Goal: Information Seeking & Learning: Check status

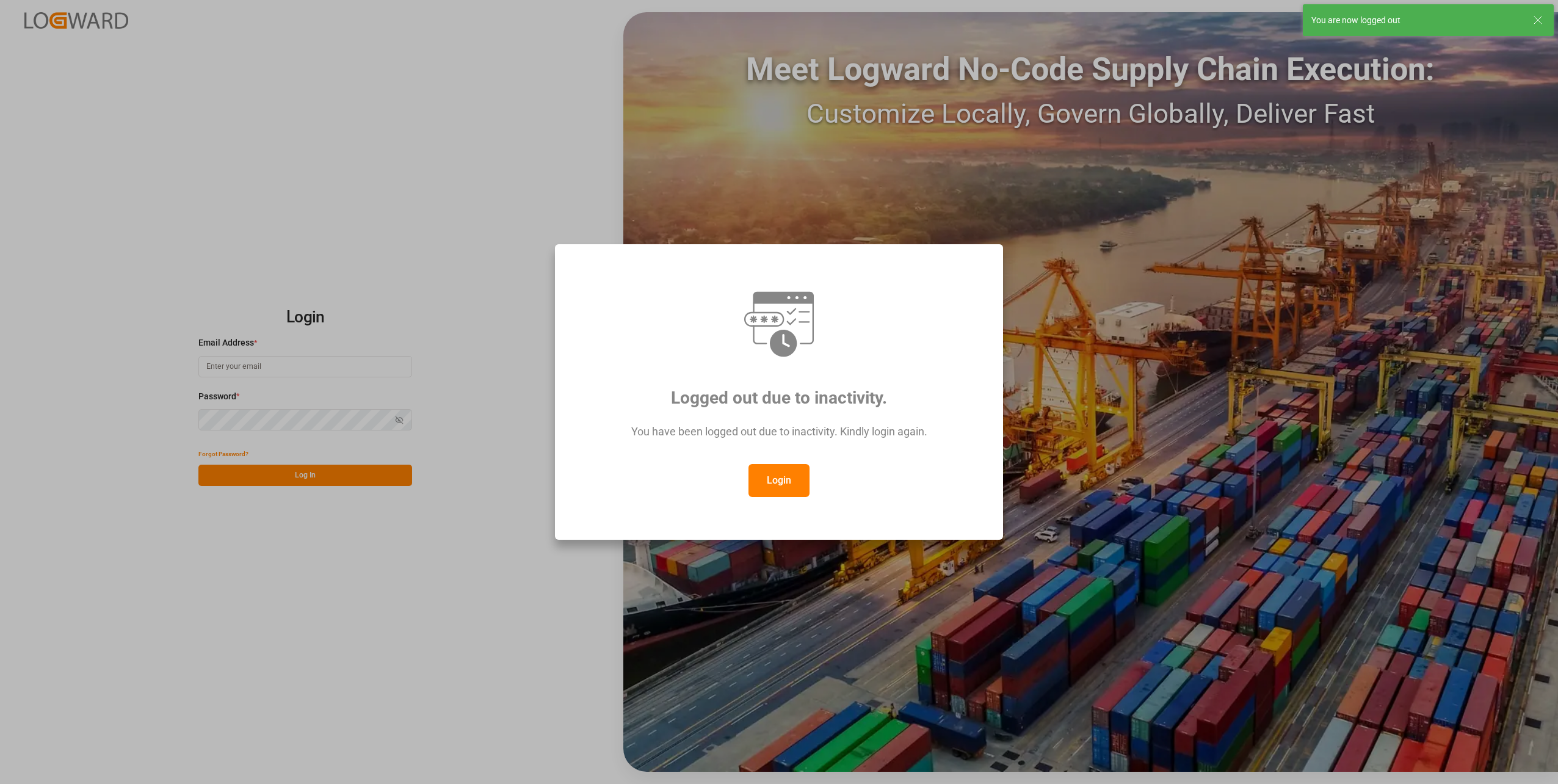
type input "[PERSON_NAME][EMAIL_ADDRESS][PERSON_NAME][DOMAIN_NAME]"
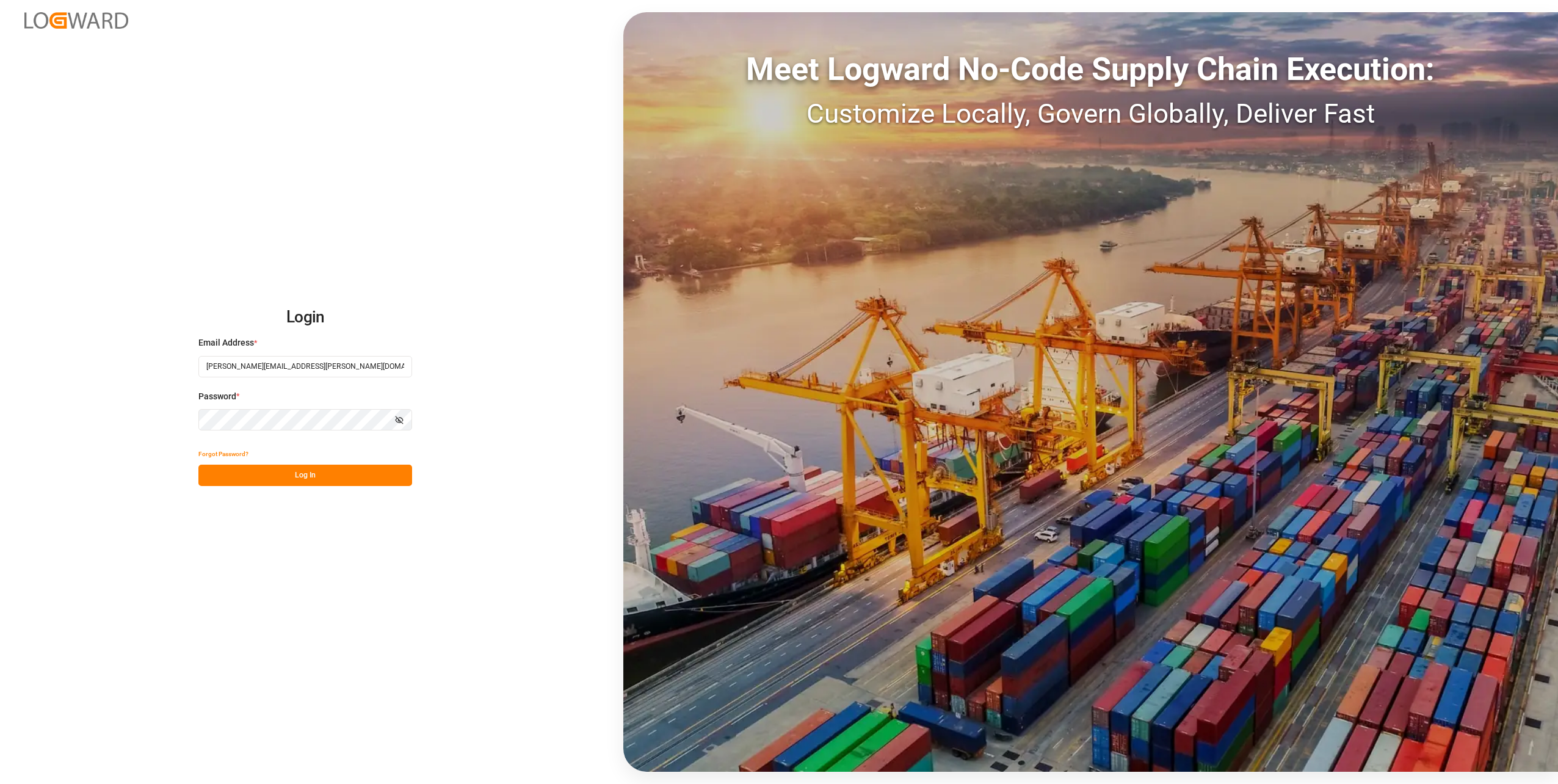
click at [322, 477] on button "Log In" at bounding box center [306, 474] width 214 height 21
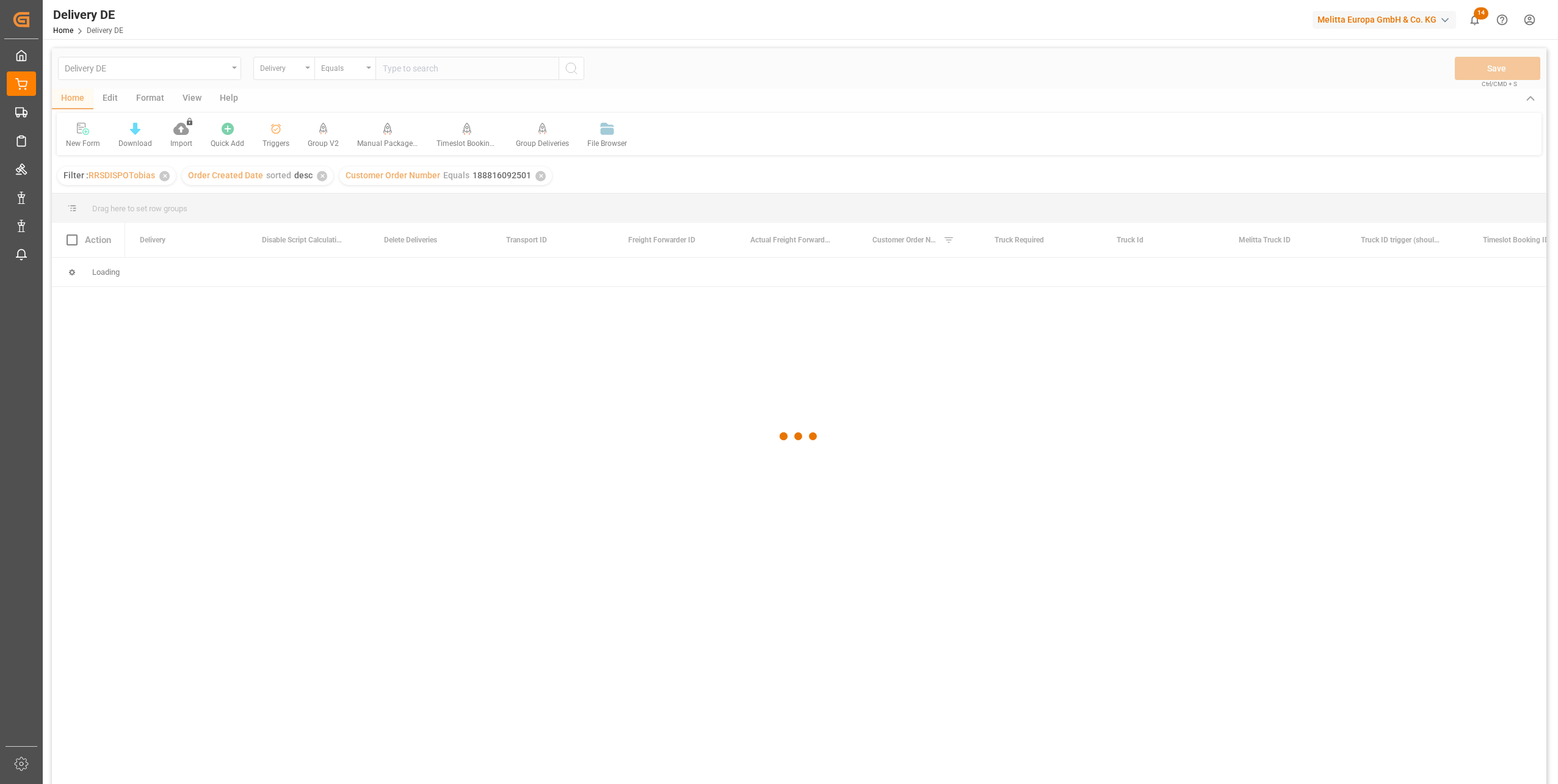
click at [401, 67] on div at bounding box center [799, 436] width 1494 height 777
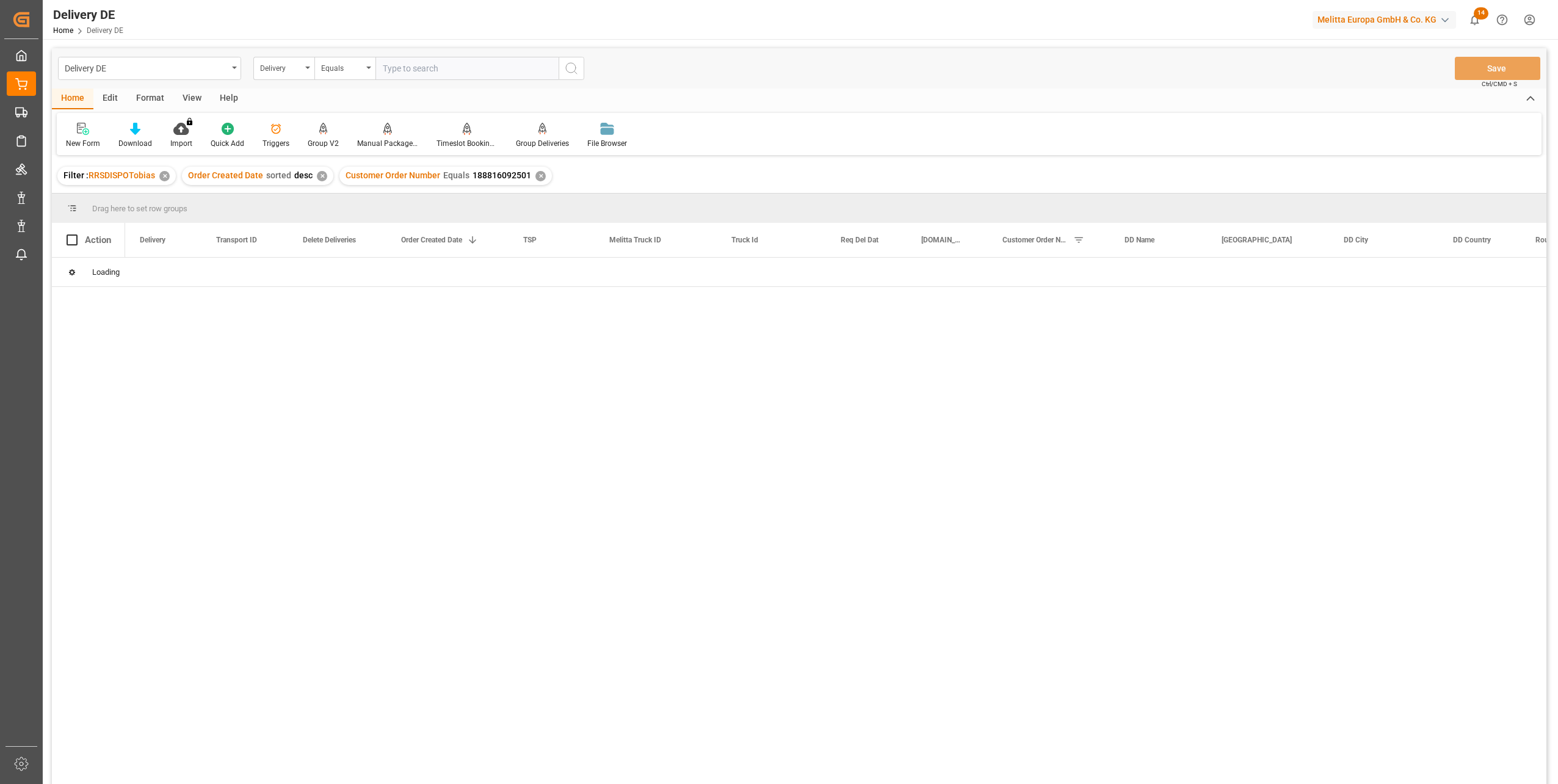
click at [418, 72] on input "text" at bounding box center [467, 68] width 183 height 24
paste input "92555754"
type input "92555754"
click at [567, 63] on icon "search button" at bounding box center [571, 68] width 15 height 15
click at [537, 178] on div "✕" at bounding box center [541, 176] width 10 height 10
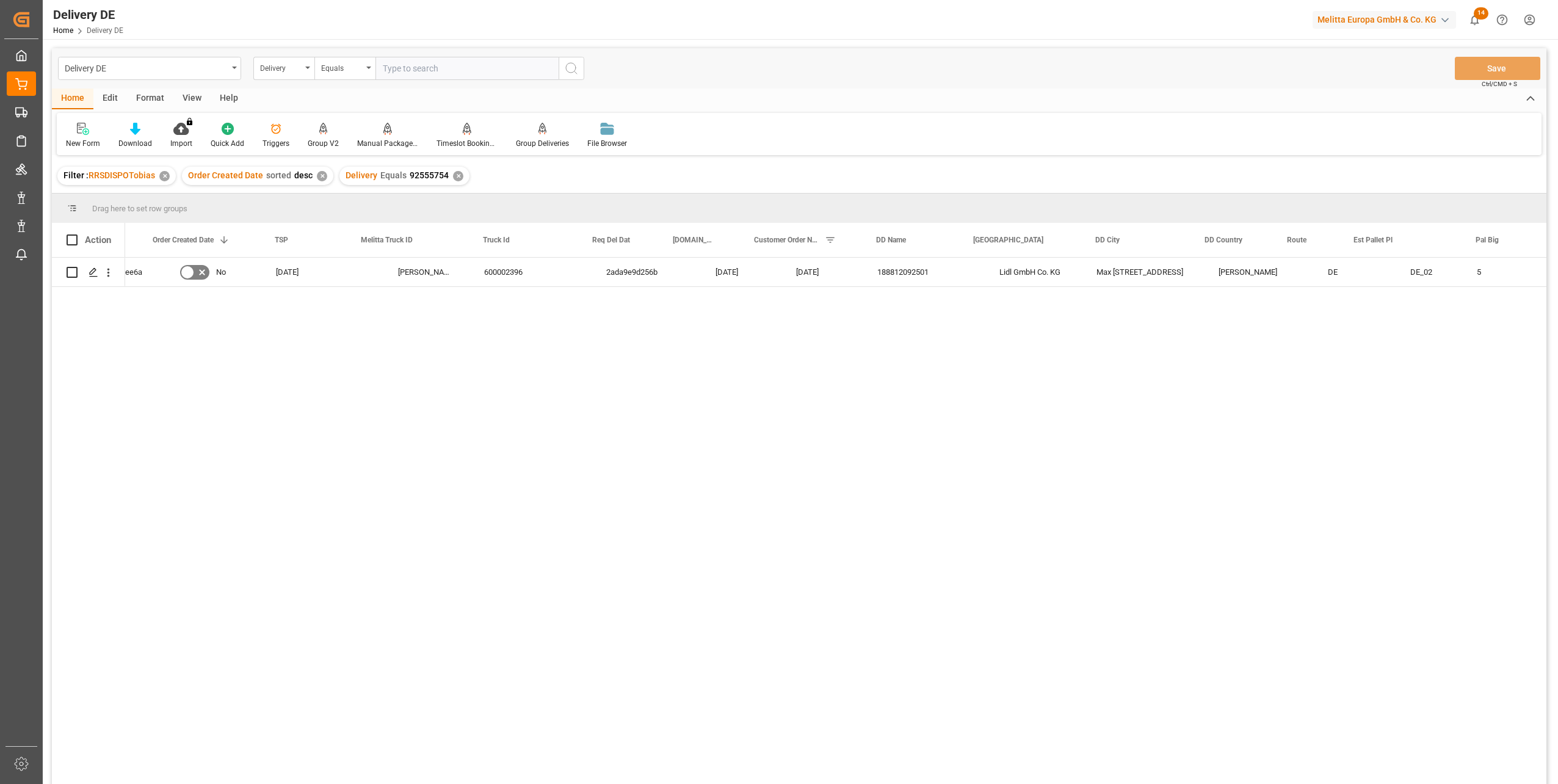
scroll to position [0, 122]
click at [280, 70] on div "Delivery" at bounding box center [280, 67] width 42 height 14
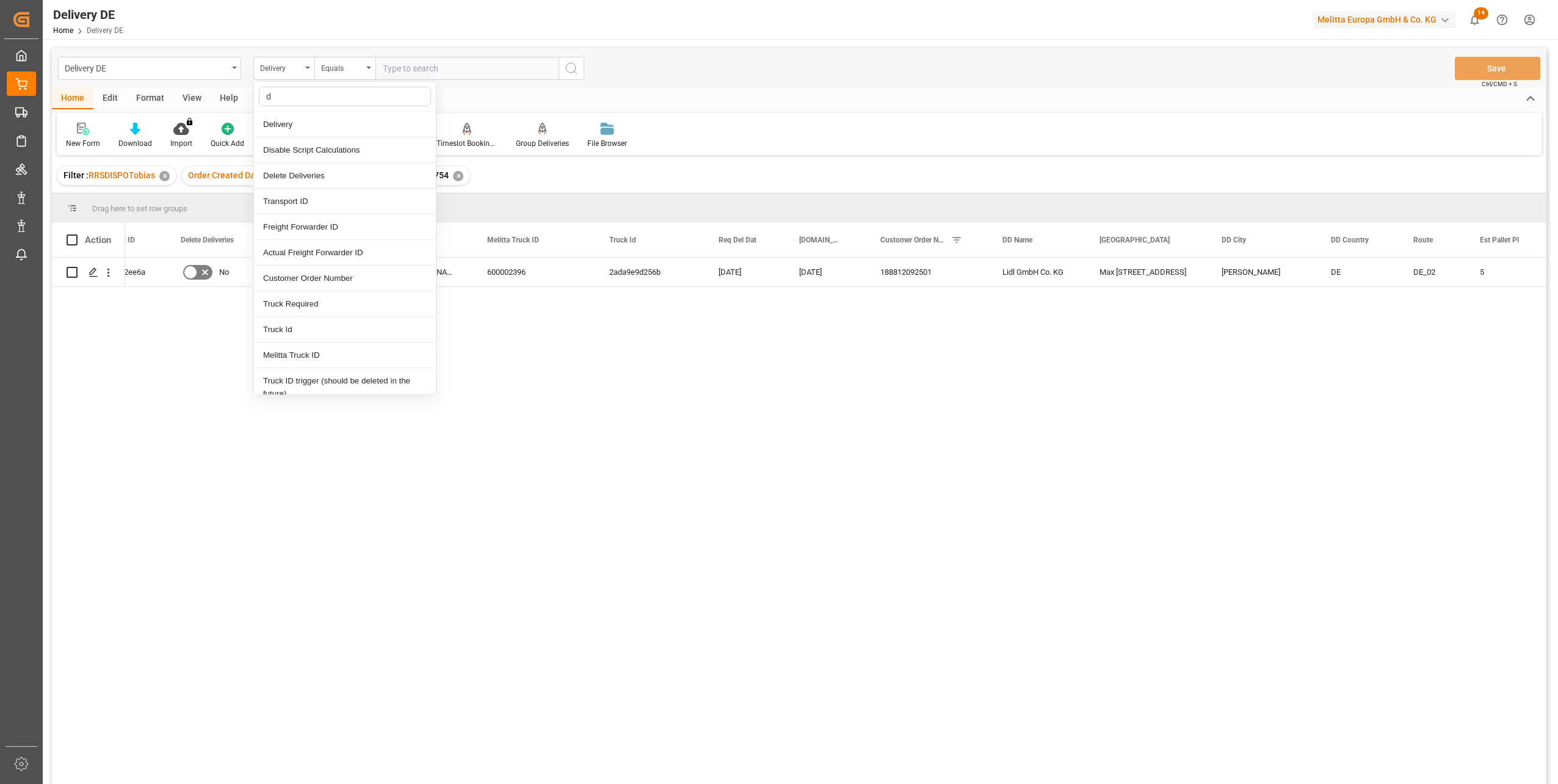
type input "dd"
click at [288, 152] on div "DD Name" at bounding box center [345, 150] width 182 height 26
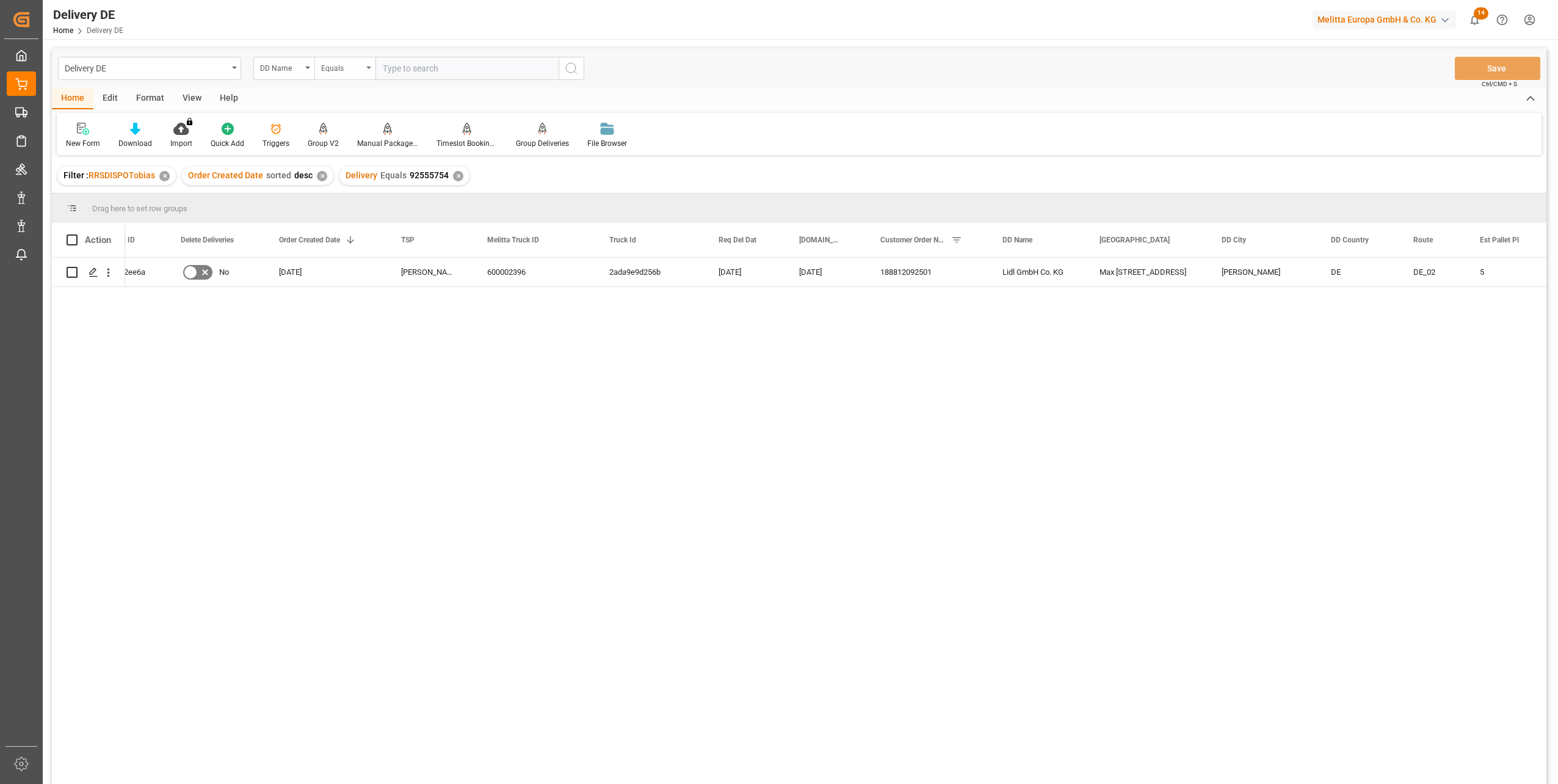
click at [345, 66] on div "Equals" at bounding box center [342, 67] width 42 height 14
click at [372, 149] on div "Fuzzy search" at bounding box center [406, 150] width 182 height 26
click at [401, 68] on input "text" at bounding box center [467, 68] width 183 height 24
type input "py"
click at [574, 70] on icon "search button" at bounding box center [571, 68] width 15 height 15
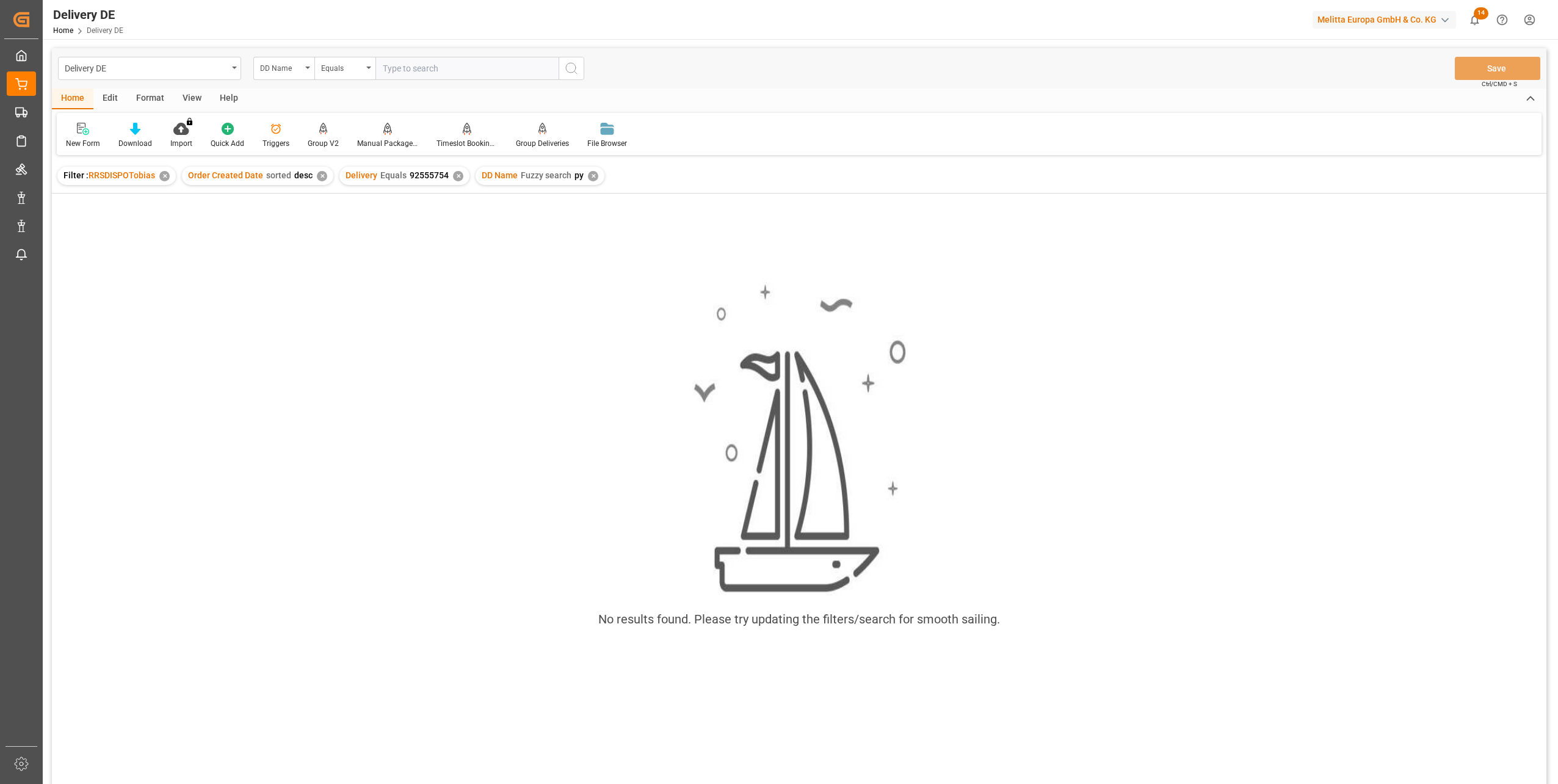
click at [453, 176] on div "✕" at bounding box center [458, 176] width 10 height 10
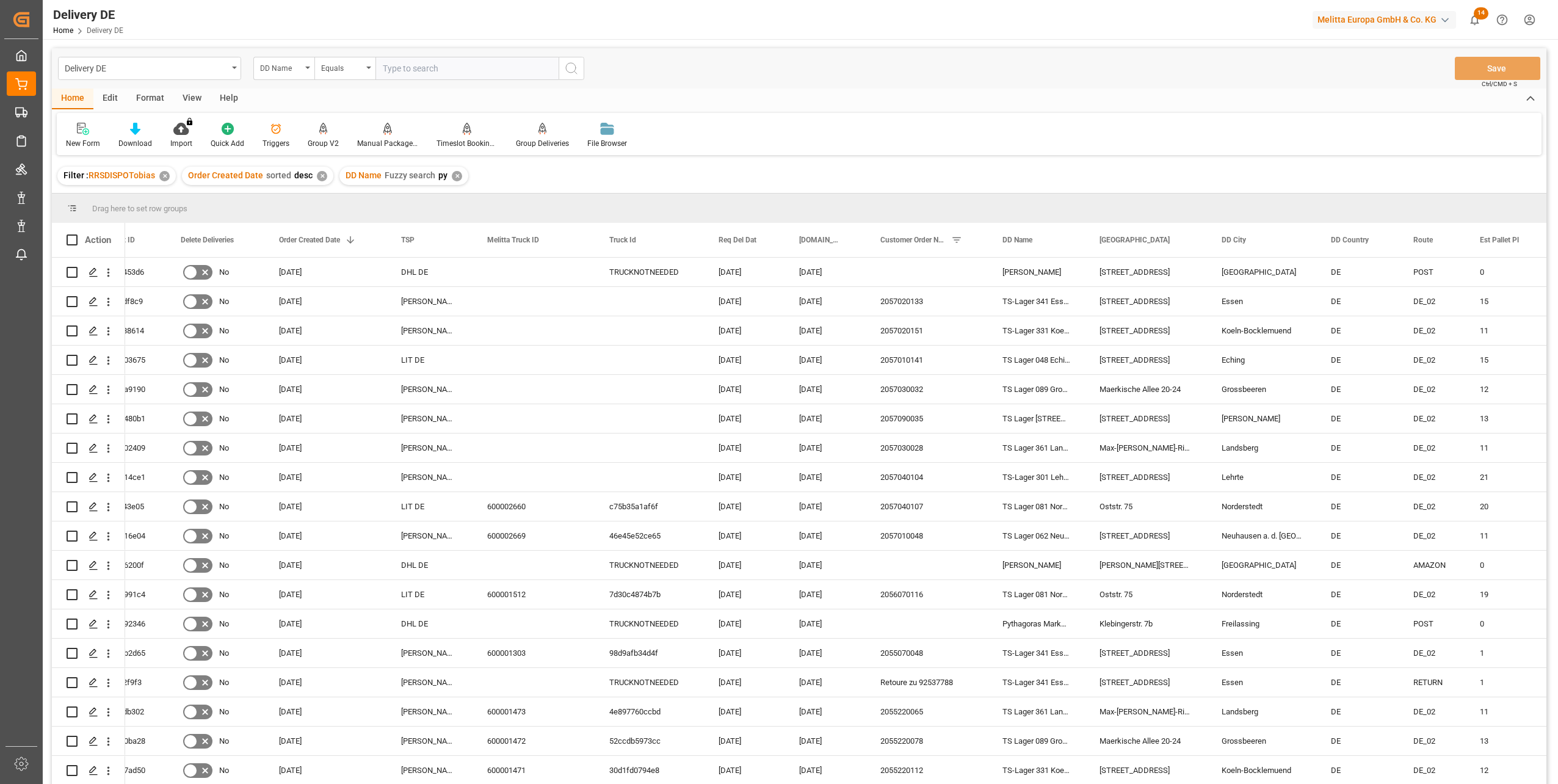
click at [459, 23] on div "Delivery DE Home Delivery DE Melitta Europa GmbH & Co. KG 14 Notifications Only…" at bounding box center [797, 20] width 1524 height 39
click at [1098, 13] on div "Delivery DE Home Delivery DE Melitta Europa GmbH & Co. KG 14 Notifications Only…" at bounding box center [797, 20] width 1524 height 39
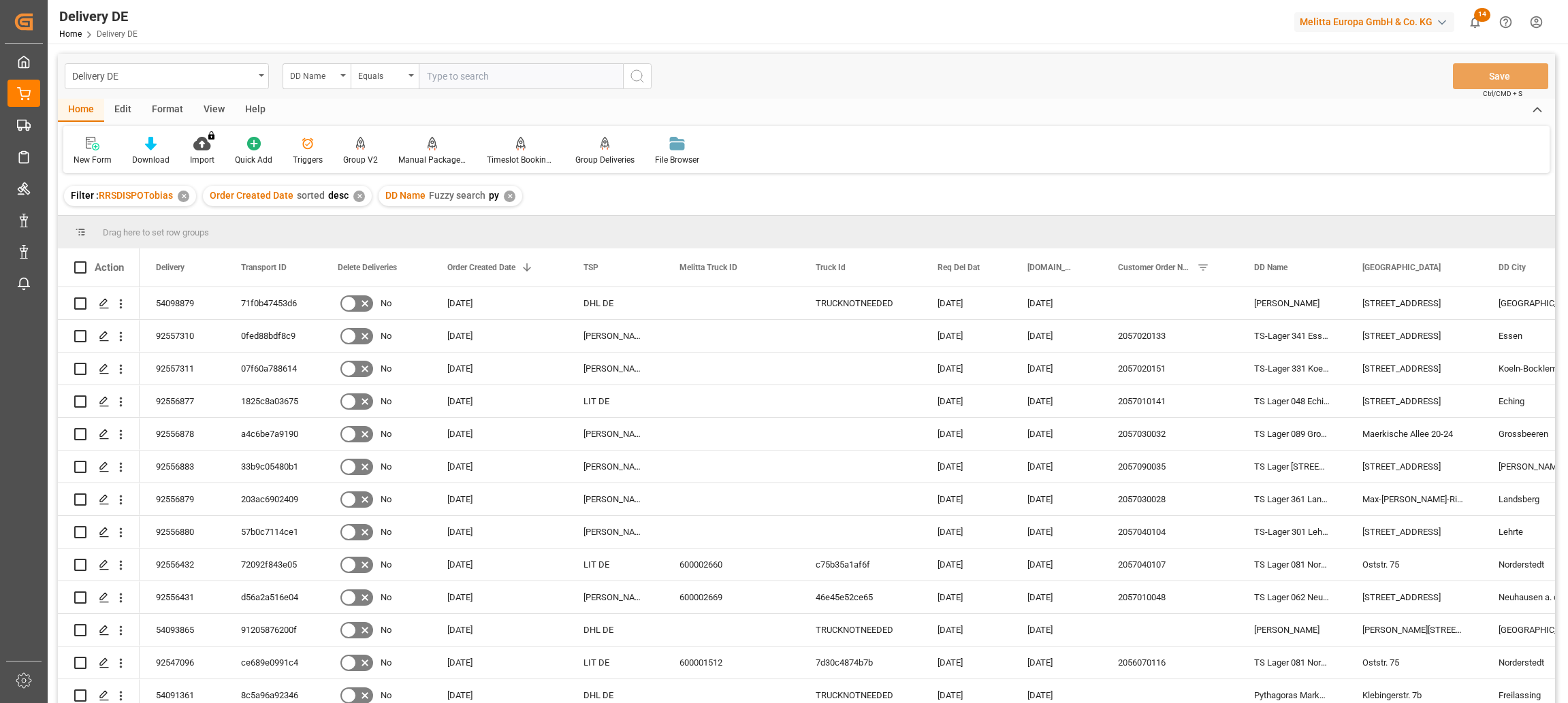
click at [203, 25] on div "Delivery DE Home Delivery DE Melitta Europa GmbH & Co. KG 14 Notifications Only…" at bounding box center [803, 22] width 1529 height 44
click at [313, 79] on div "DD Name" at bounding box center [313, 74] width 46 height 16
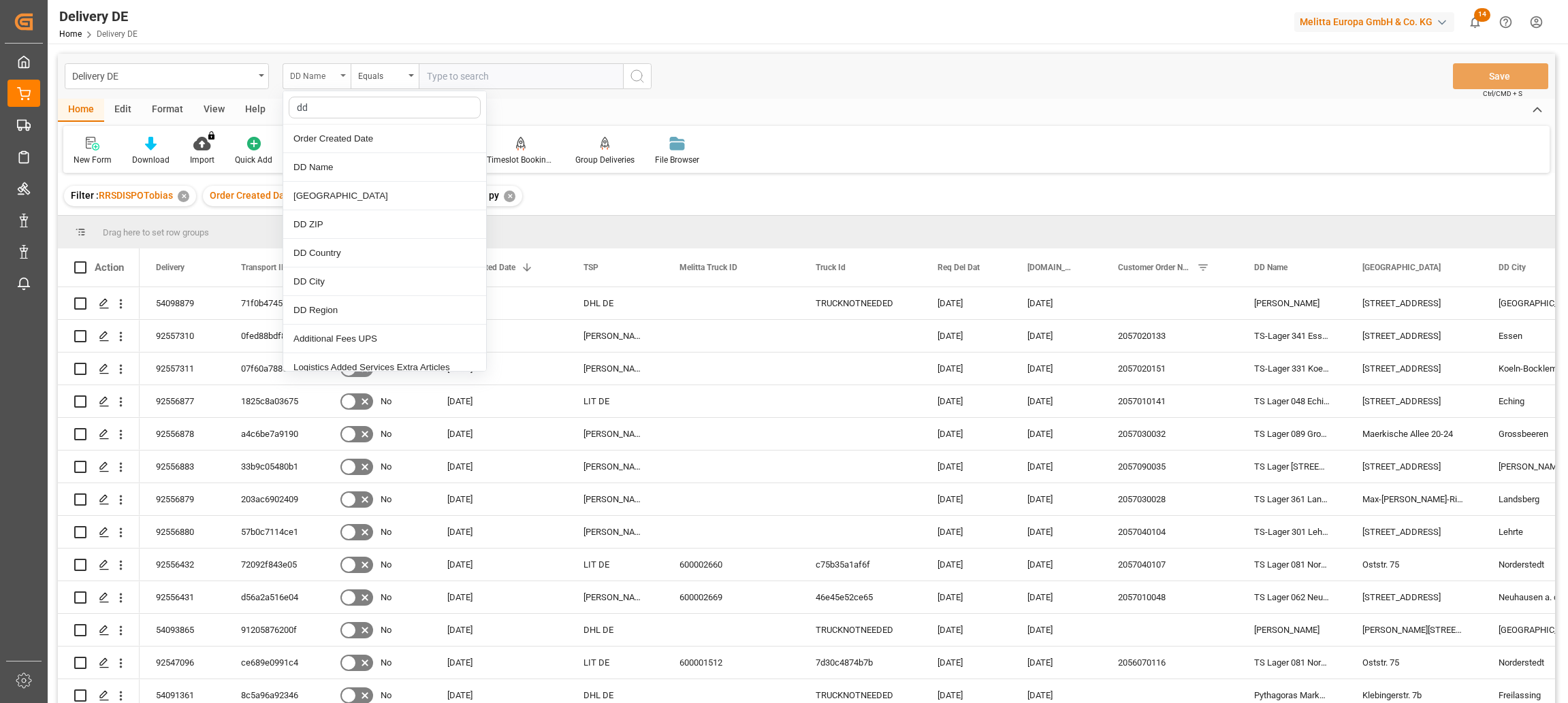
type input "d"
type input "orde"
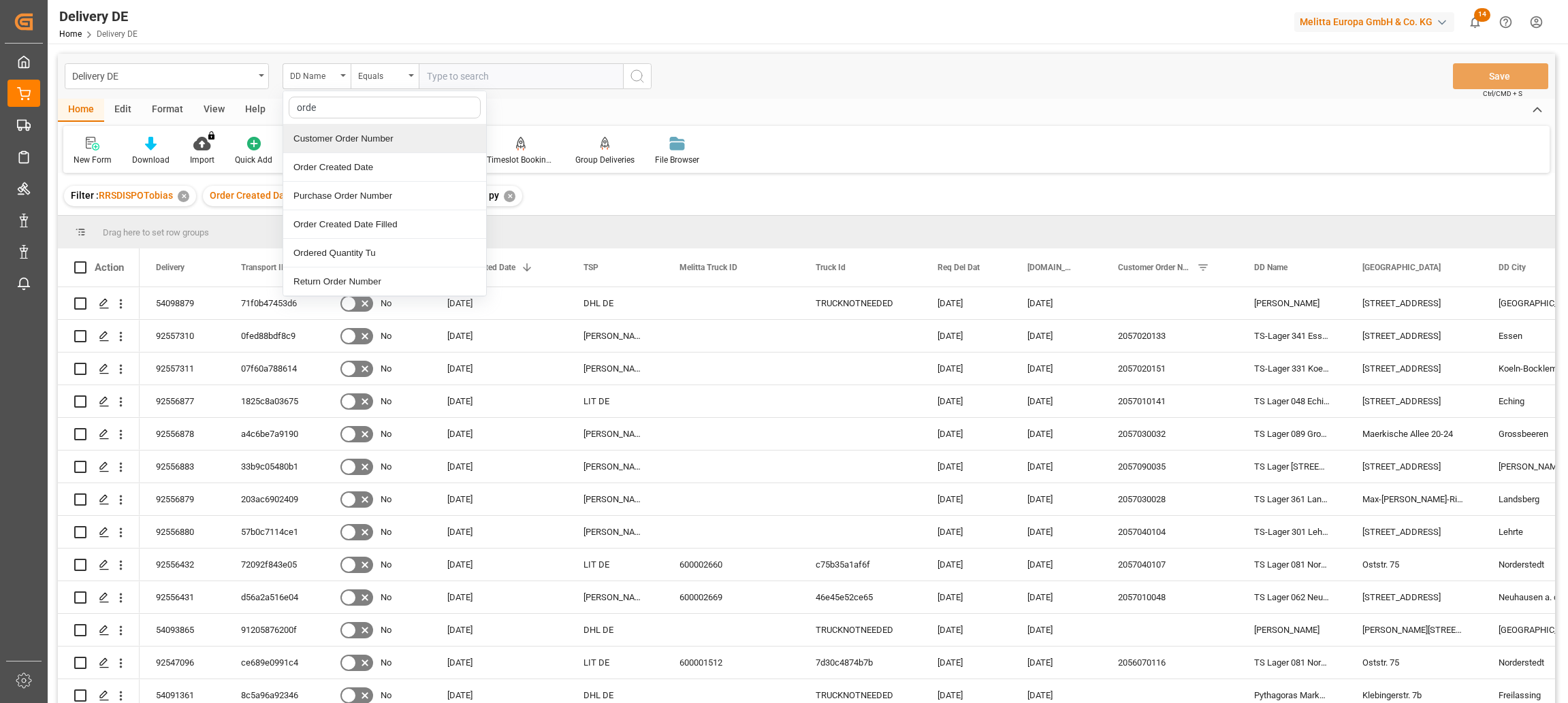
click at [341, 139] on div "Customer Order Number" at bounding box center [385, 138] width 203 height 29
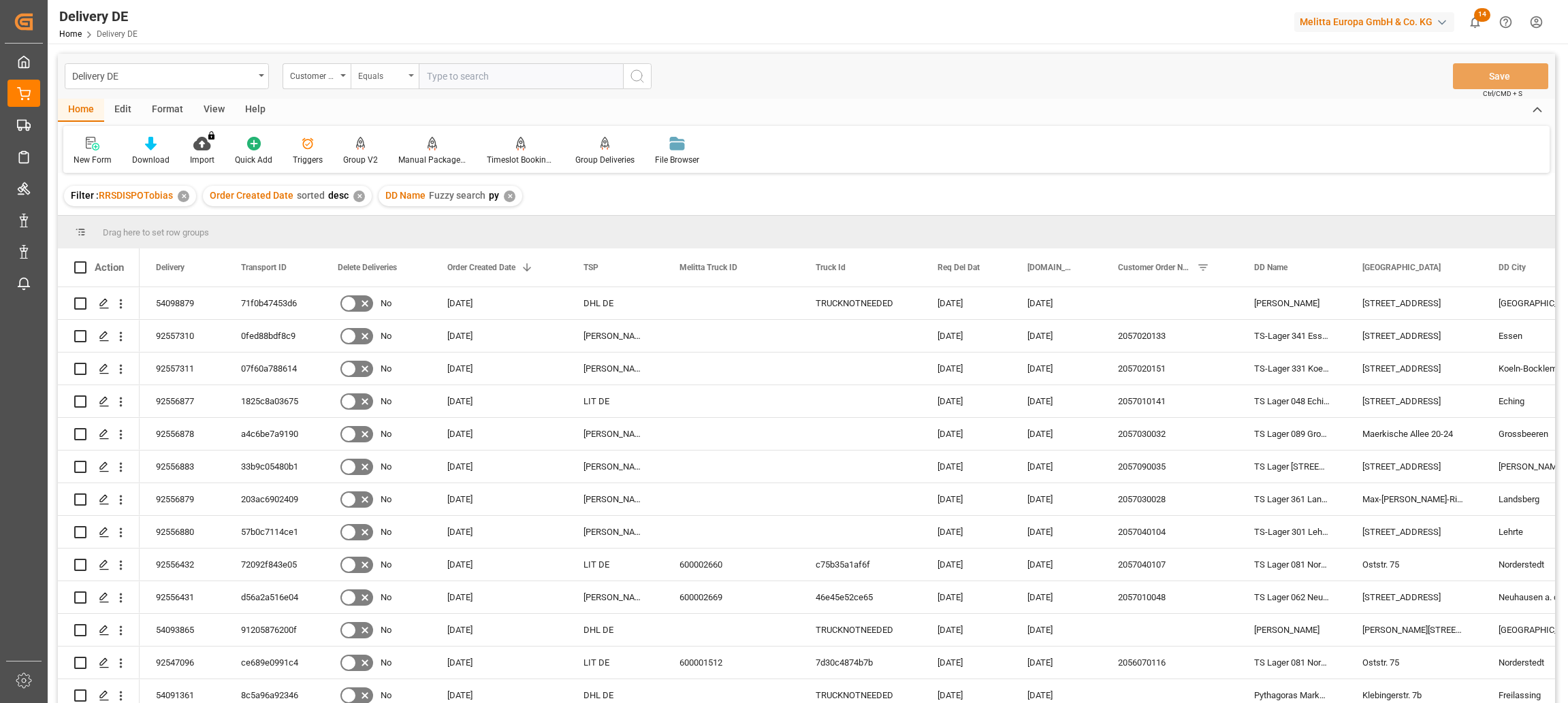
click at [399, 77] on div "Equals" at bounding box center [381, 74] width 46 height 16
click at [387, 223] on div "Starts with" at bounding box center [453, 224] width 203 height 29
type input "20570"
click at [643, 70] on icon "search button" at bounding box center [637, 76] width 17 height 17
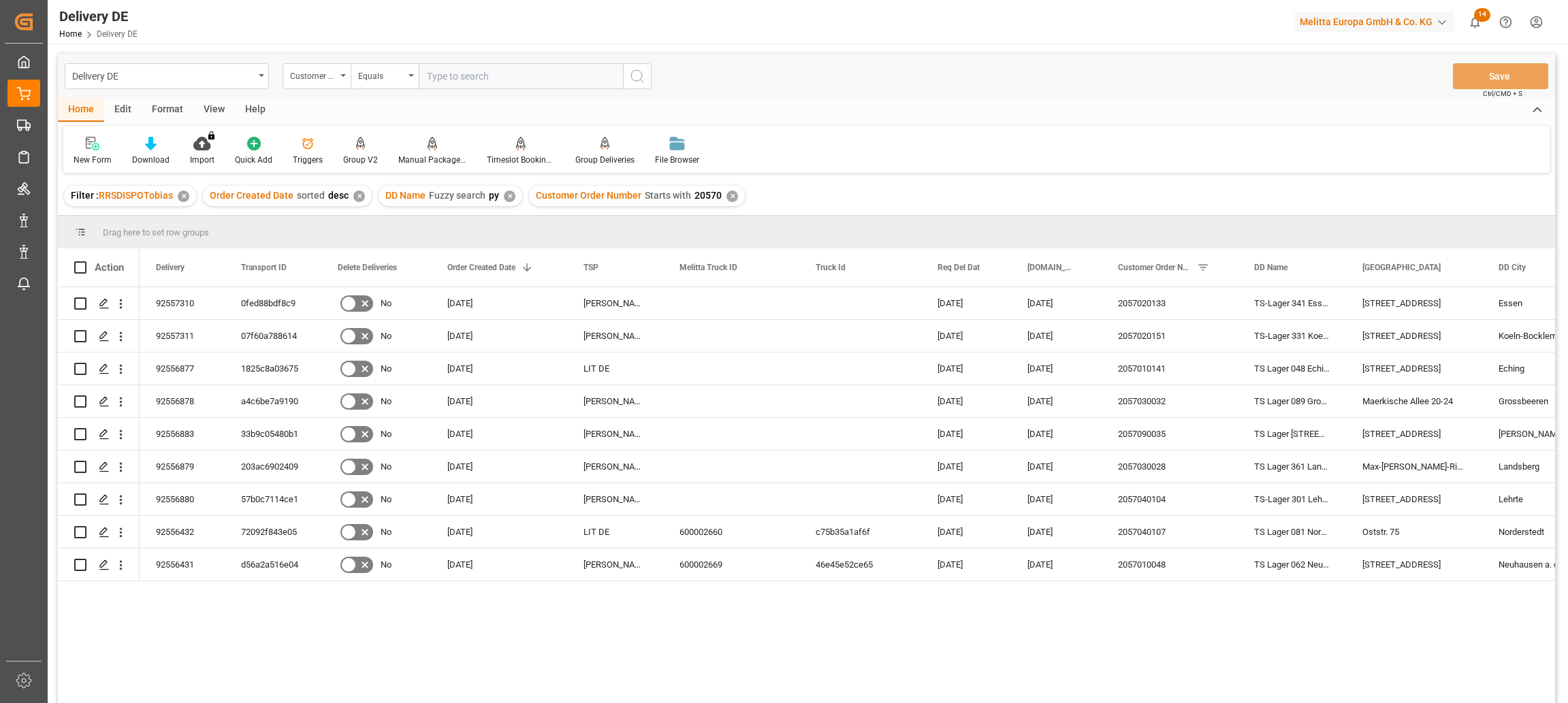
click at [506, 196] on div "✕" at bounding box center [509, 196] width 11 height 11
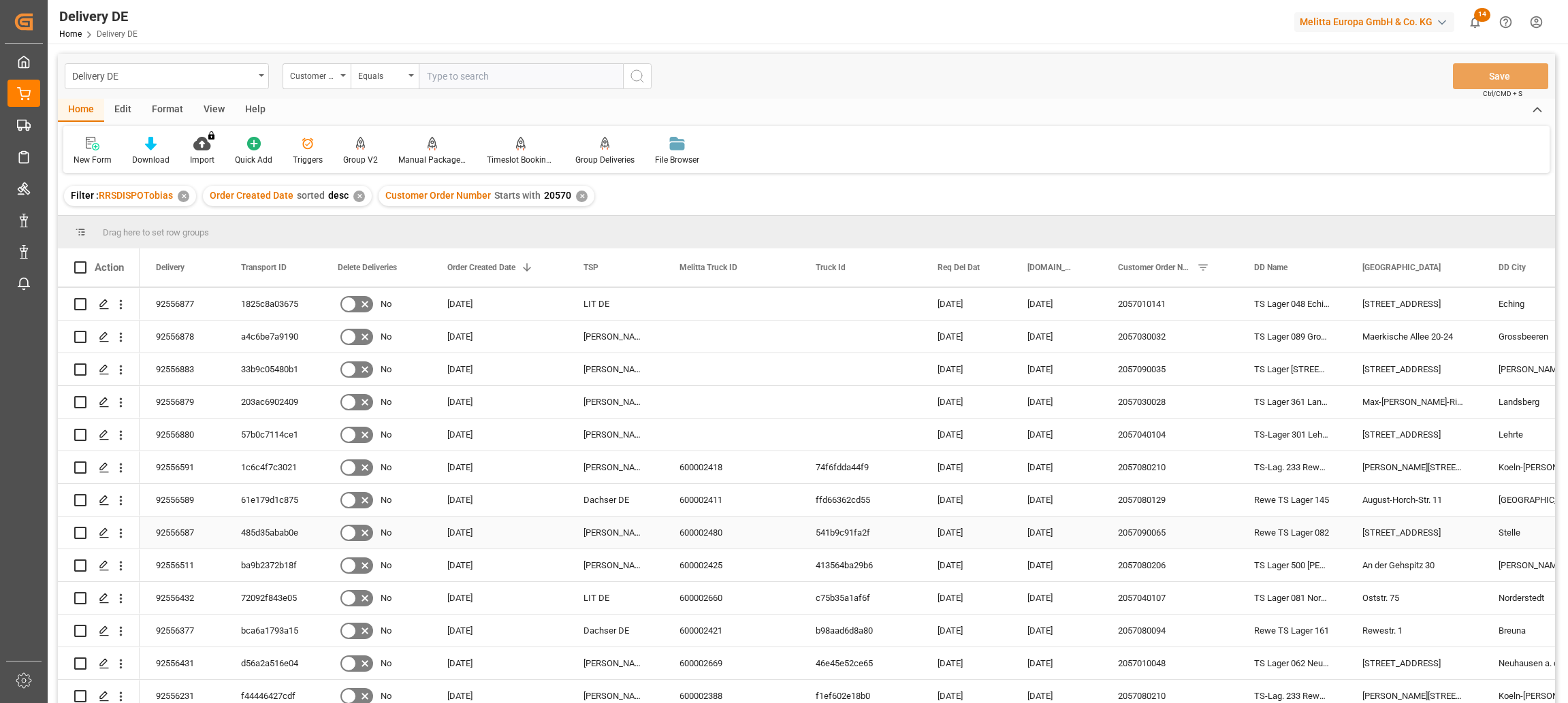
scroll to position [136, 0]
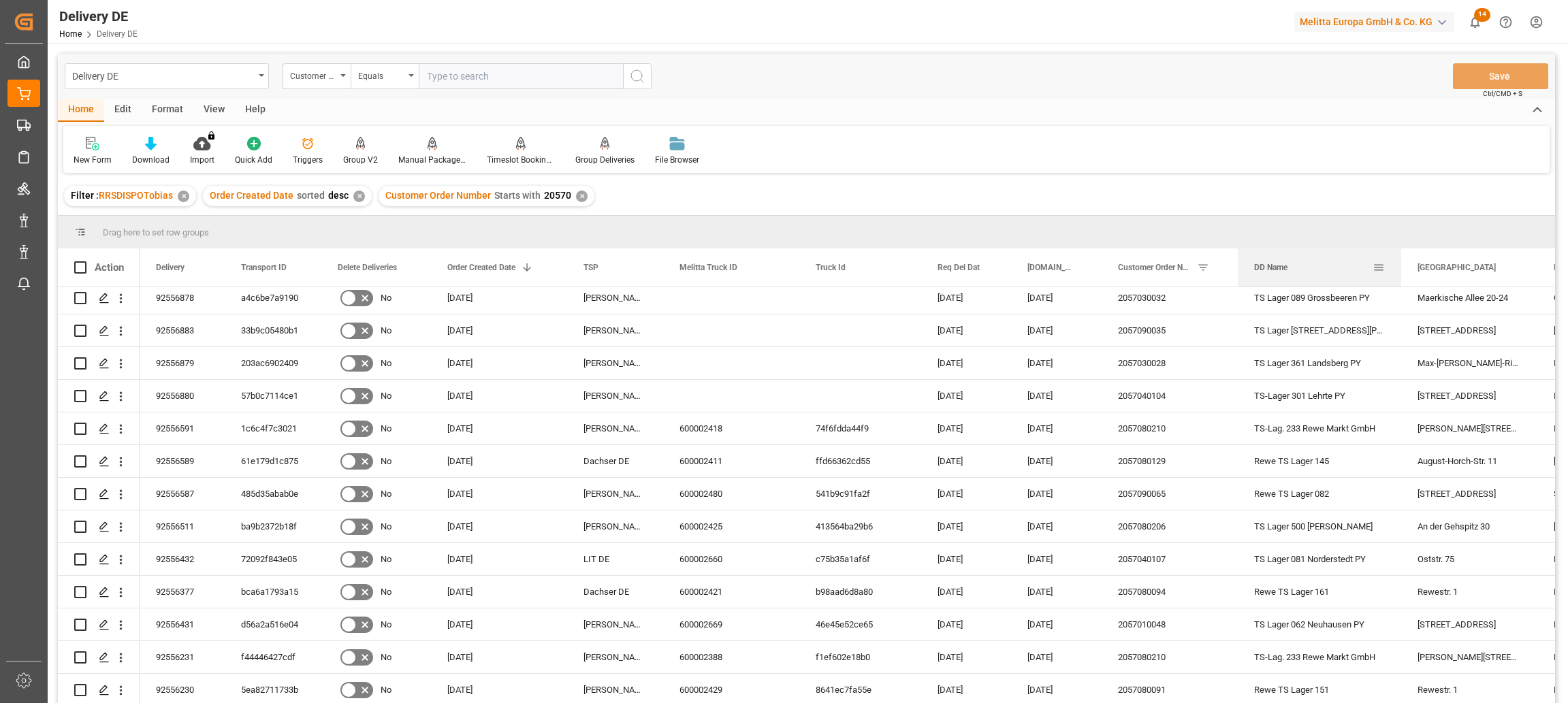
drag, startPoint x: 1344, startPoint y: 278, endPoint x: 1399, endPoint y: 275, distance: 55.1
click at [1399, 275] on div at bounding box center [1401, 268] width 5 height 39
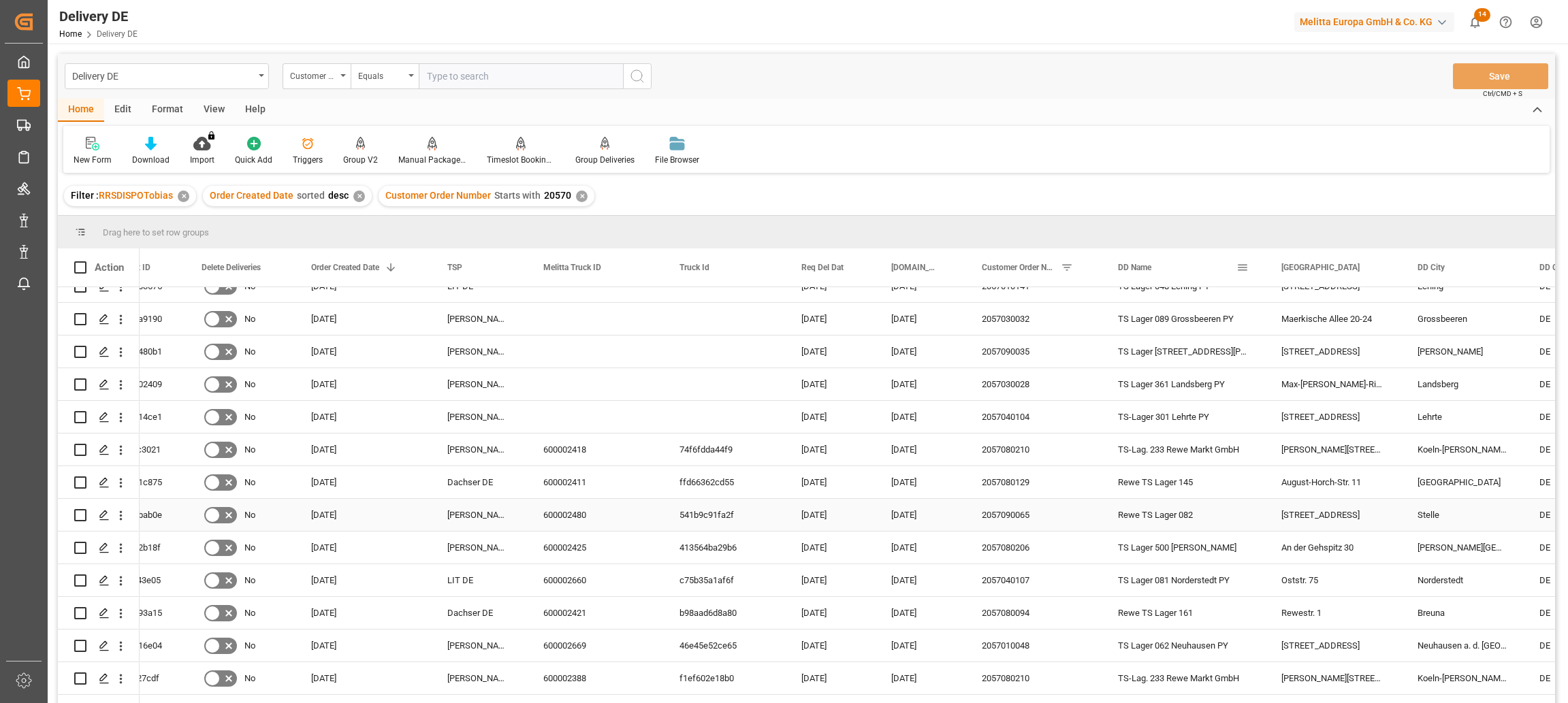
scroll to position [0, 0]
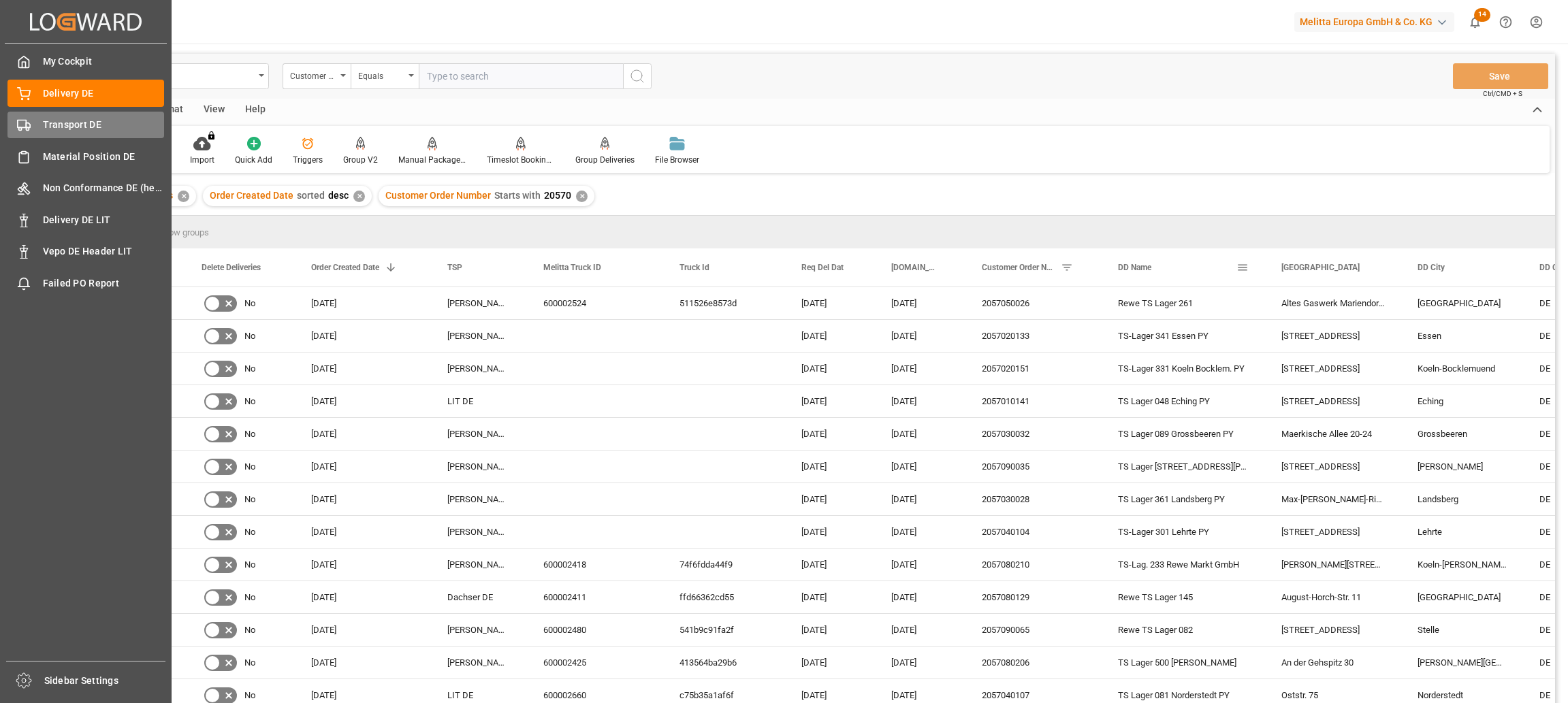
click at [46, 127] on span "Transport DE" at bounding box center [103, 124] width 122 height 14
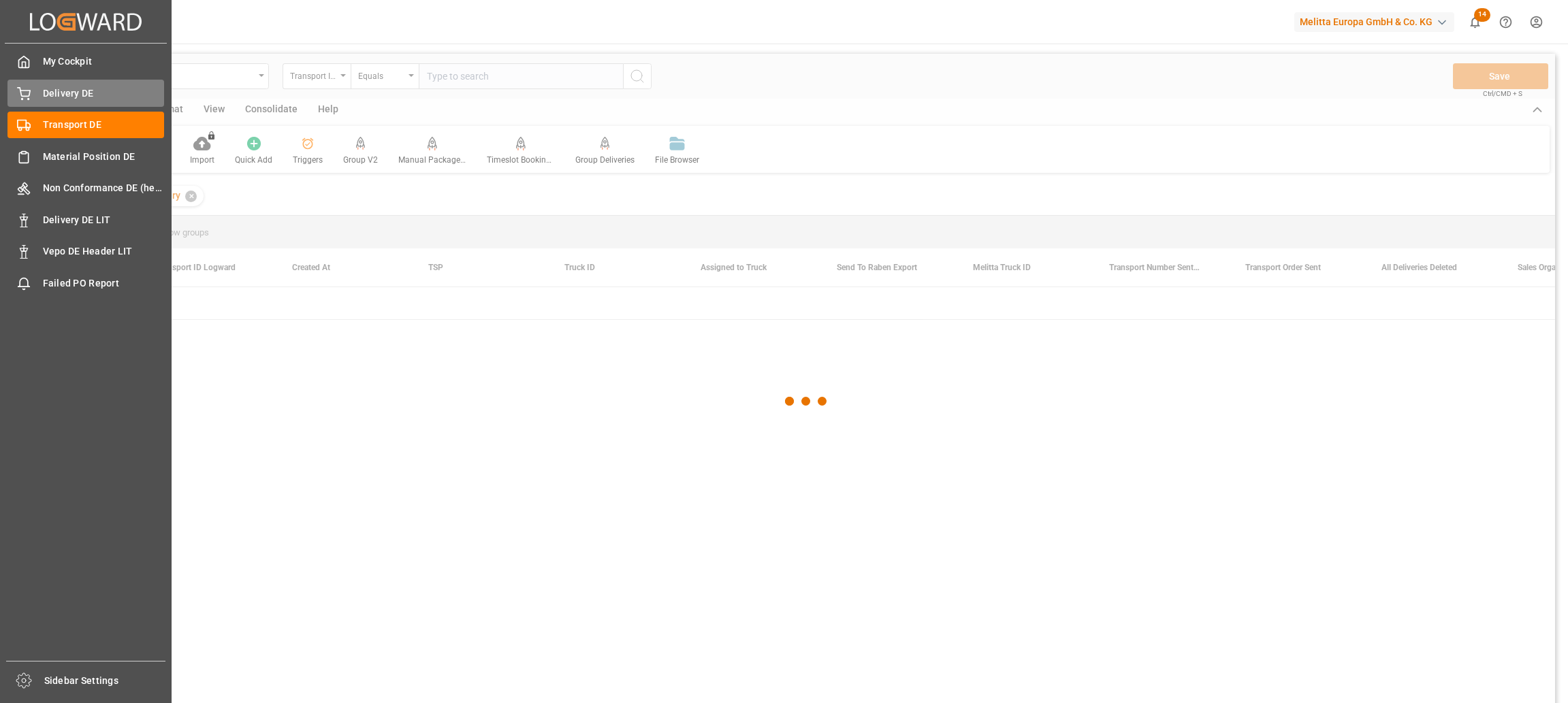
click at [65, 90] on span "Delivery DE" at bounding box center [103, 94] width 122 height 14
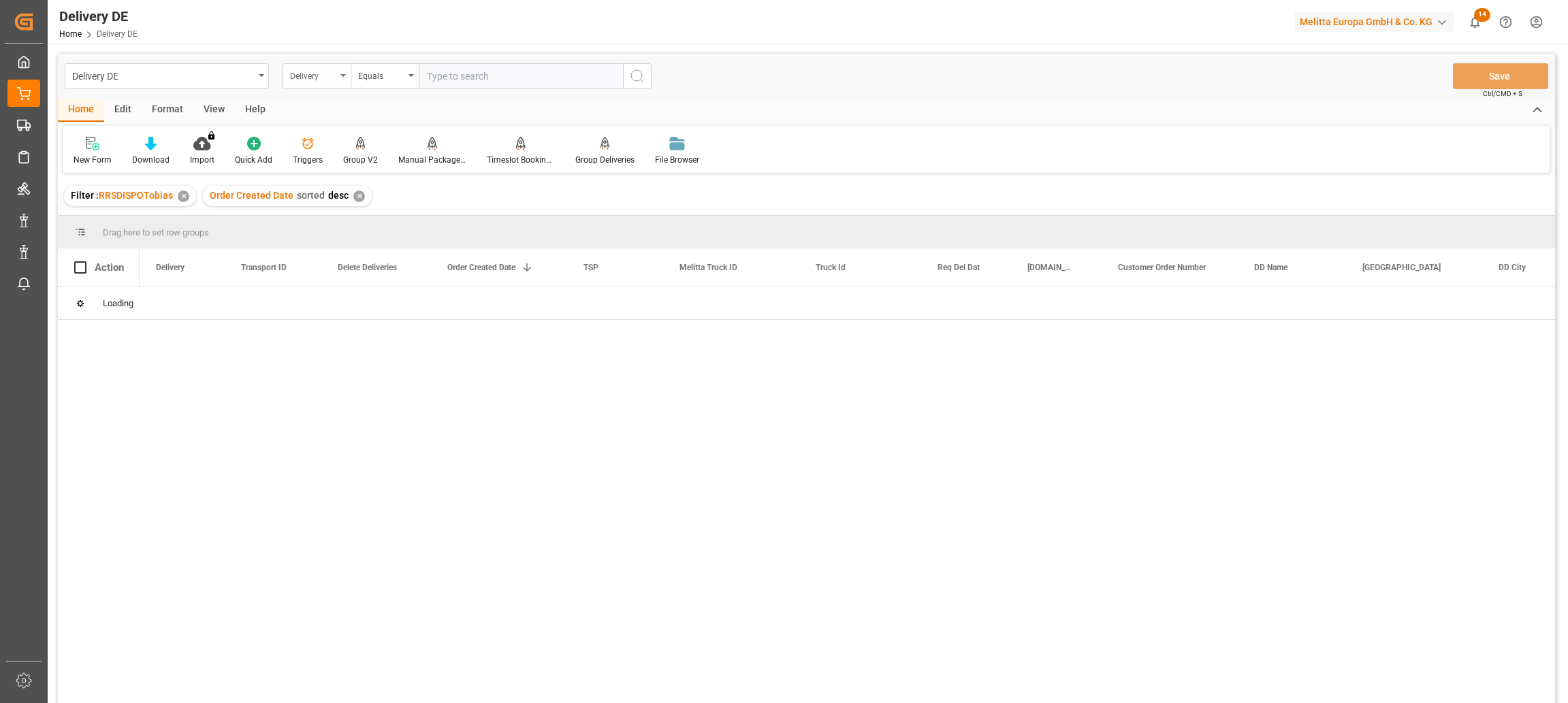
click at [315, 75] on div "Delivery" at bounding box center [313, 74] width 46 height 16
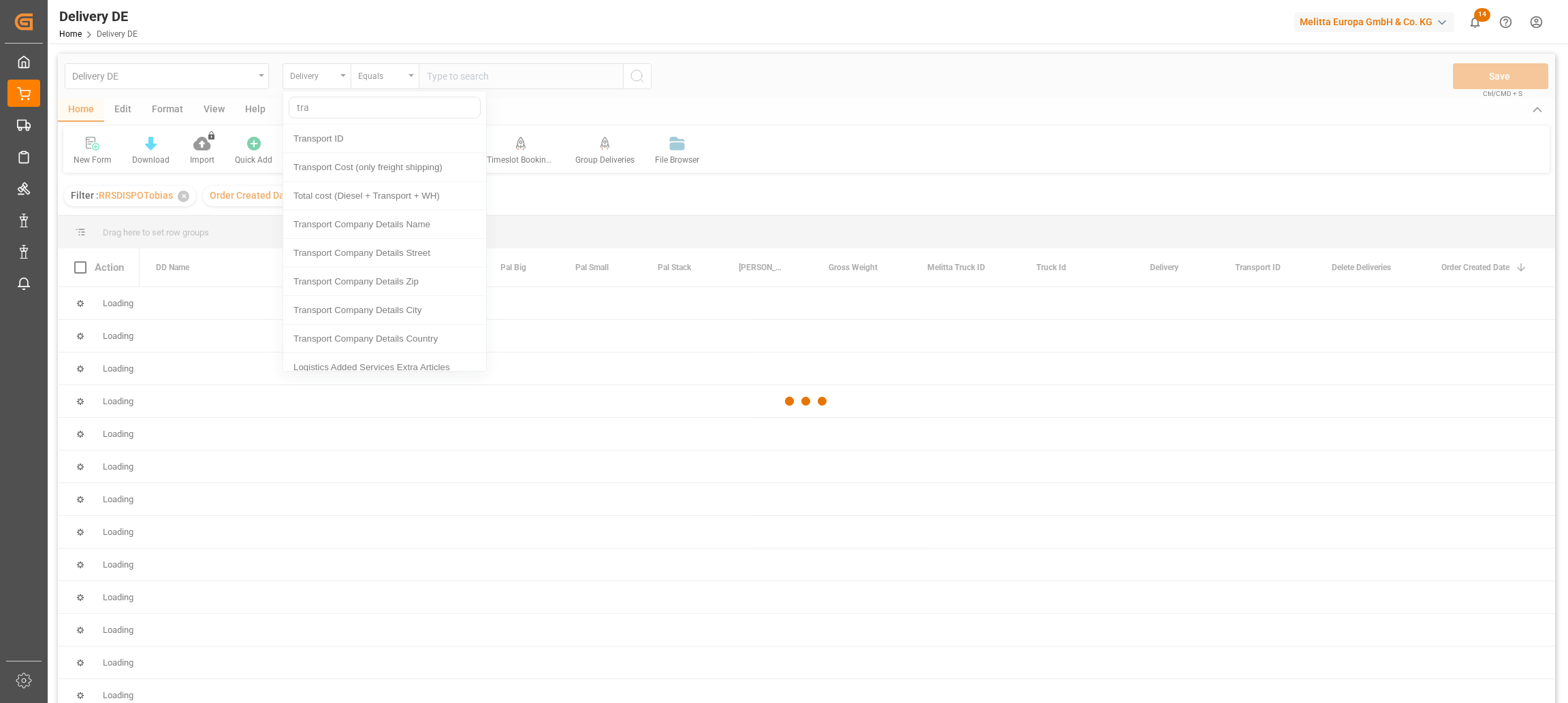
type input "tra"
click at [339, 139] on div at bounding box center [806, 400] width 1497 height 694
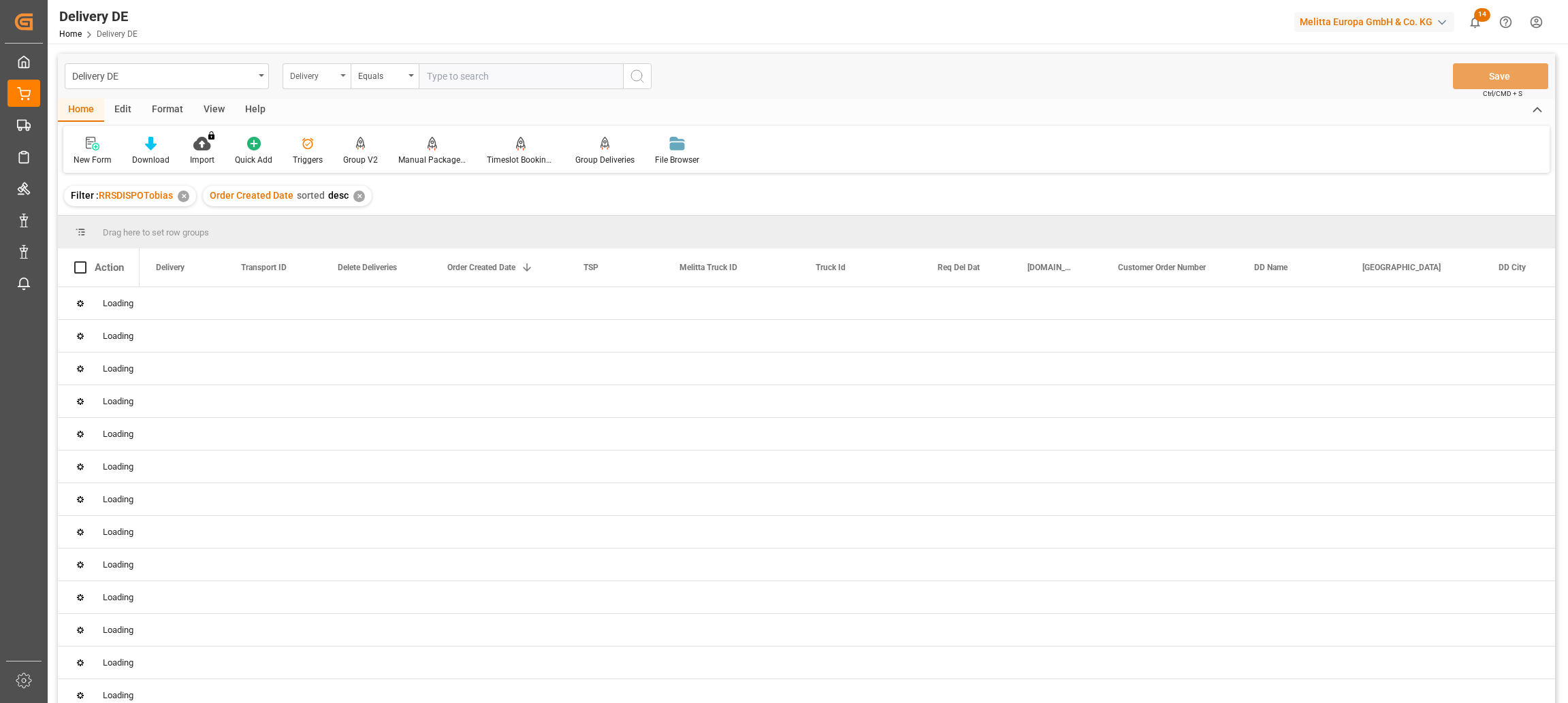
click at [318, 72] on div "Delivery" at bounding box center [313, 74] width 46 height 16
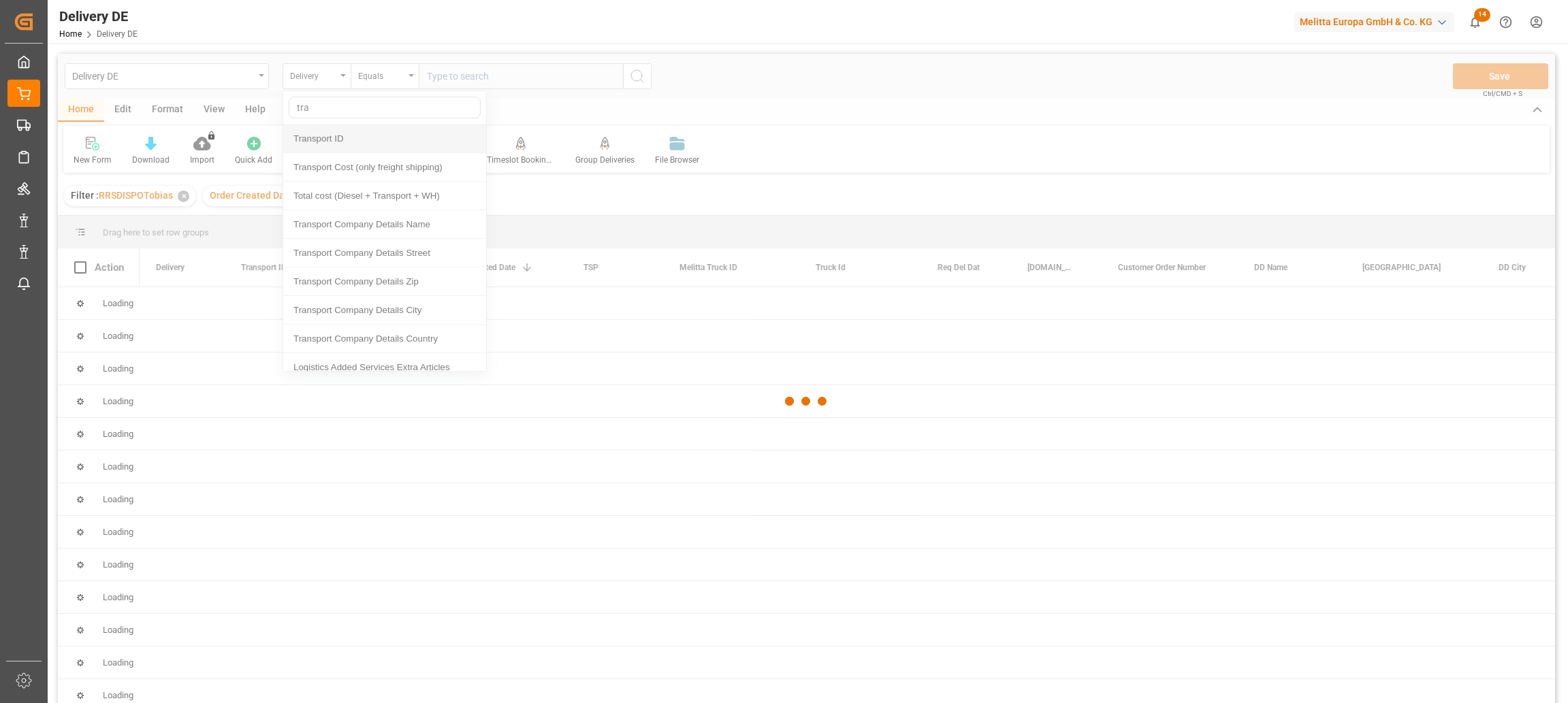
type input "tra"
click at [335, 138] on div at bounding box center [806, 400] width 1497 height 694
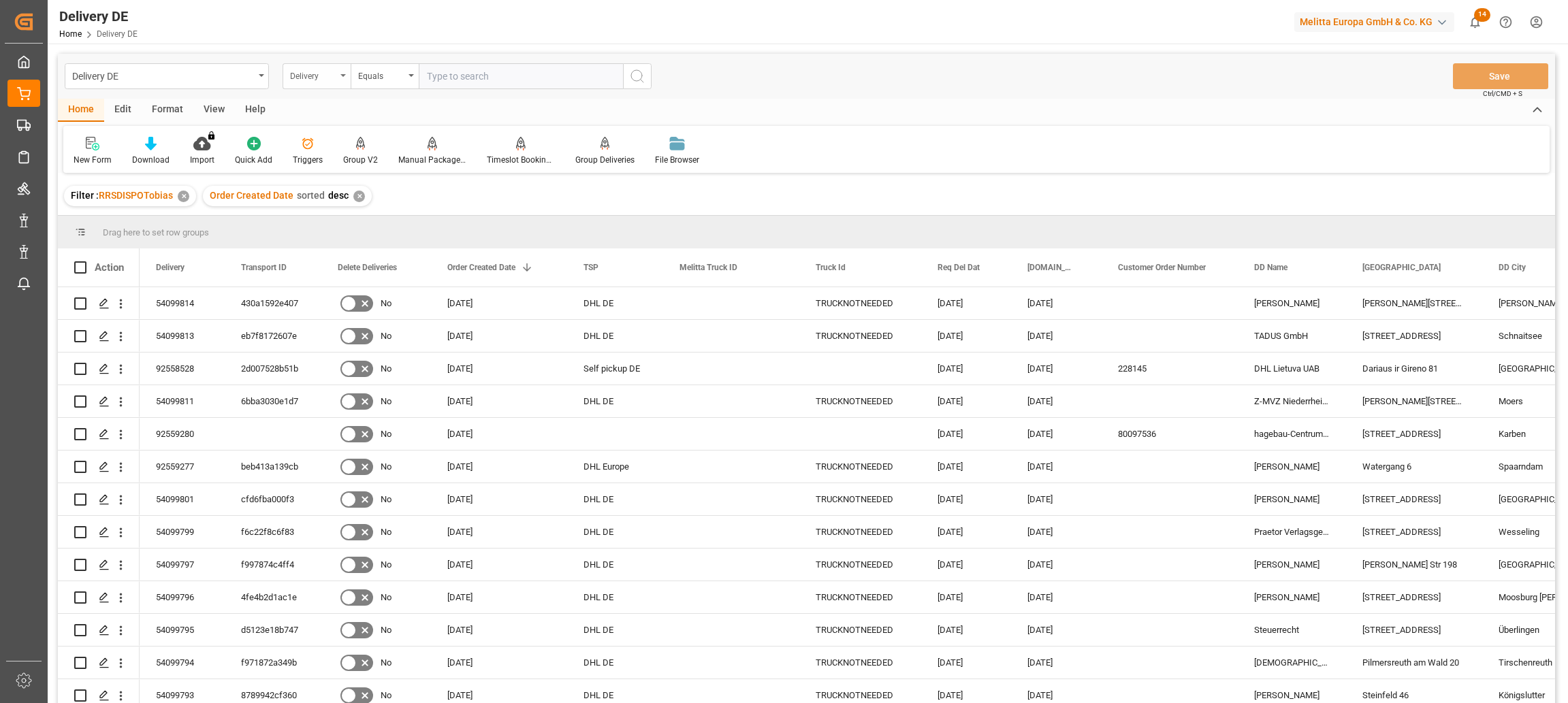
click at [325, 74] on div "Delivery" at bounding box center [313, 74] width 46 height 16
click at [328, 74] on div "Delivery" at bounding box center [313, 74] width 46 height 16
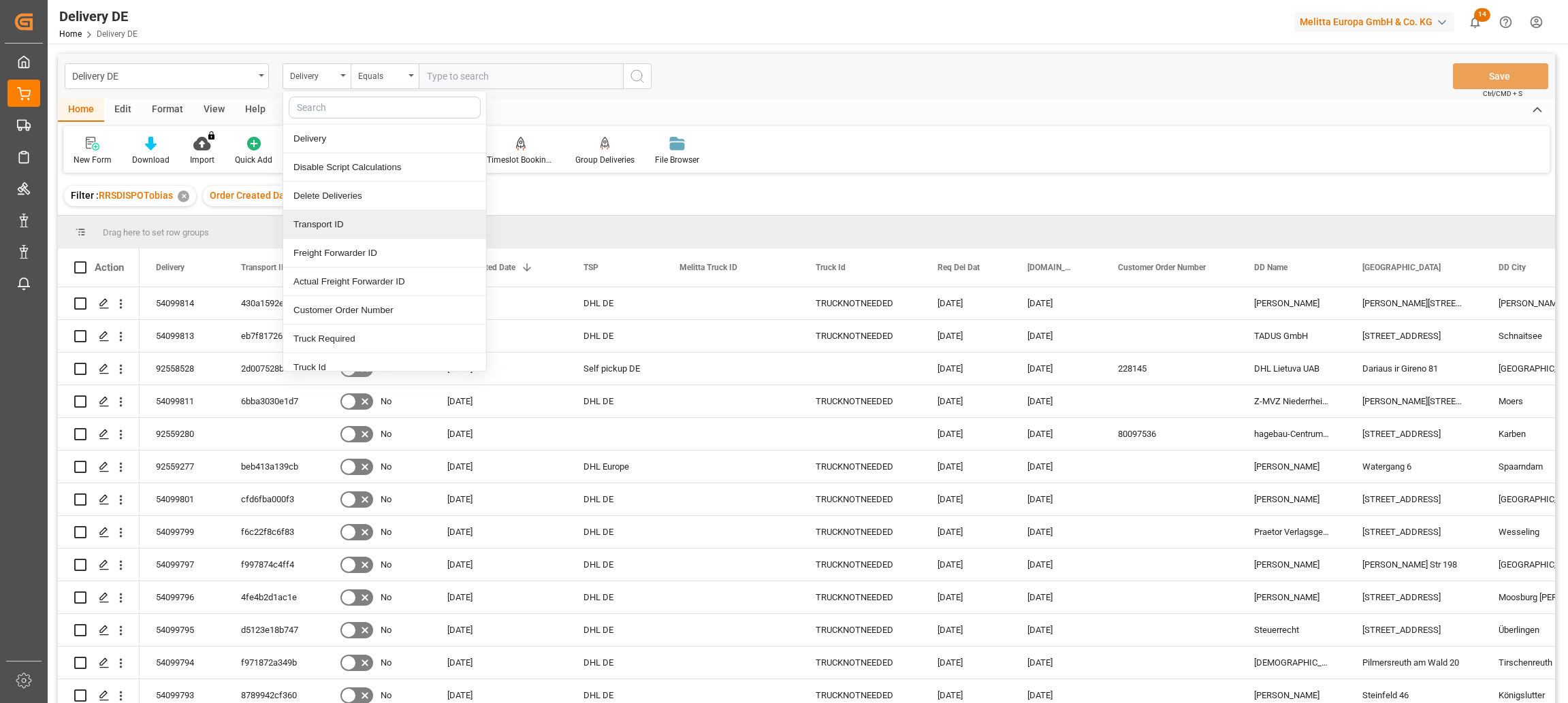
click at [344, 224] on div "Transport ID" at bounding box center [385, 224] width 203 height 29
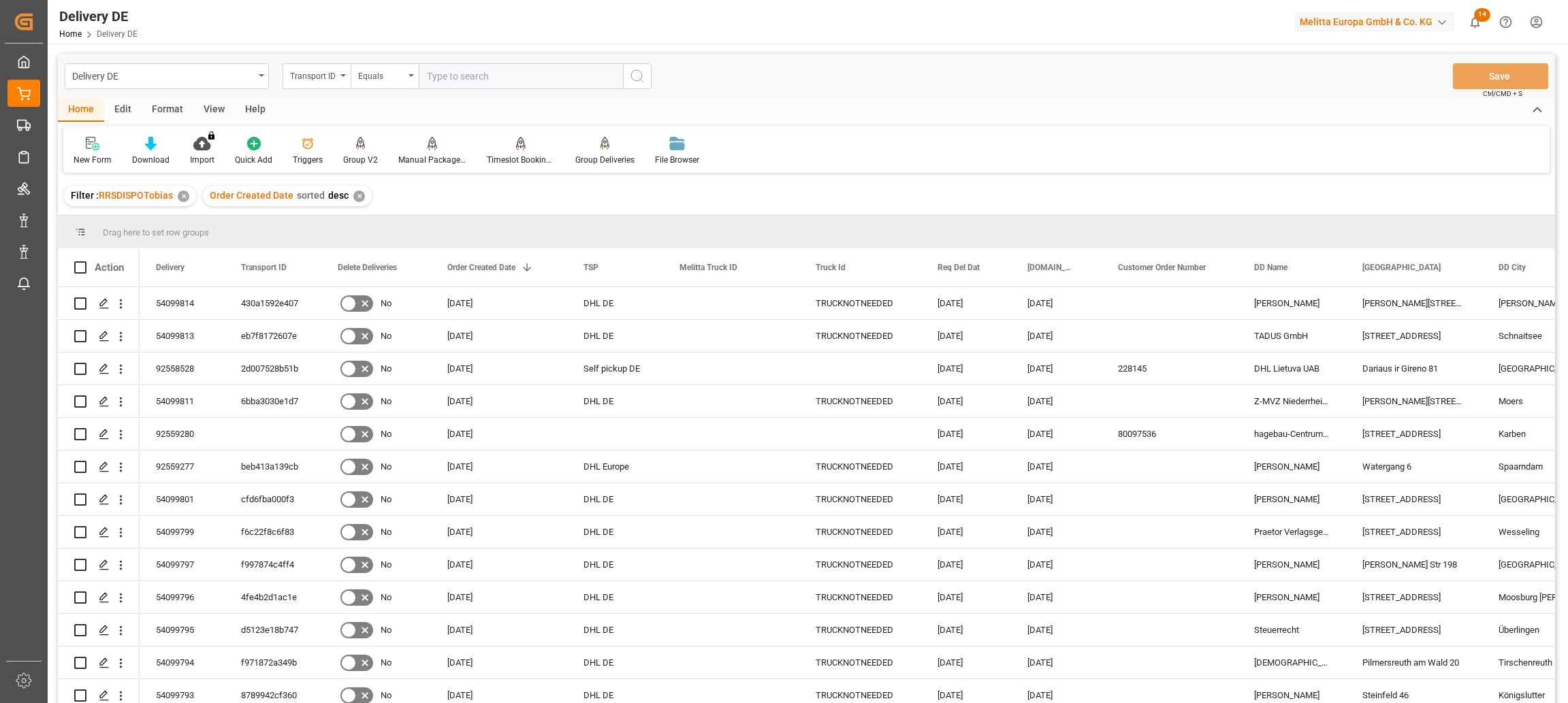
click at [477, 81] on input "text" at bounding box center [520, 76] width 204 height 26
paste input "e8507f9715a0"
type input "e8507f9715a0"
click at [643, 84] on button "search button" at bounding box center [637, 76] width 29 height 26
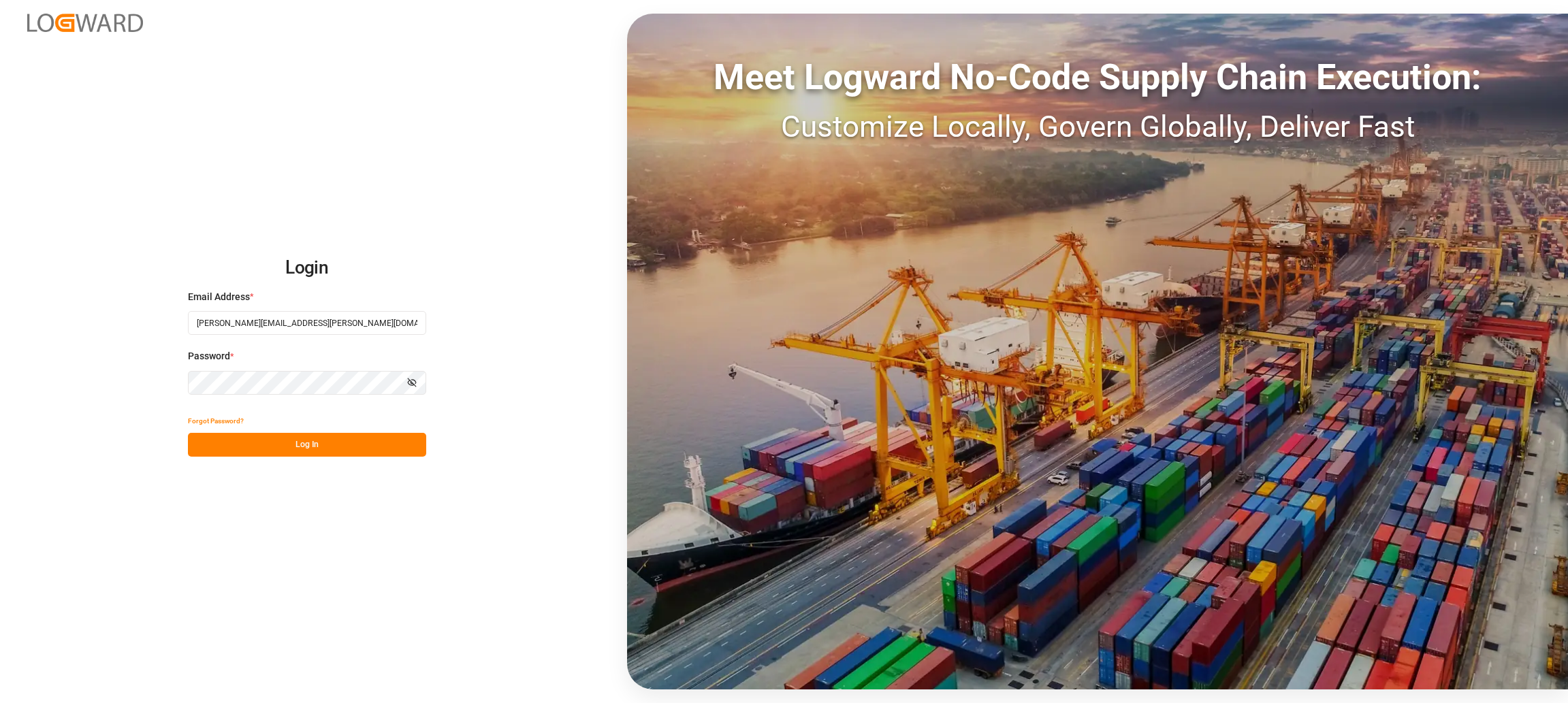
click at [289, 452] on button "Log In" at bounding box center [307, 444] width 238 height 24
click at [290, 446] on div "Forgot Password? Please wait" at bounding box center [307, 432] width 238 height 47
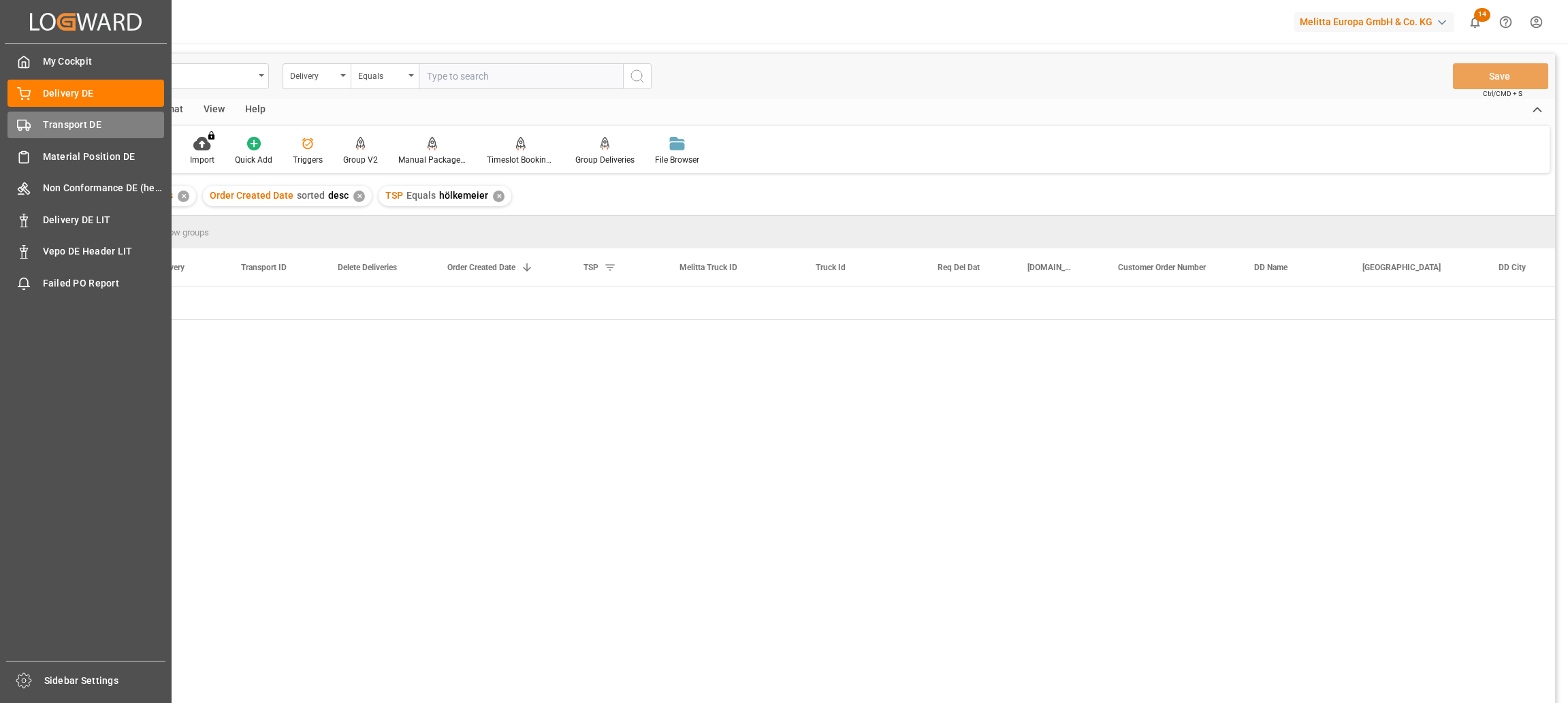
click at [25, 117] on div "Transport DE Transport DE" at bounding box center [86, 124] width 157 height 26
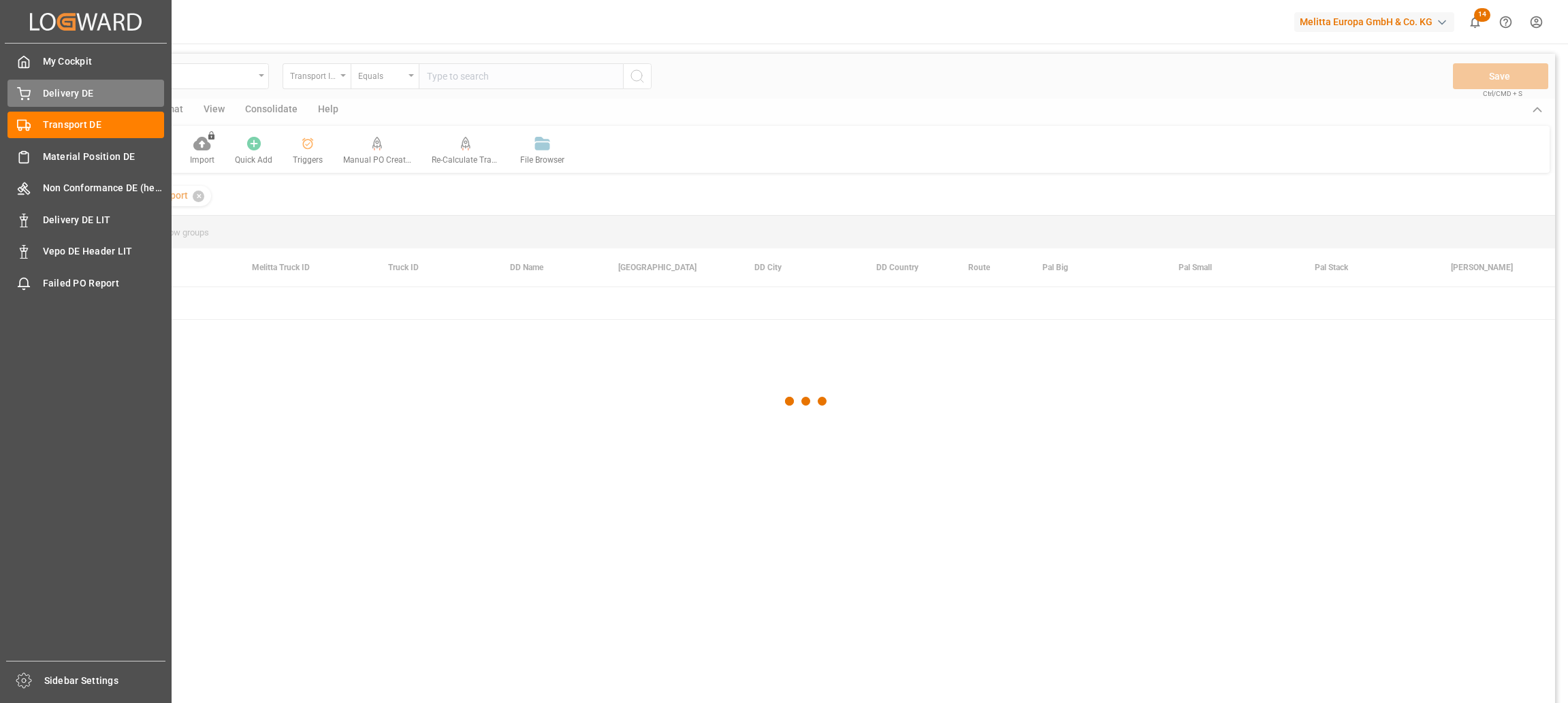
click at [79, 90] on span "Delivery DE" at bounding box center [103, 94] width 122 height 14
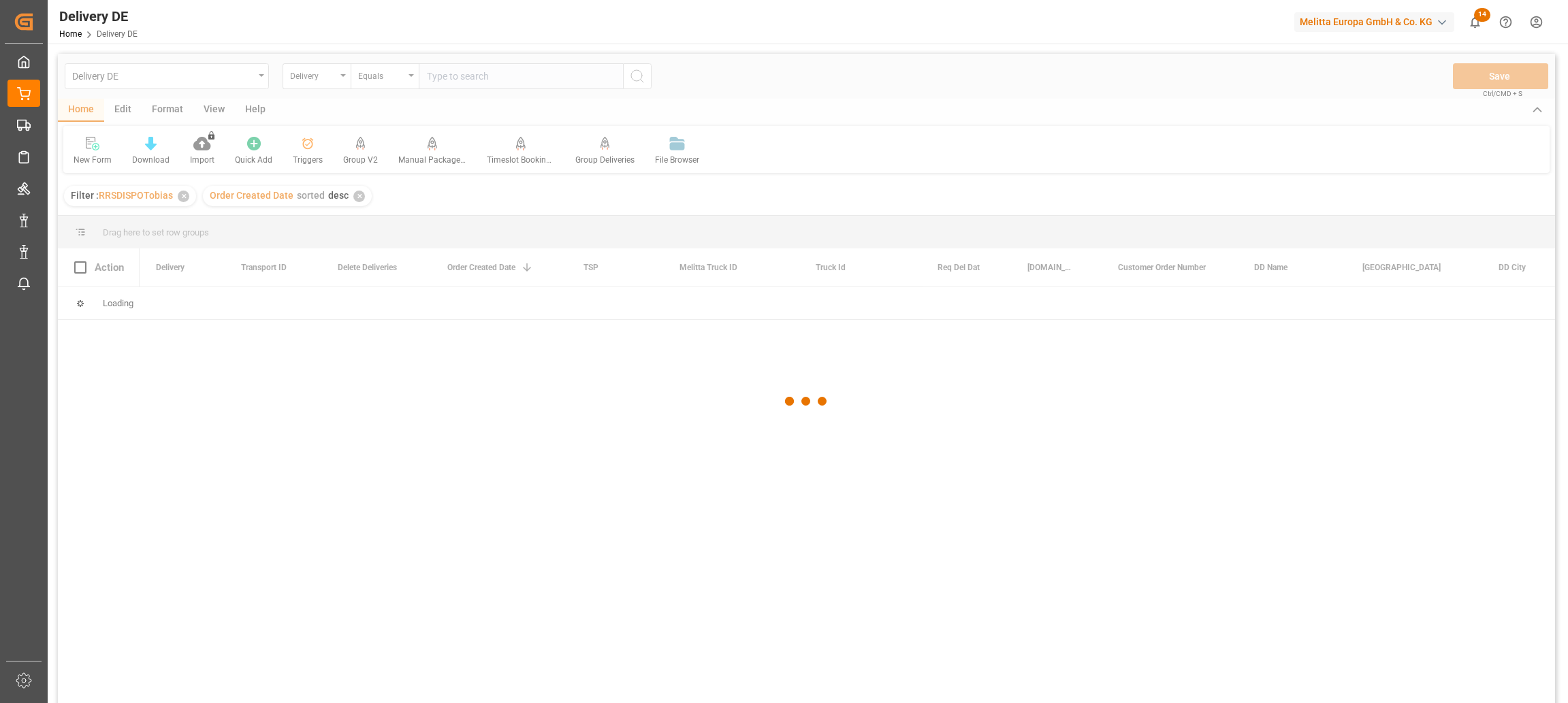
click at [464, 74] on div at bounding box center [806, 400] width 1497 height 694
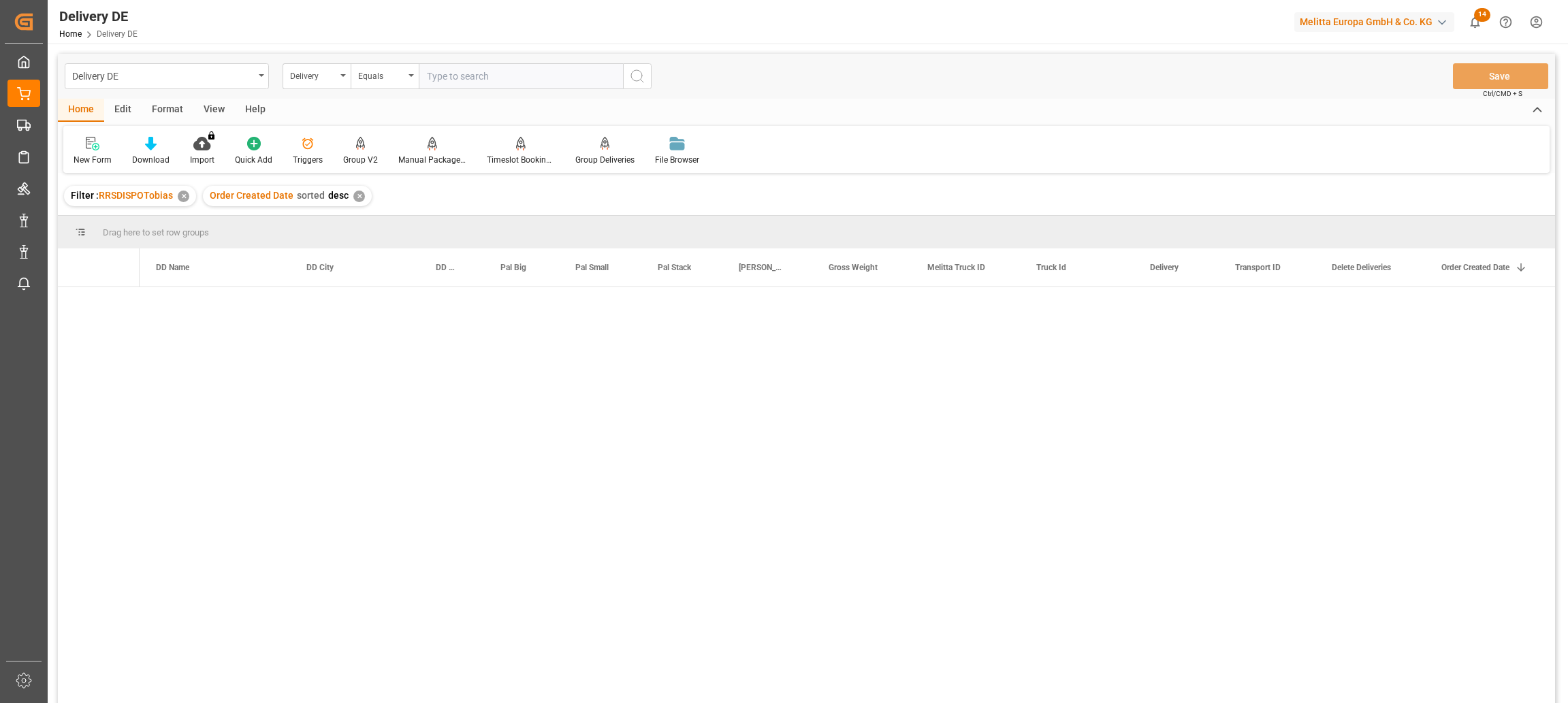
click at [466, 78] on input "text" at bounding box center [520, 76] width 204 height 26
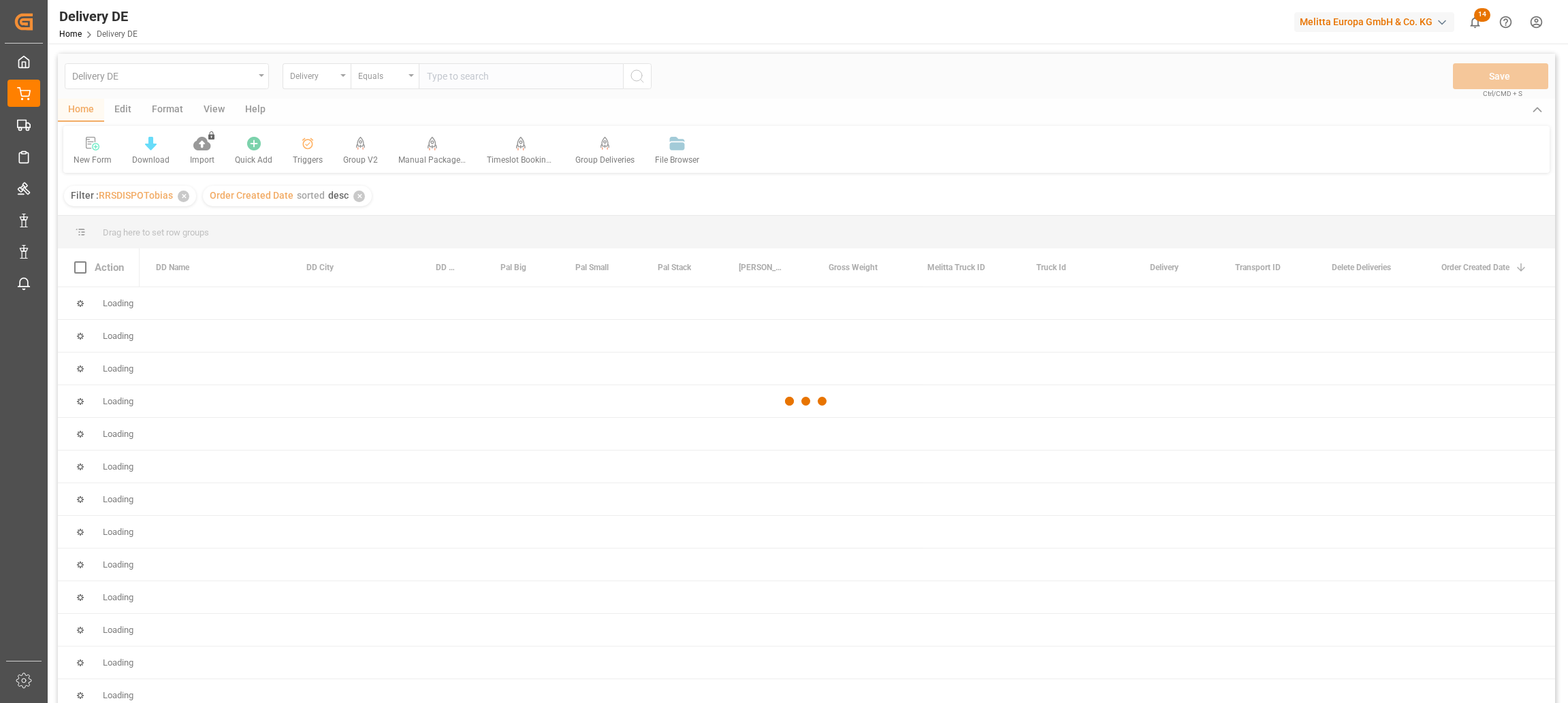
paste input "e8507f9715a0"
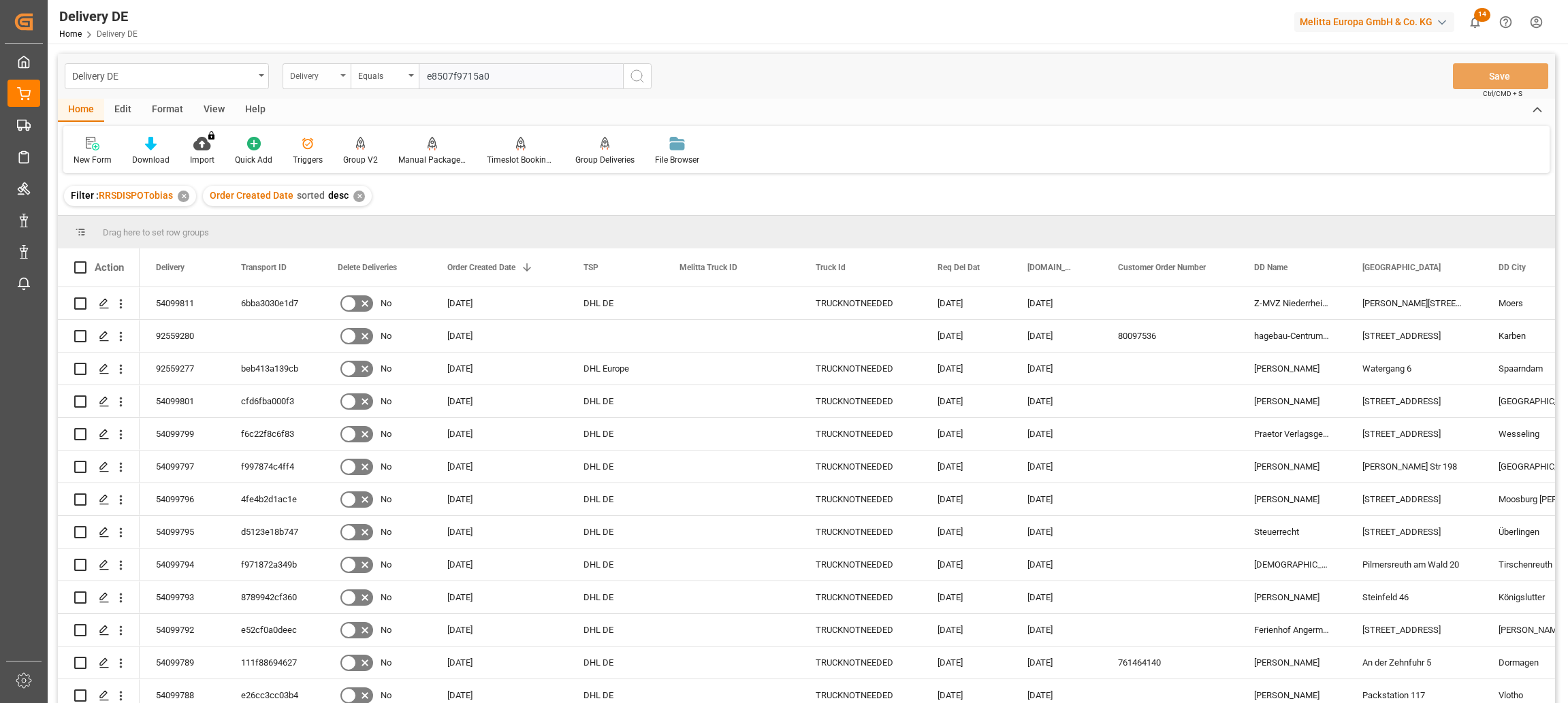
type input "e8507f9715a0"
click at [331, 74] on div "Delivery" at bounding box center [313, 74] width 46 height 16
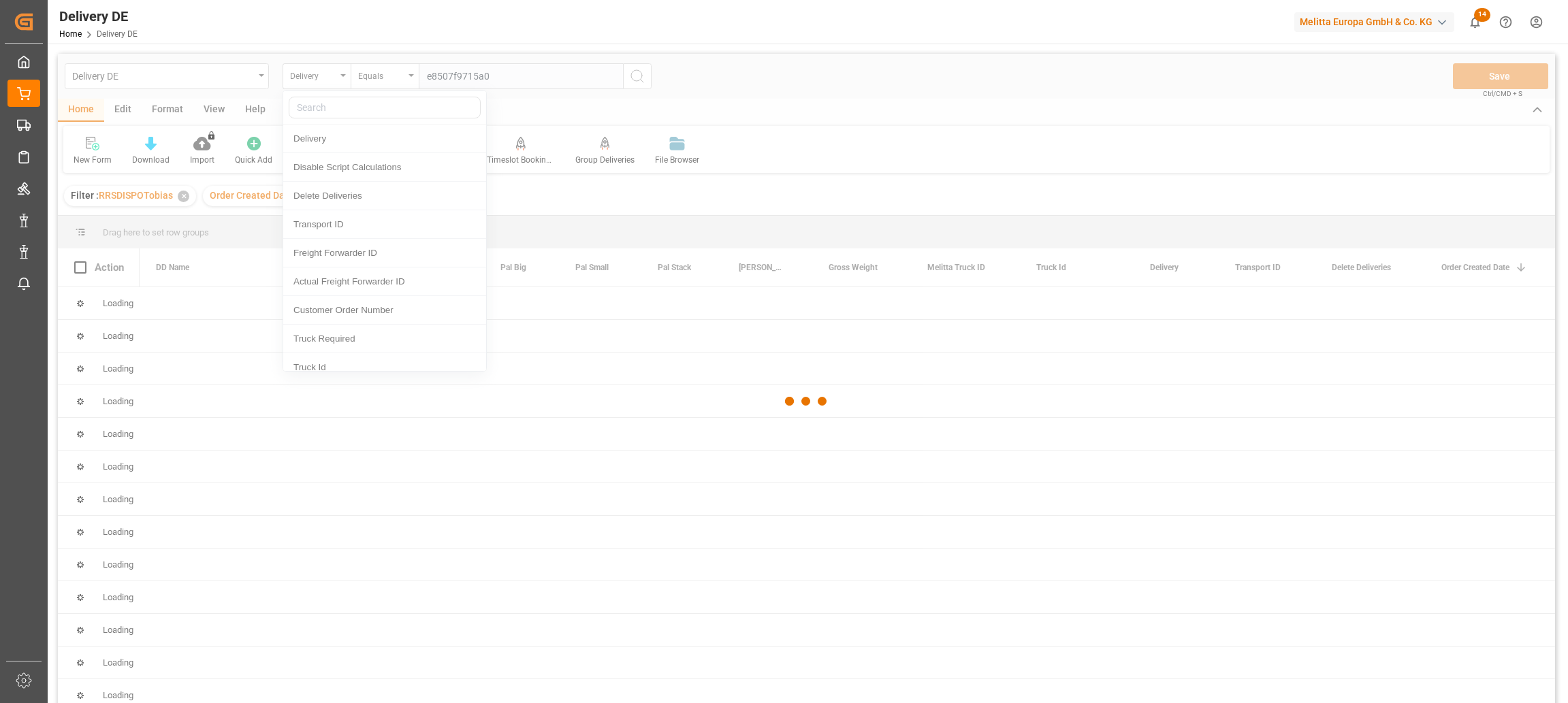
click at [347, 81] on div at bounding box center [806, 400] width 1497 height 694
click at [348, 74] on div at bounding box center [806, 400] width 1497 height 694
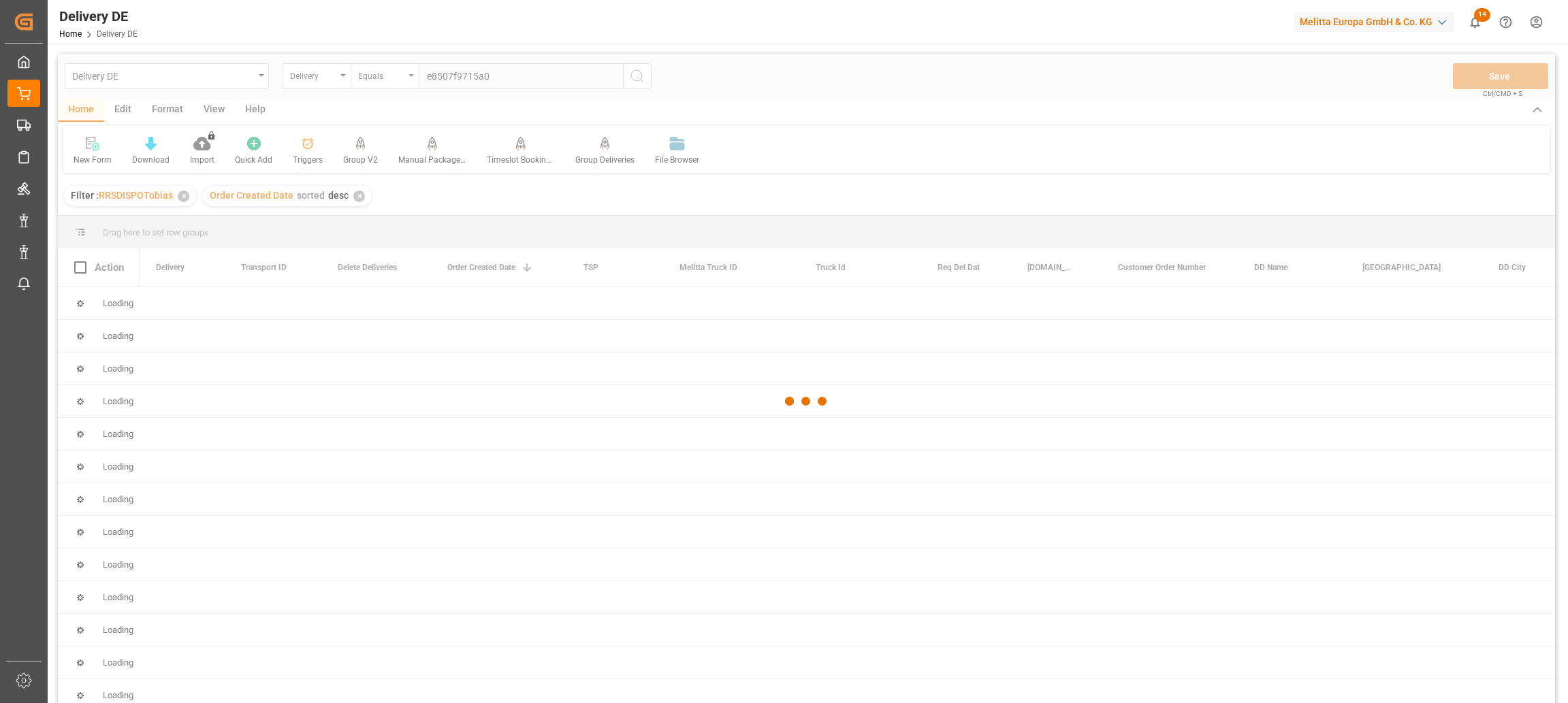
click at [348, 74] on div at bounding box center [806, 400] width 1497 height 694
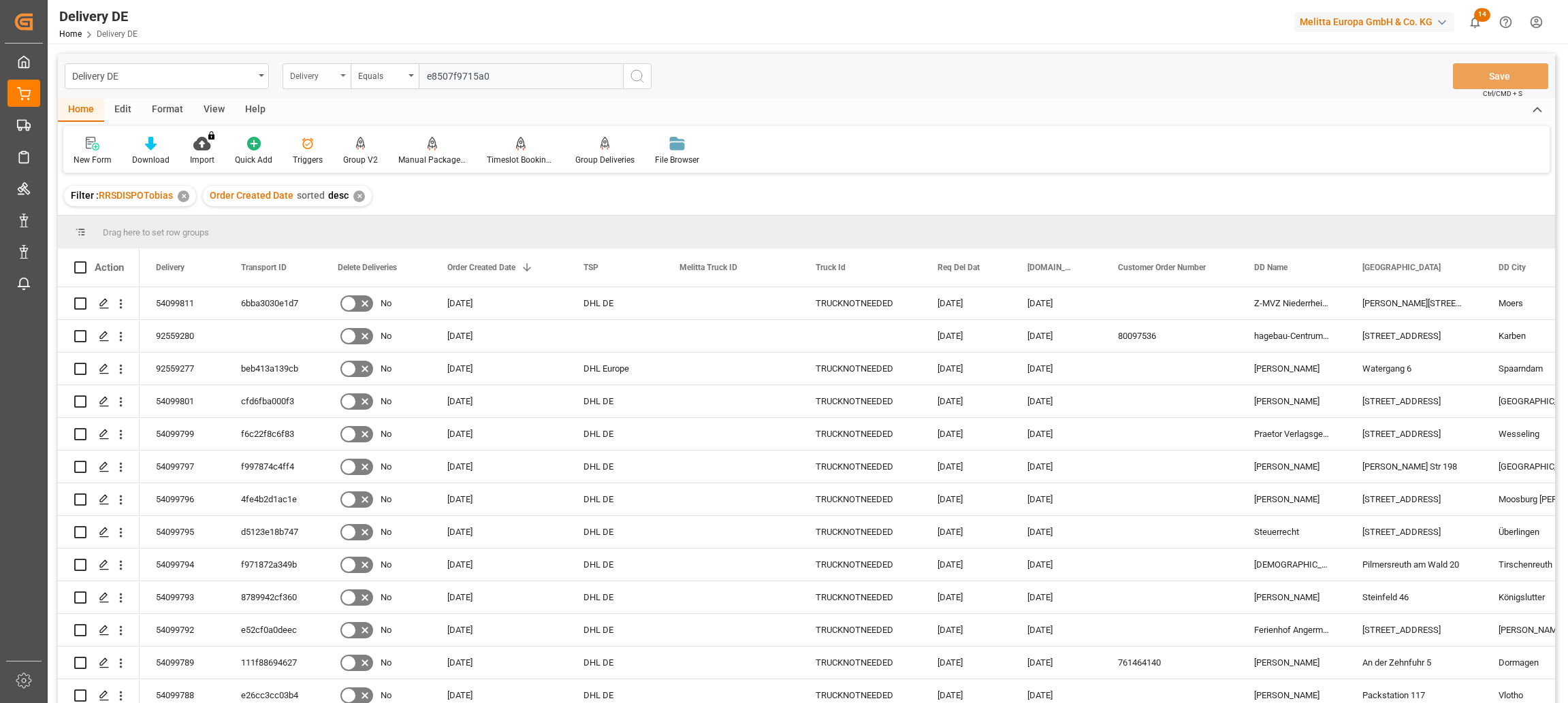
click at [344, 74] on icon "open menu" at bounding box center [343, 75] width 5 height 3
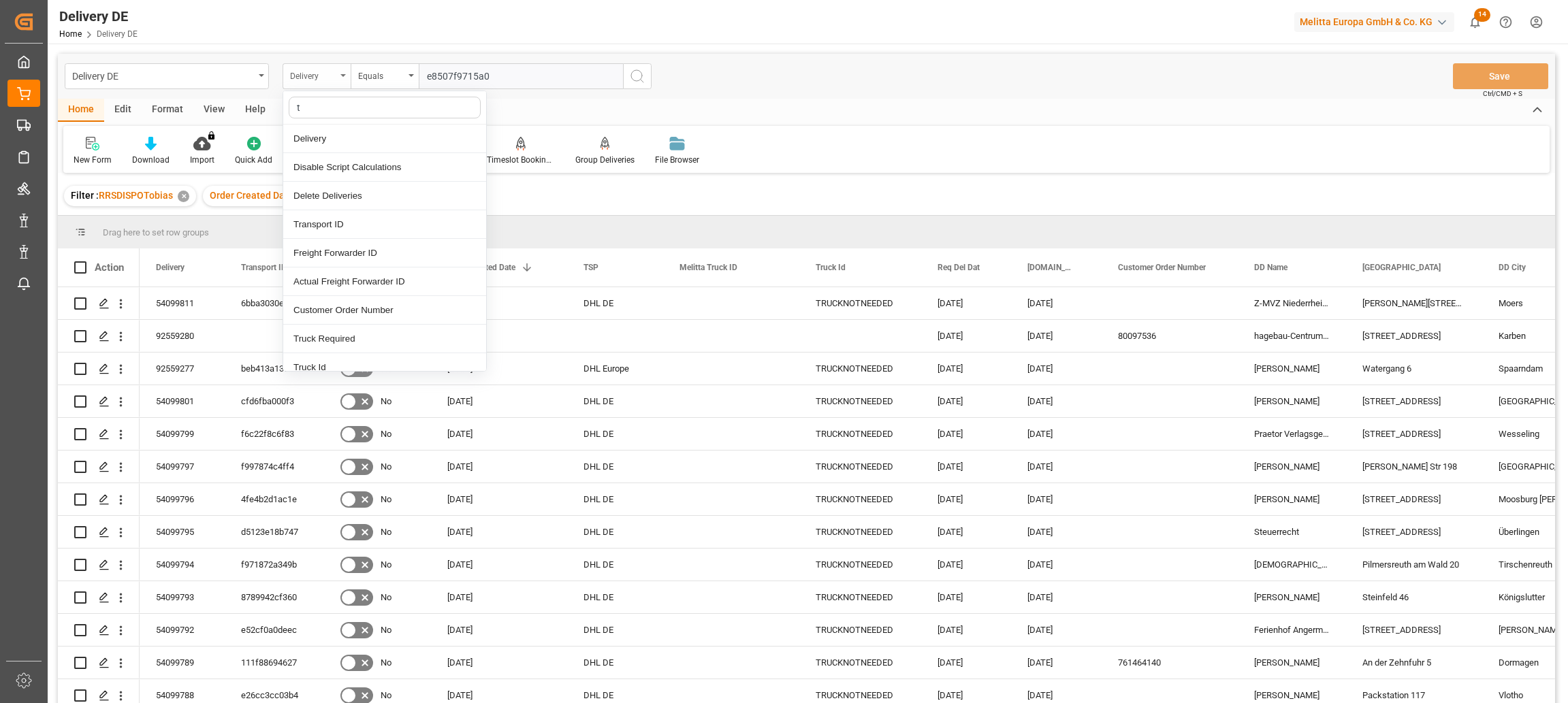
type input "tr"
click at [348, 143] on div "Transport ID" at bounding box center [385, 138] width 203 height 29
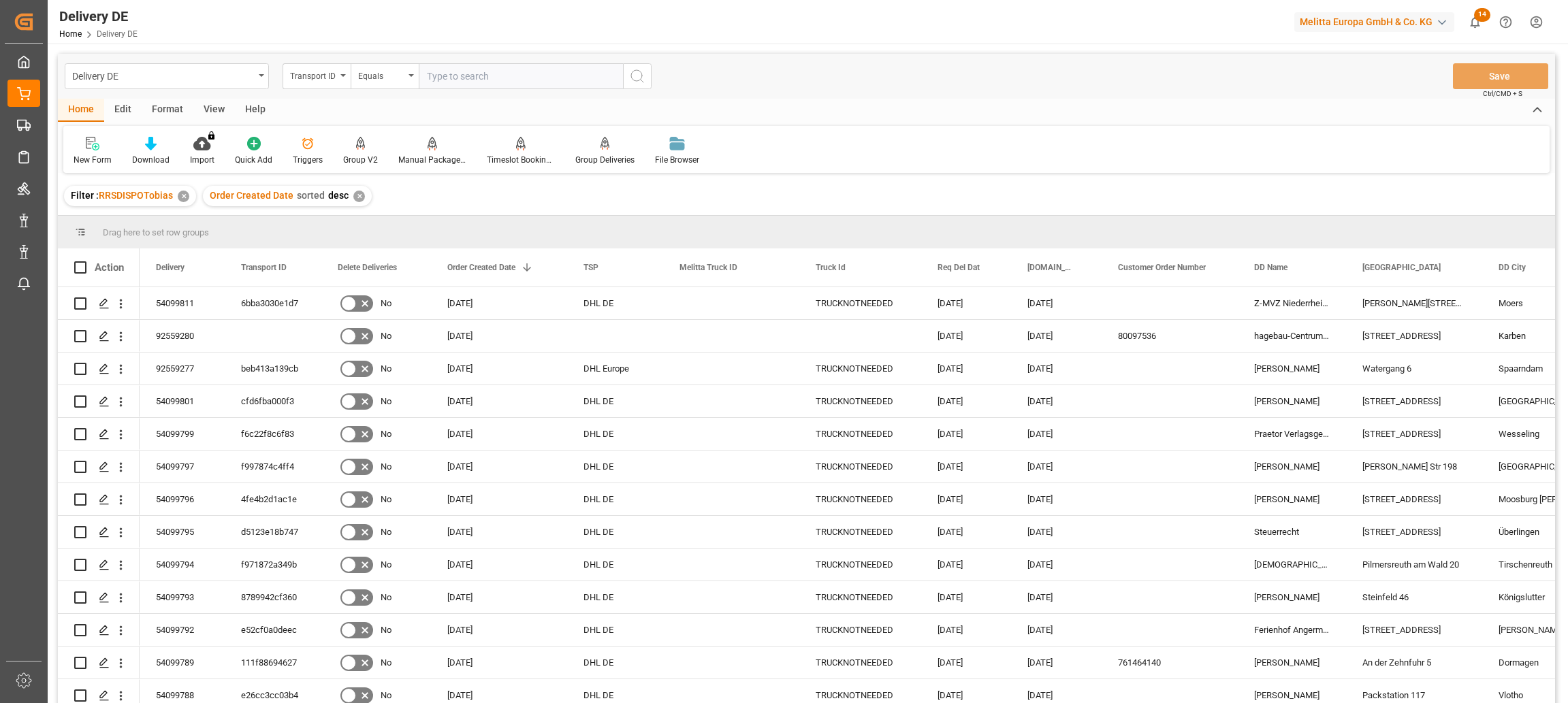
click at [496, 70] on input "text" at bounding box center [520, 76] width 204 height 26
paste input "e8507f9715a0"
type input "e8507f9715a0"
click at [642, 73] on icon "search button" at bounding box center [637, 76] width 17 height 17
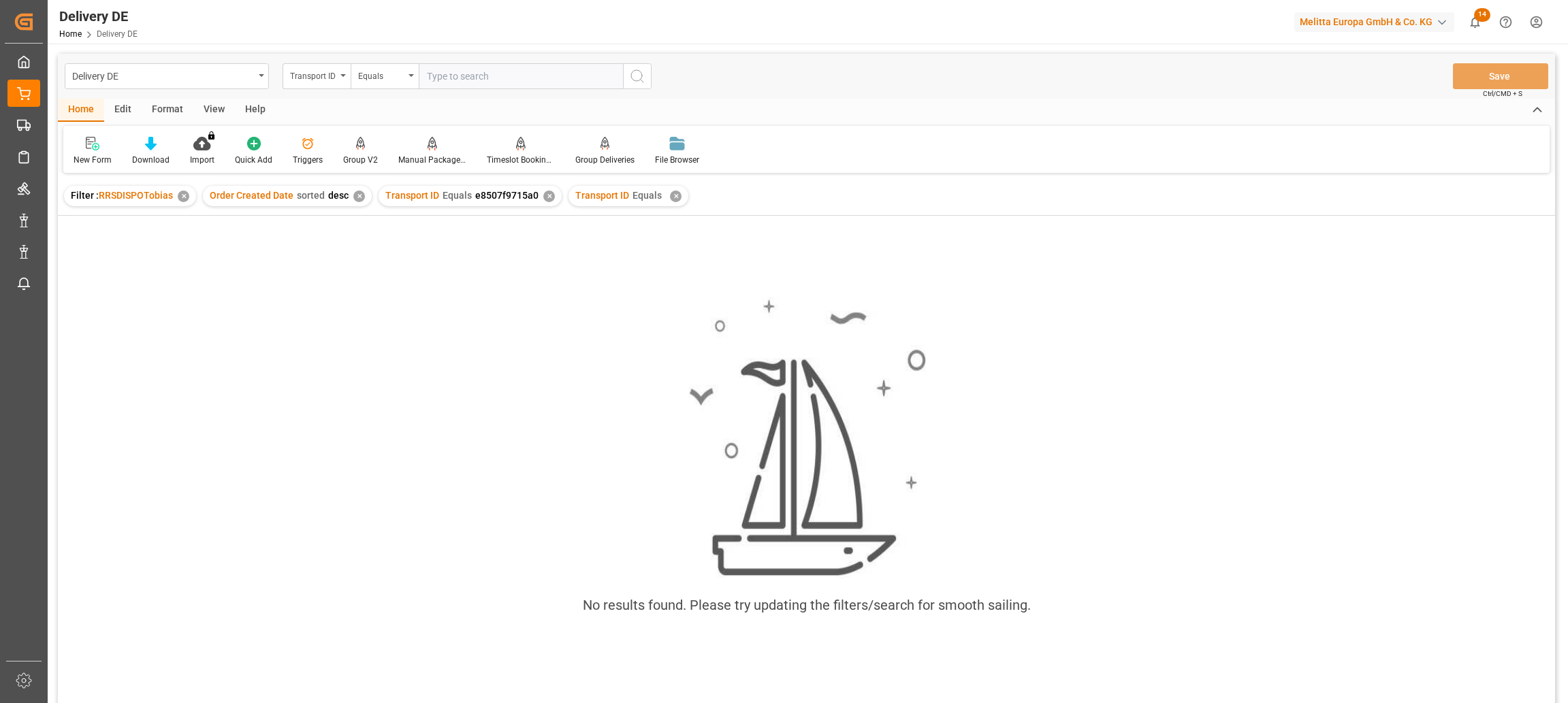
click at [670, 194] on div "✕" at bounding box center [675, 196] width 11 height 11
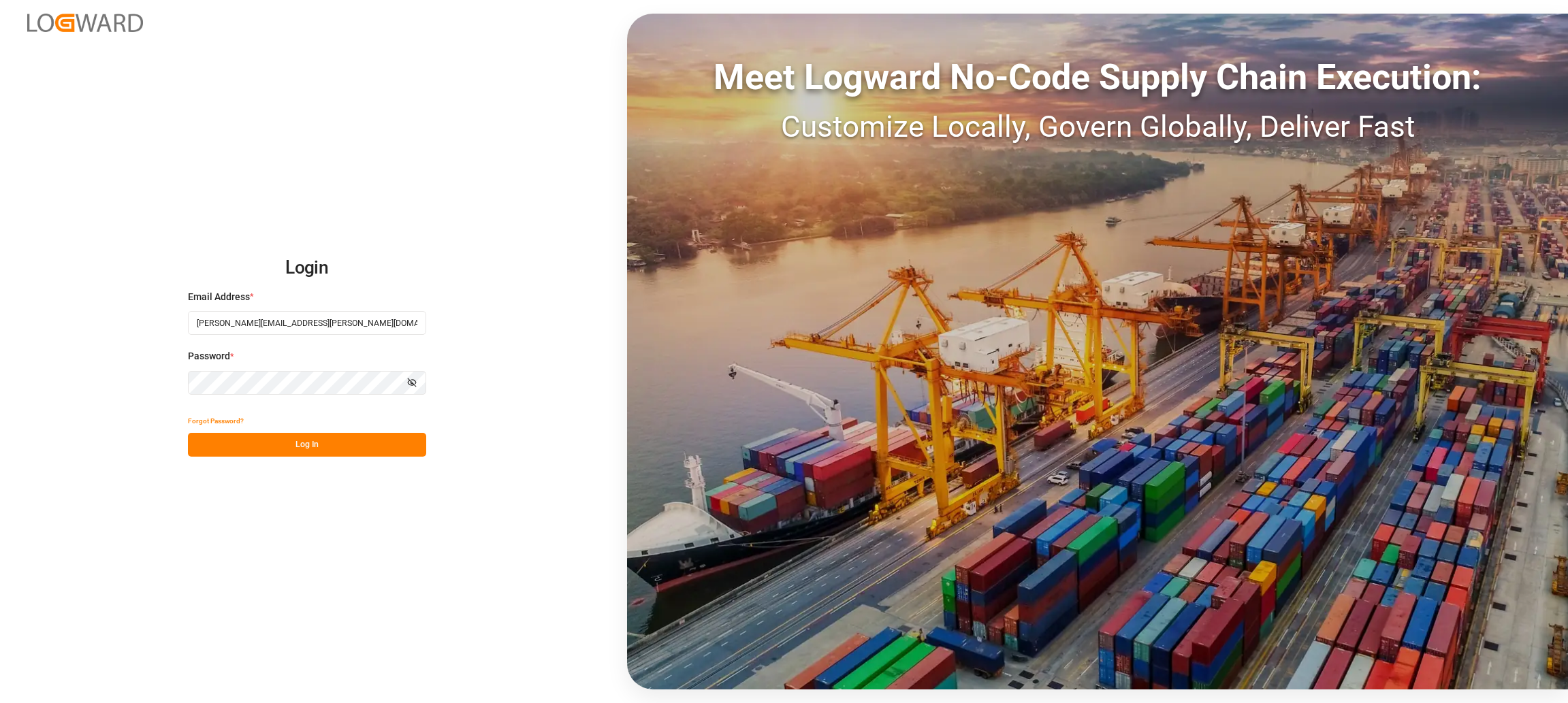
click at [300, 438] on button "Log In" at bounding box center [307, 444] width 238 height 24
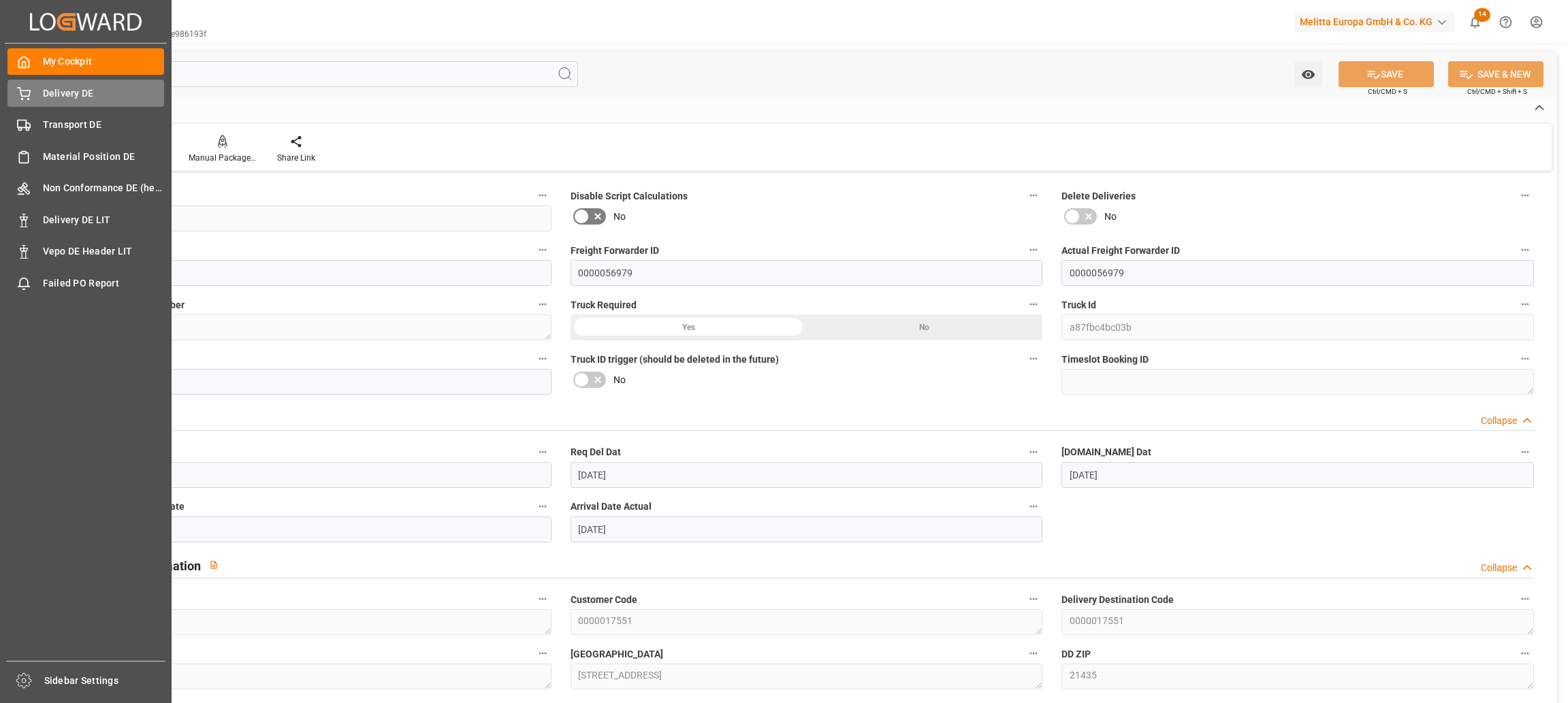
click at [26, 94] on icon at bounding box center [24, 94] width 14 height 14
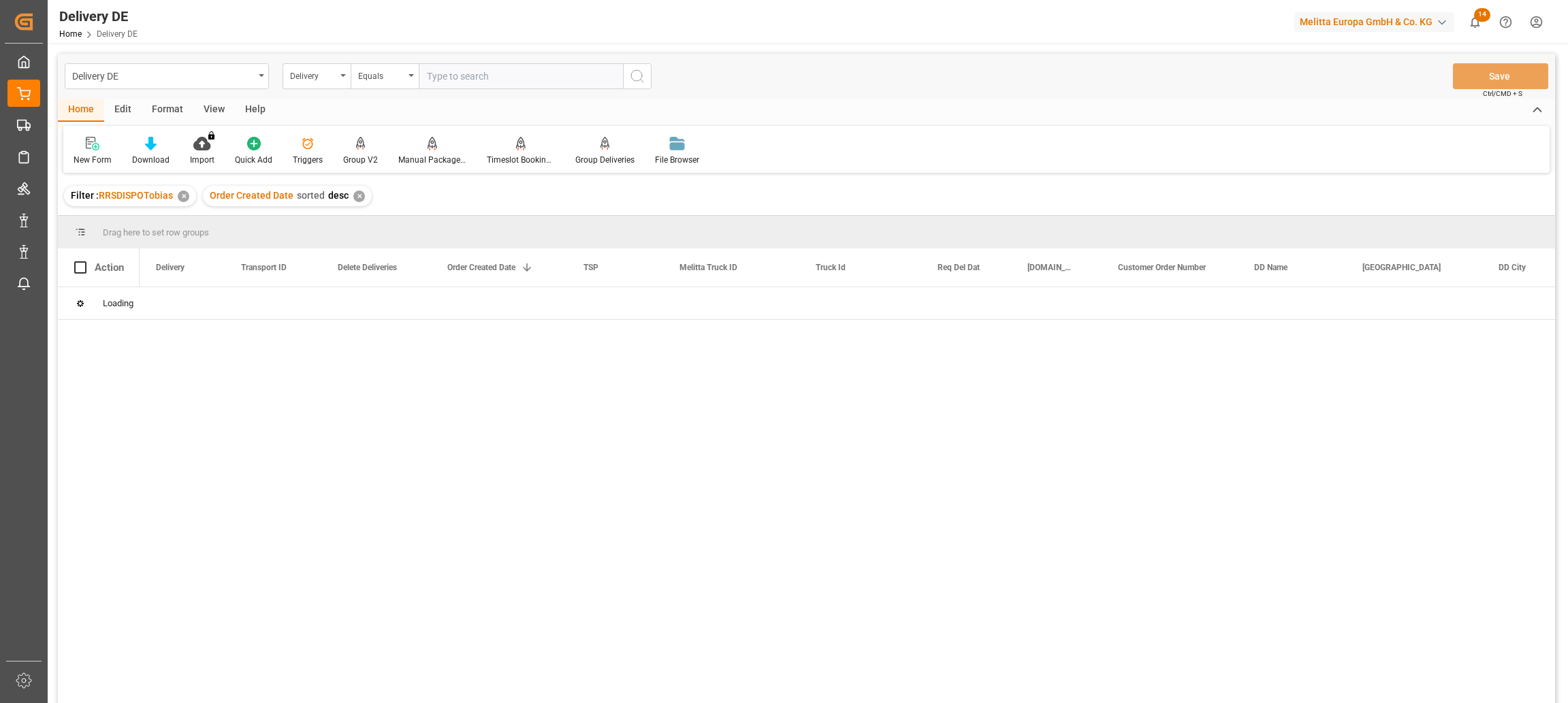
click at [446, 73] on input "text" at bounding box center [520, 76] width 204 height 26
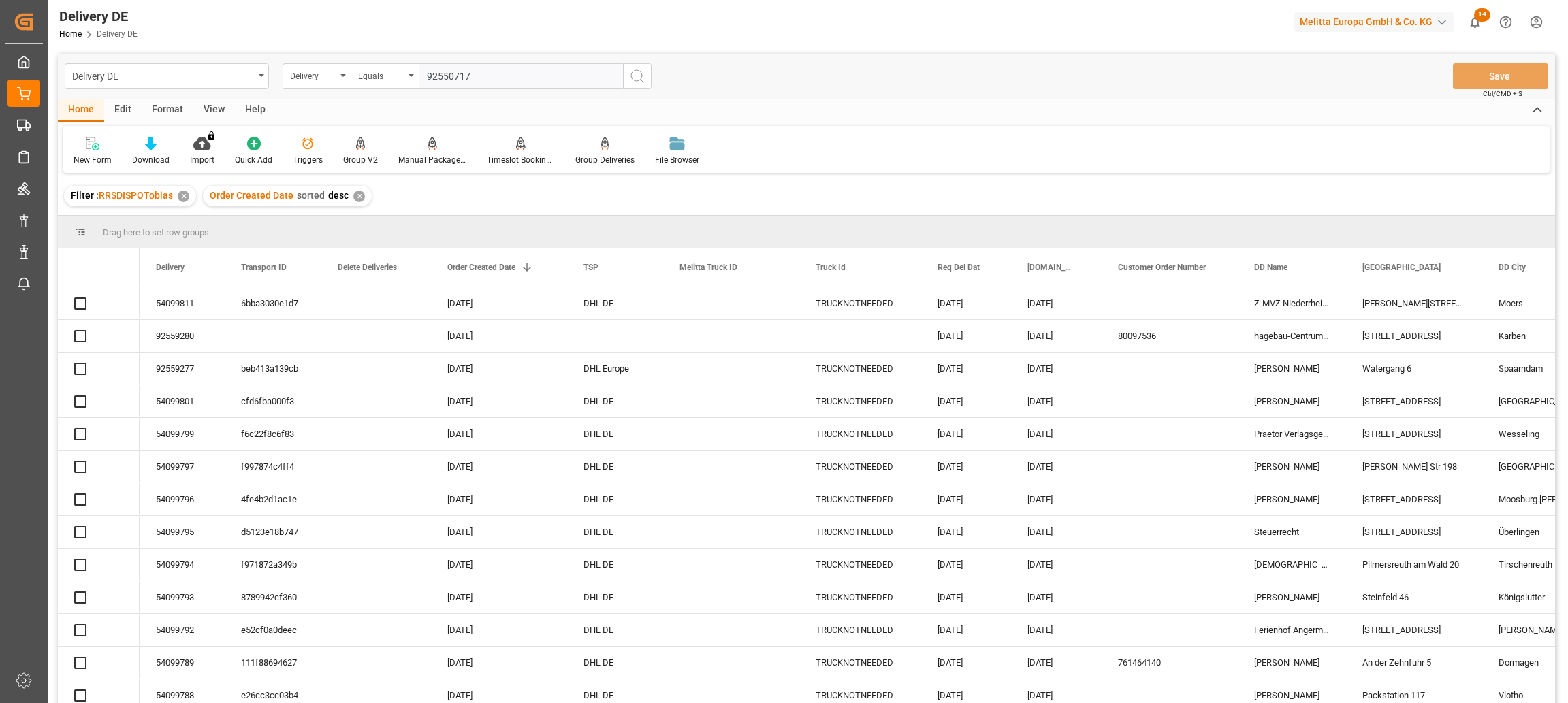
type input "92550717"
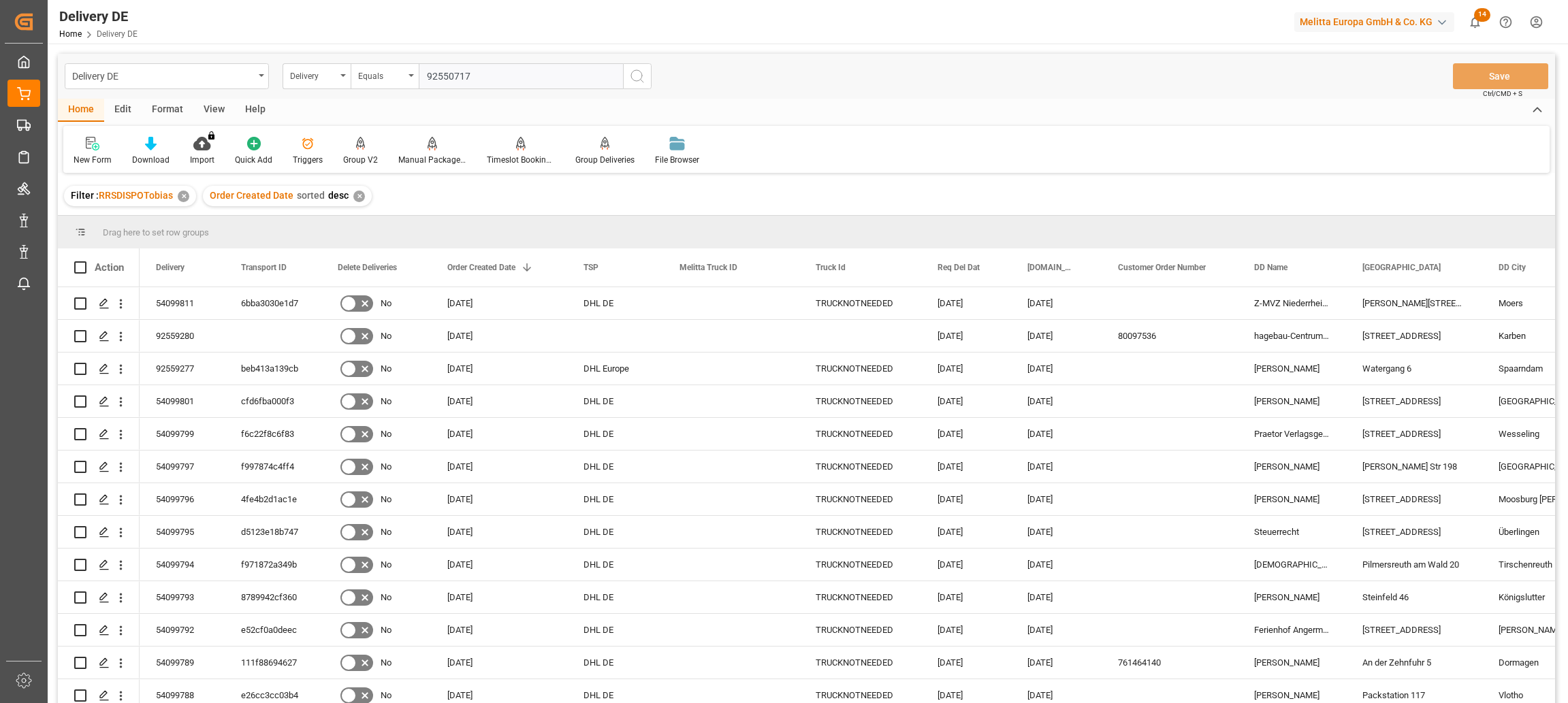
click at [641, 76] on icon "search button" at bounding box center [637, 76] width 17 height 17
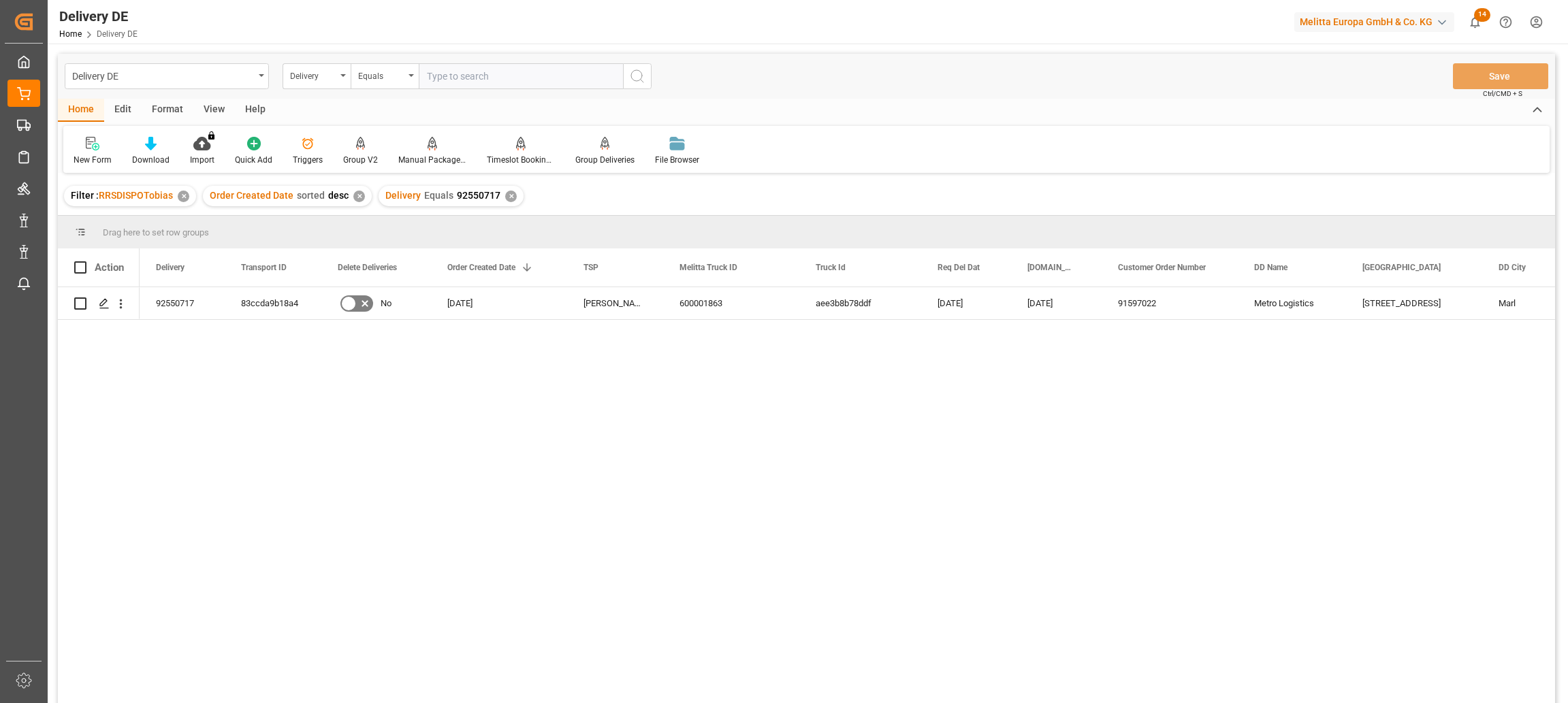
click at [307, 382] on div "No 20.08.2025 Hartmann DE 600001863 aee3b8b78ddf 26.08.2025 22.08.2025 91597022…" at bounding box center [847, 499] width 1416 height 425
click at [118, 306] on icon "open menu" at bounding box center [121, 304] width 14 height 14
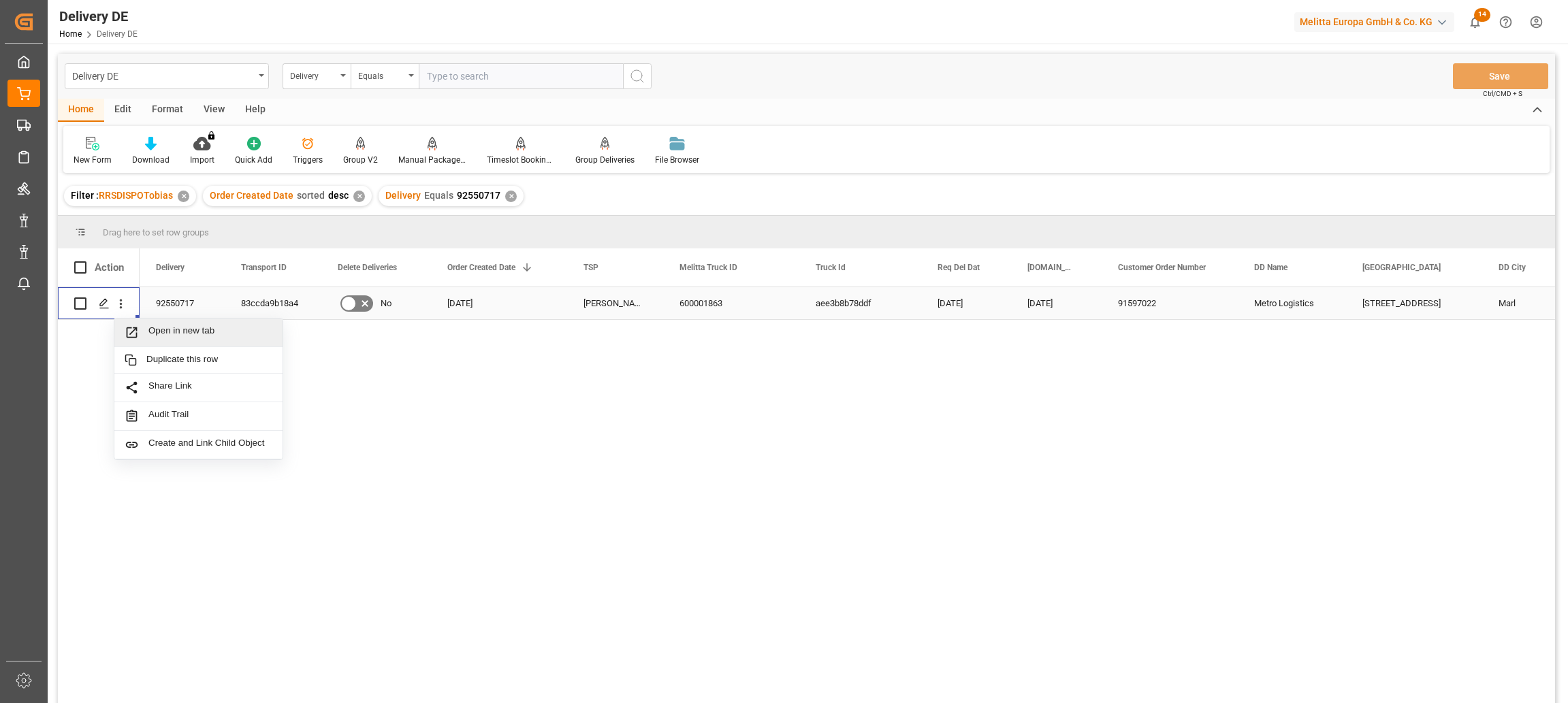
click at [155, 330] on span "Open in new tab" at bounding box center [209, 332] width 124 height 14
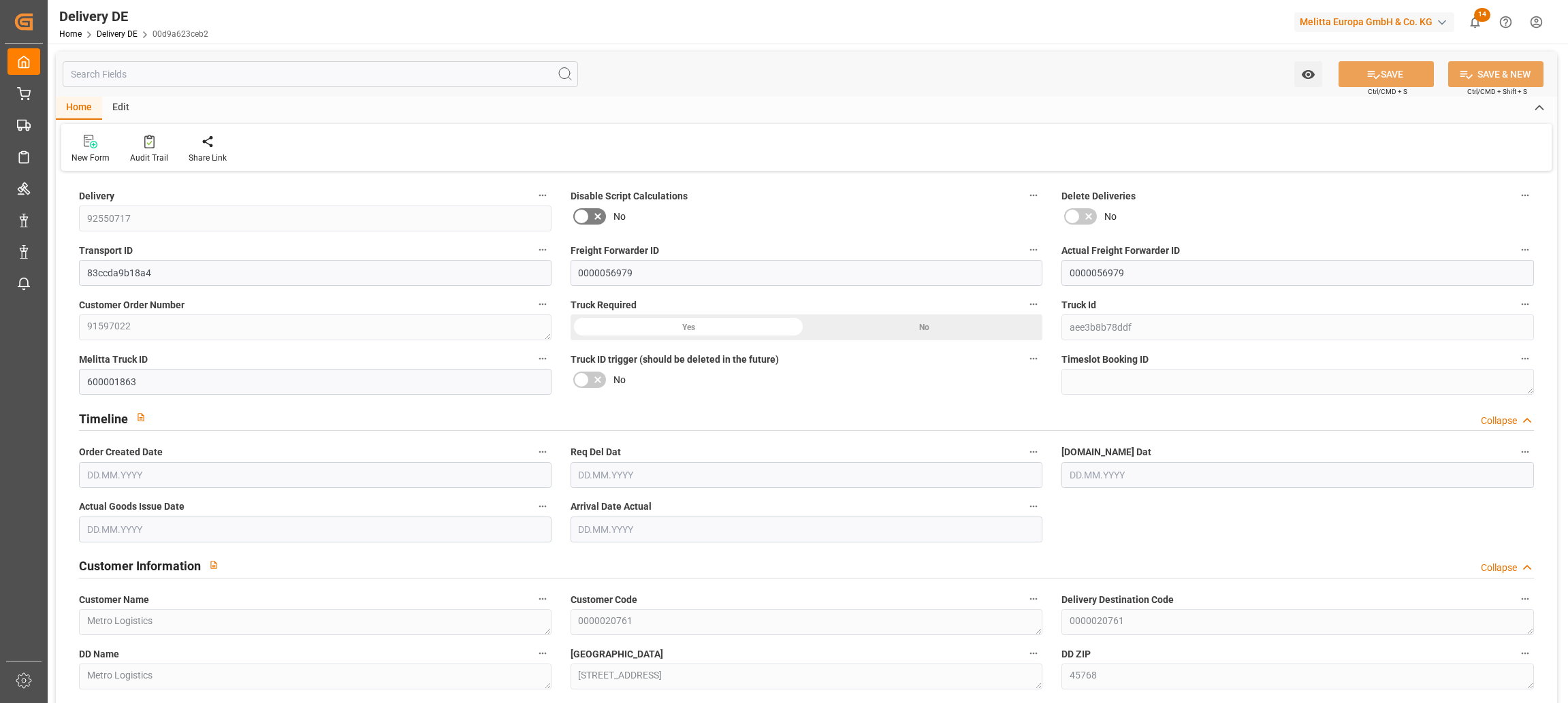
type input "6"
type input "4"
type input "661.598"
type input "962"
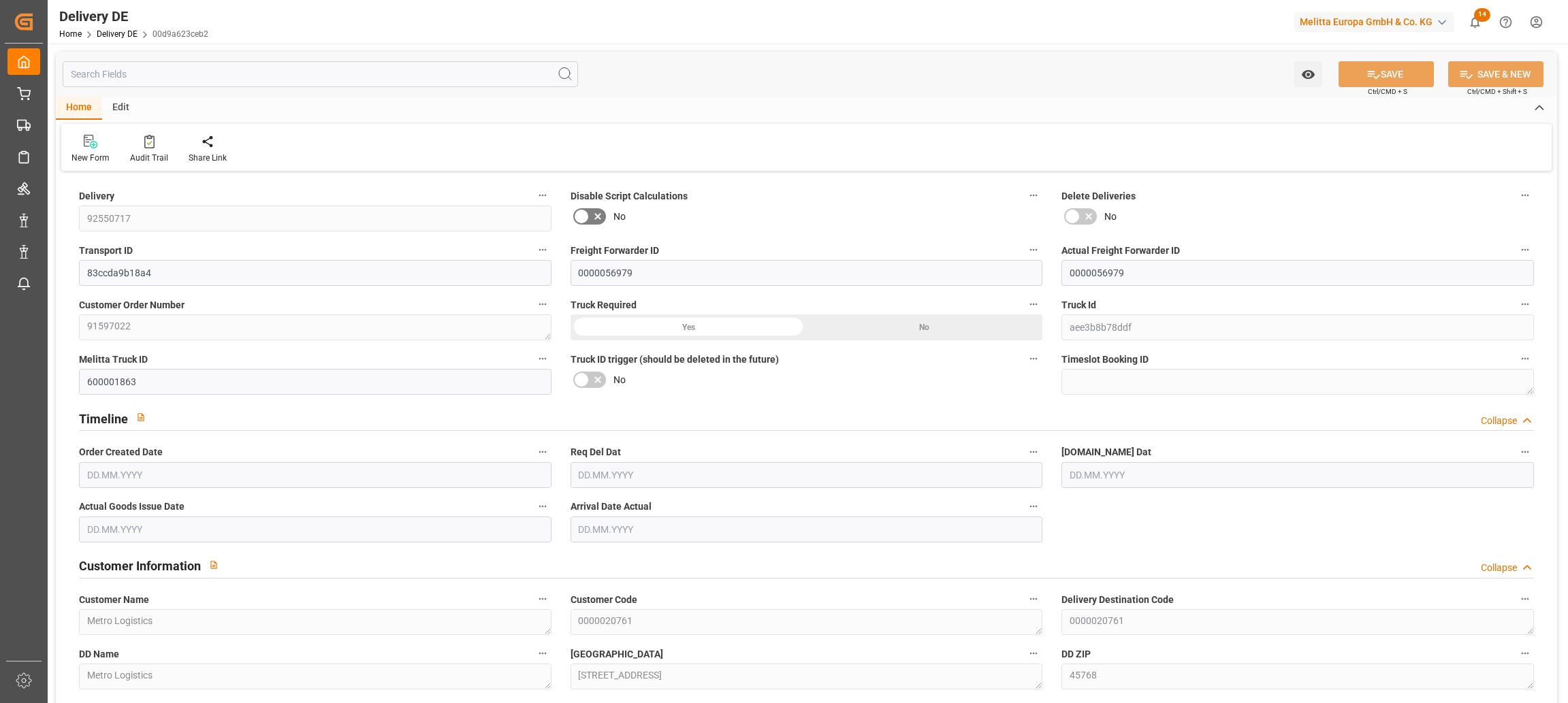
type input "5574.56"
type input "[DATE]"
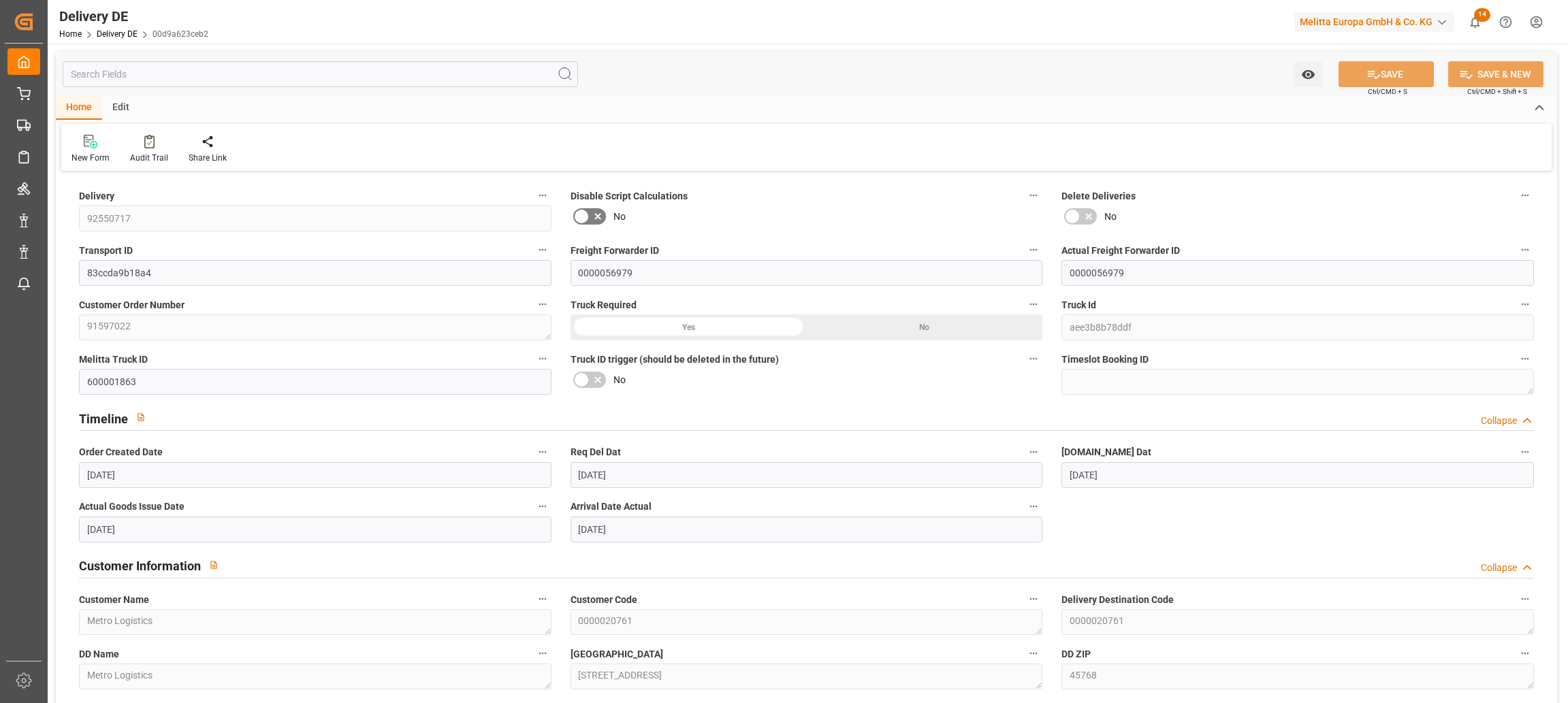
type input "[DATE]"
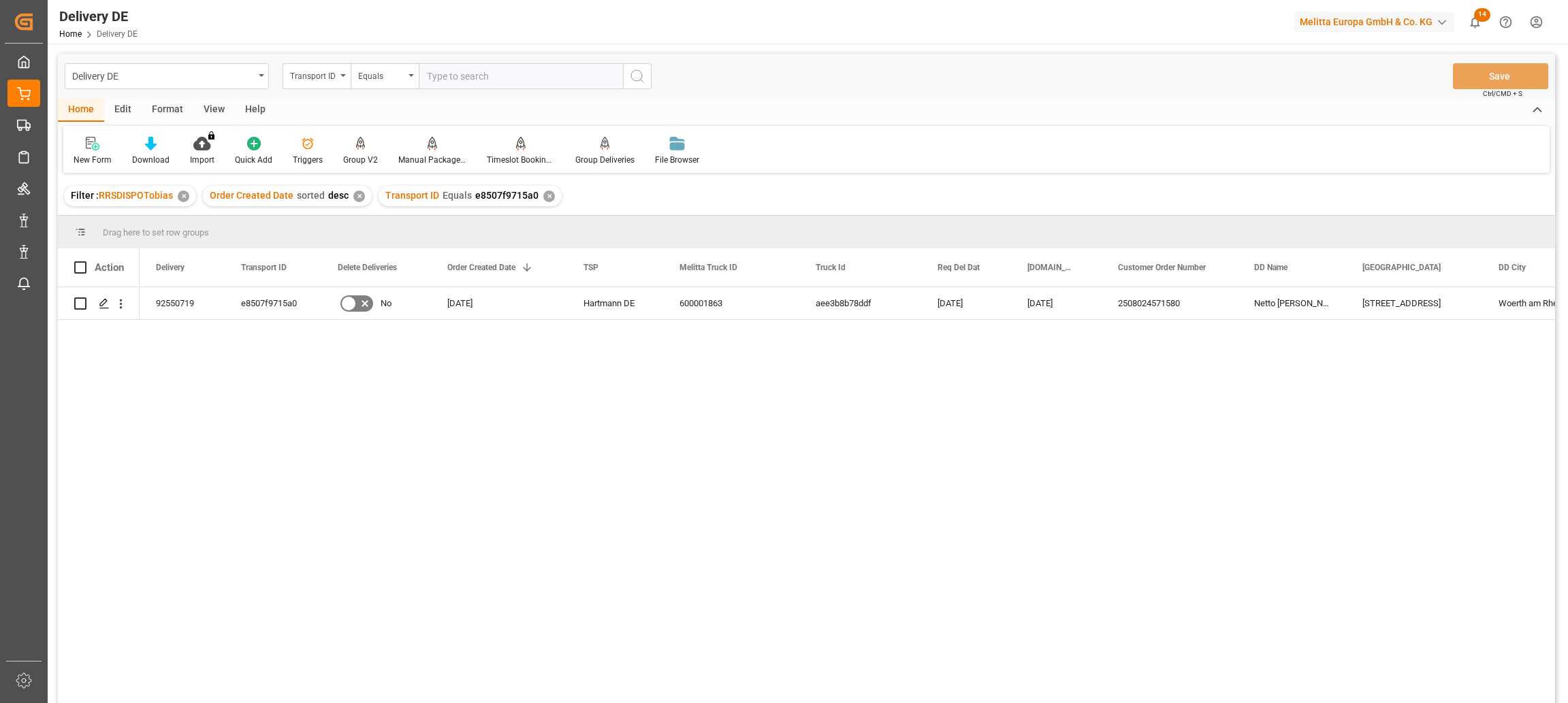
click at [475, 76] on input "text" at bounding box center [520, 76] width 204 height 26
paste input "0f0872372a80"
type input "0f0872372a80"
click at [635, 81] on icon "search button" at bounding box center [637, 76] width 17 height 17
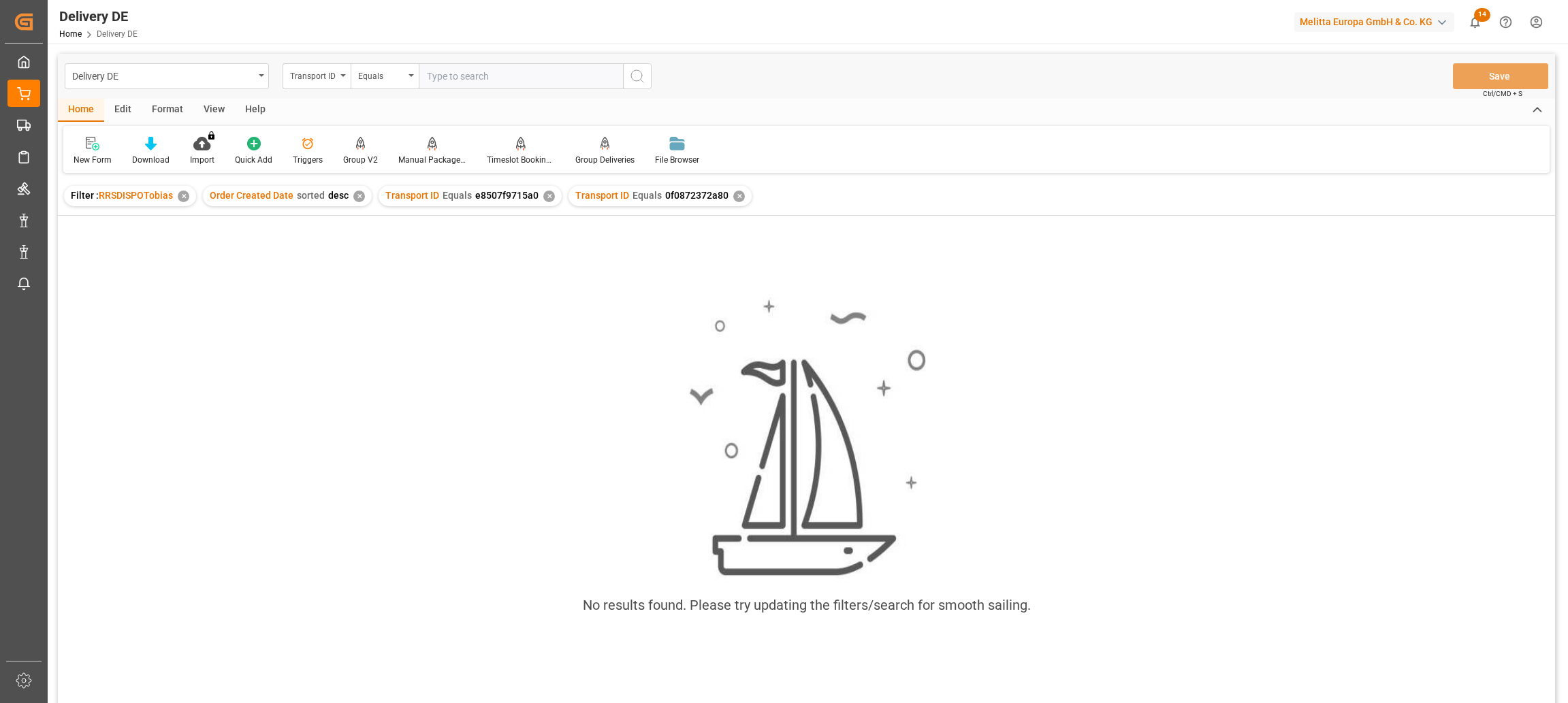
click at [547, 197] on div "✕" at bounding box center [548, 196] width 11 height 11
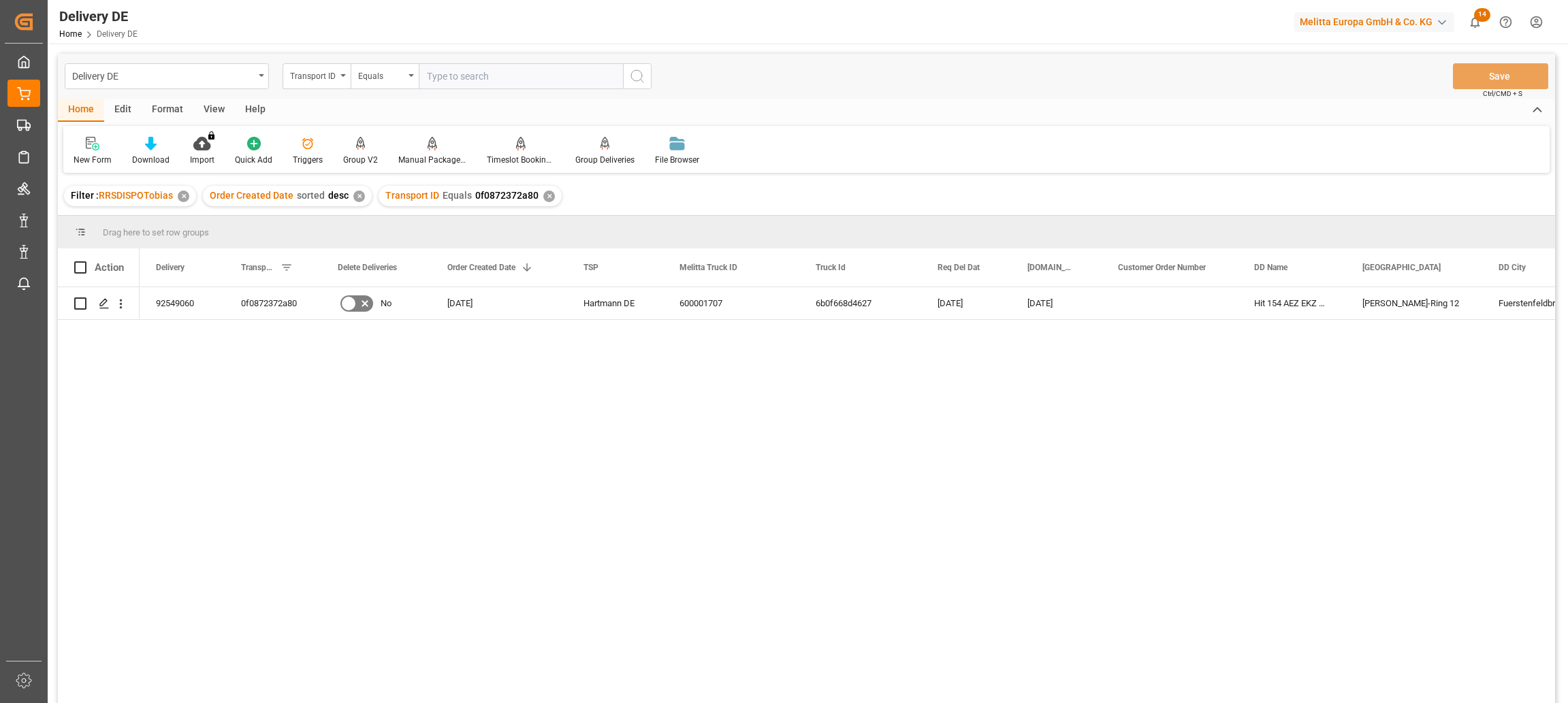
click at [454, 79] on input "text" at bounding box center [520, 76] width 204 height 26
paste input "3b4eabd0b613"
type input "3b4eabd0b613"
click at [640, 74] on icon "search button" at bounding box center [637, 76] width 17 height 17
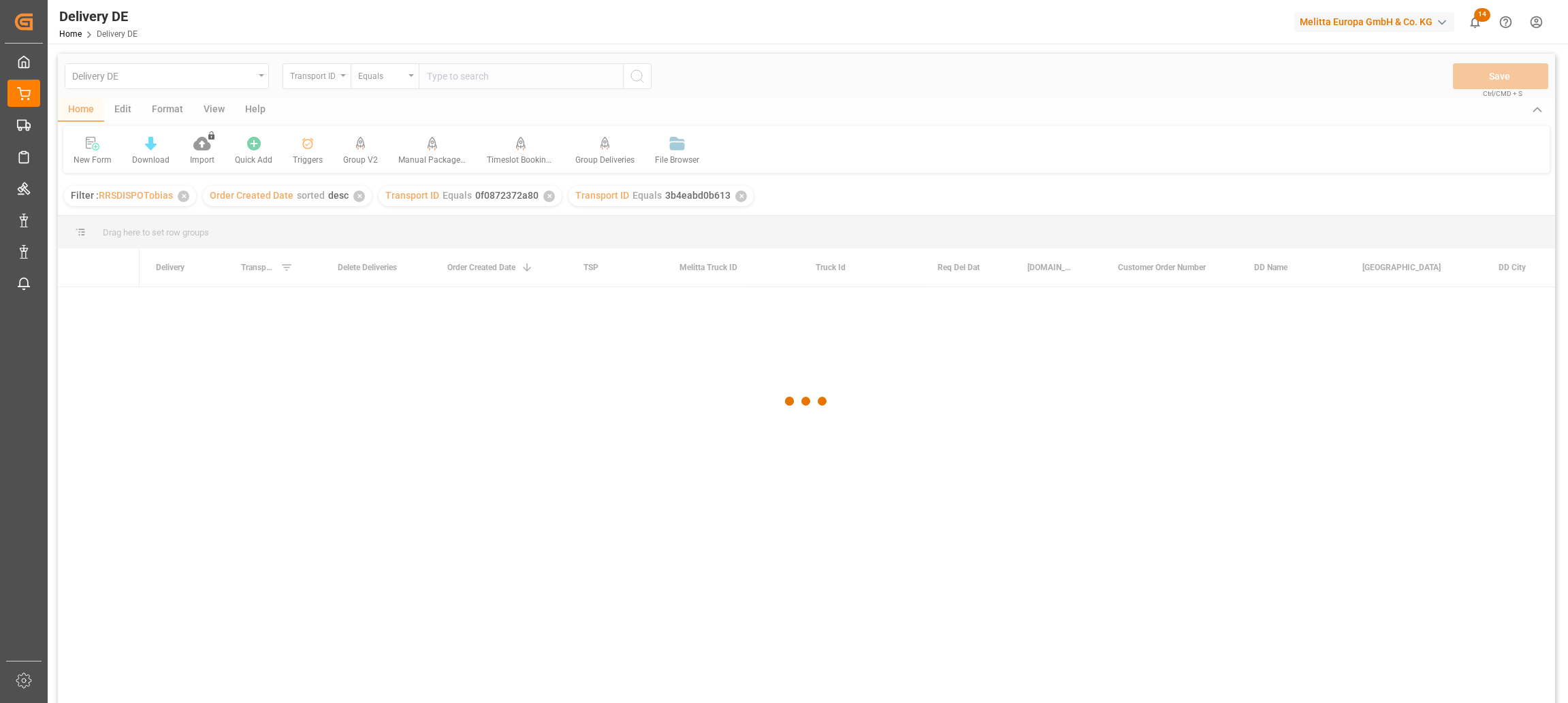
click at [543, 199] on div "✕" at bounding box center [548, 196] width 11 height 11
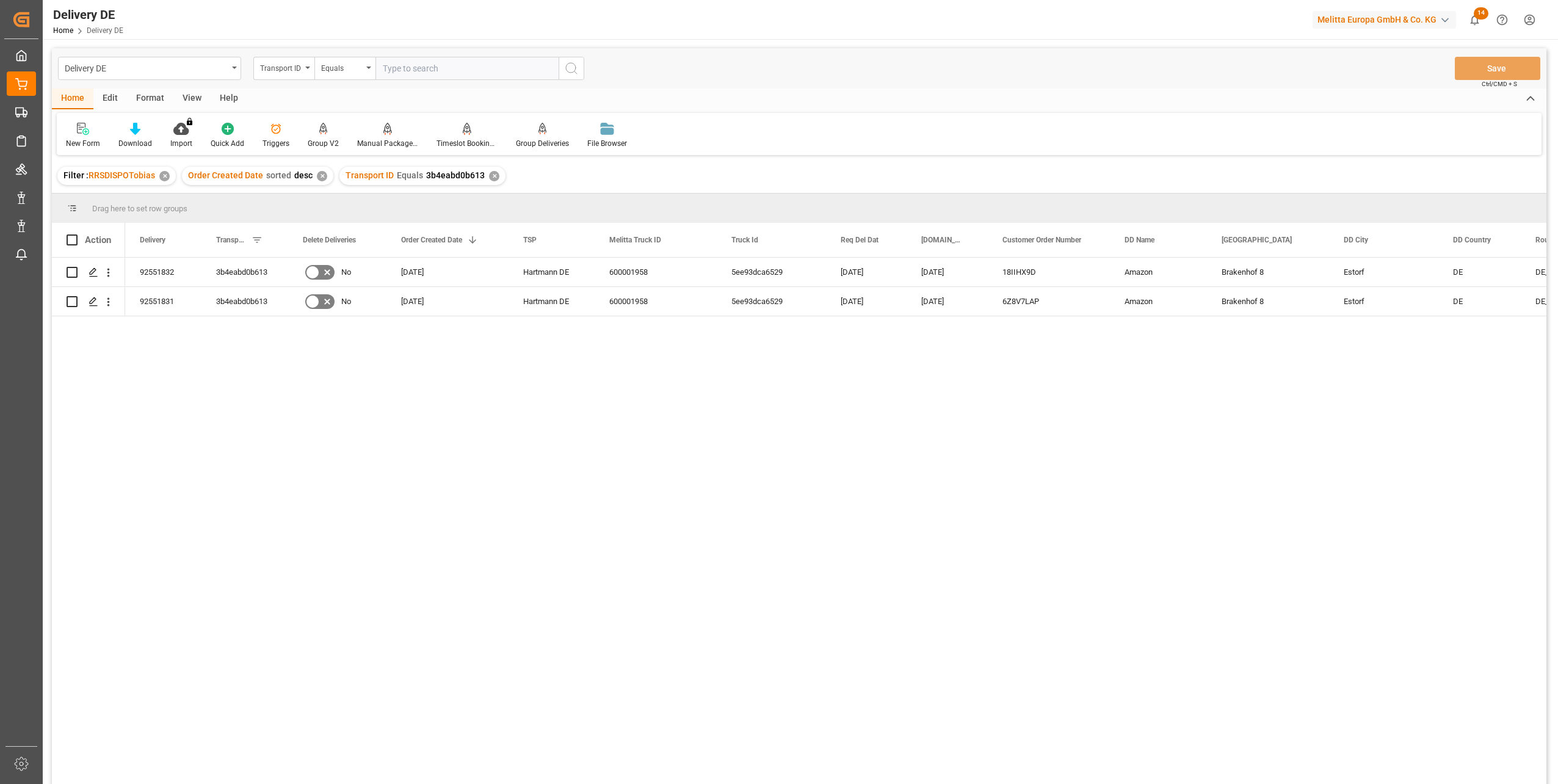
click at [442, 74] on input "text" at bounding box center [467, 68] width 183 height 24
paste input "3b4eabd0b613"
type input "3b4eabd0b613"
click at [568, 66] on icon "search button" at bounding box center [571, 68] width 15 height 15
click at [489, 174] on div "✕" at bounding box center [493, 176] width 10 height 10
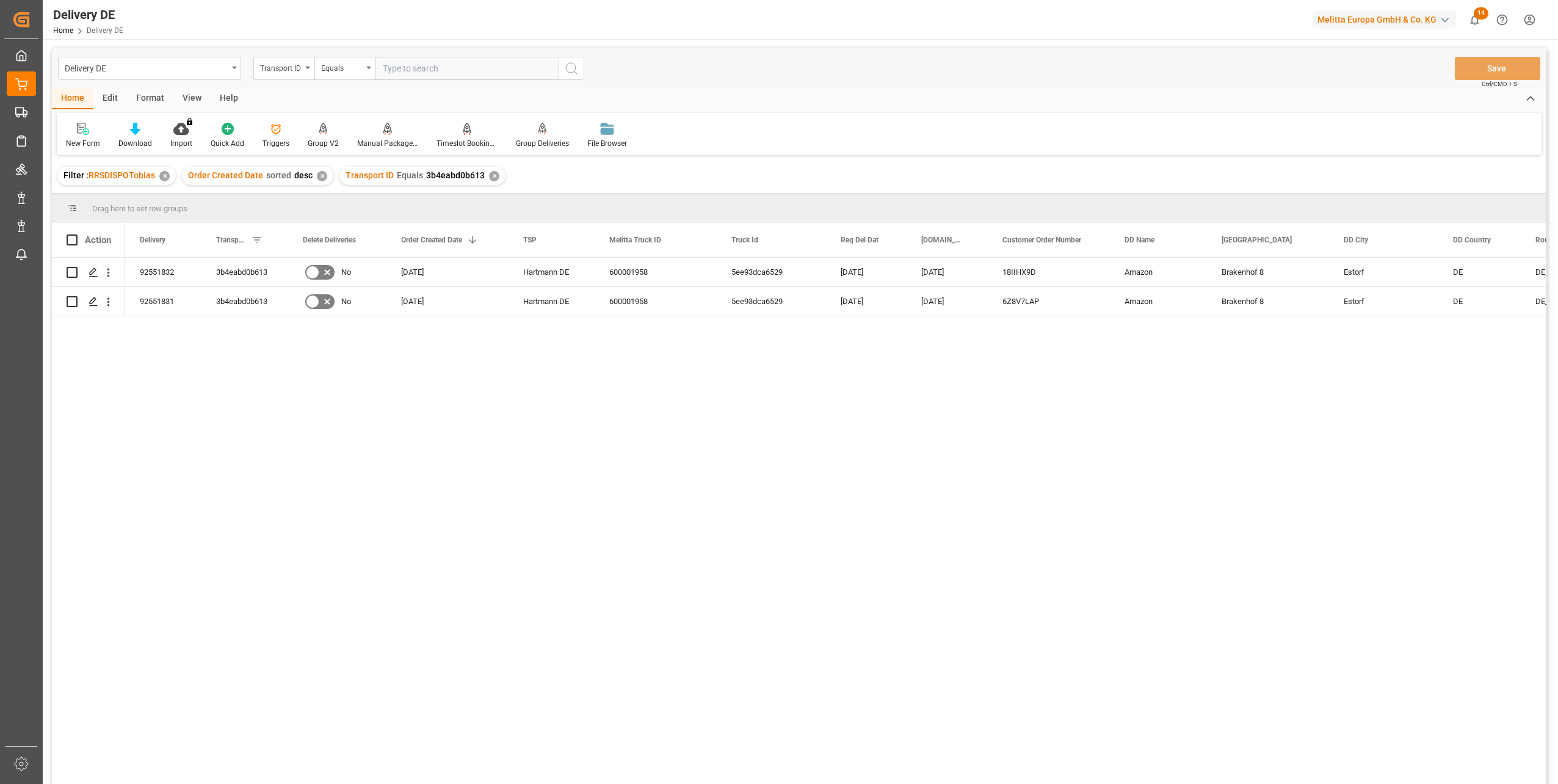
click at [423, 70] on input "text" at bounding box center [467, 68] width 183 height 24
paste input "267de63a3018"
type input "267de63a3018"
click at [571, 64] on icon "search button" at bounding box center [571, 68] width 15 height 15
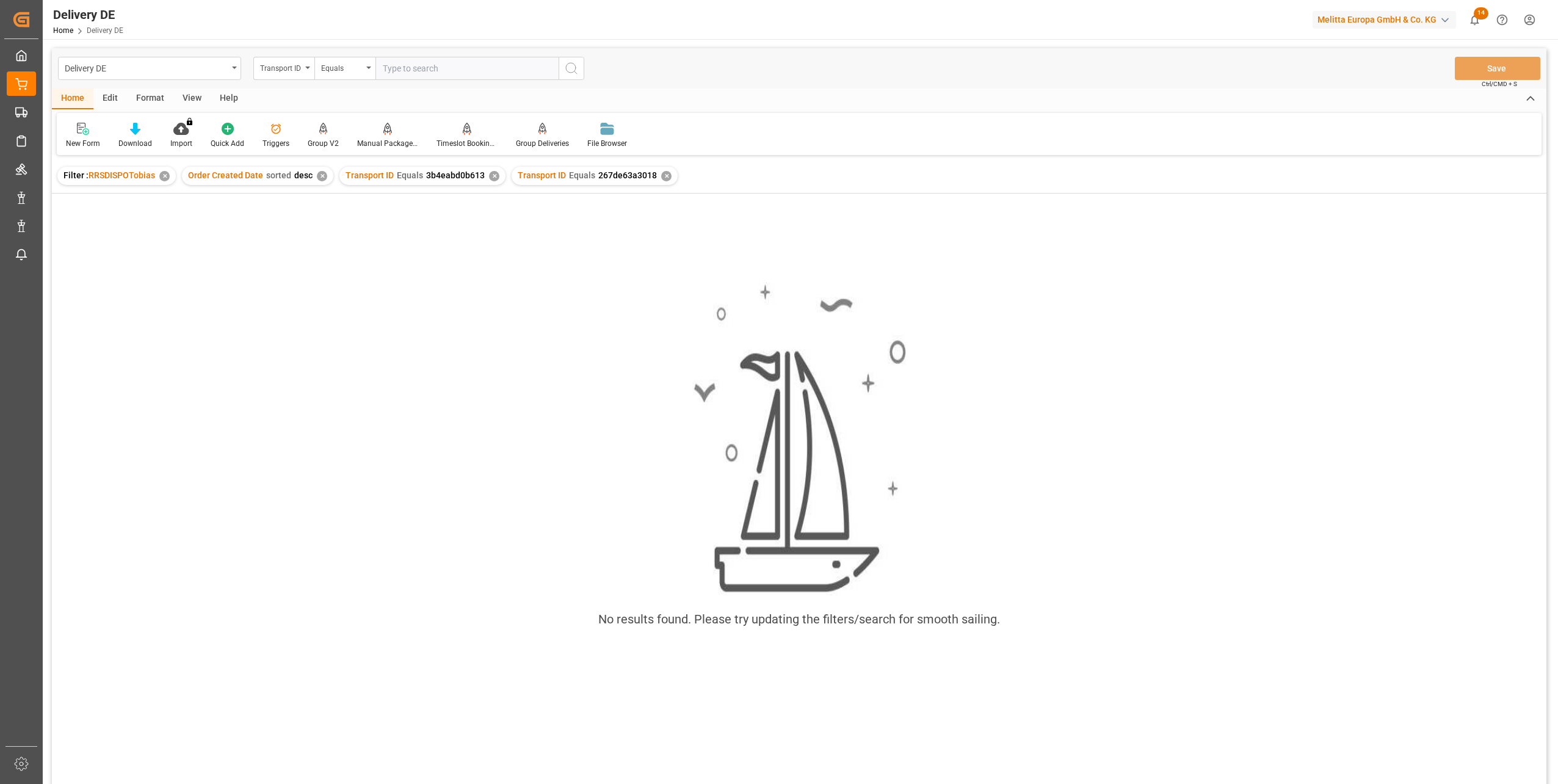
click at [490, 176] on div "✕" at bounding box center [493, 176] width 10 height 10
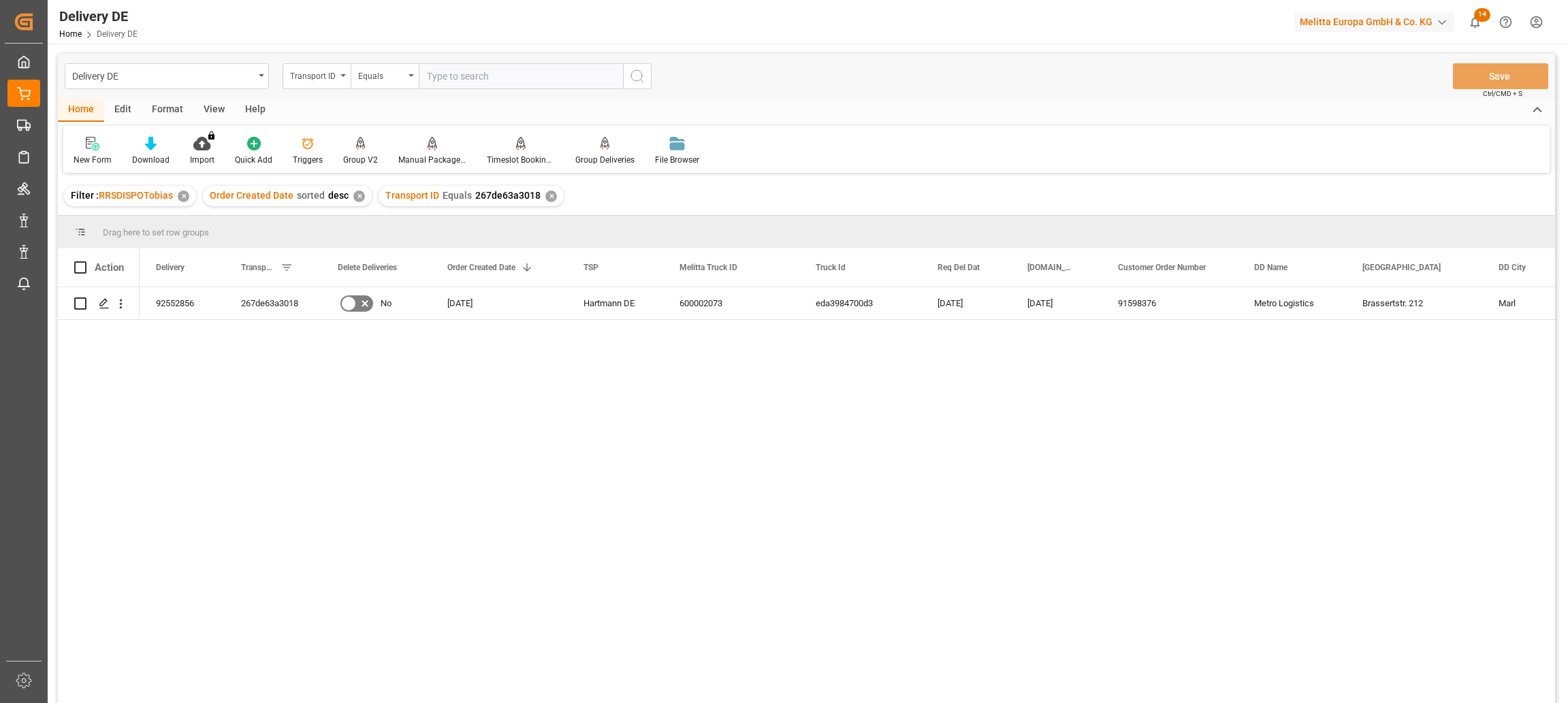
click at [505, 437] on div "92552856 267de63a3018 No [DATE] [PERSON_NAME] DE 600002073 eda3984700d3 [DATE] …" at bounding box center [847, 499] width 1416 height 425
click at [475, 71] on input "text" at bounding box center [520, 76] width 204 height 26
paste input "a200d892f618"
type input "a200d892f618"
click at [633, 72] on icon "search button" at bounding box center [637, 76] width 17 height 17
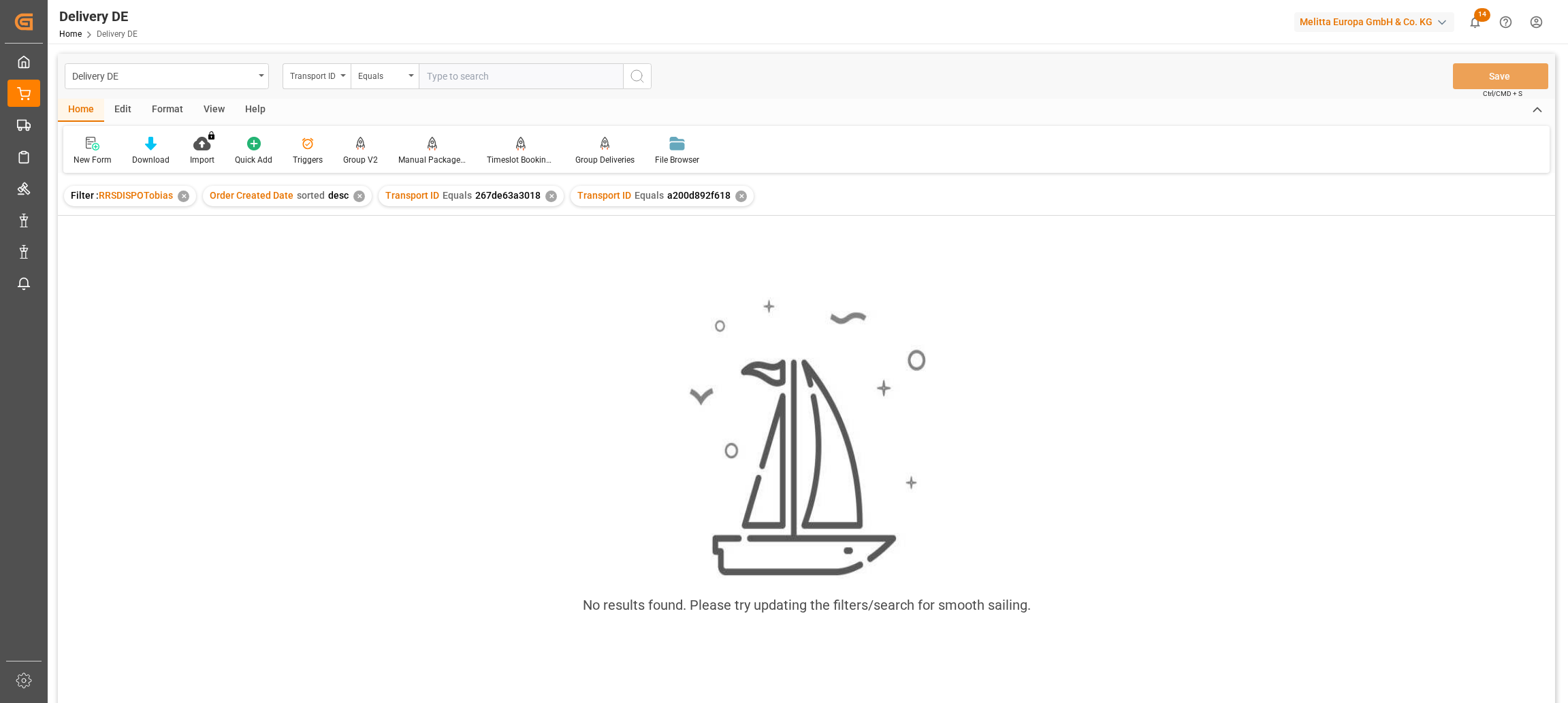
click at [545, 197] on div "✕" at bounding box center [550, 196] width 11 height 11
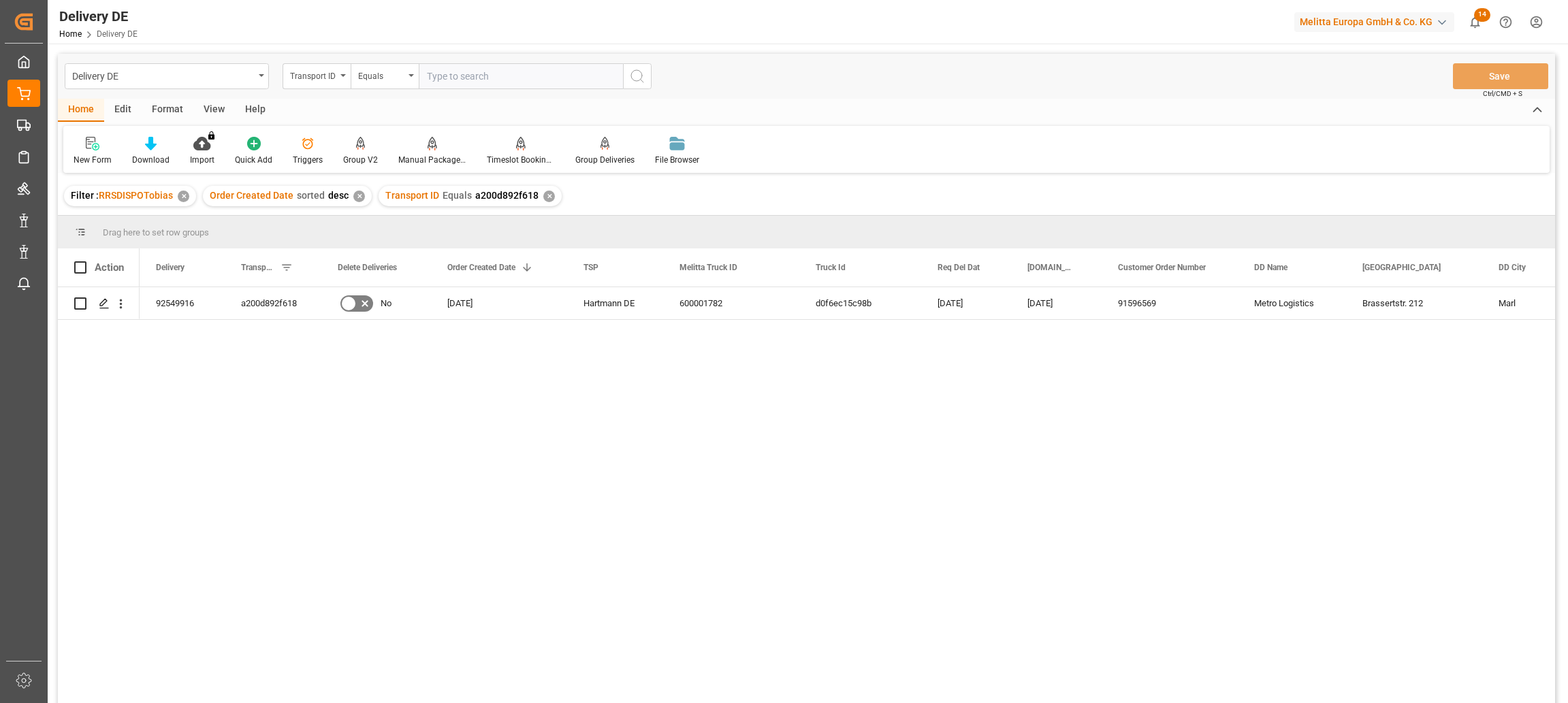
click at [556, 81] on input "text" at bounding box center [520, 76] width 204 height 26
paste input "83ccda9b18a4"
type input "83ccda9b18a4"
click at [636, 78] on icon "search button" at bounding box center [637, 76] width 17 height 17
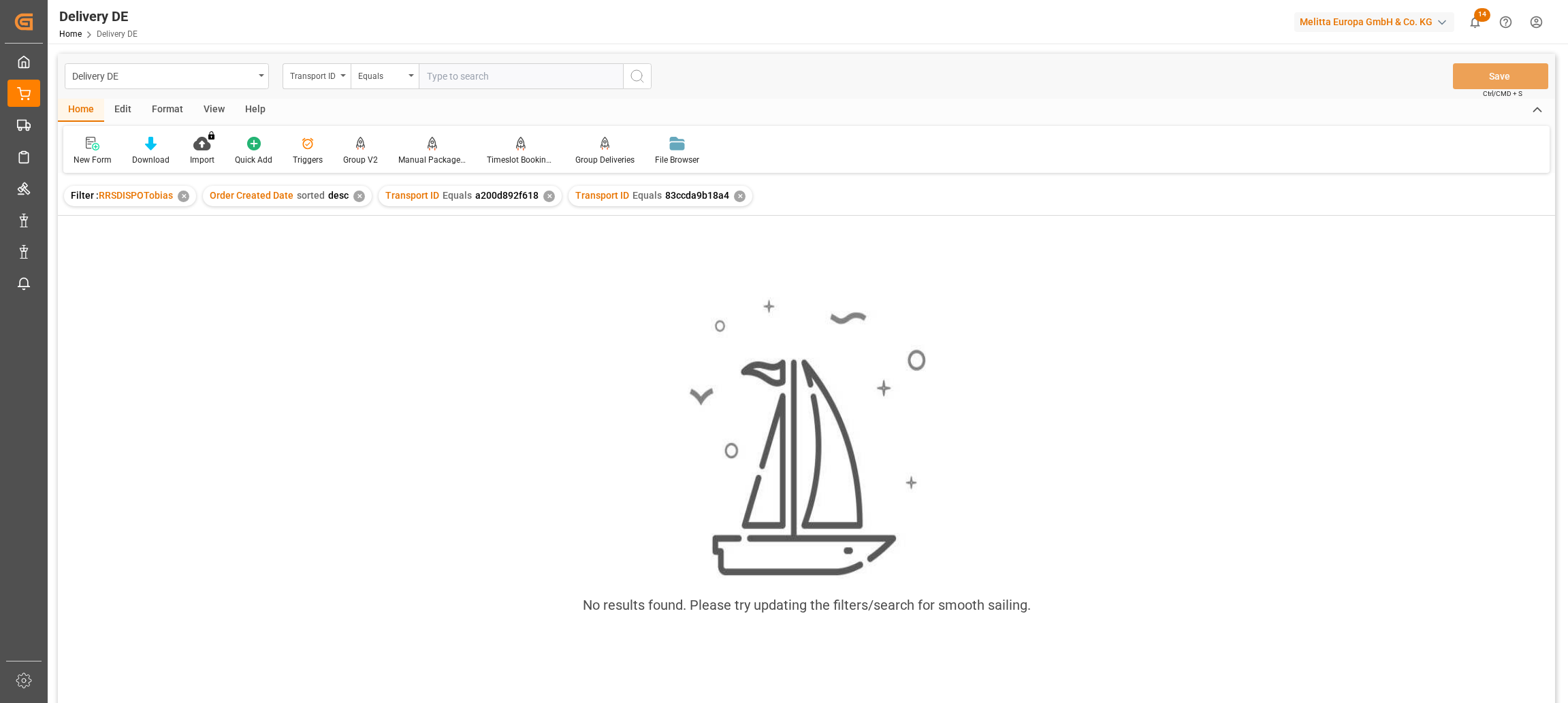
click at [543, 199] on div "✕" at bounding box center [548, 196] width 11 height 11
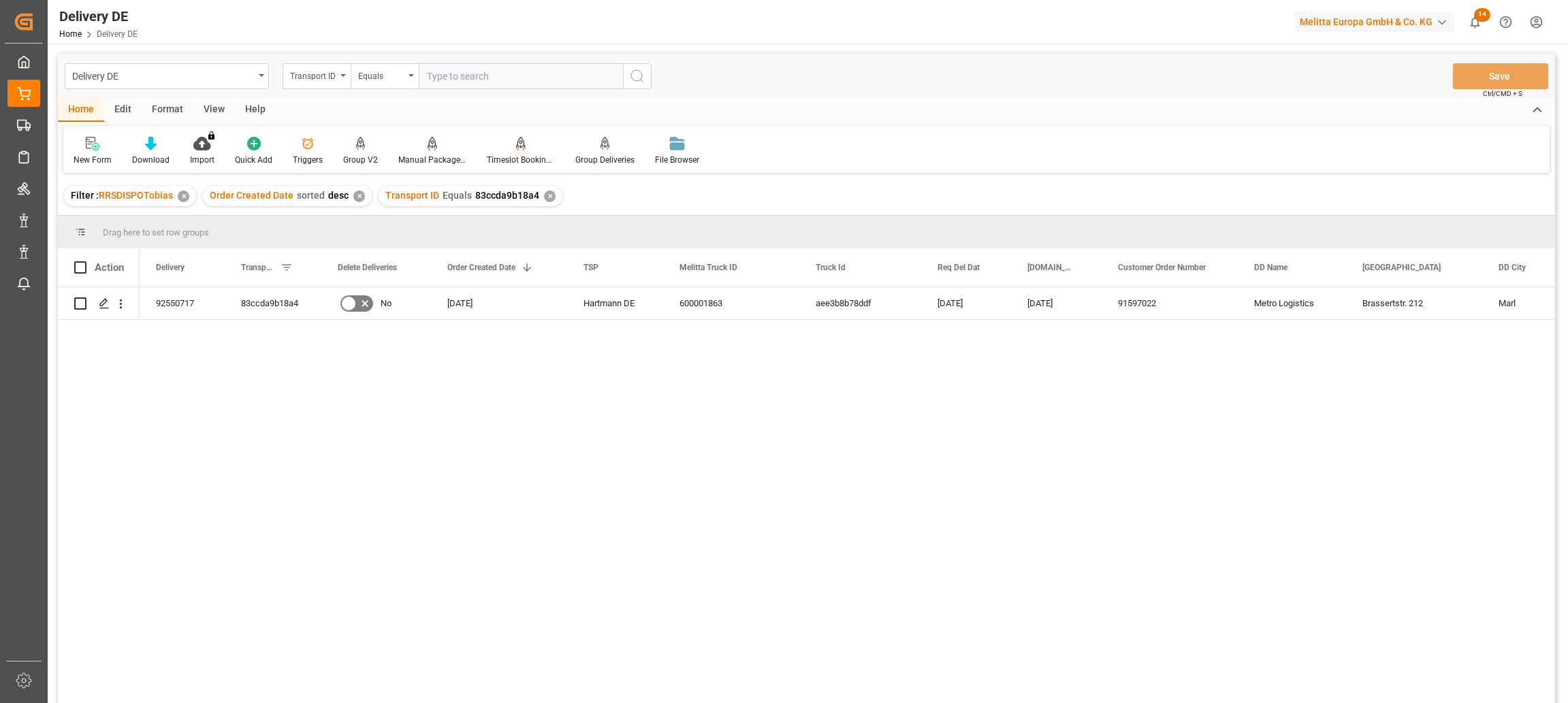
click at [214, 482] on div "92550717 83ccda9b18a4 No [DATE] [PERSON_NAME] DE 600001863 aee3b8b78ddf [DATE] …" at bounding box center [847, 499] width 1416 height 425
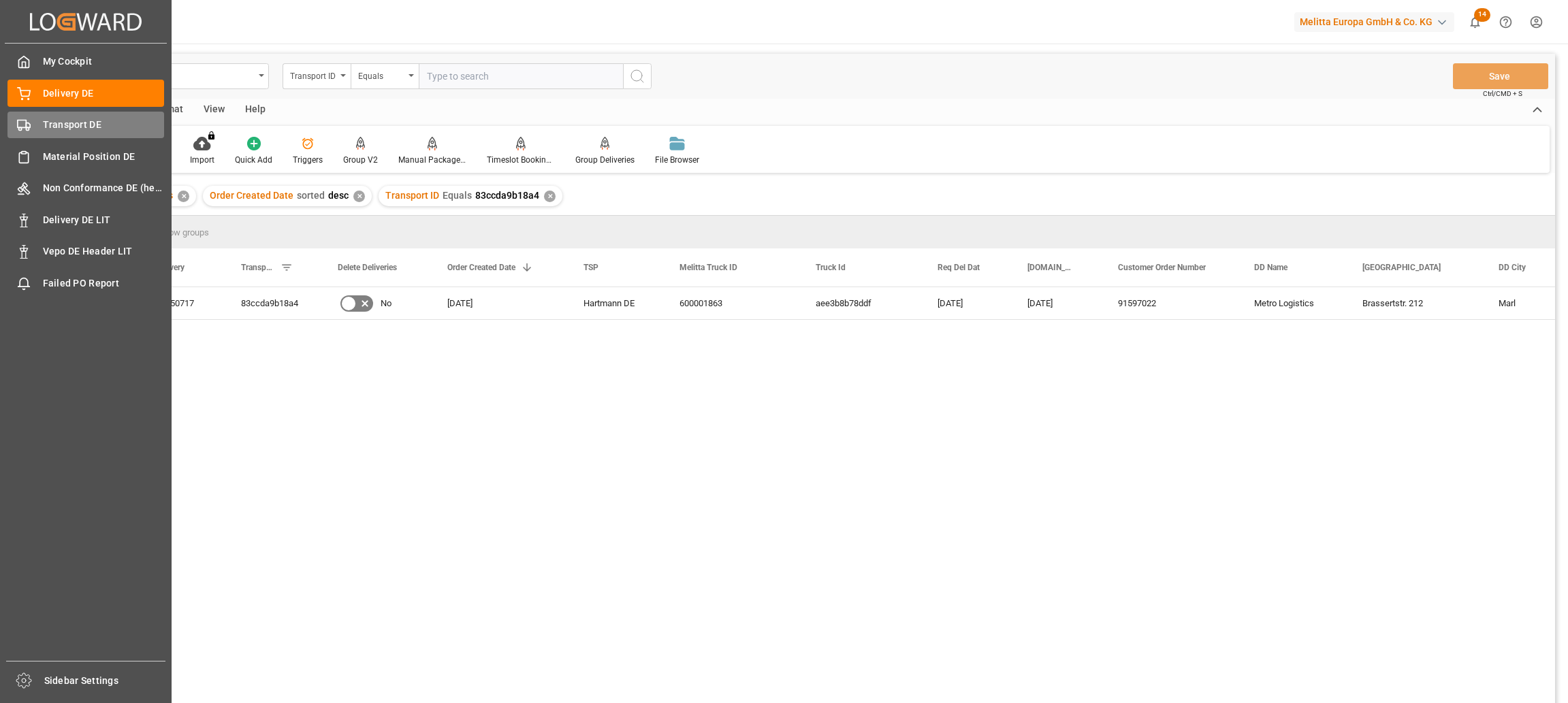
click at [31, 127] on div "Transport DE Transport DE" at bounding box center [86, 124] width 157 height 26
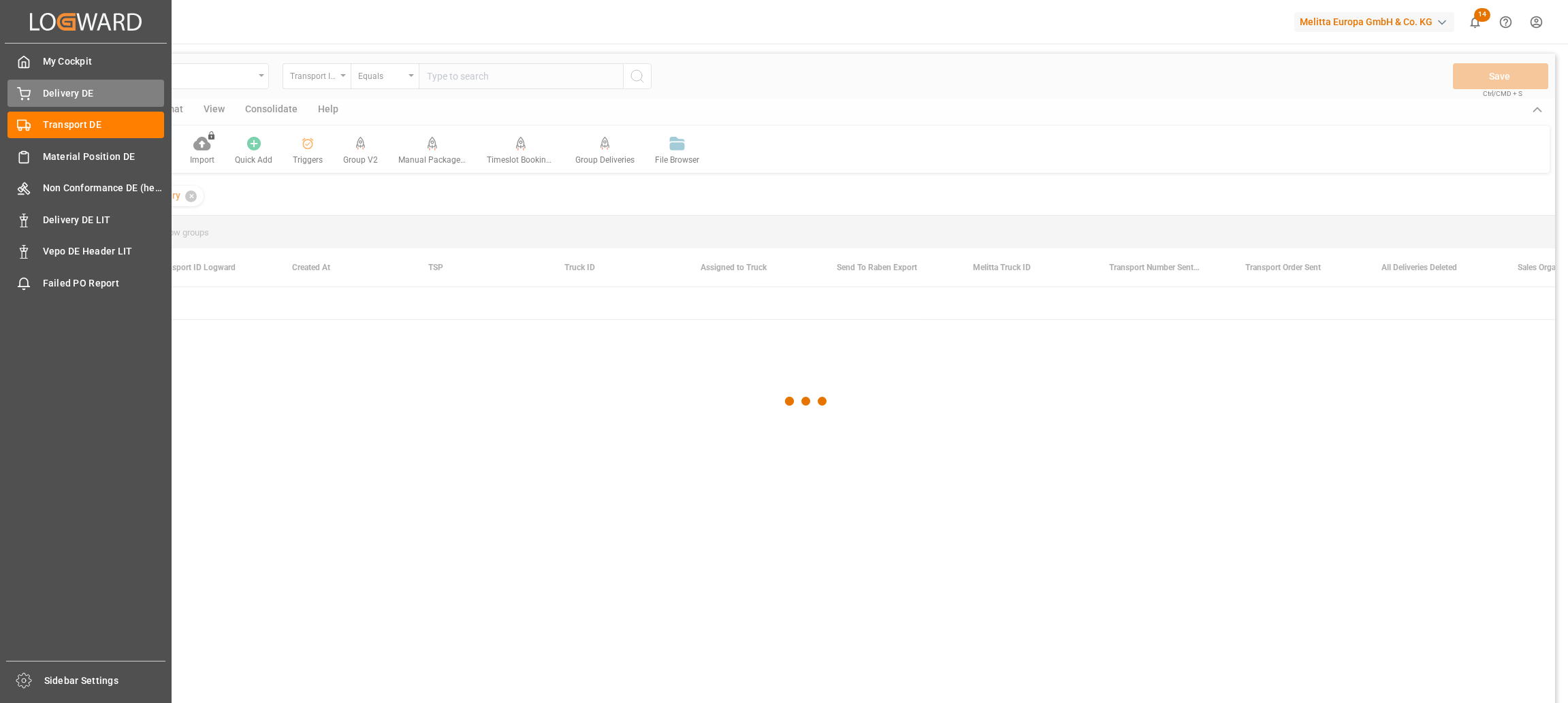
click at [49, 95] on span "Delivery DE" at bounding box center [103, 94] width 122 height 14
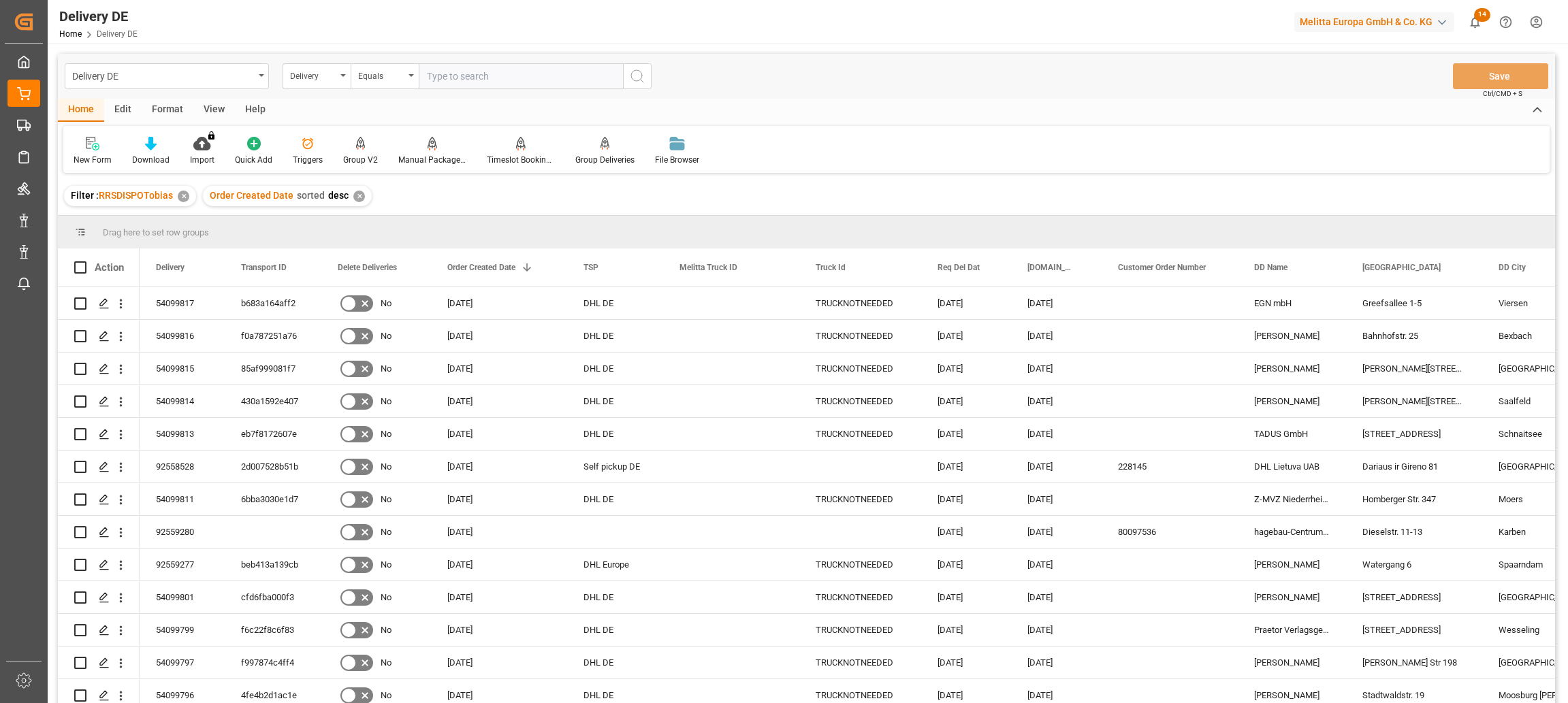
click at [463, 75] on input "text" at bounding box center [520, 76] width 204 height 26
paste input "92557621"
type input "92557621"
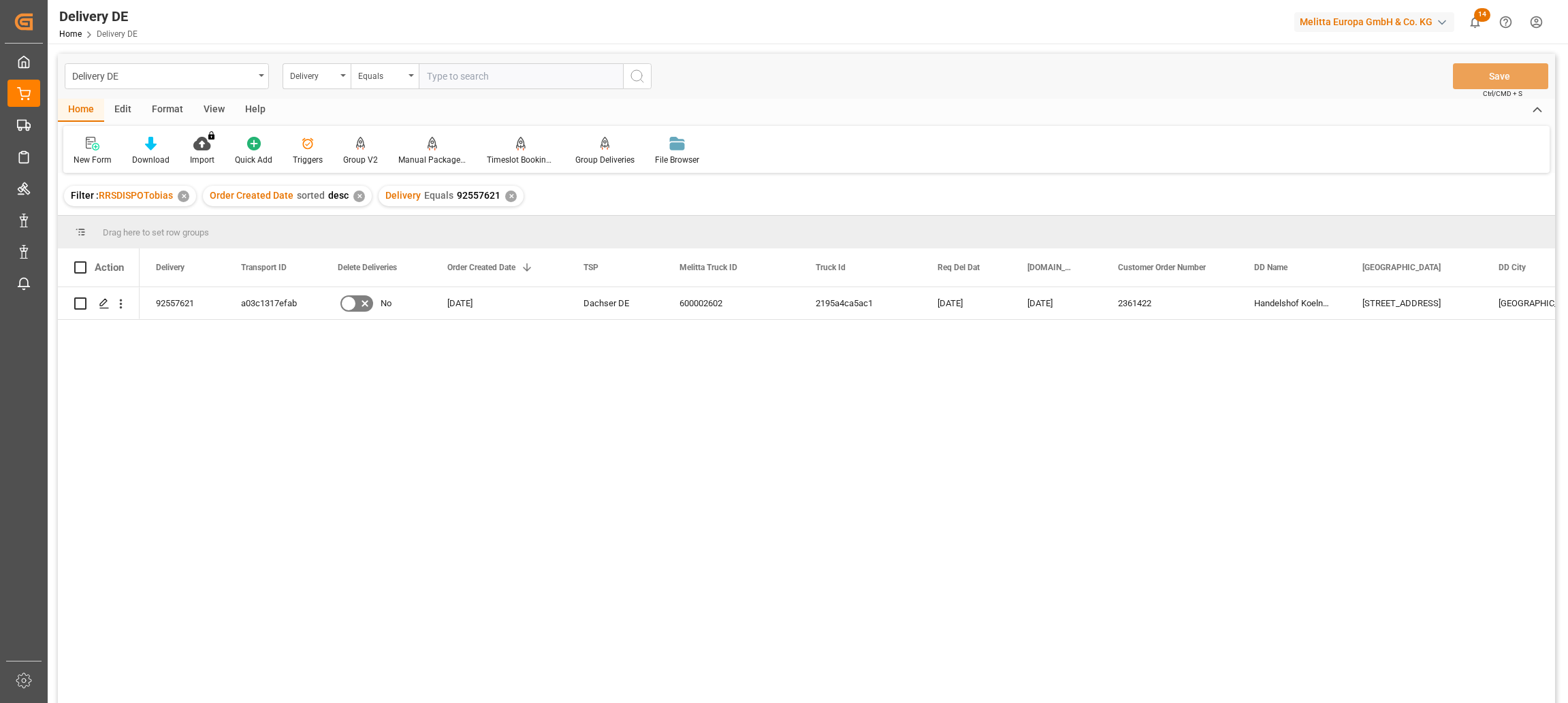
click at [767, 423] on div "92557621 a03c1317efab No [DATE] Dachser DE 600002602 2195a4ca5ac1 [DATE] [DATE]…" at bounding box center [847, 499] width 1416 height 425
click at [124, 304] on icon "open menu" at bounding box center [121, 304] width 14 height 14
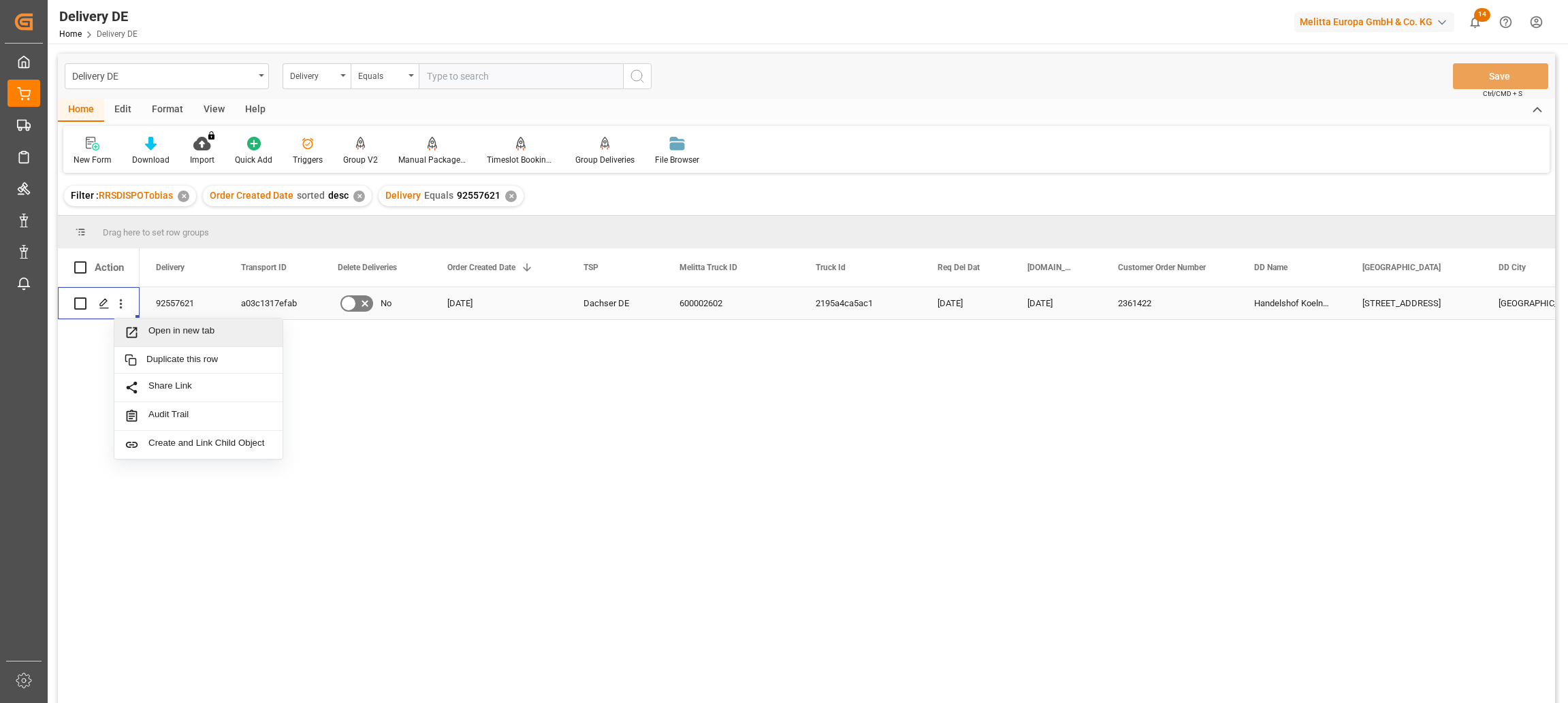
click at [170, 331] on span "Open in new tab" at bounding box center [209, 332] width 124 height 14
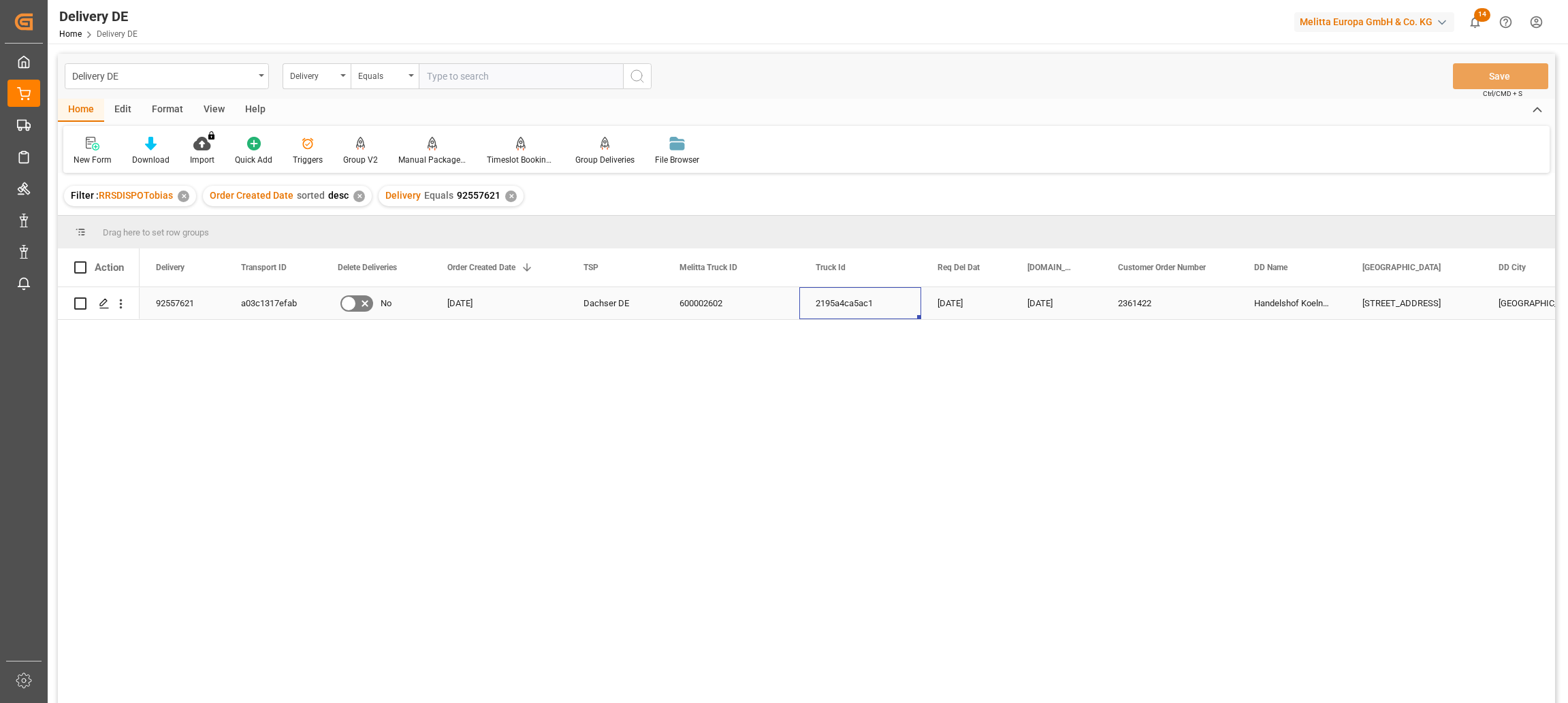
click at [851, 307] on div "2195a4ca5ac1" at bounding box center [859, 303] width 122 height 32
click at [325, 72] on div "Delivery" at bounding box center [313, 74] width 46 height 16
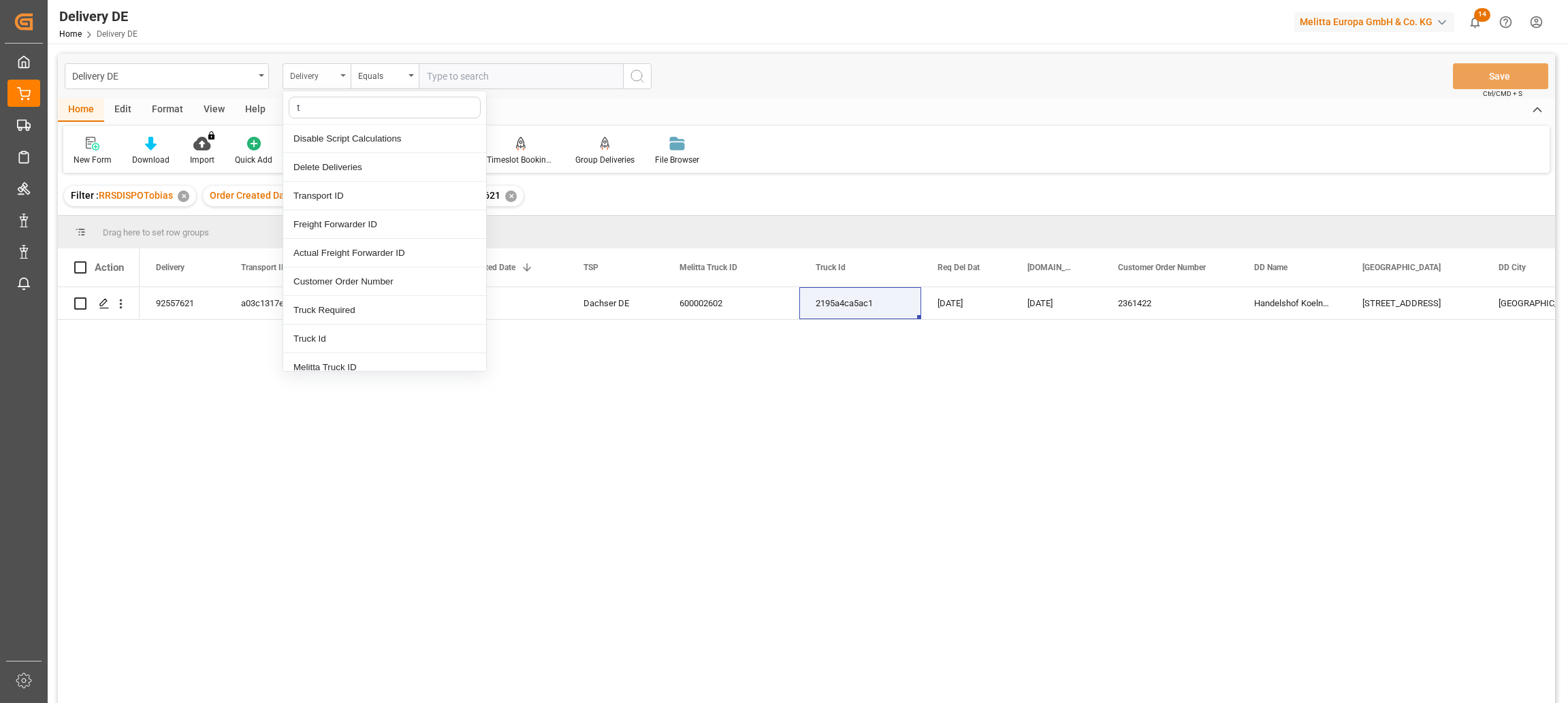
type input "tr"
click at [332, 191] on div "Truck Id" at bounding box center [385, 195] width 203 height 29
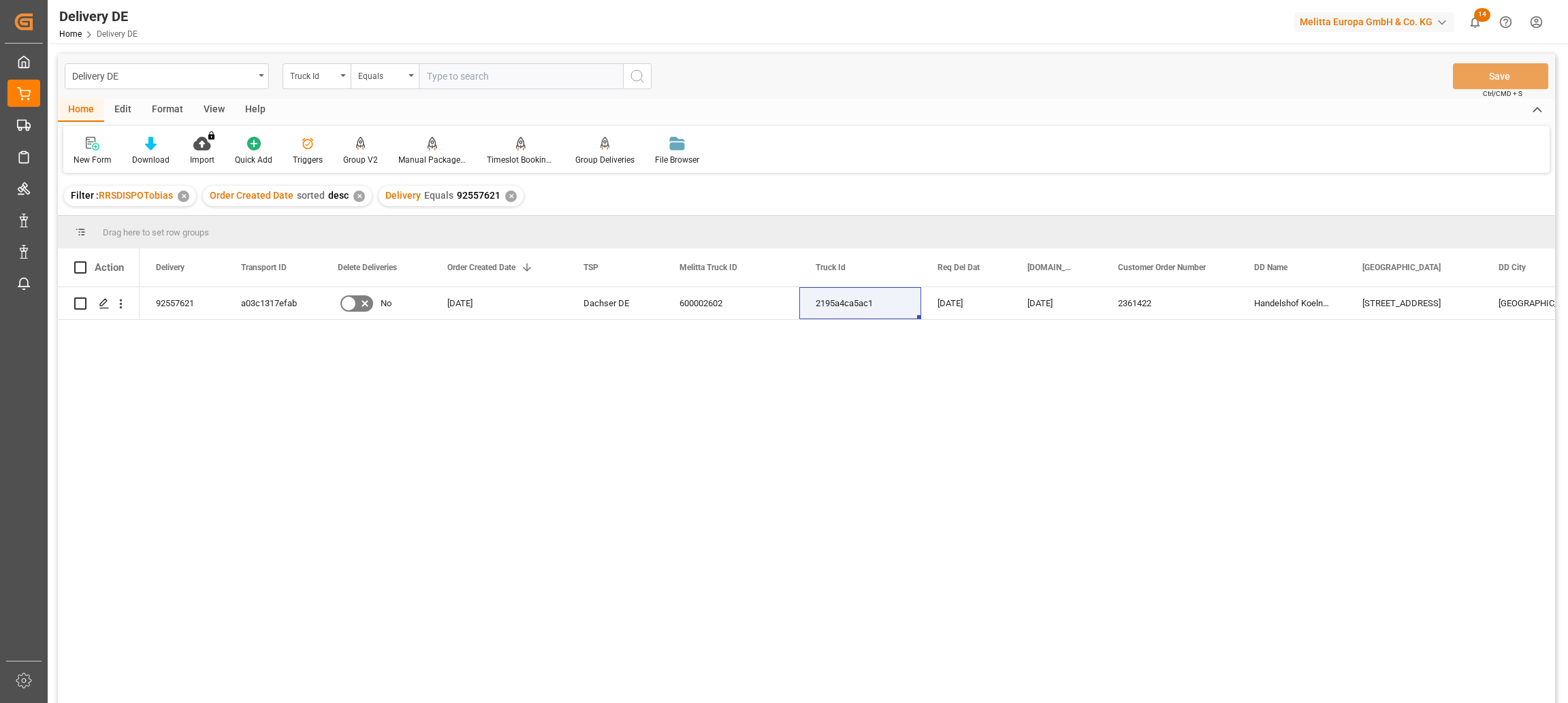
click at [443, 68] on input "text" at bounding box center [520, 76] width 204 height 26
paste input "2195a4ca5ac1"
type input "2195a4ca5ac1"
click at [640, 69] on icon "search button" at bounding box center [637, 76] width 17 height 17
click at [505, 193] on div "✕" at bounding box center [511, 196] width 11 height 11
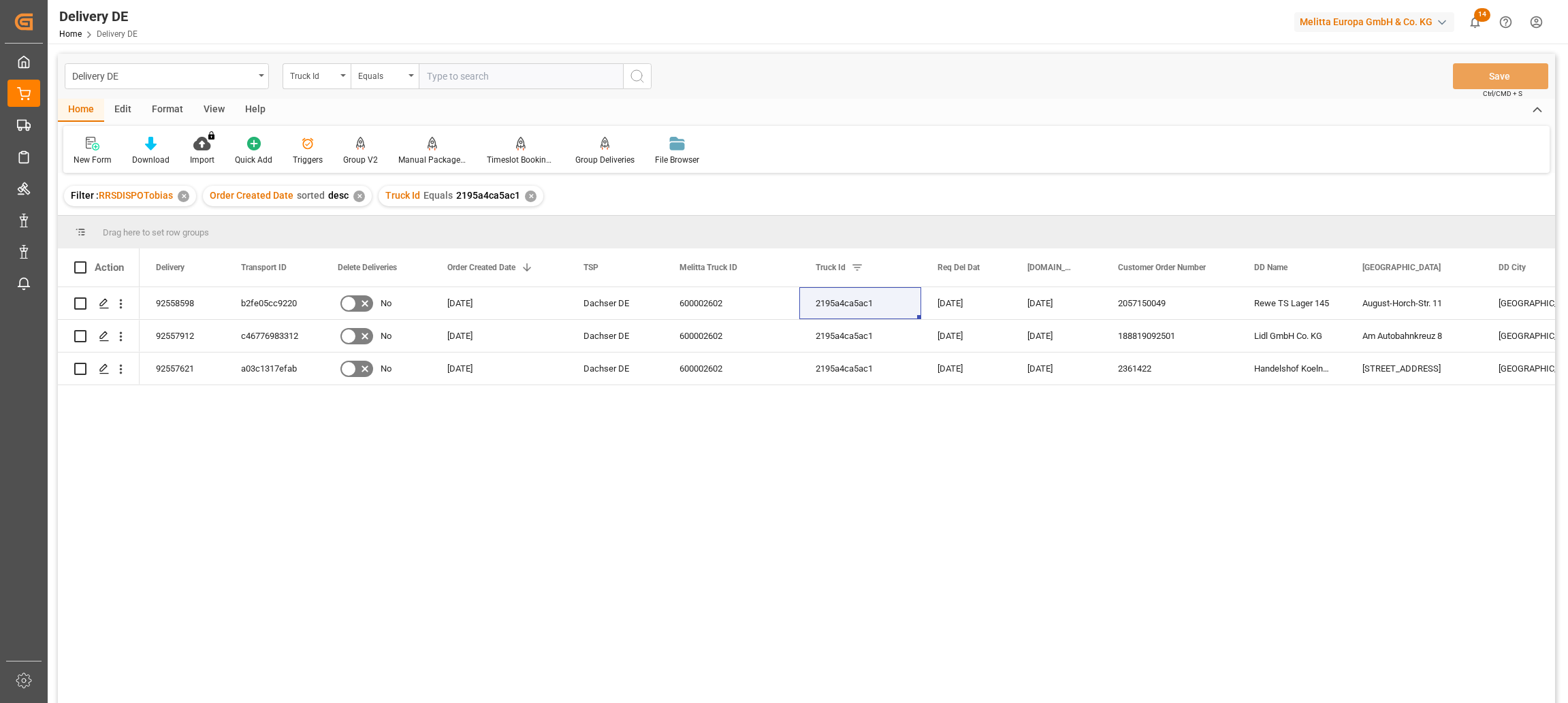
click at [1353, 470] on div "92558598 b2fe05cc9220 No [DATE] Dachser DE 600002602 2195a4ca5ac1 [DATE] [DATE]…" at bounding box center [847, 499] width 1416 height 425
click at [176, 294] on div "92558598" at bounding box center [181, 303] width 85 height 32
click at [233, 481] on div "b2fe05cc9220 No [DATE] Dachser DE 600002602 2195a4ca5ac1 [DATE] [DATE] 20571500…" at bounding box center [847, 499] width 1416 height 425
click at [193, 337] on div "92557912" at bounding box center [181, 335] width 85 height 32
click at [1389, 519] on div "b2fe05cc9220 No [DATE] Dachser DE 600002602 2195a4ca5ac1 [DATE] [DATE] 20571500…" at bounding box center [847, 499] width 1416 height 425
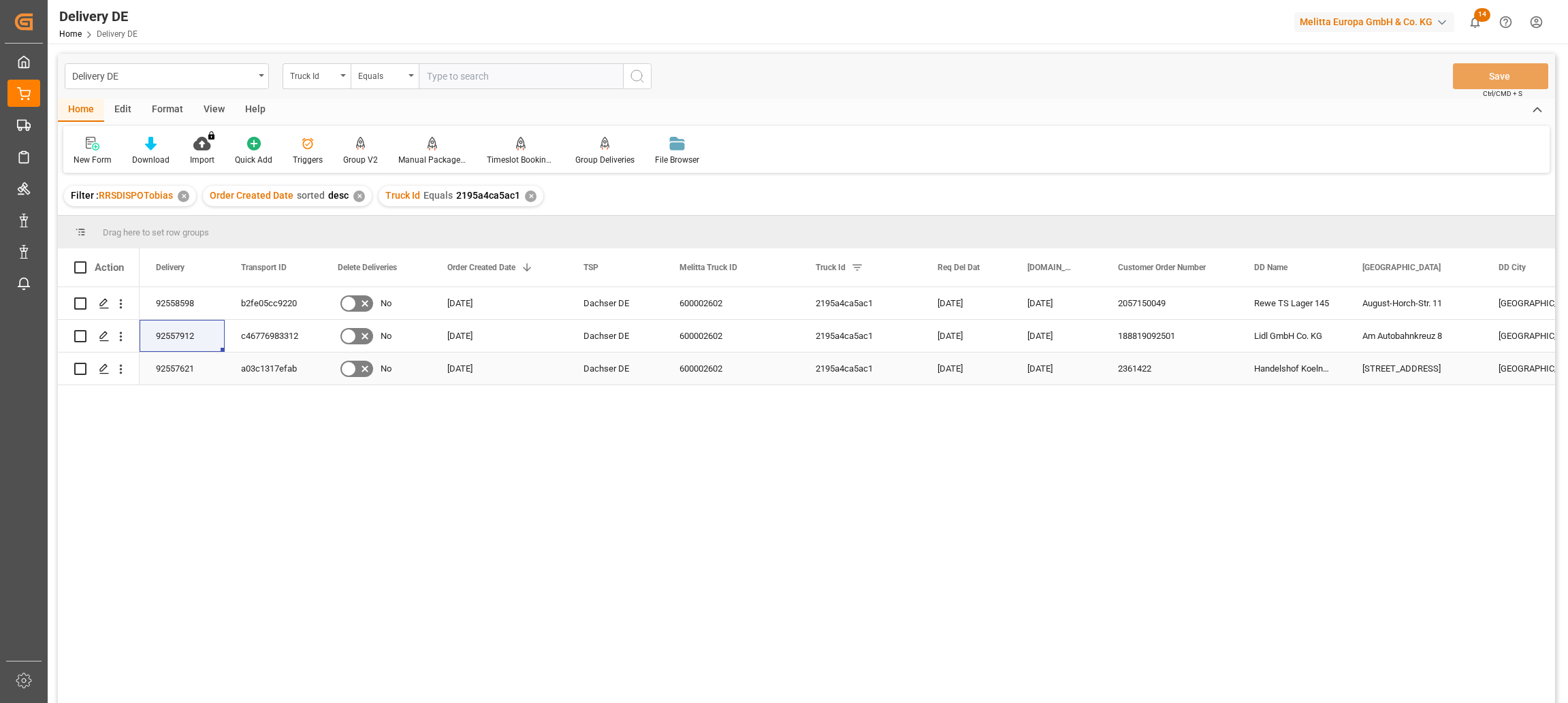
click at [199, 368] on div "92557621" at bounding box center [181, 369] width 85 height 32
click at [179, 328] on div "92557912" at bounding box center [181, 335] width 85 height 32
click at [853, 305] on div "2195a4ca5ac1" at bounding box center [859, 303] width 122 height 32
click at [277, 300] on div "b2fe05cc9220" at bounding box center [272, 303] width 96 height 32
click at [180, 339] on div "92557912" at bounding box center [181, 335] width 85 height 32
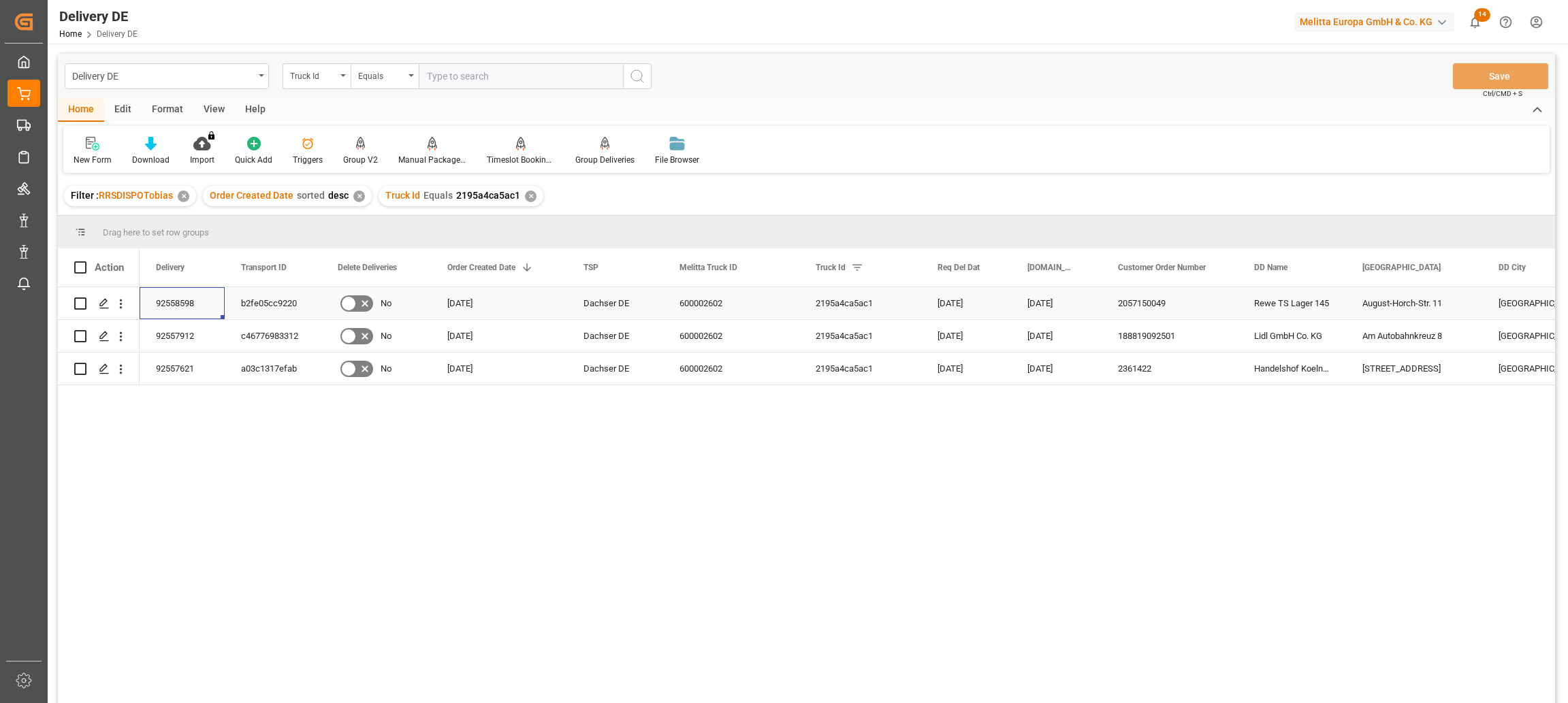
click at [178, 298] on div "92558598" at bounding box center [181, 303] width 85 height 32
click at [447, 74] on input "text" at bounding box center [520, 76] width 204 height 26
paste input "c89e3ccc5ead"
type input "c89e3ccc5ead"
click at [639, 81] on circle "search button" at bounding box center [636, 75] width 11 height 11
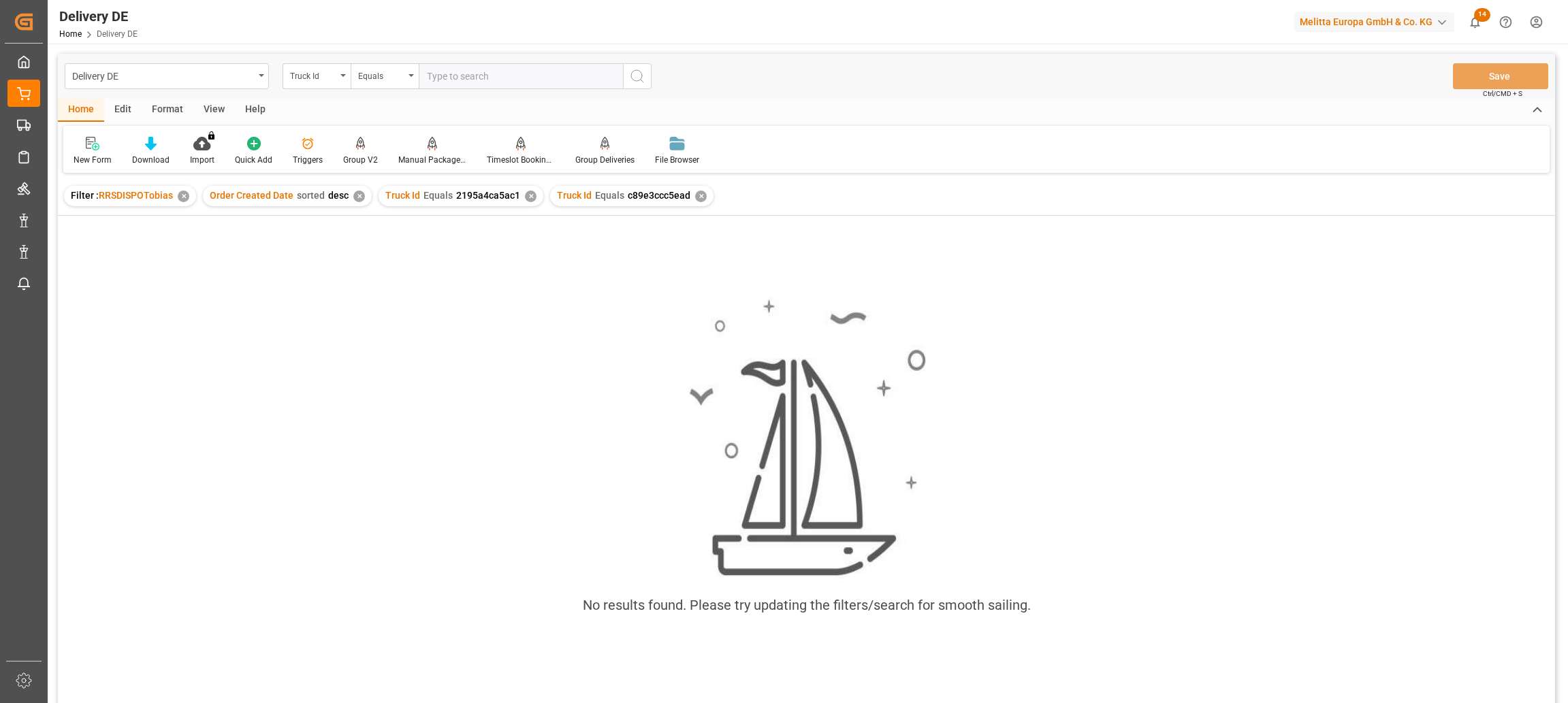
click at [527, 198] on div "✕" at bounding box center [530, 196] width 11 height 11
click at [319, 88] on div "Truck Id" at bounding box center [317, 76] width 68 height 26
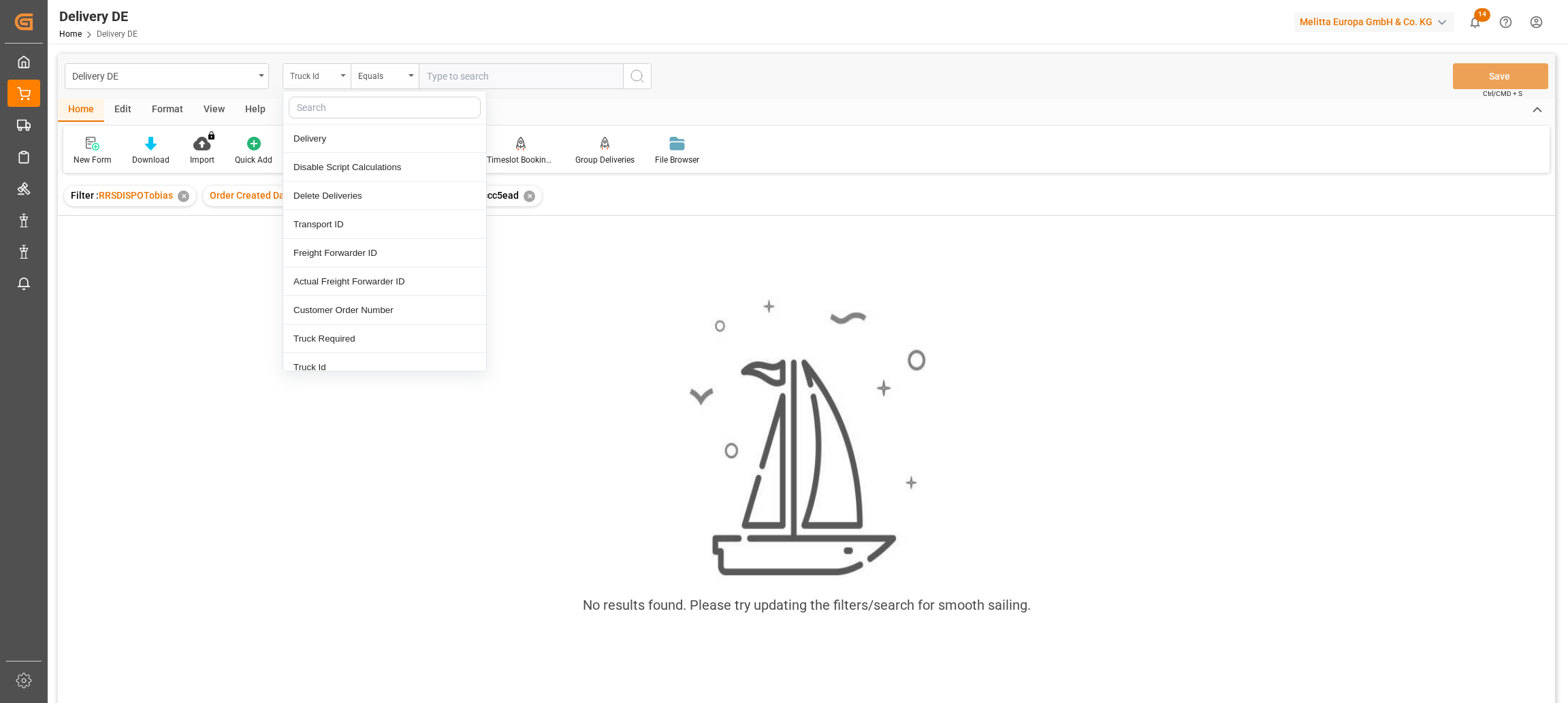
click at [316, 76] on div "Truck Id" at bounding box center [313, 74] width 46 height 16
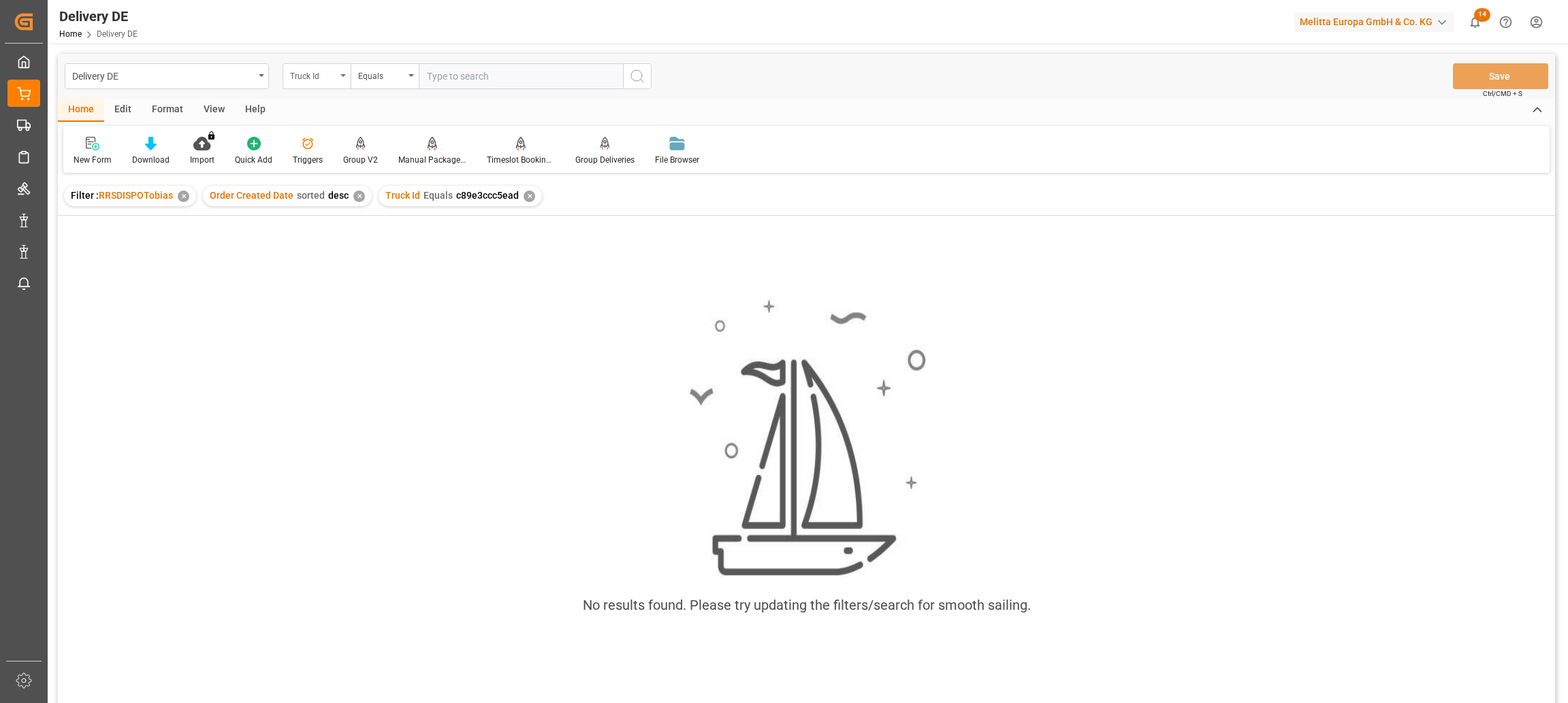
click at [316, 76] on div "Truck Id" at bounding box center [313, 74] width 46 height 16
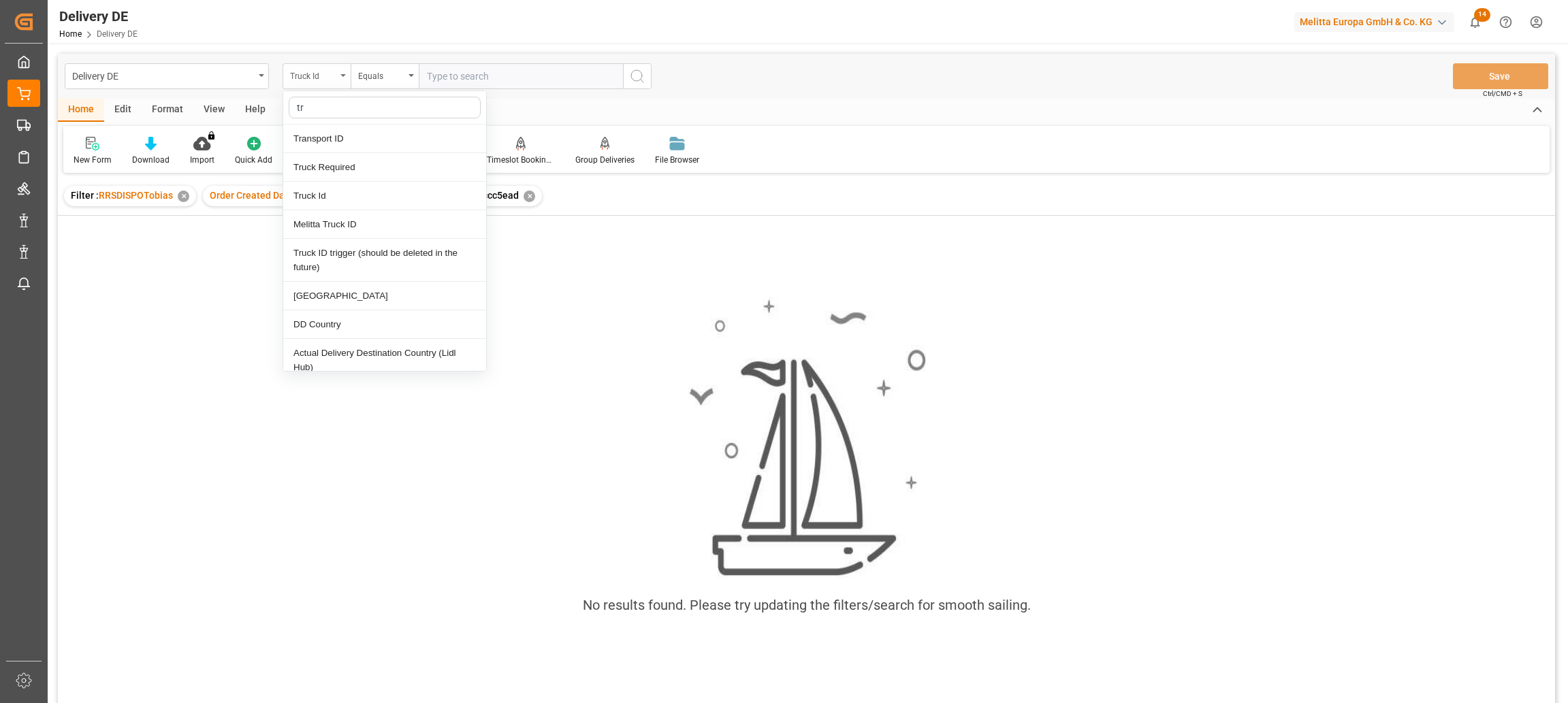
type input "tra"
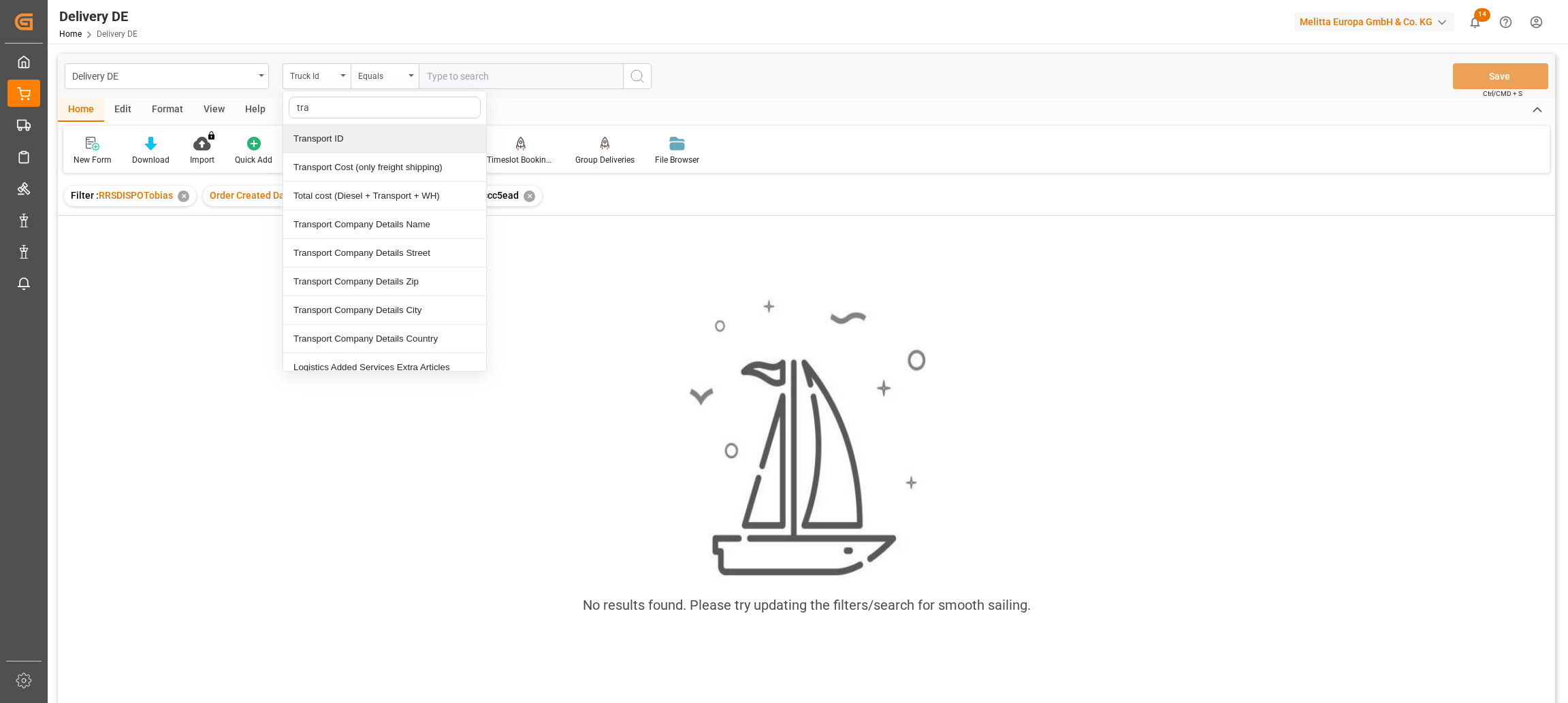
click at [331, 144] on div "Transport ID" at bounding box center [385, 138] width 203 height 29
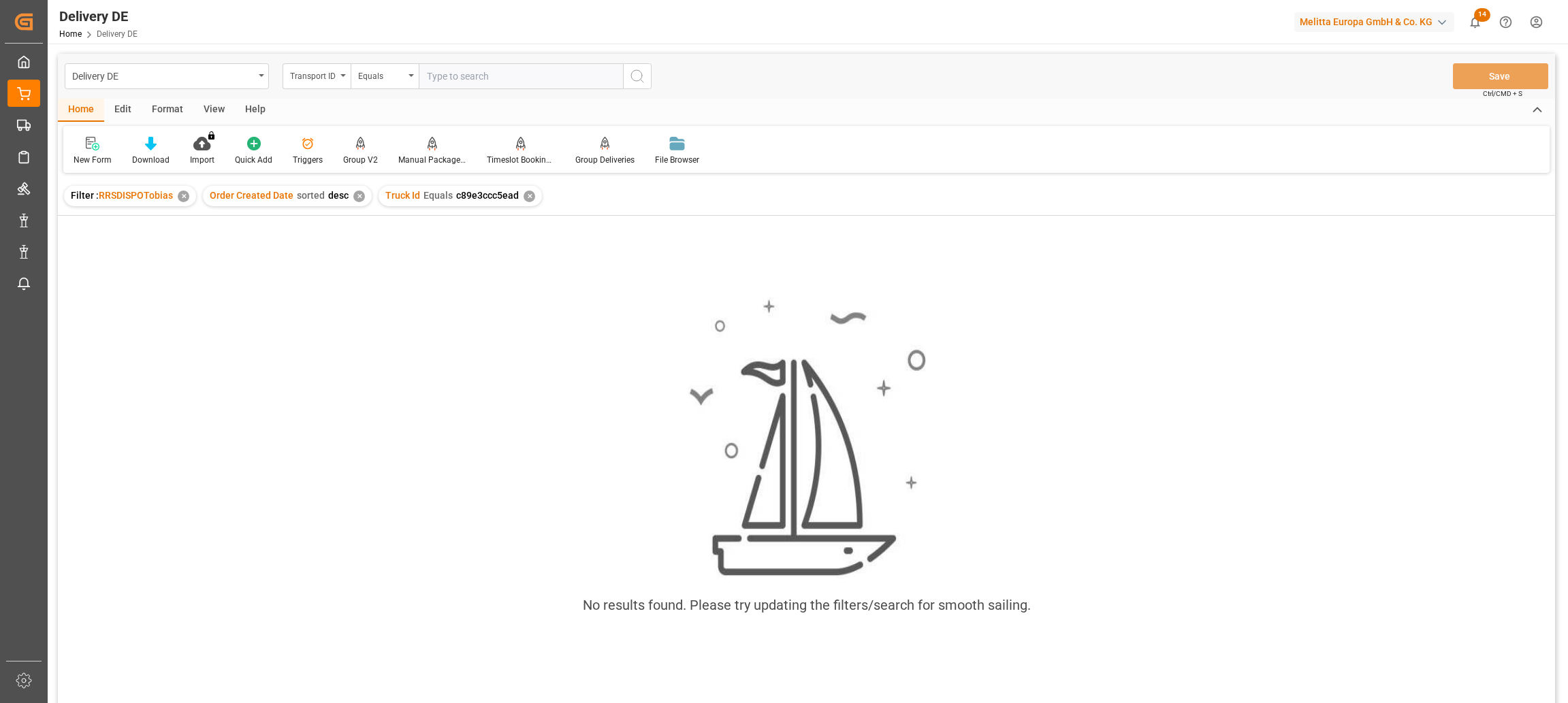
click at [460, 74] on input "text" at bounding box center [520, 76] width 204 height 26
paste input "c89e3ccc5ead"
type input "c89e3ccc5ead"
click at [529, 200] on div "✕" at bounding box center [529, 196] width 11 height 11
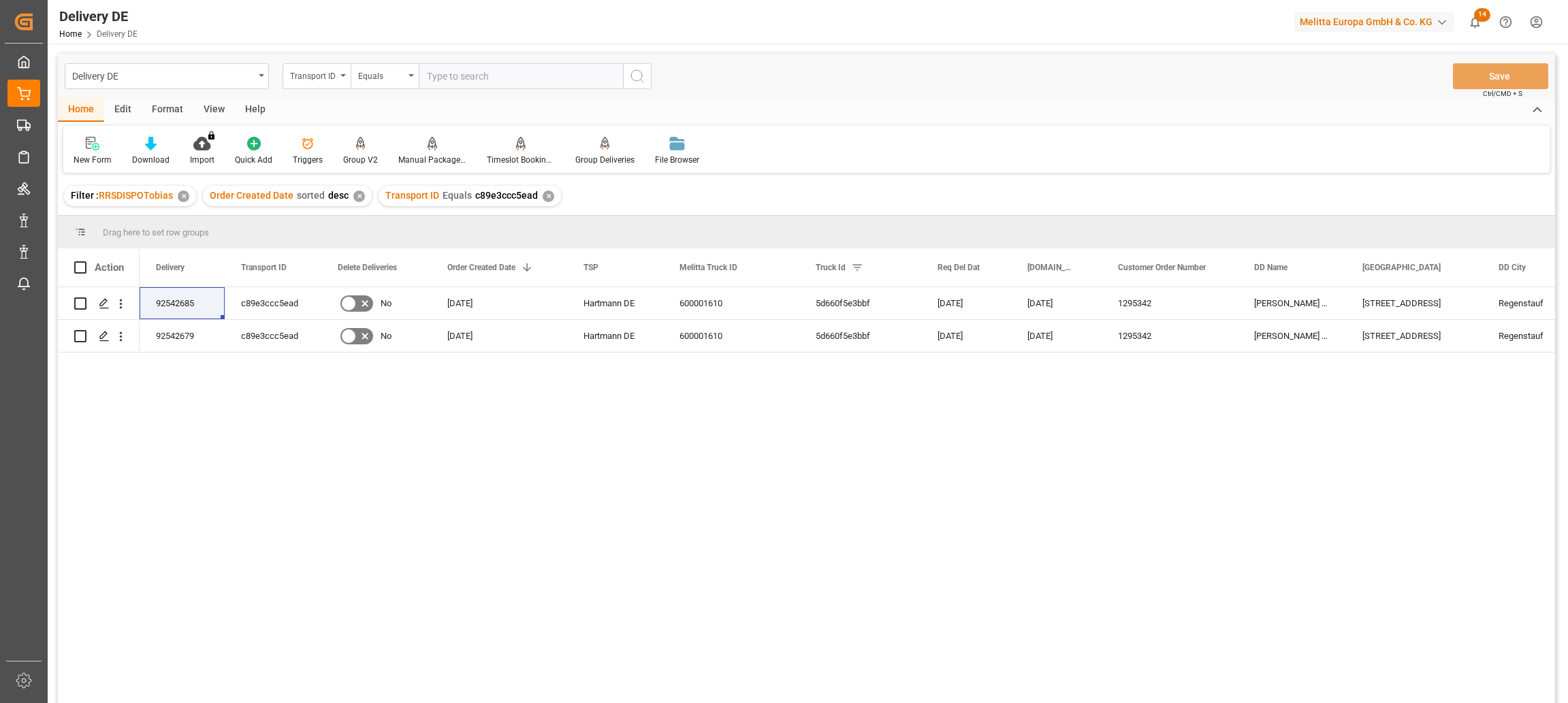
click at [458, 72] on input "text" at bounding box center [520, 76] width 204 height 26
paste input "058f5edfbfed"
type input "058f5edfbfed"
click at [637, 74] on icon "search button" at bounding box center [637, 76] width 17 height 17
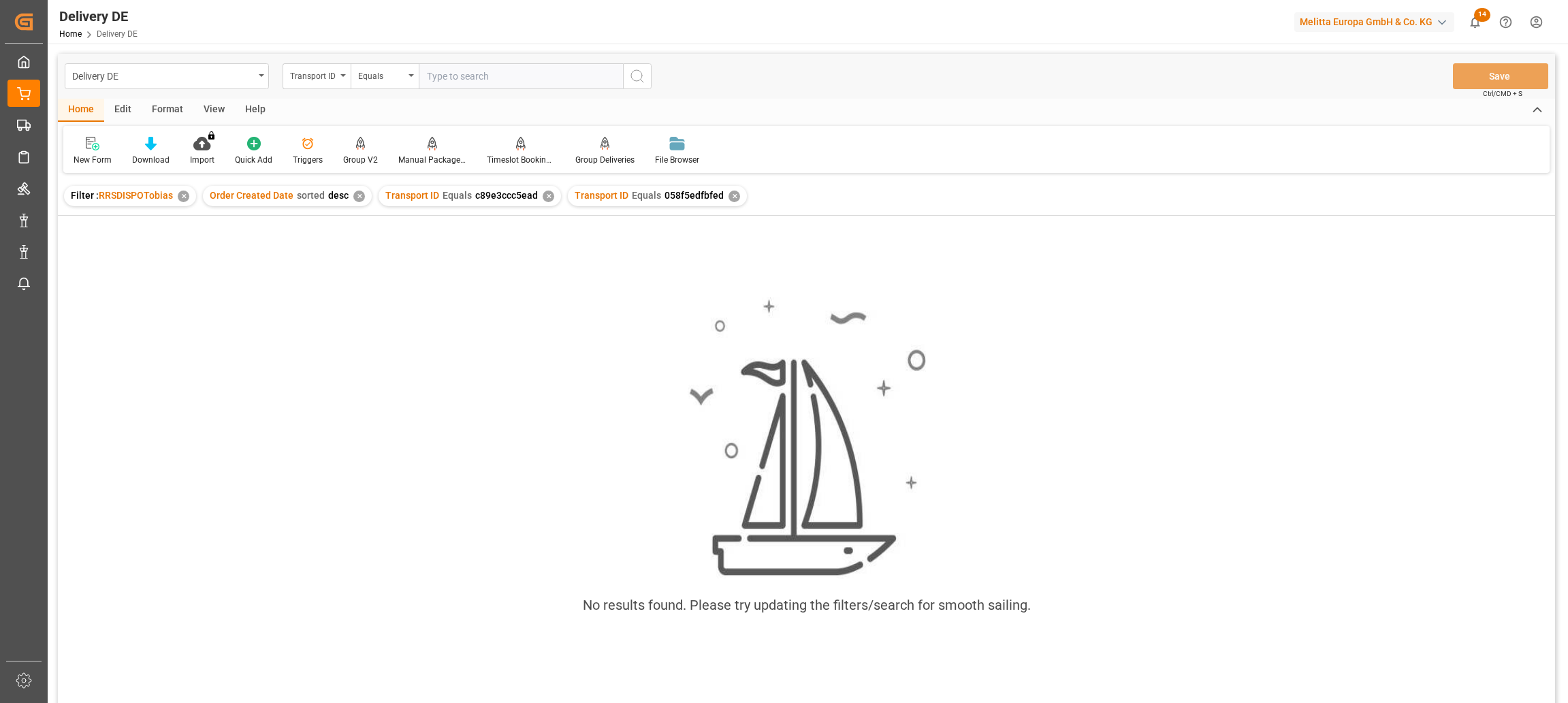
click at [544, 194] on div "✕" at bounding box center [547, 196] width 11 height 11
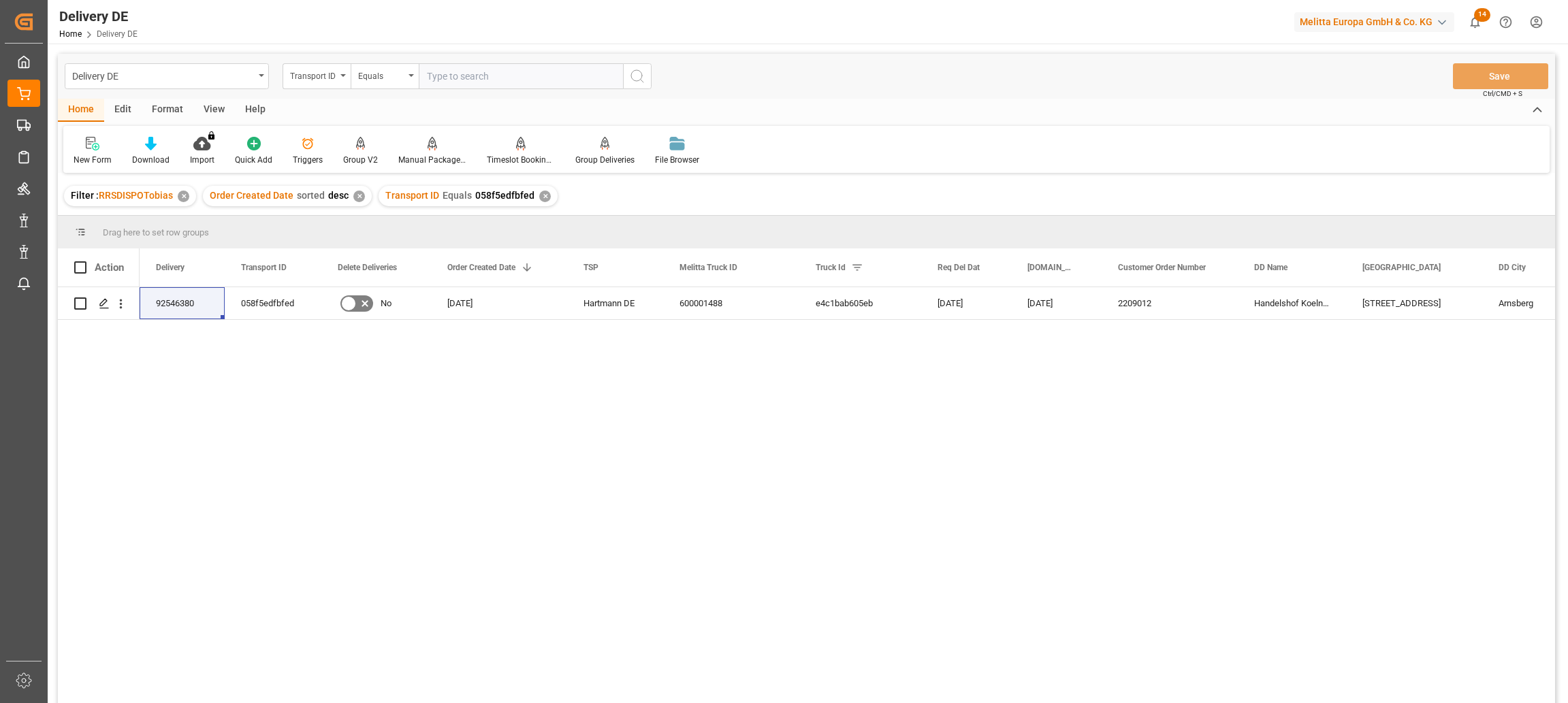
click at [456, 78] on input "text" at bounding box center [520, 76] width 204 height 26
paste input "7f19ccf1431f"
type input "7f19ccf1431f"
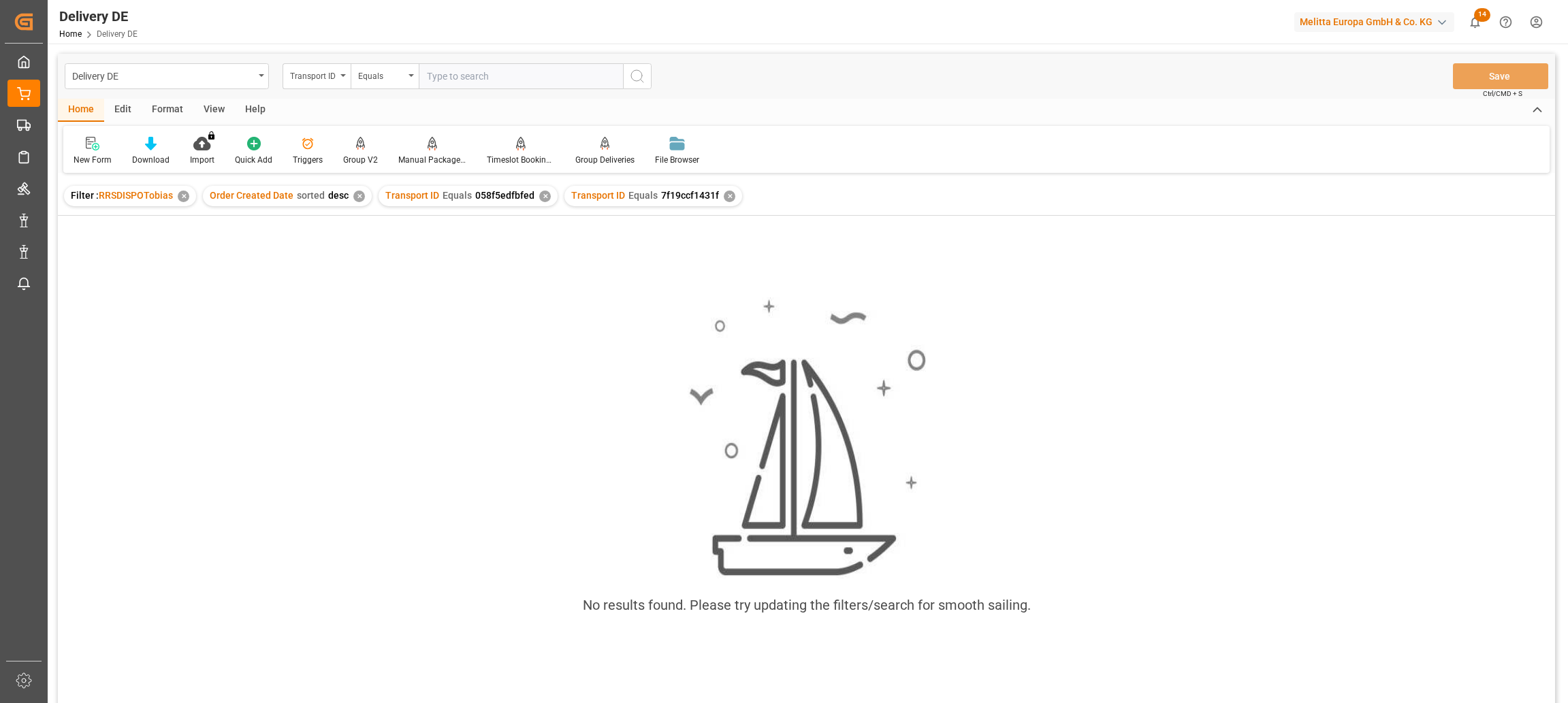
click at [539, 199] on div "✕" at bounding box center [544, 196] width 11 height 11
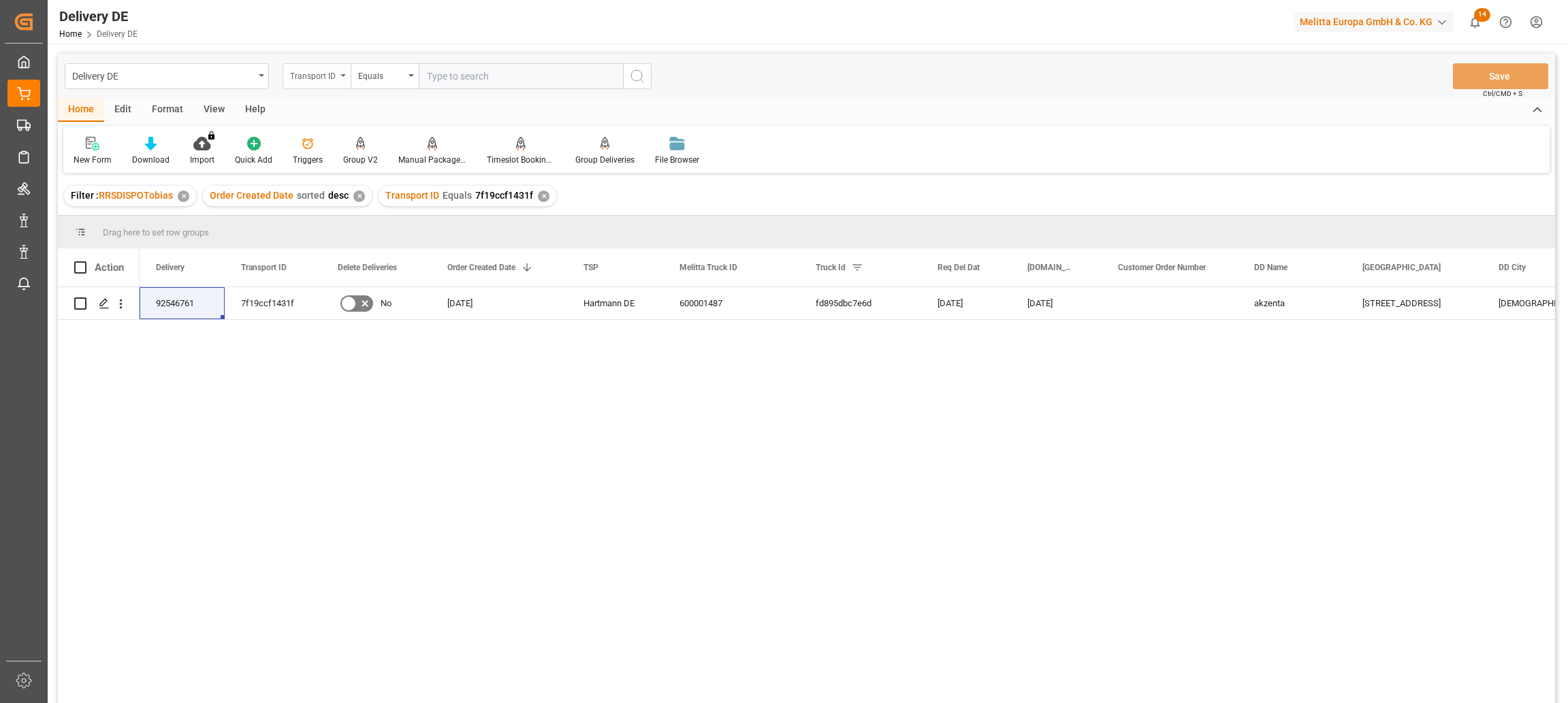
click at [322, 72] on div "Transport ID" at bounding box center [313, 74] width 46 height 16
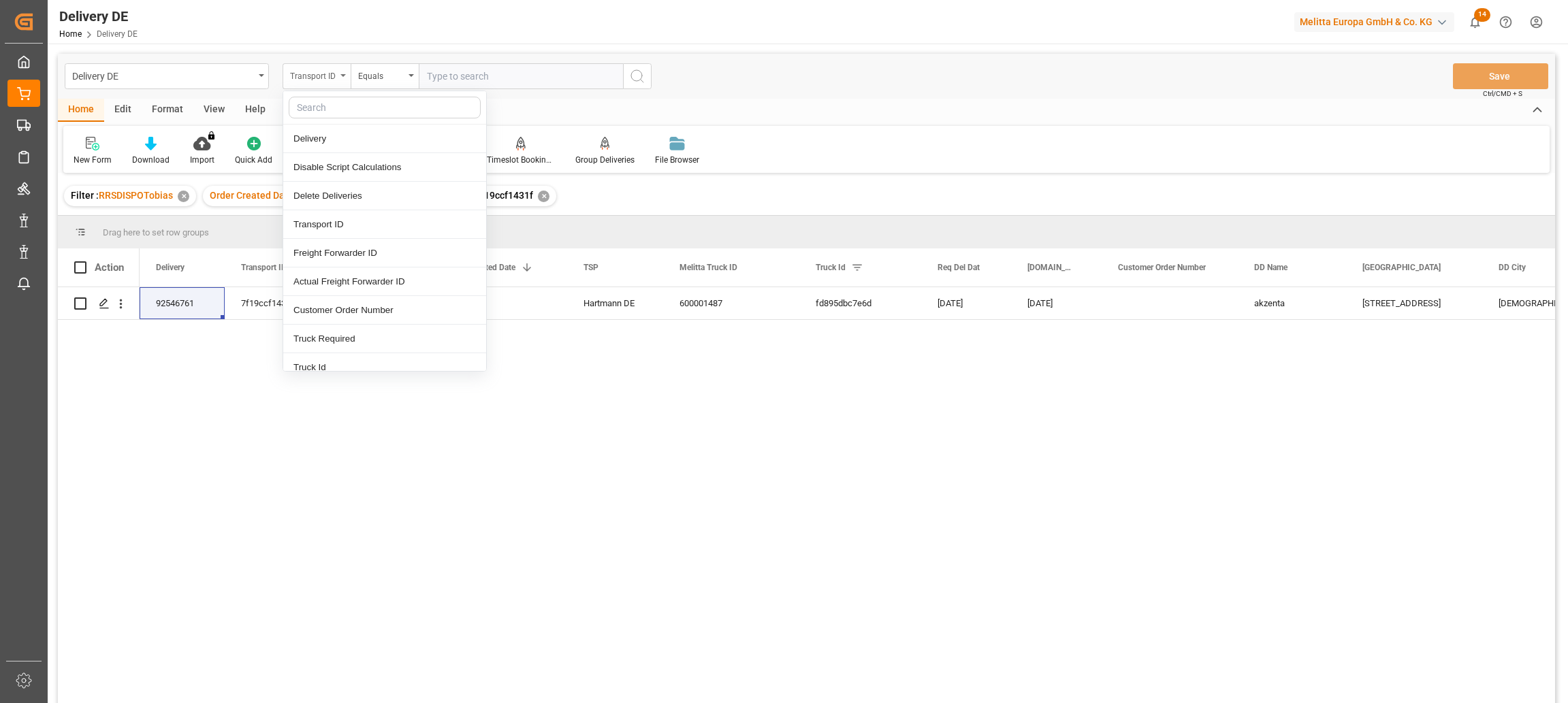
type input "d"
click at [318, 136] on div "Delivery" at bounding box center [385, 138] width 203 height 29
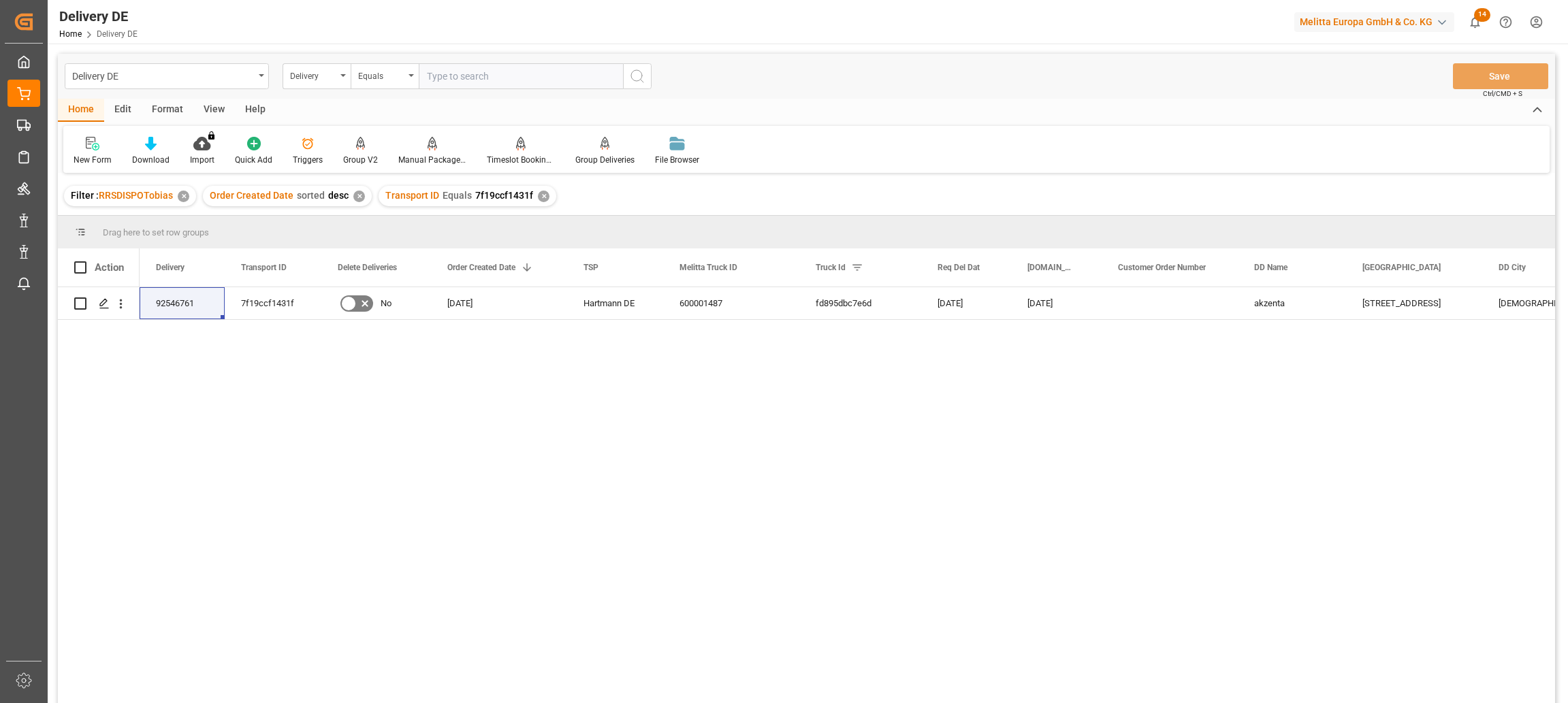
click at [449, 73] on input "text" at bounding box center [520, 76] width 204 height 26
paste input "92547961"
type input "92547961"
click at [636, 74] on icon "search button" at bounding box center [637, 76] width 17 height 17
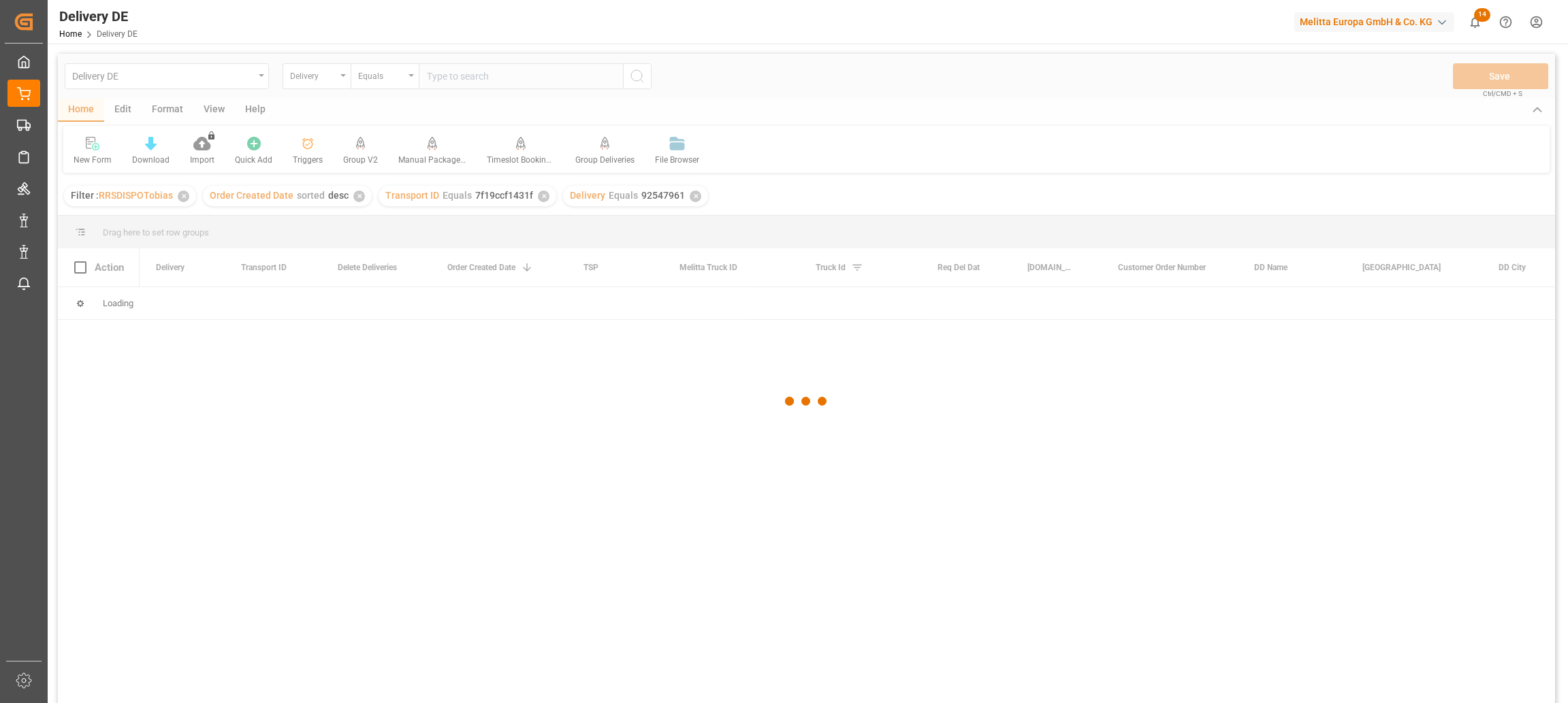
click at [542, 199] on div at bounding box center [806, 400] width 1497 height 694
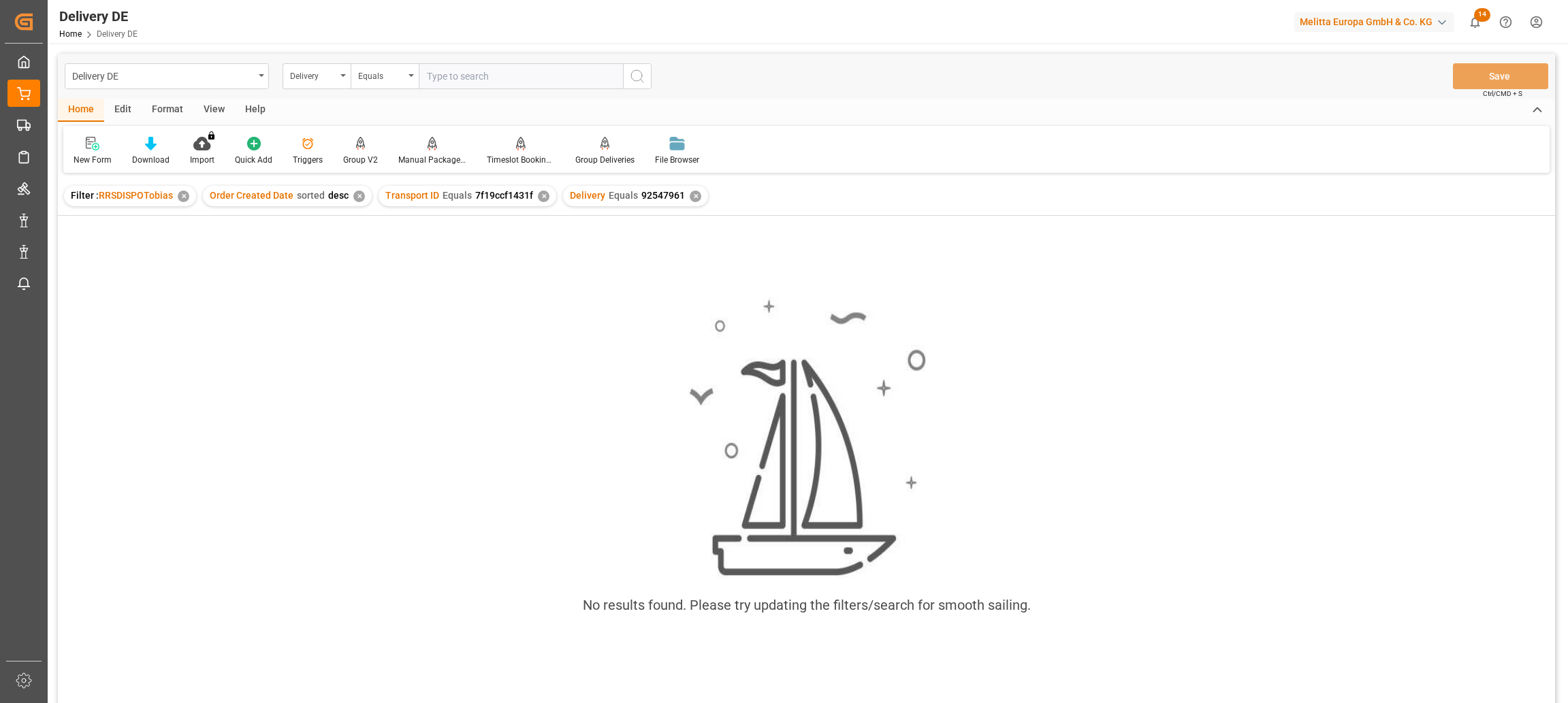
click at [538, 197] on div "✕" at bounding box center [543, 196] width 11 height 11
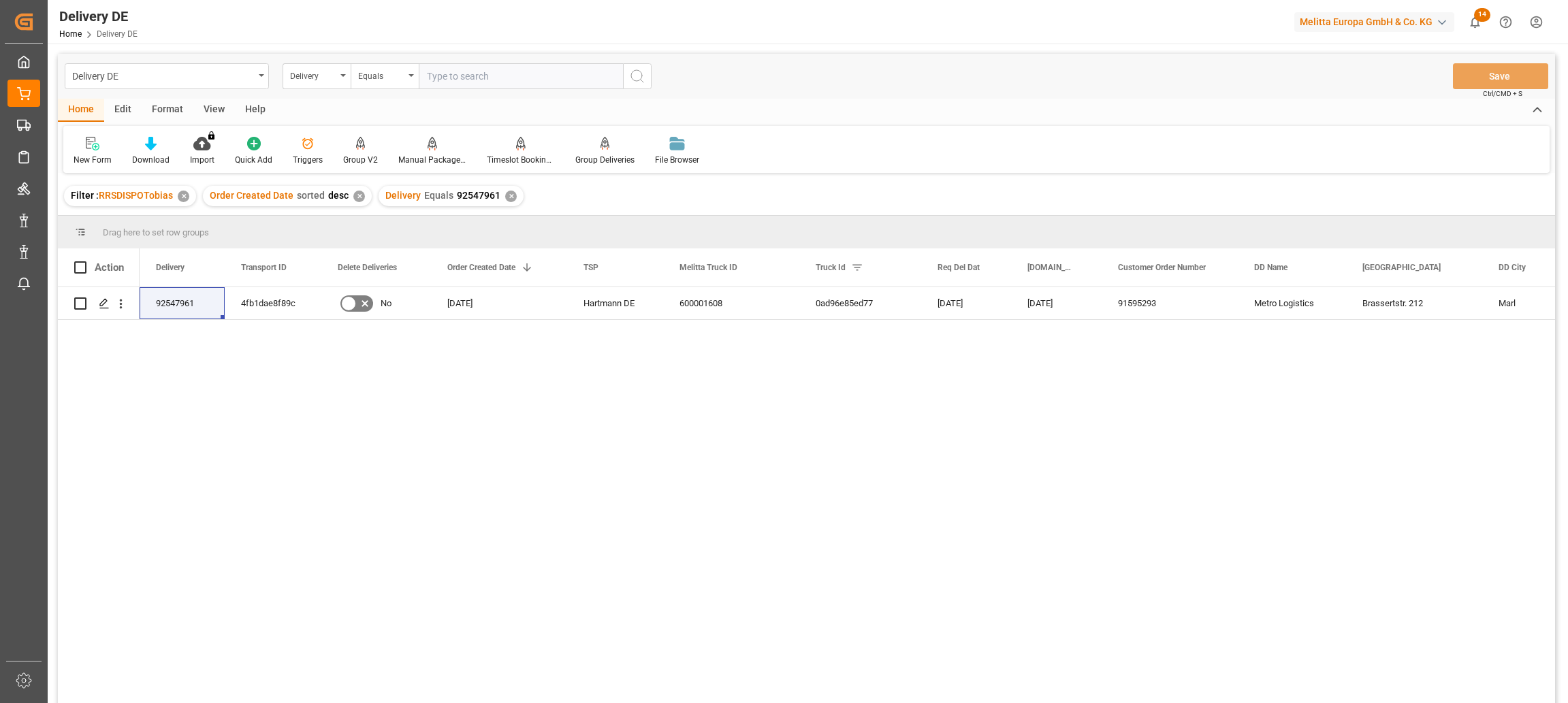
click at [399, 357] on div "92547961 4fb1dae8f89c No 11.08.2025 Hartmann DE 600001608 0ad96e85ed77 15.08.20…" at bounding box center [847, 499] width 1416 height 425
click at [503, 76] on input "text" at bounding box center [520, 76] width 204 height 26
paste input "92551959"
type input "92551959"
click at [639, 72] on icon "search button" at bounding box center [637, 76] width 17 height 17
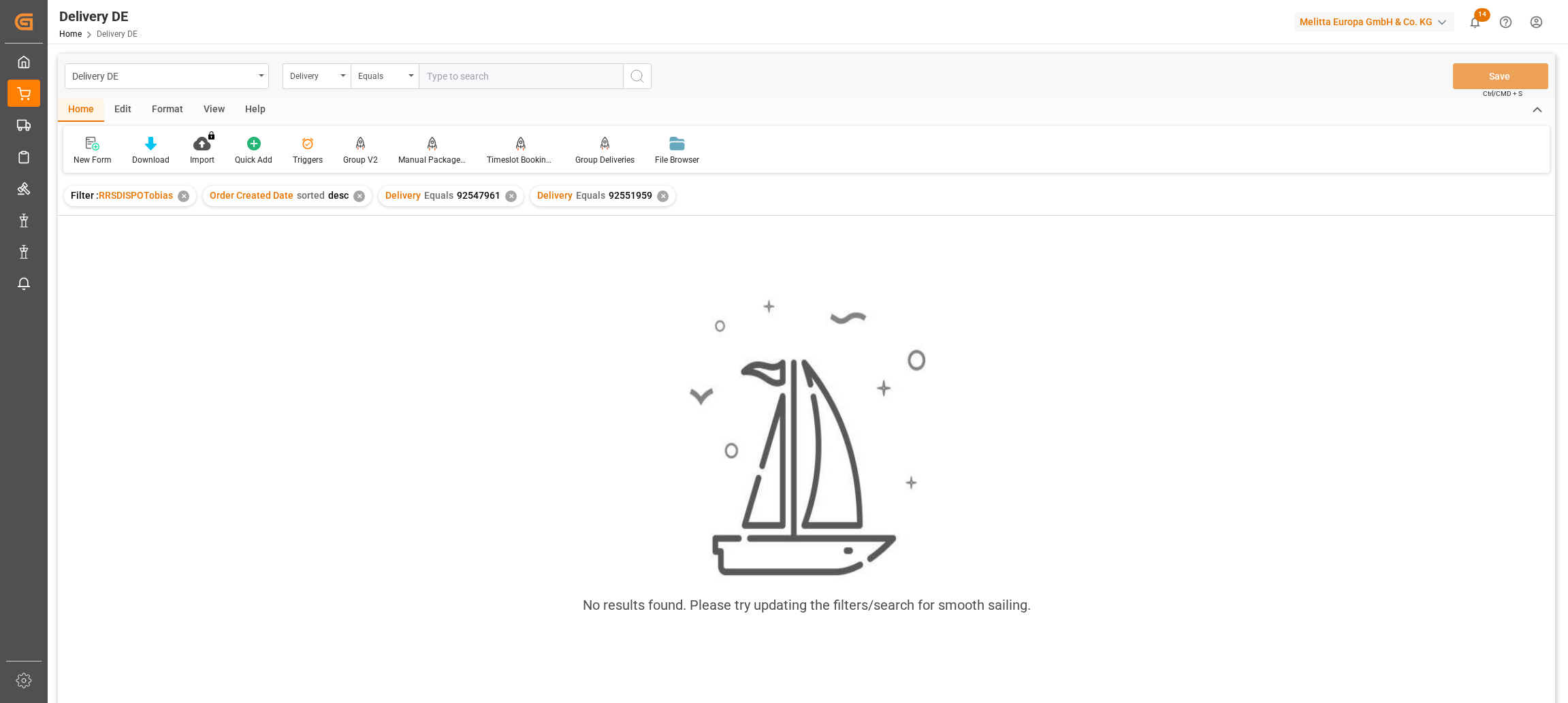
click at [506, 194] on div "✕" at bounding box center [511, 196] width 11 height 11
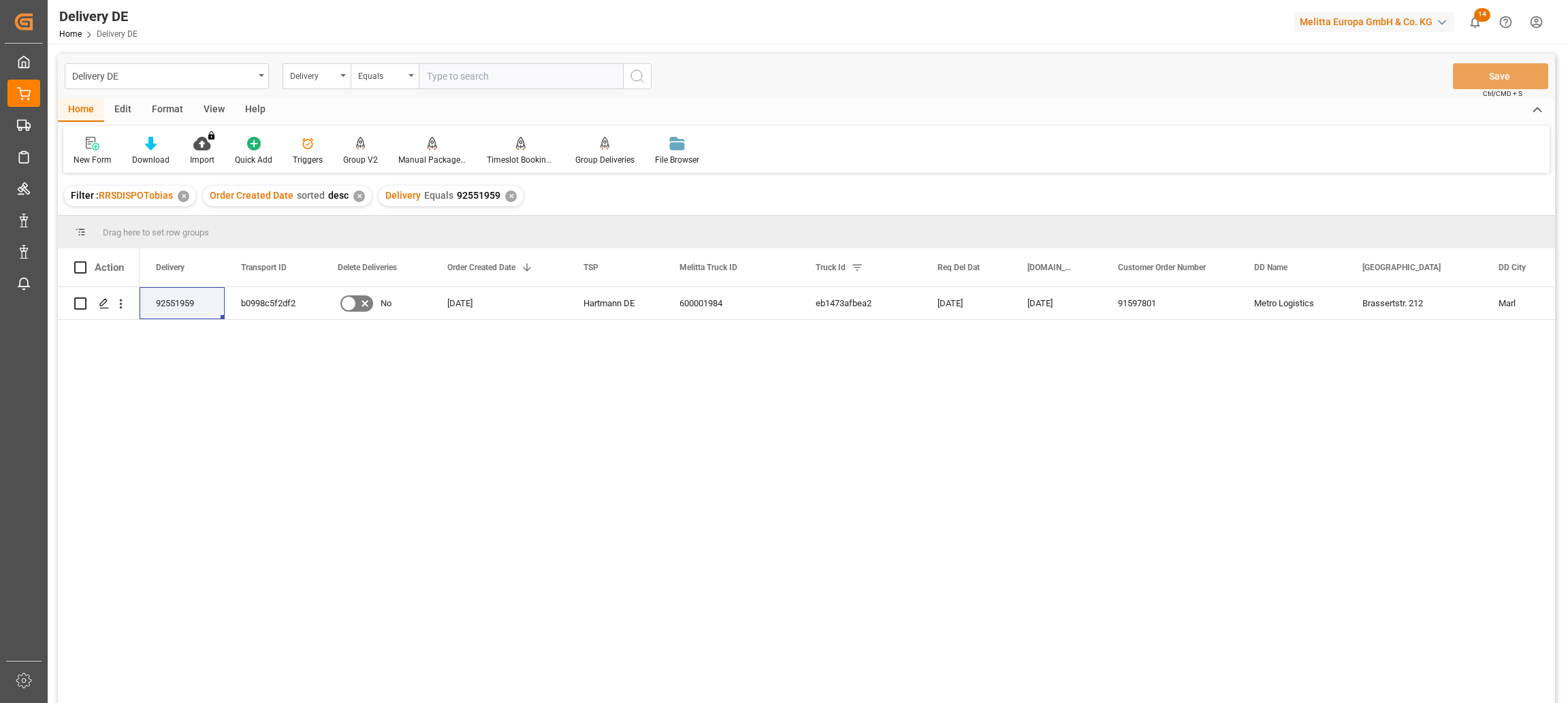
click at [417, 371] on div "92551959 b0998c5f2df2 No 25.08.2025 Hartmann DE 600001984 eb1473afbea2 29.08.20…" at bounding box center [847, 499] width 1416 height 425
click at [458, 76] on input "text" at bounding box center [520, 76] width 204 height 26
paste input "92552856"
type input "92552856"
click at [637, 71] on icon "search button" at bounding box center [637, 76] width 17 height 17
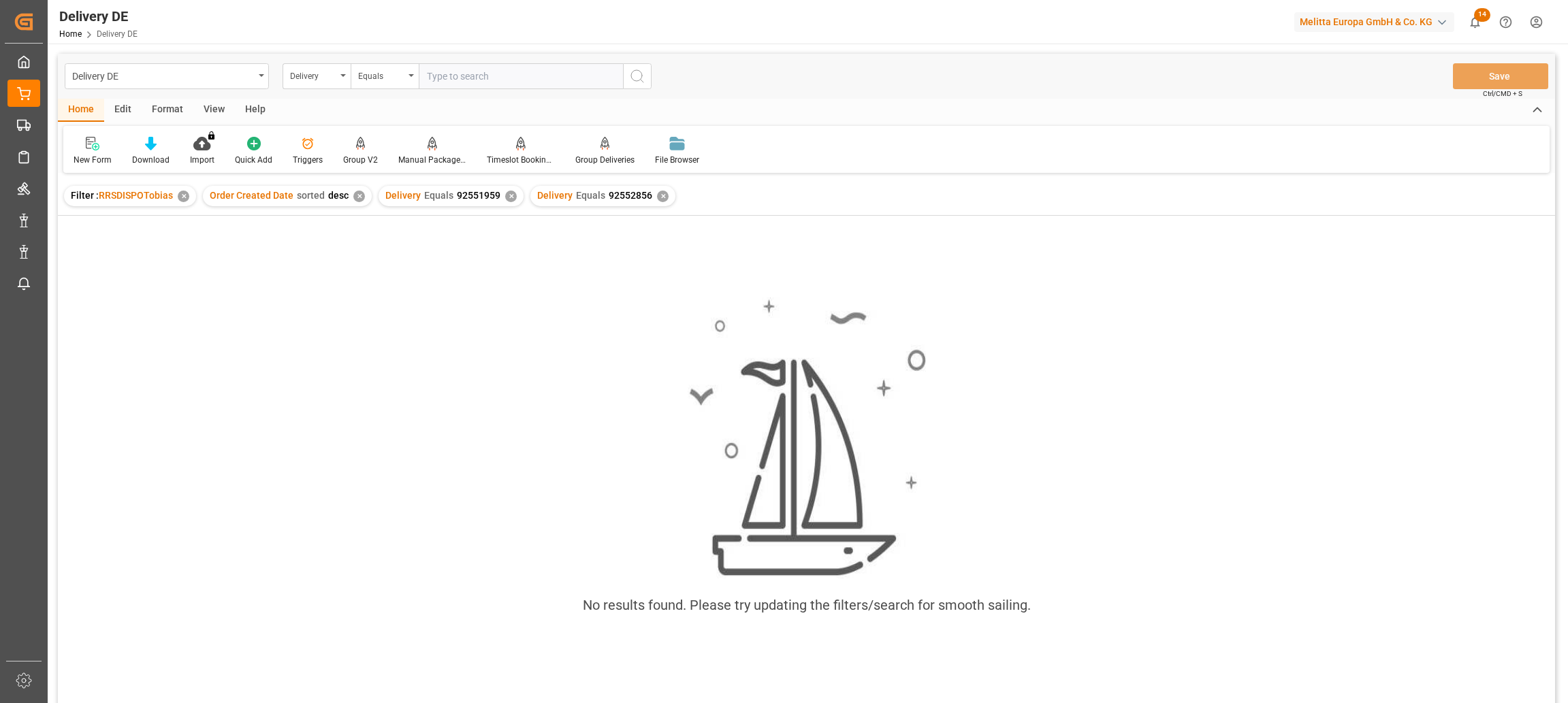
click at [505, 199] on div "✕" at bounding box center [511, 196] width 11 height 11
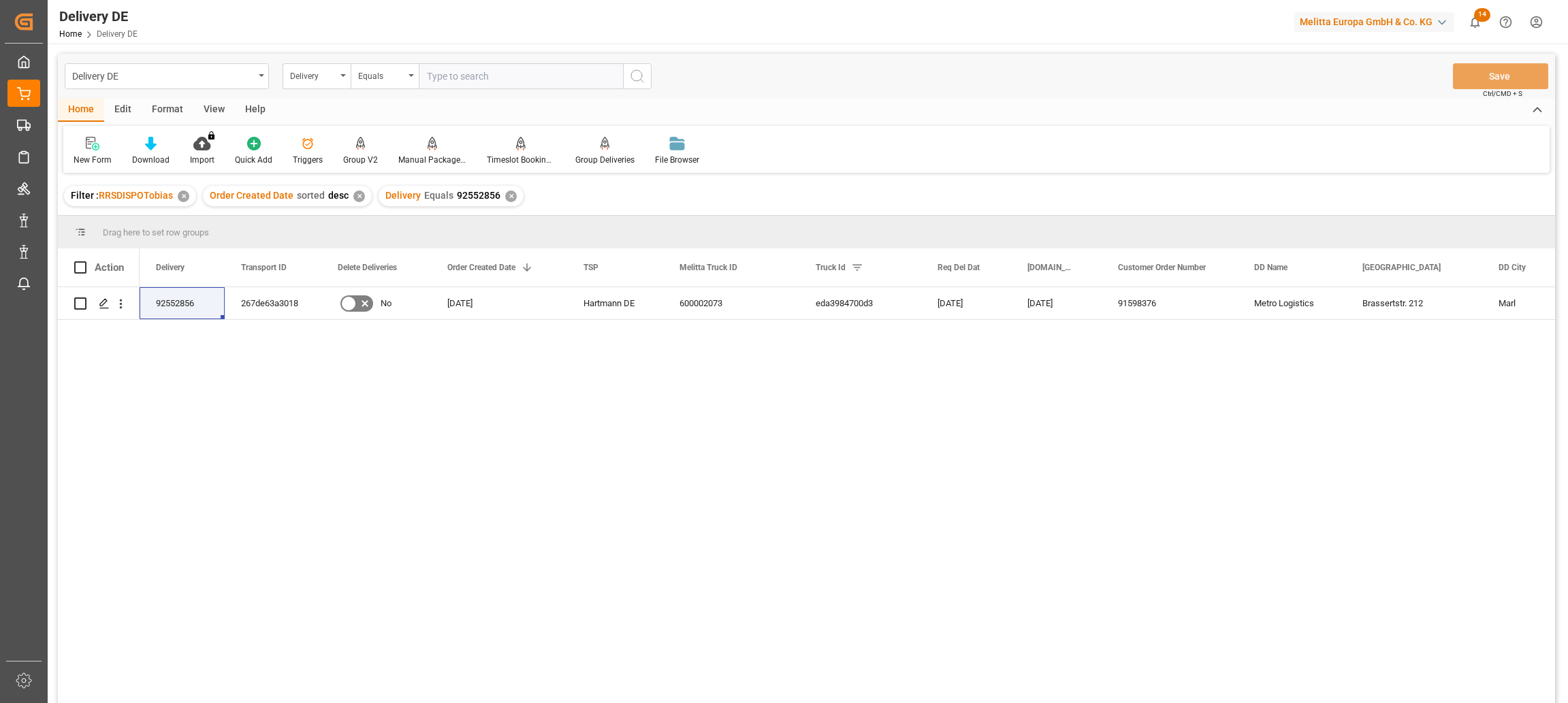
drag, startPoint x: 374, startPoint y: 386, endPoint x: 380, endPoint y: 355, distance: 31.6
click at [374, 386] on div "92552856 267de63a3018 No 27.08.2025 Hartmann DE 600002073 eda3984700d3 02.09.20…" at bounding box center [847, 499] width 1416 height 425
click at [491, 72] on input "text" at bounding box center [520, 76] width 204 height 26
paste input "92548724"
type input "92548724"
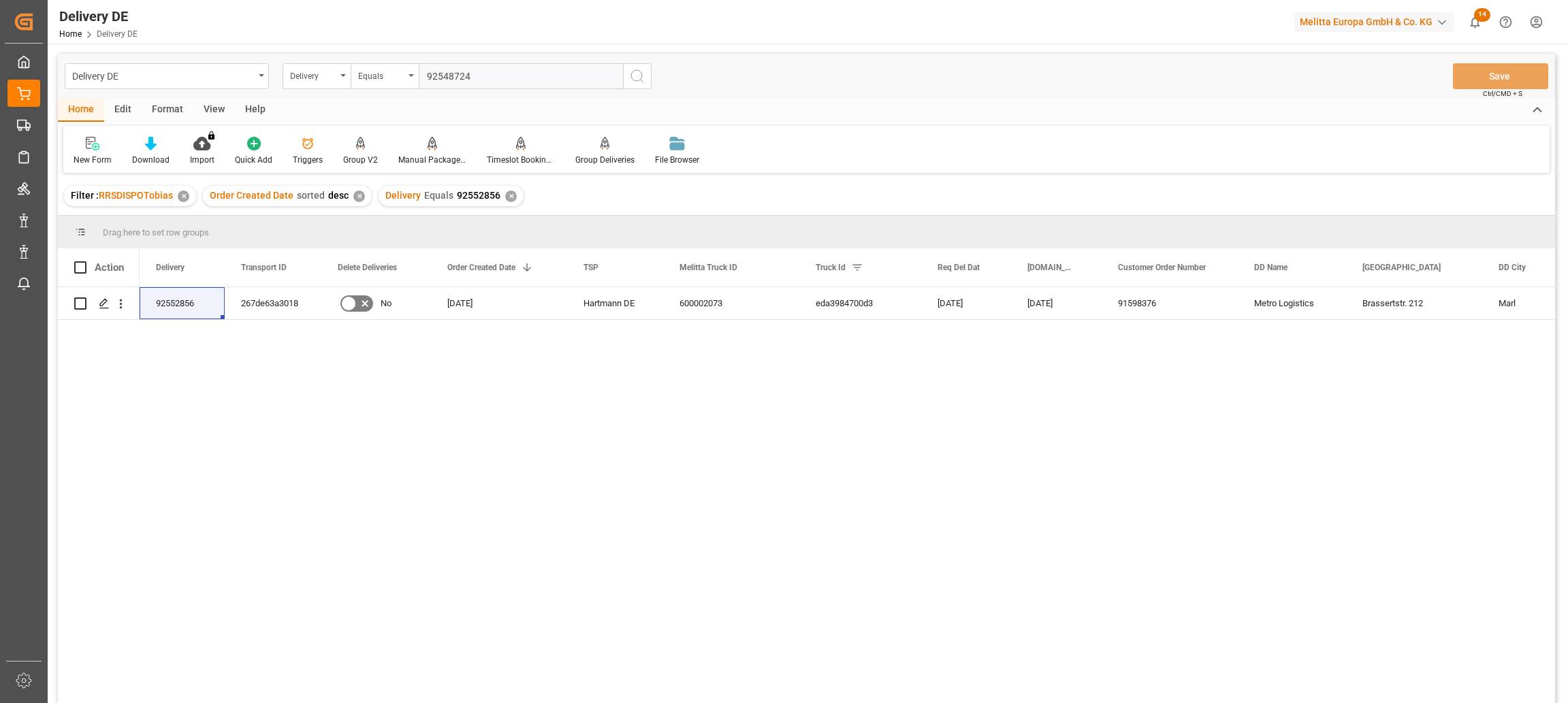
click at [634, 79] on icon "search button" at bounding box center [637, 76] width 17 height 17
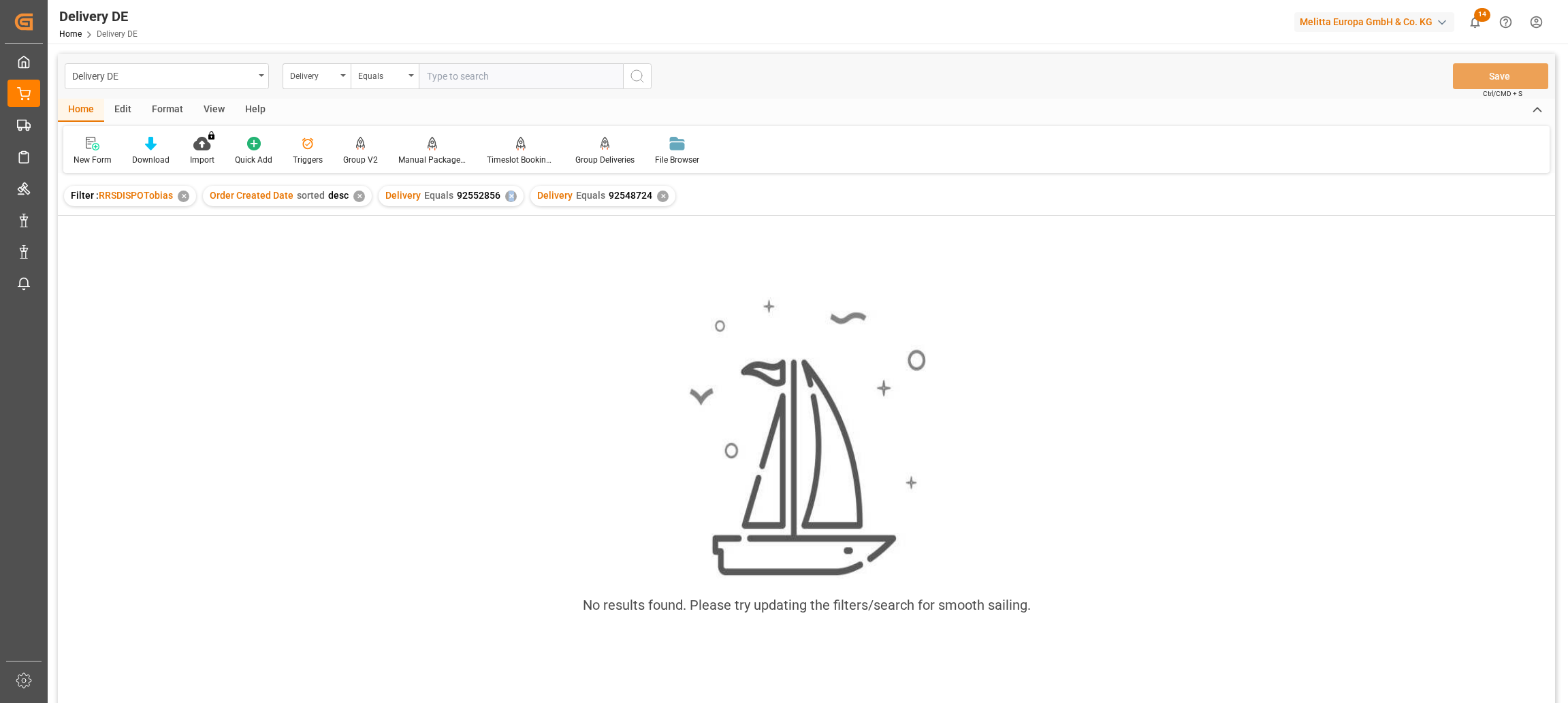
click at [506, 196] on div "✕" at bounding box center [511, 196] width 11 height 11
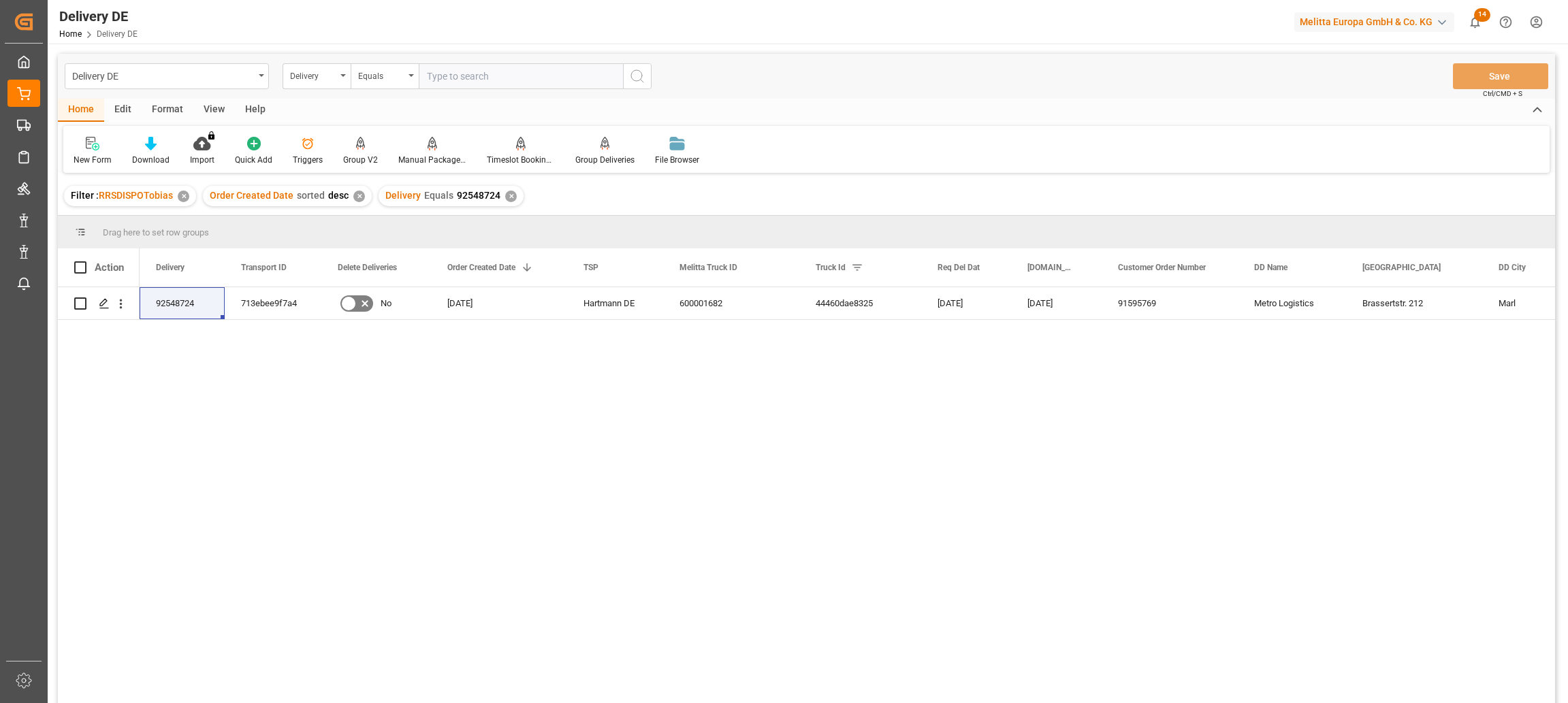
click at [454, 72] on input "text" at bounding box center [520, 76] width 204 height 26
paste input "92550717"
type input "92550717"
click at [634, 79] on icon "search button" at bounding box center [637, 76] width 17 height 17
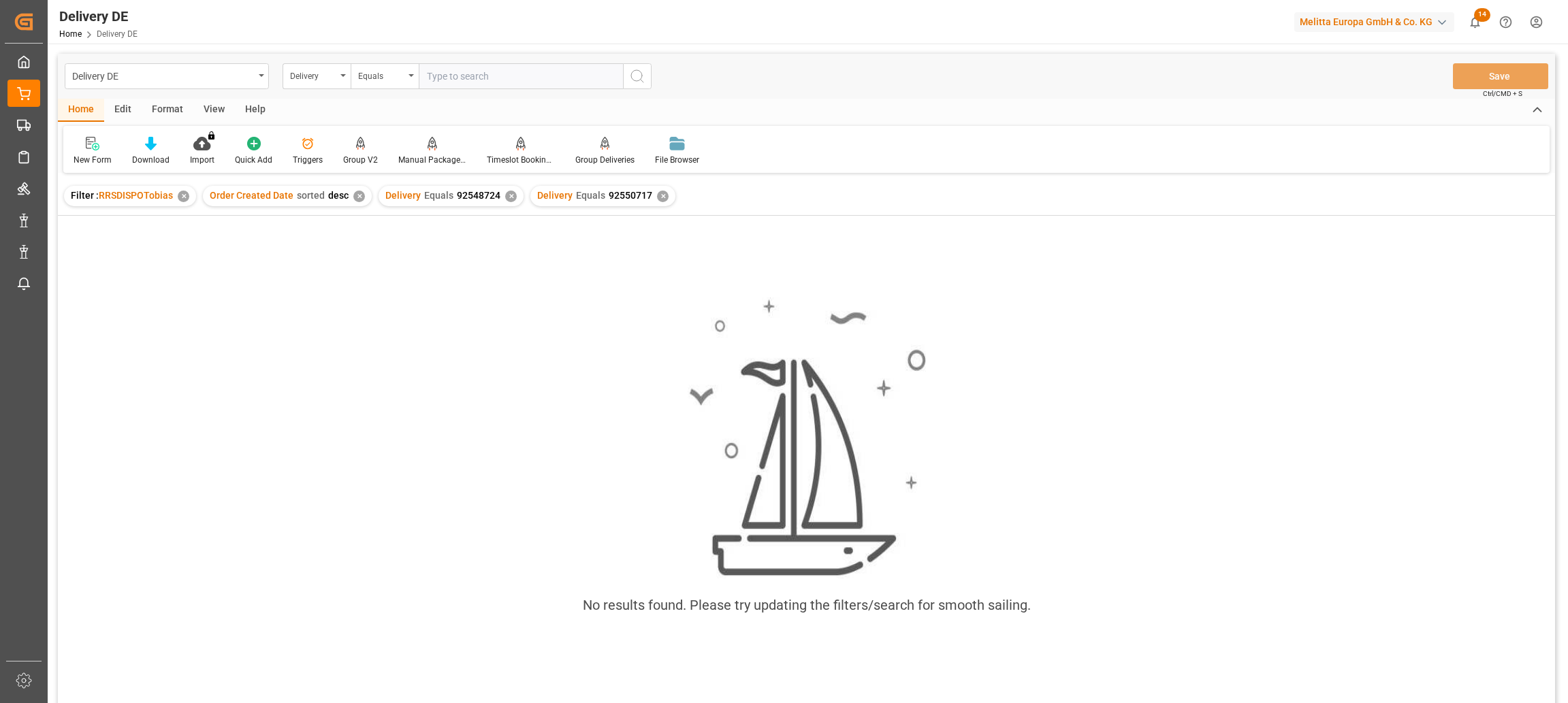
click at [505, 200] on div "✕" at bounding box center [511, 196] width 11 height 11
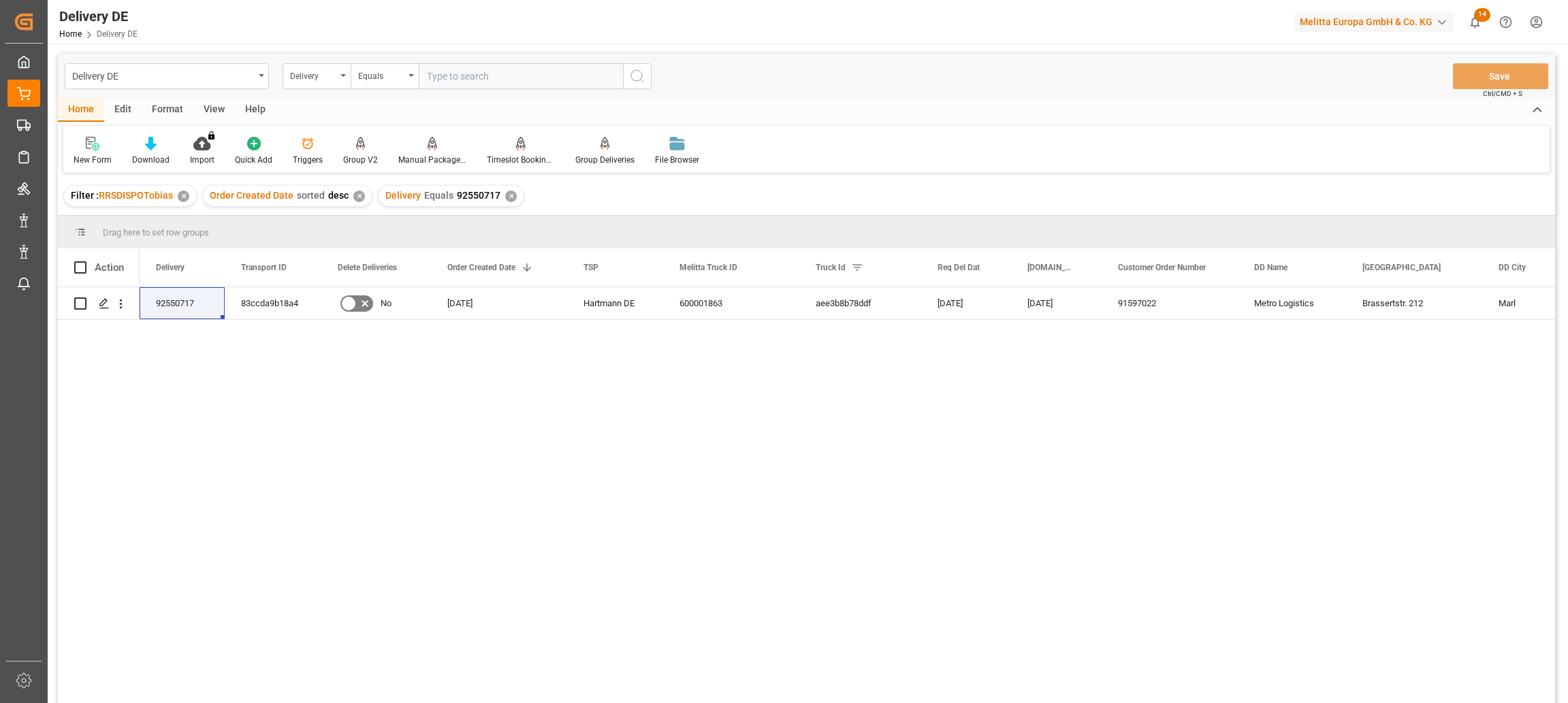
click at [321, 352] on div "92550717 83ccda9b18a4 No 20.08.2025 Hartmann DE 600001863 aee3b8b78ddf 26.08.20…" at bounding box center [847, 499] width 1416 height 425
click at [459, 90] on div "Delivery DE Delivery Equals Save Ctrl/CMD + S" at bounding box center [806, 75] width 1497 height 45
click at [463, 74] on input "text" at bounding box center [520, 76] width 204 height 26
paste input "92549360"
type input "92549360"
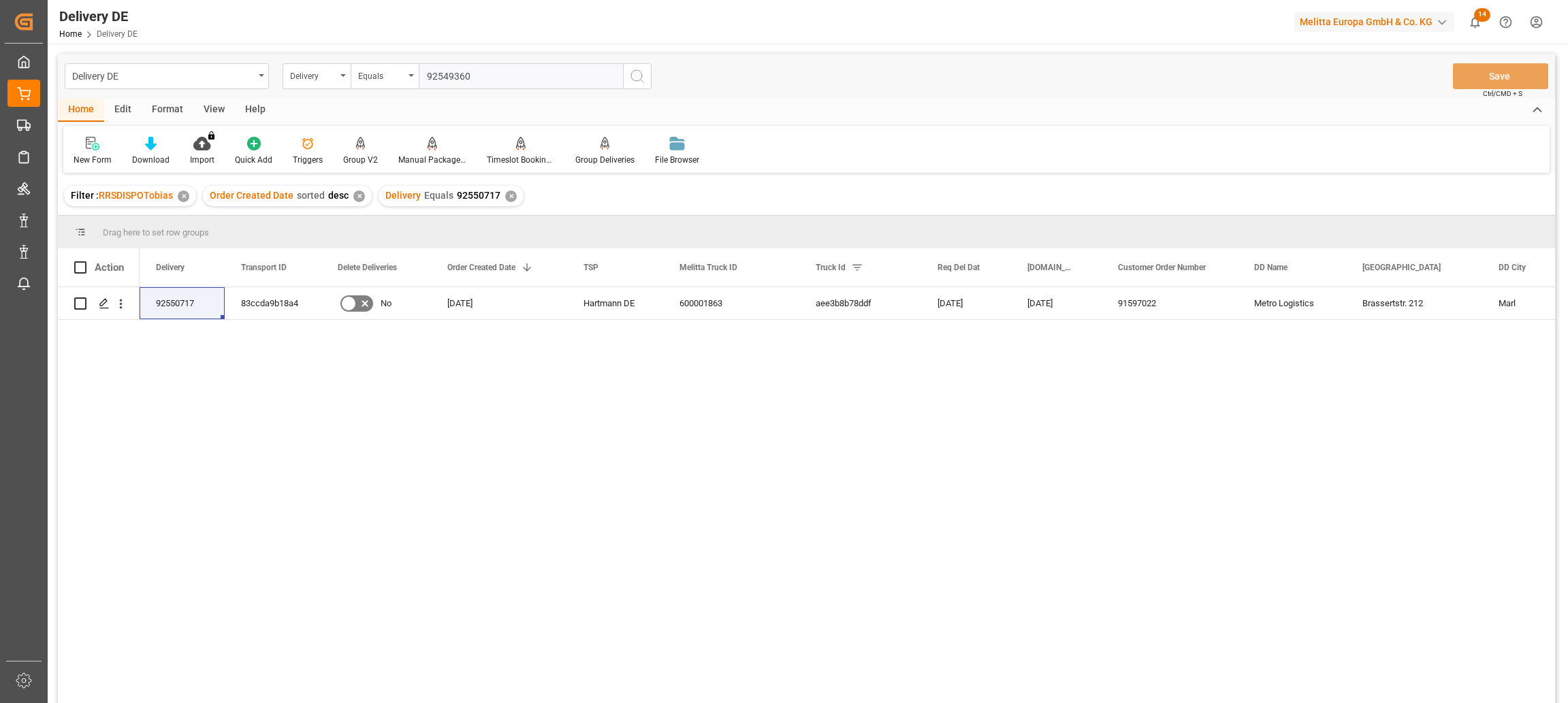
click at [639, 72] on icon "search button" at bounding box center [637, 76] width 17 height 17
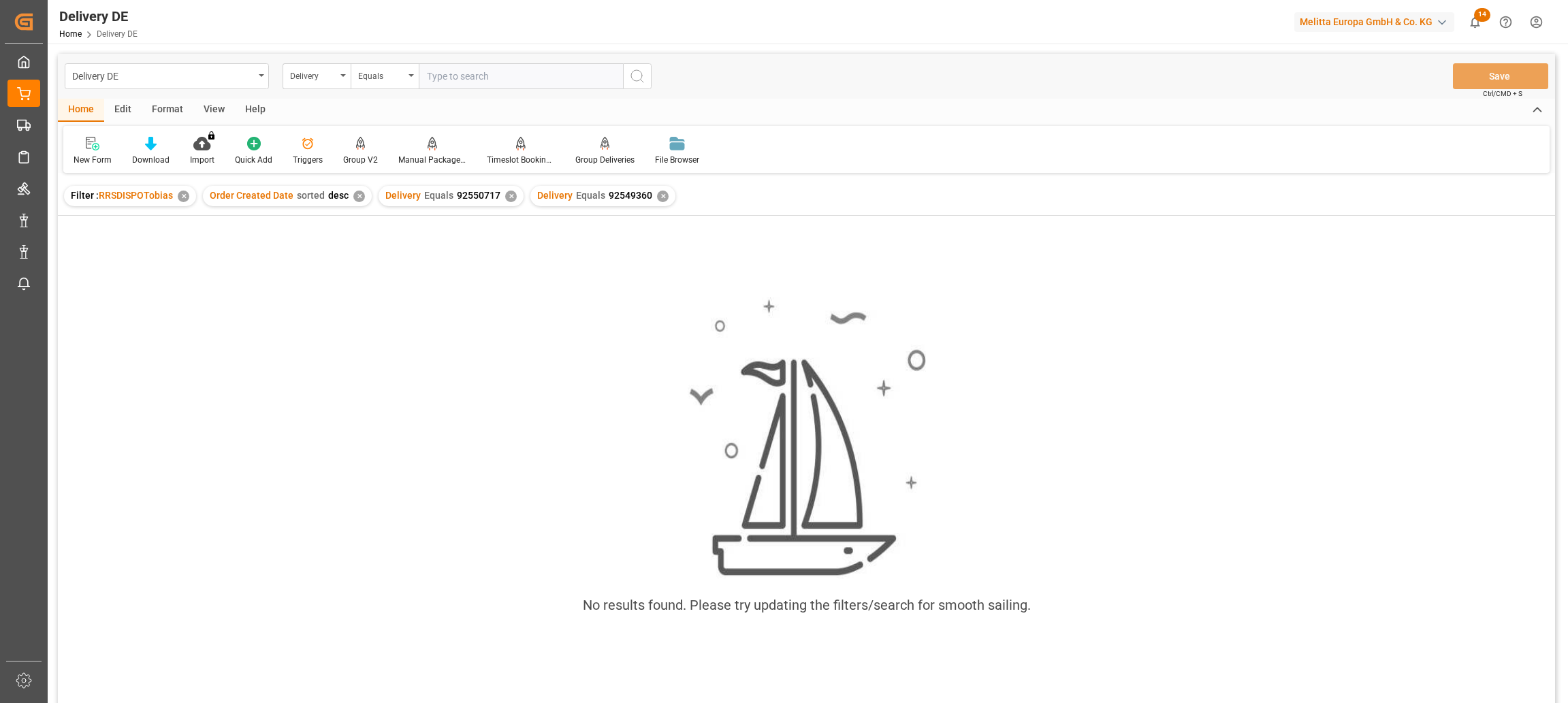
click at [507, 195] on div "✕" at bounding box center [511, 196] width 11 height 11
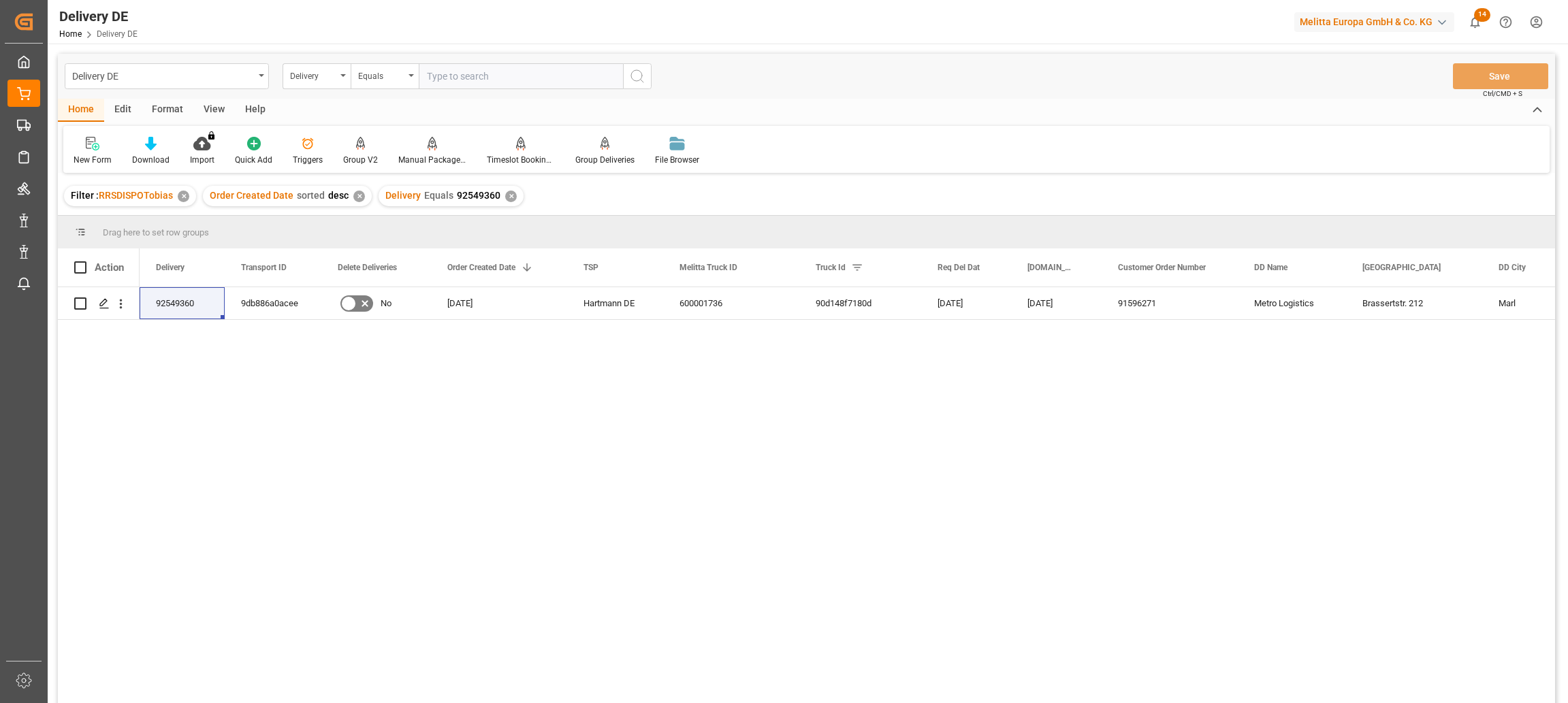
scroll to position [201, 0]
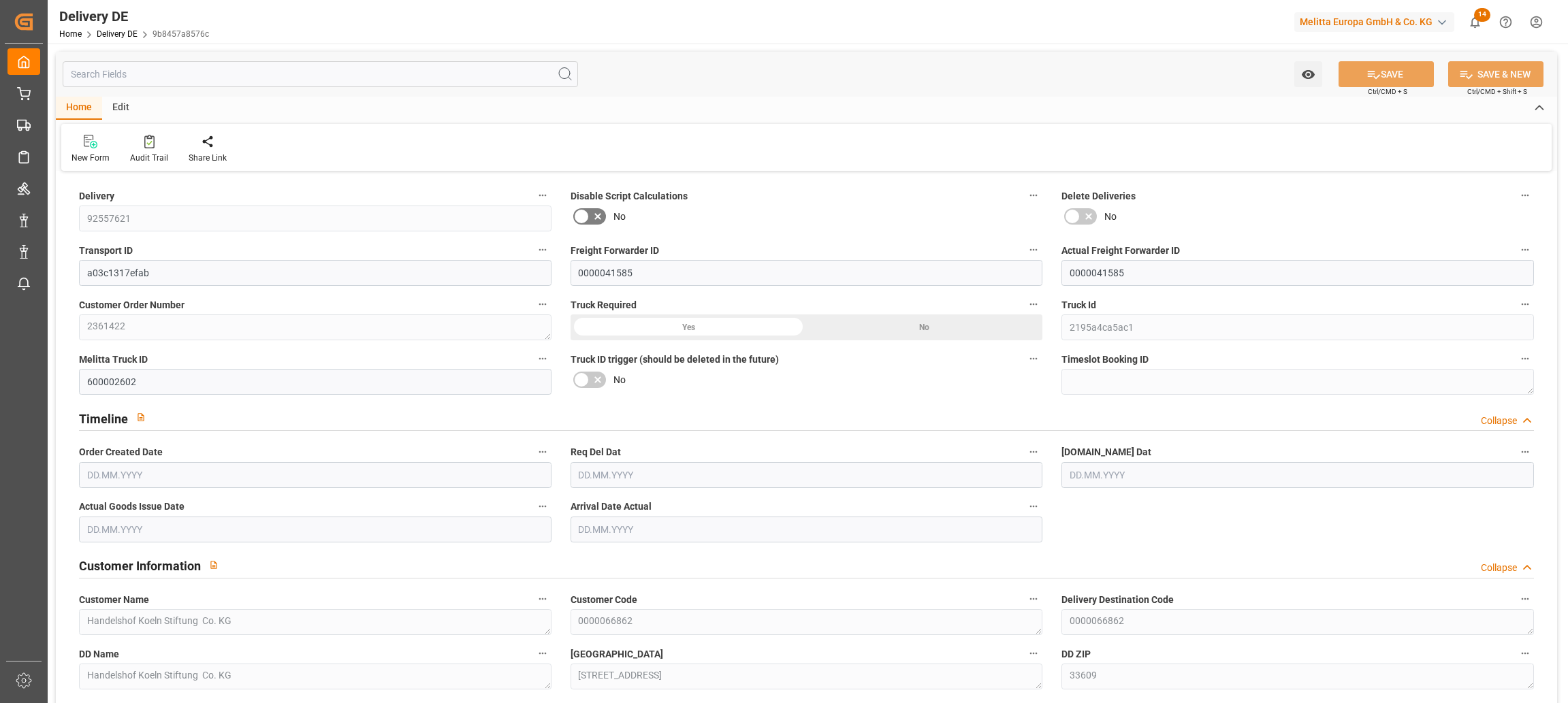
type input "1"
type input "57.756"
type input "94"
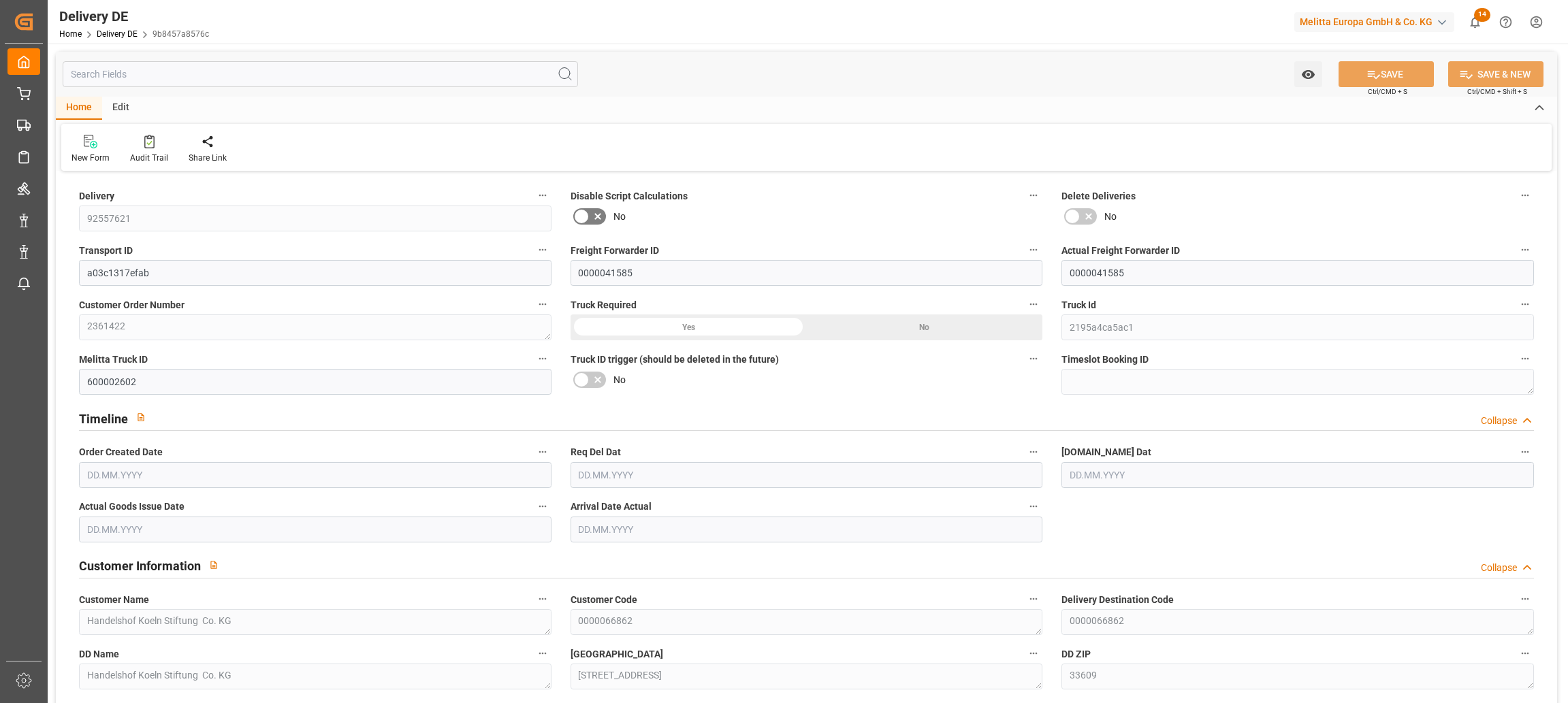
type input "442.874"
type input "[DATE]"
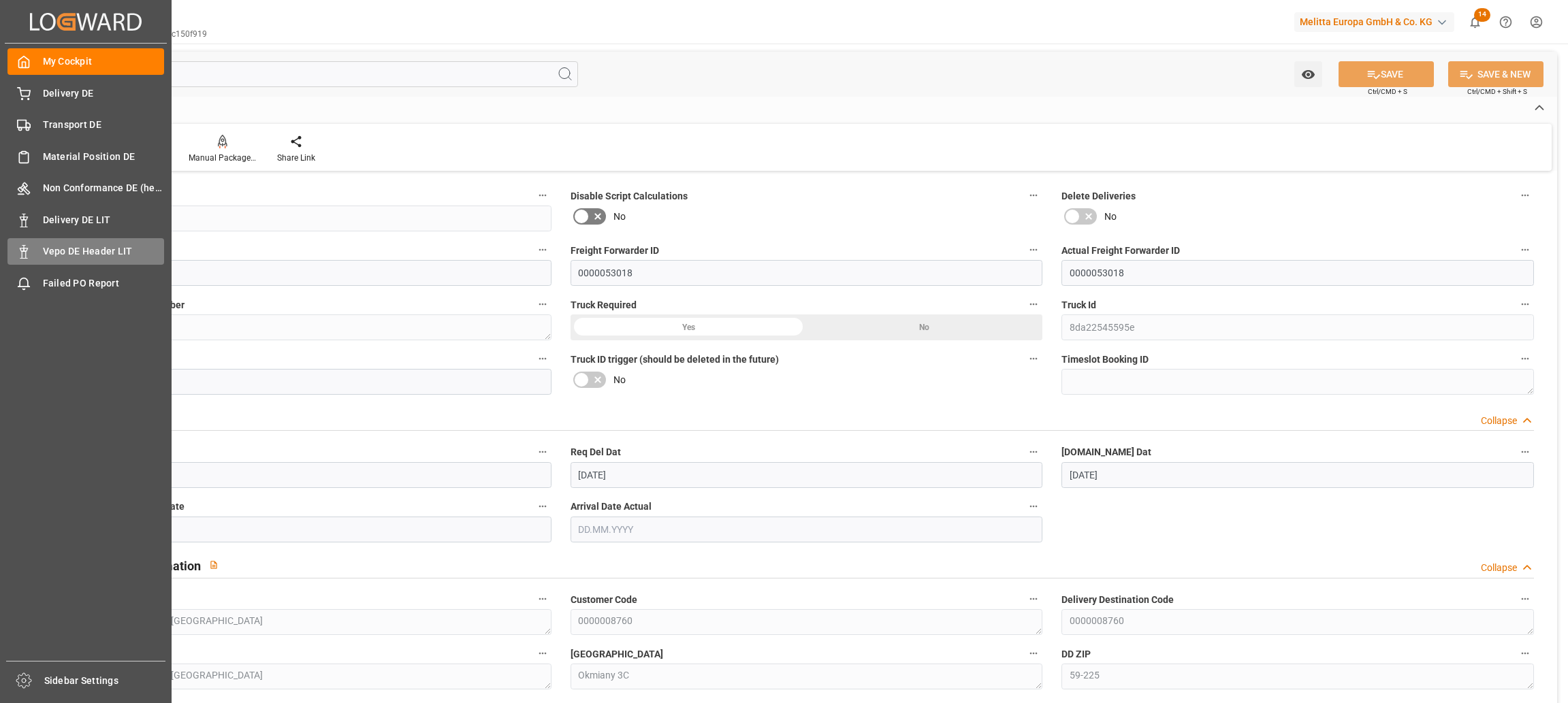
click at [44, 253] on span "Vepo DE Header LIT" at bounding box center [103, 251] width 122 height 14
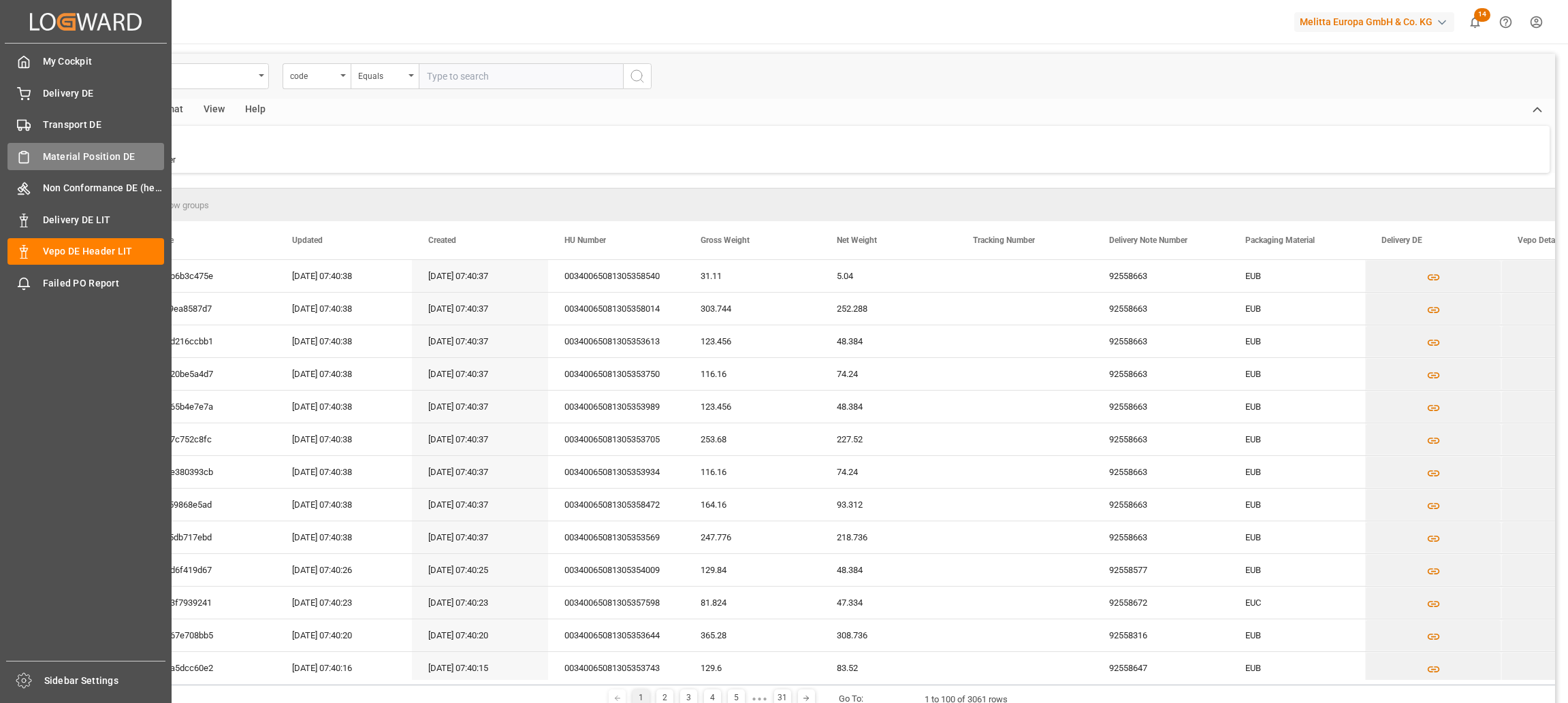
click at [60, 158] on span "Material Position DE" at bounding box center [103, 157] width 122 height 14
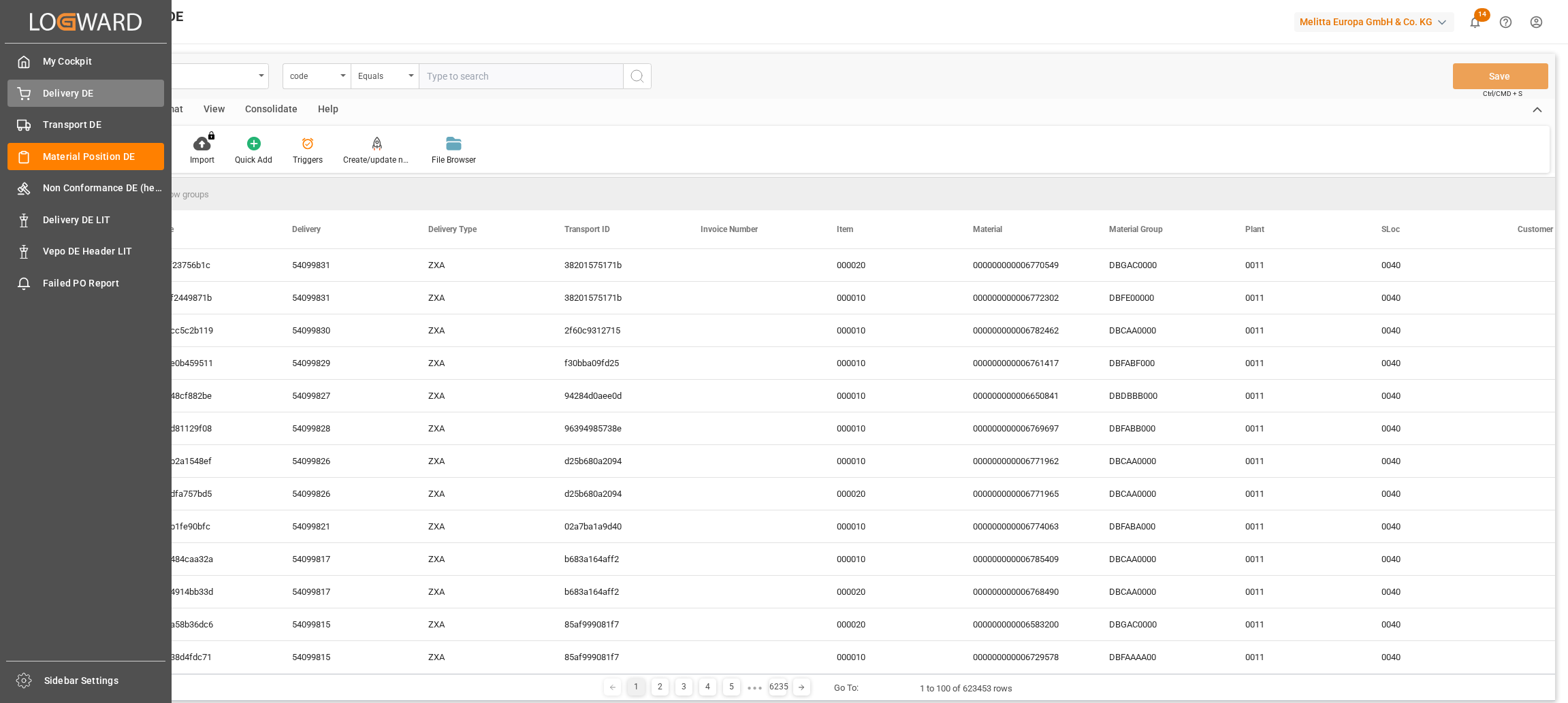
click at [23, 87] on icon at bounding box center [24, 94] width 14 height 14
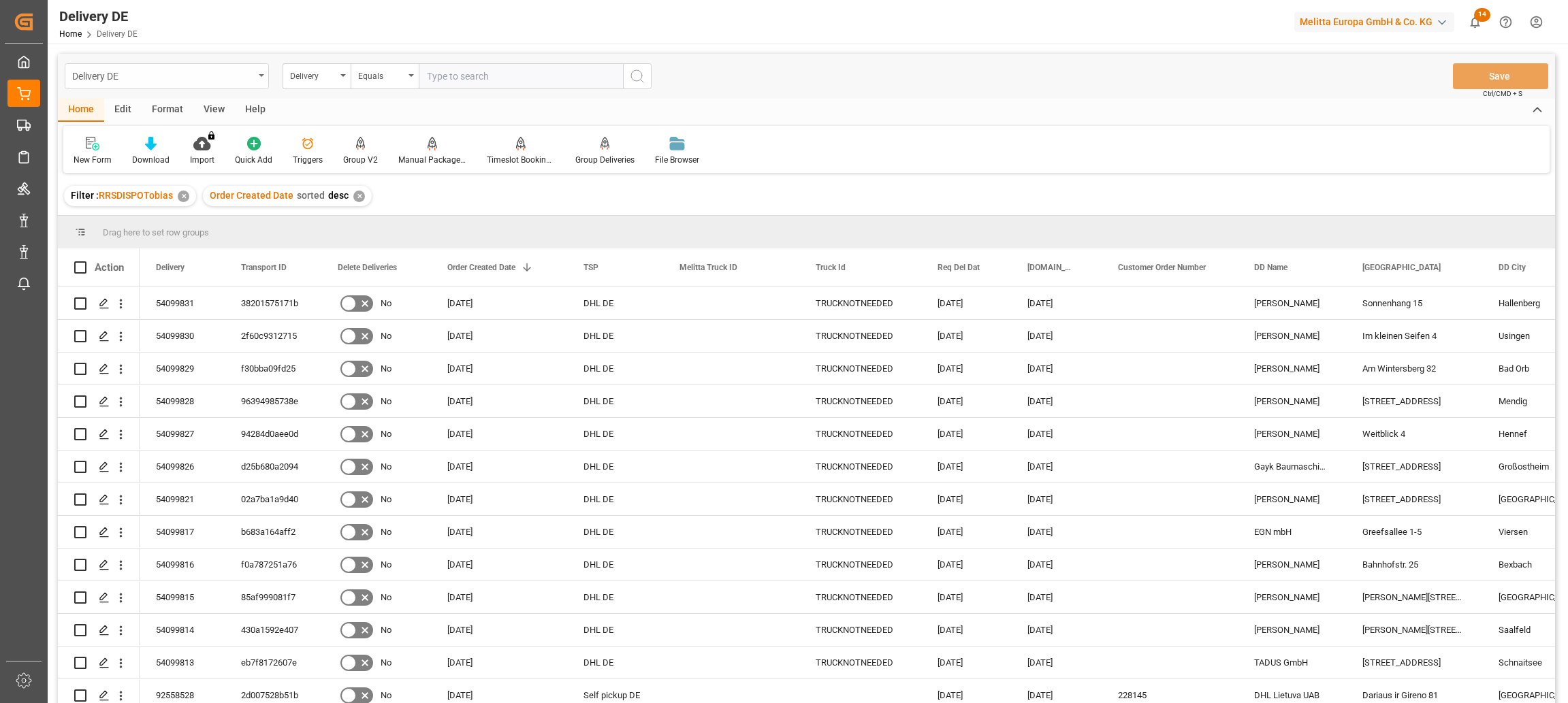
click at [233, 74] on div "Delivery DE" at bounding box center [162, 74] width 181 height 17
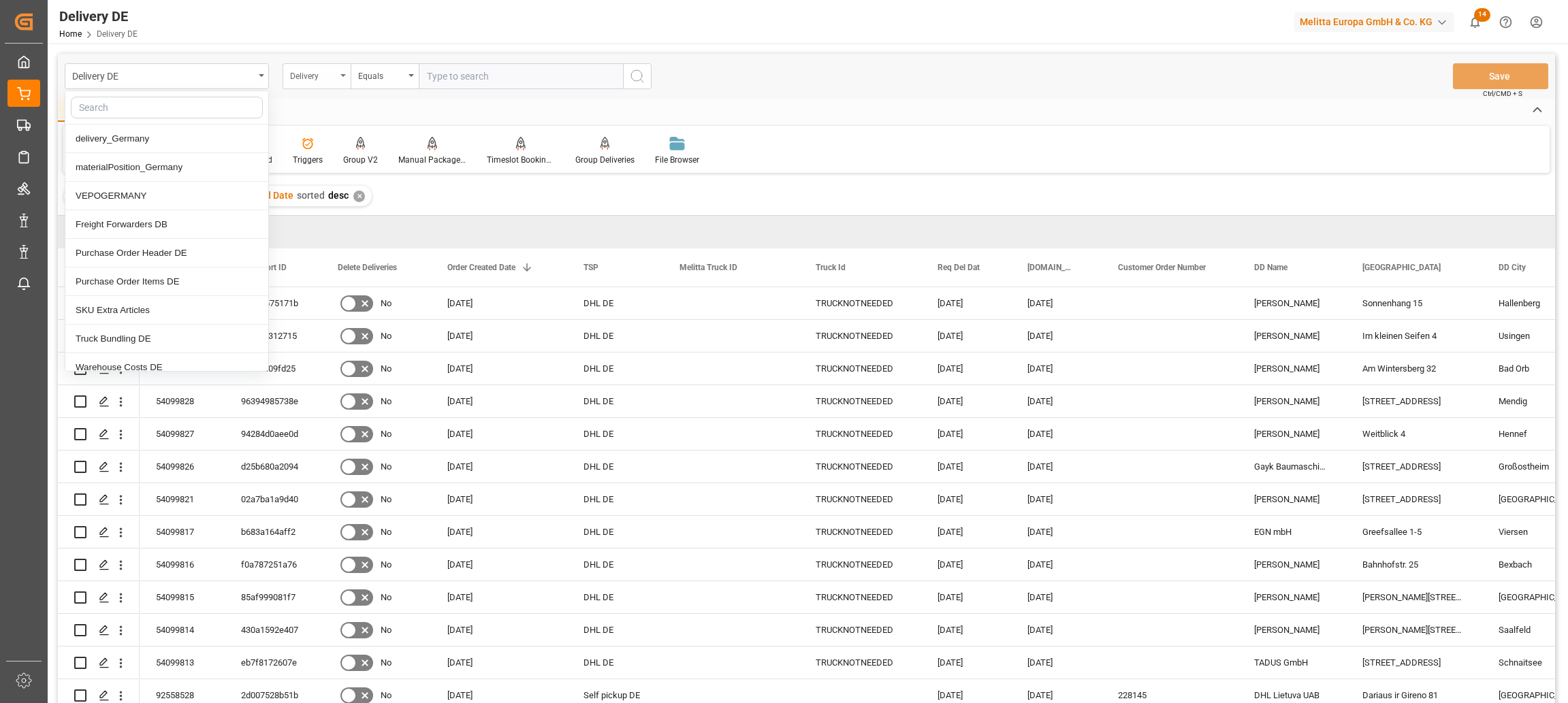
click at [324, 74] on div "Delivery" at bounding box center [313, 74] width 46 height 16
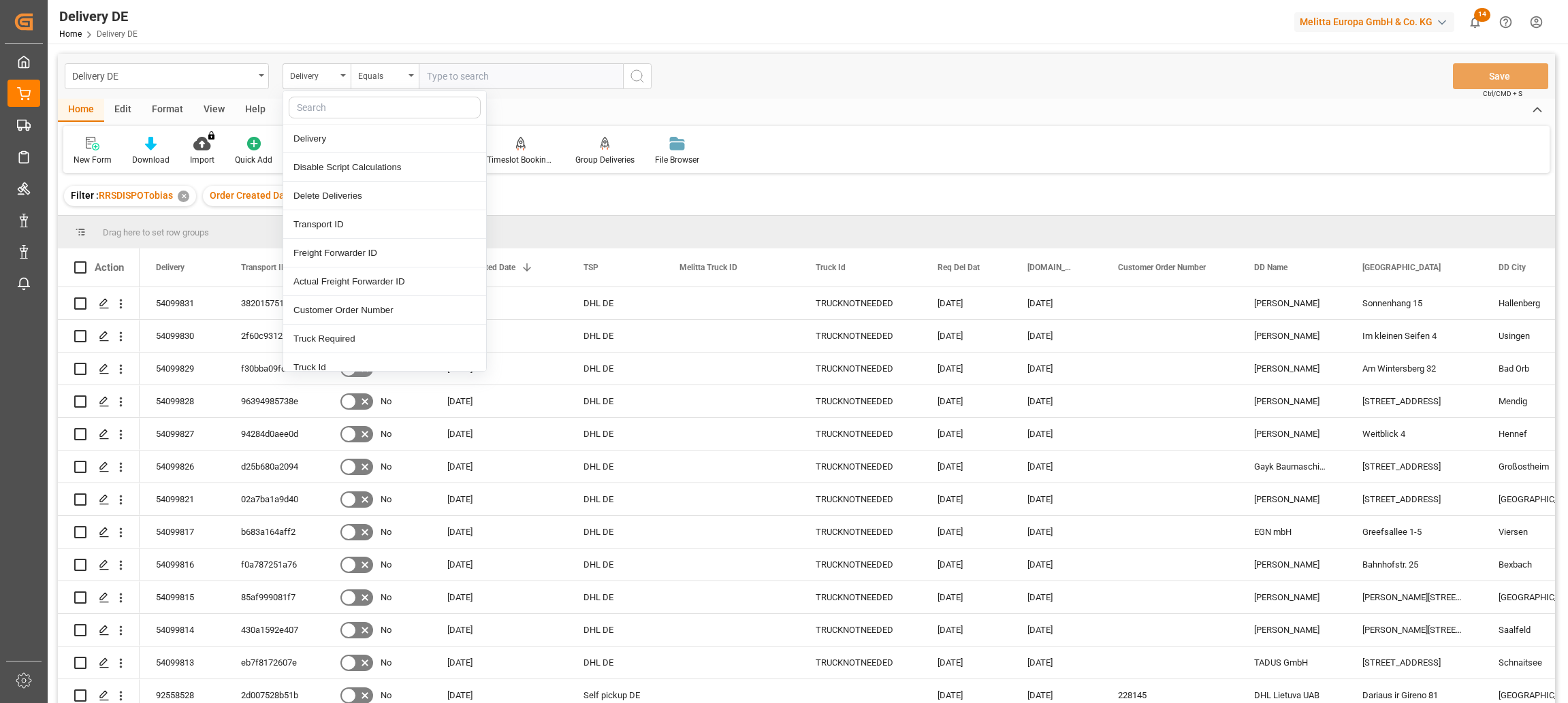
click at [506, 73] on input "text" at bounding box center [520, 76] width 204 height 26
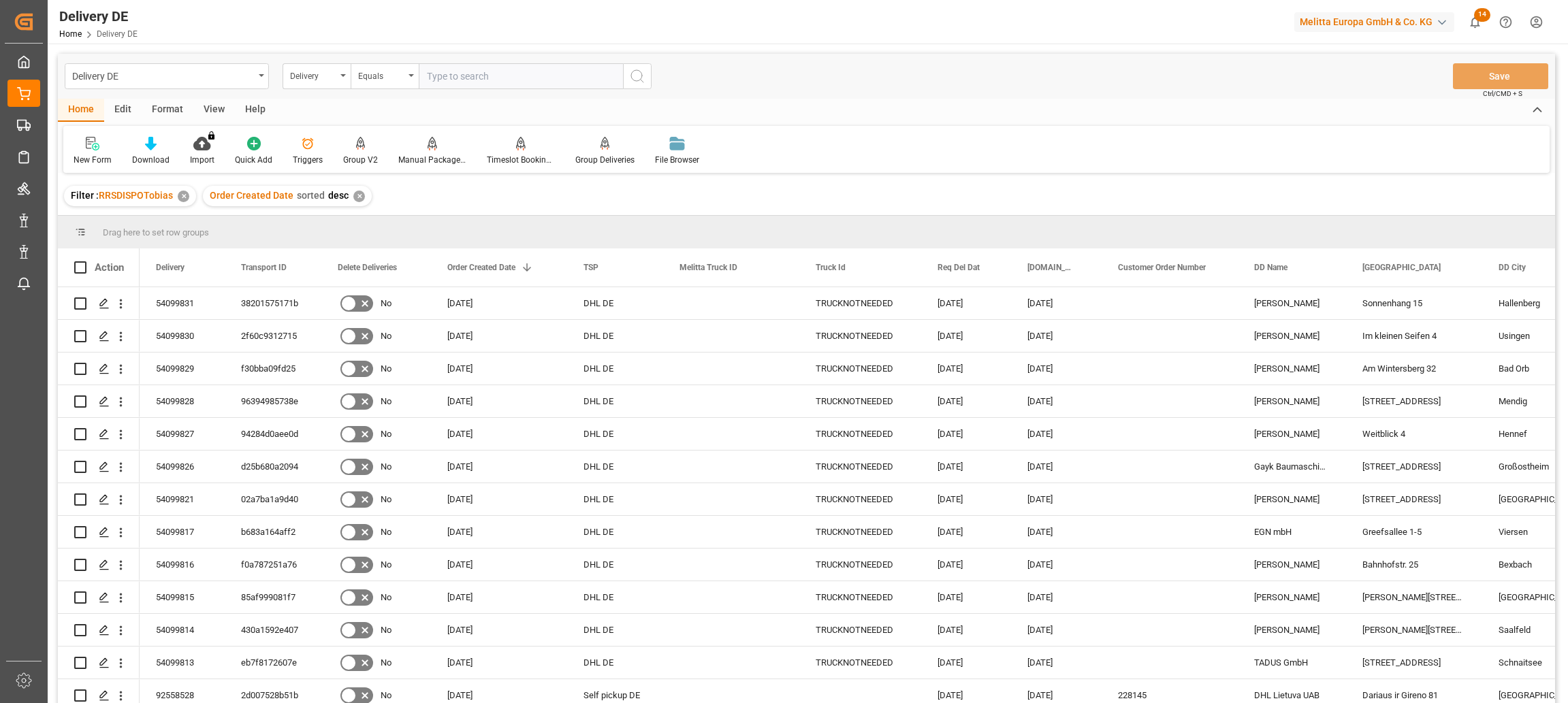
paste input "92558316"
type input "92558316"
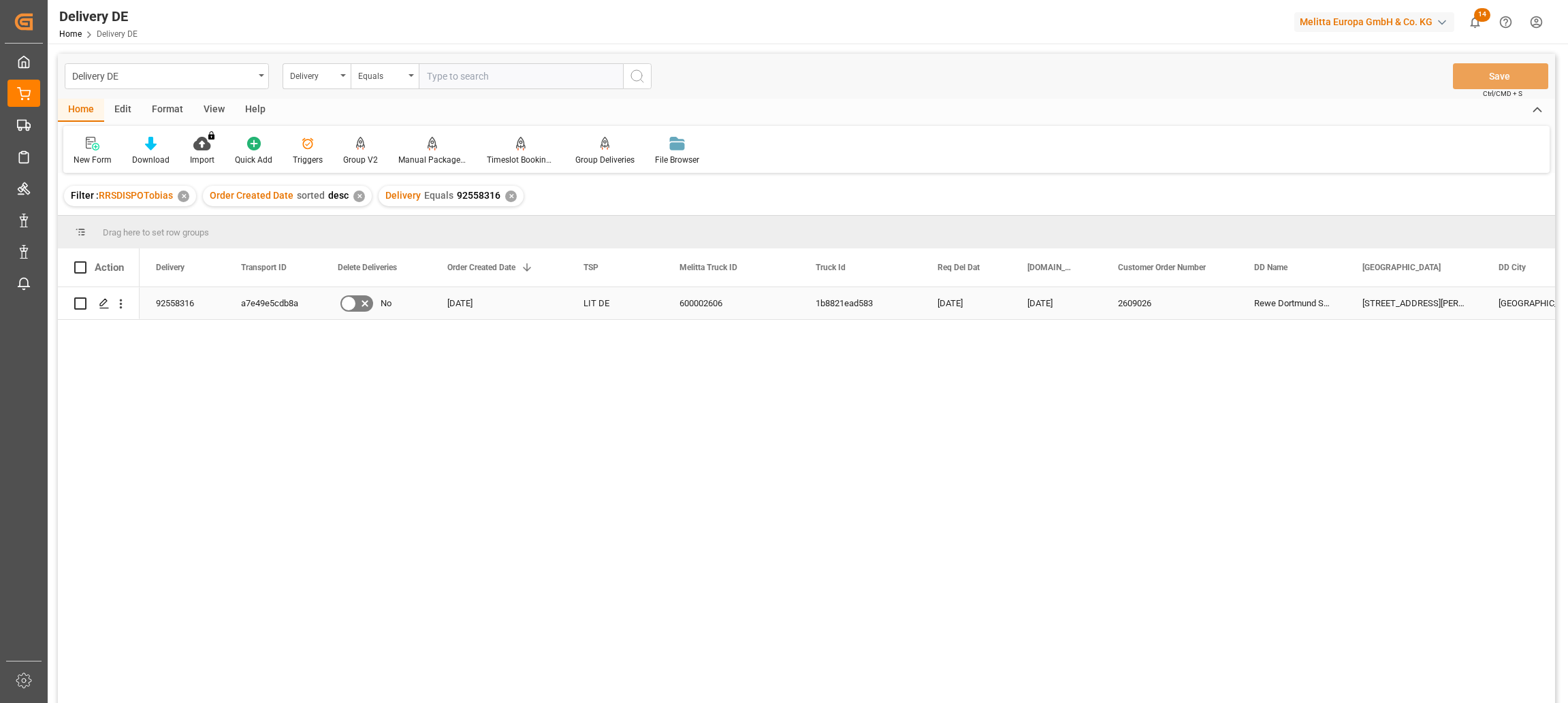
click at [1414, 298] on div "Asselner Hellweg 1-3" at bounding box center [1413, 303] width 136 height 32
click at [454, 74] on input "text" at bounding box center [520, 76] width 204 height 26
paste input "Asselner Hellweg 1-3"
type input "Asselner Hellweg 1-3"
click at [315, 77] on div "Delivery" at bounding box center [313, 74] width 46 height 16
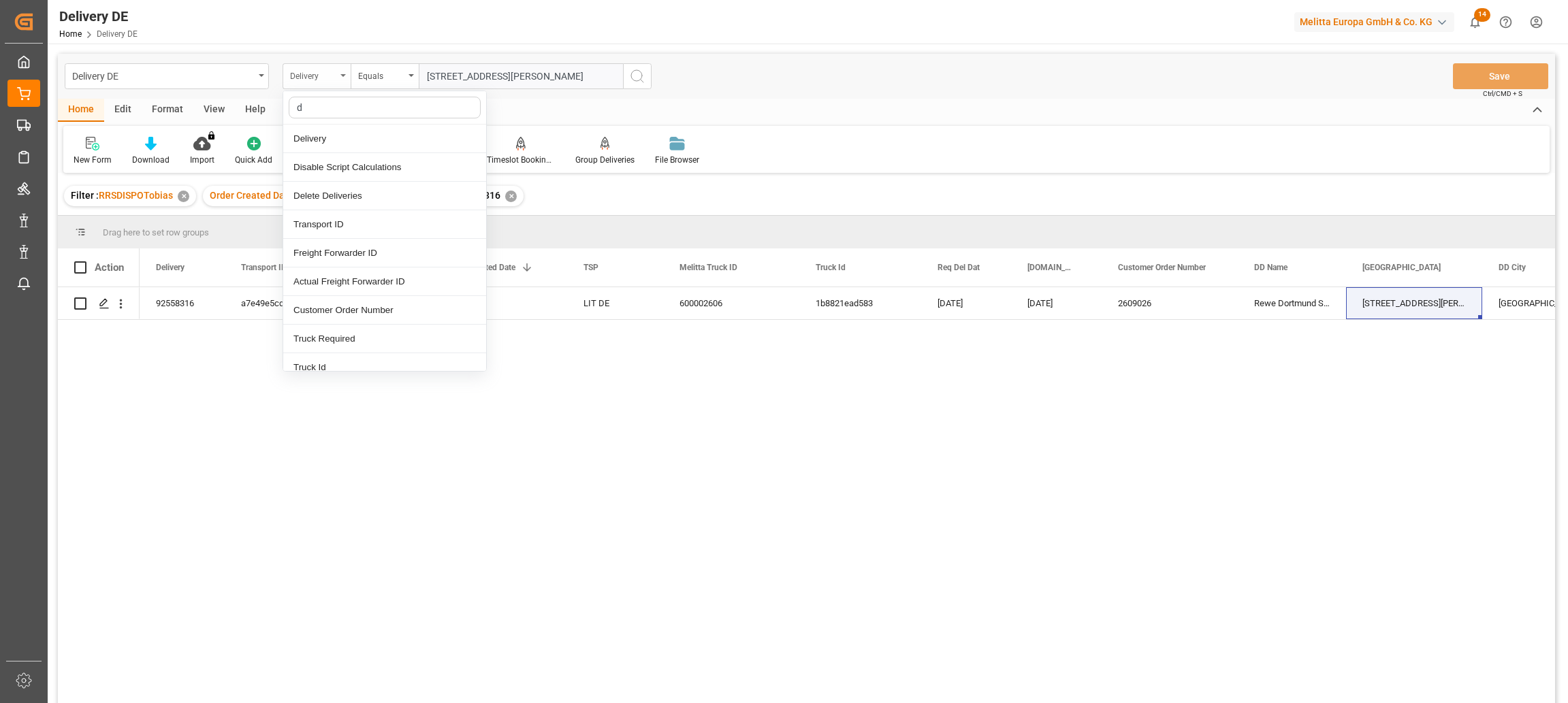
type input "dd"
click at [332, 193] on div "[GEOGRAPHIC_DATA]" at bounding box center [385, 195] width 203 height 29
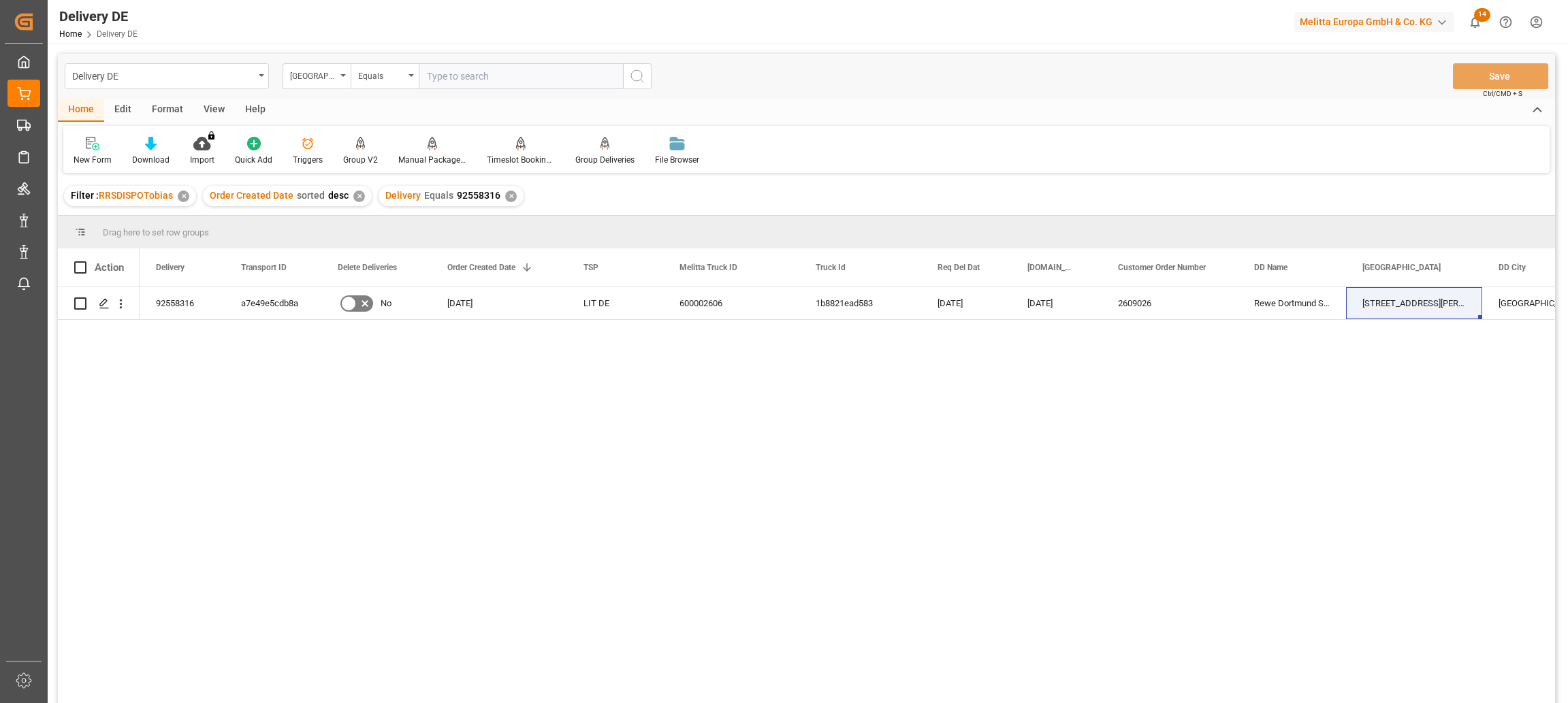
click at [484, 85] on input "text" at bounding box center [520, 76] width 204 height 26
paste input "Asselner Hellweg 1-3"
type input "Asselner Hellweg 1-3"
click at [637, 78] on icon "search button" at bounding box center [637, 76] width 17 height 17
click at [508, 197] on div "✕" at bounding box center [511, 196] width 11 height 11
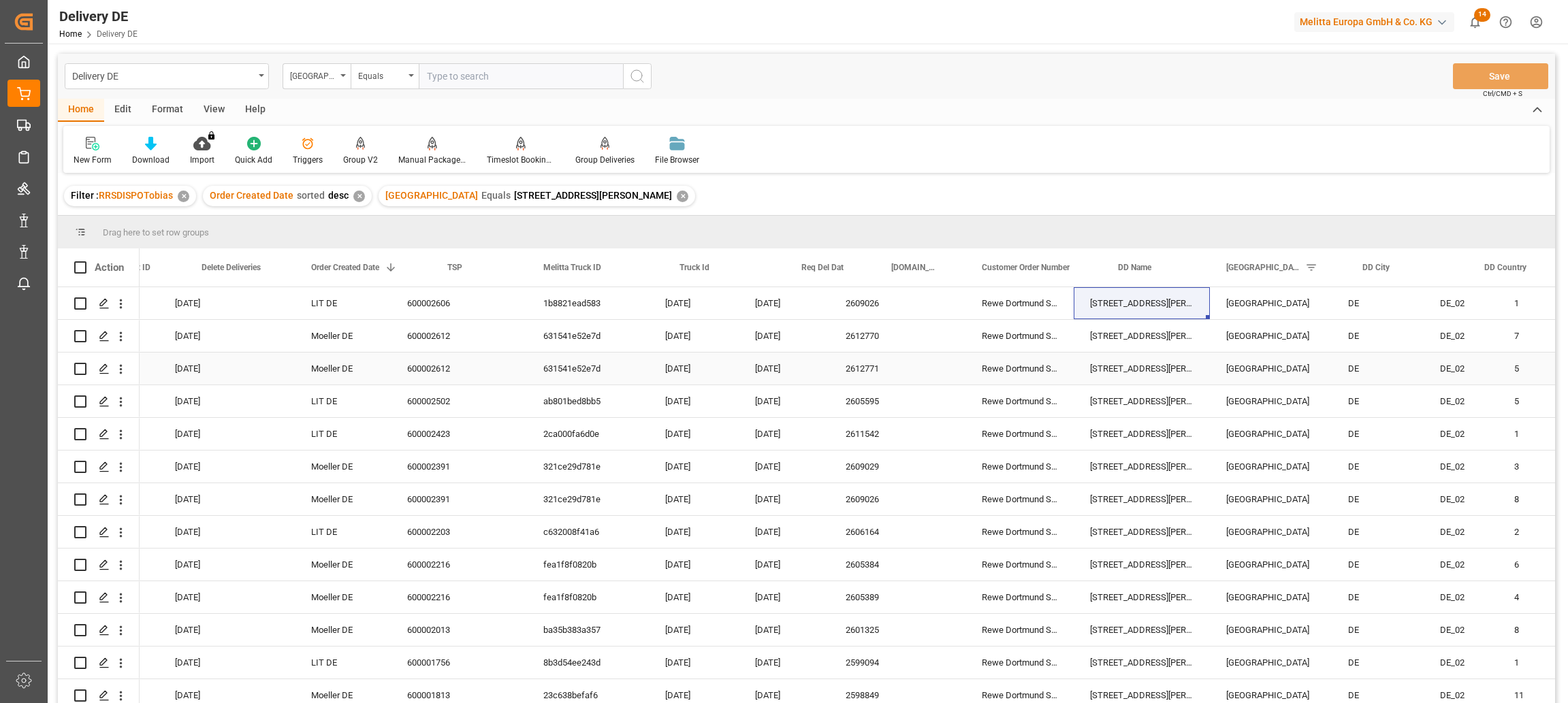
scroll to position [0, 136]
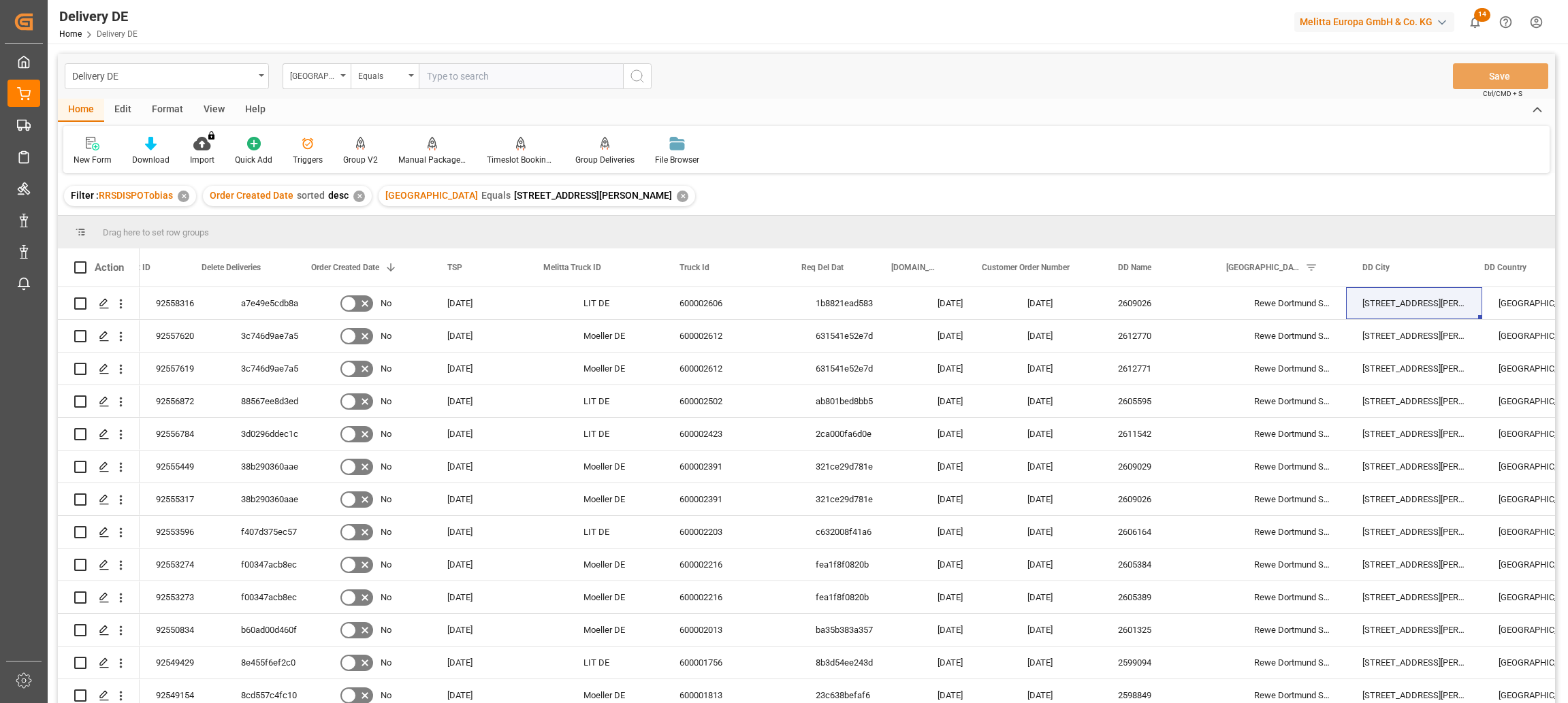
scroll to position [0, 136]
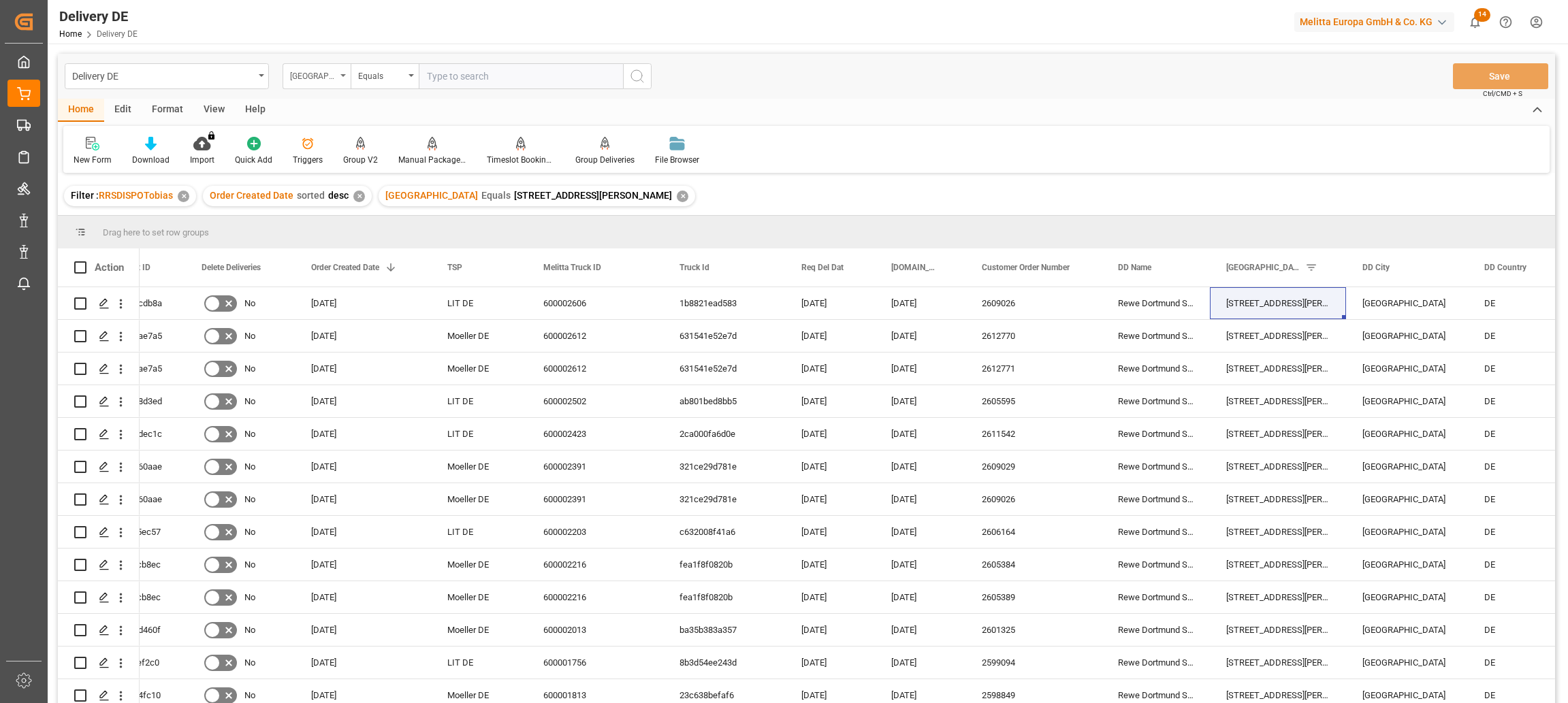
click at [308, 83] on div "[GEOGRAPHIC_DATA]" at bounding box center [317, 76] width 68 height 26
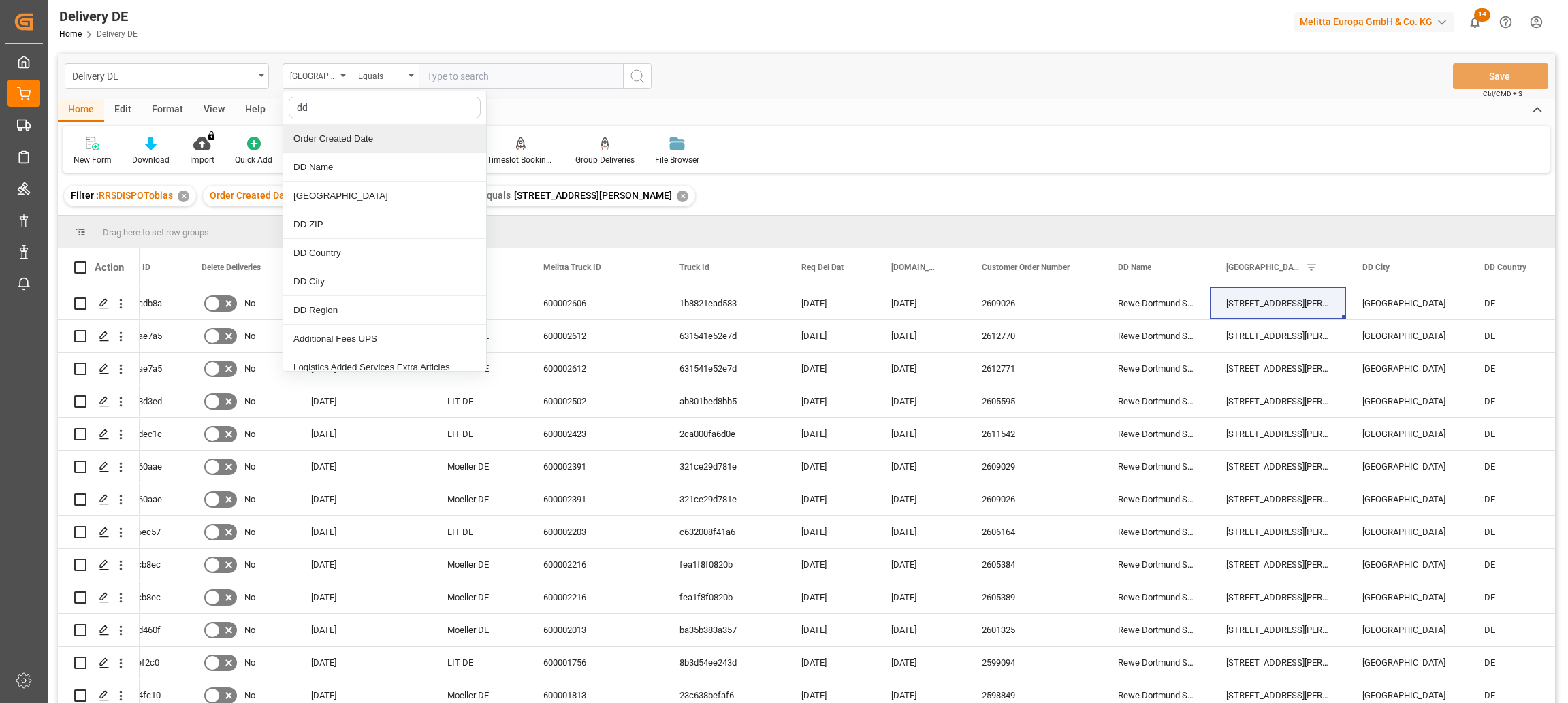
type input "d"
click at [326, 136] on div "Delivery" at bounding box center [385, 138] width 203 height 29
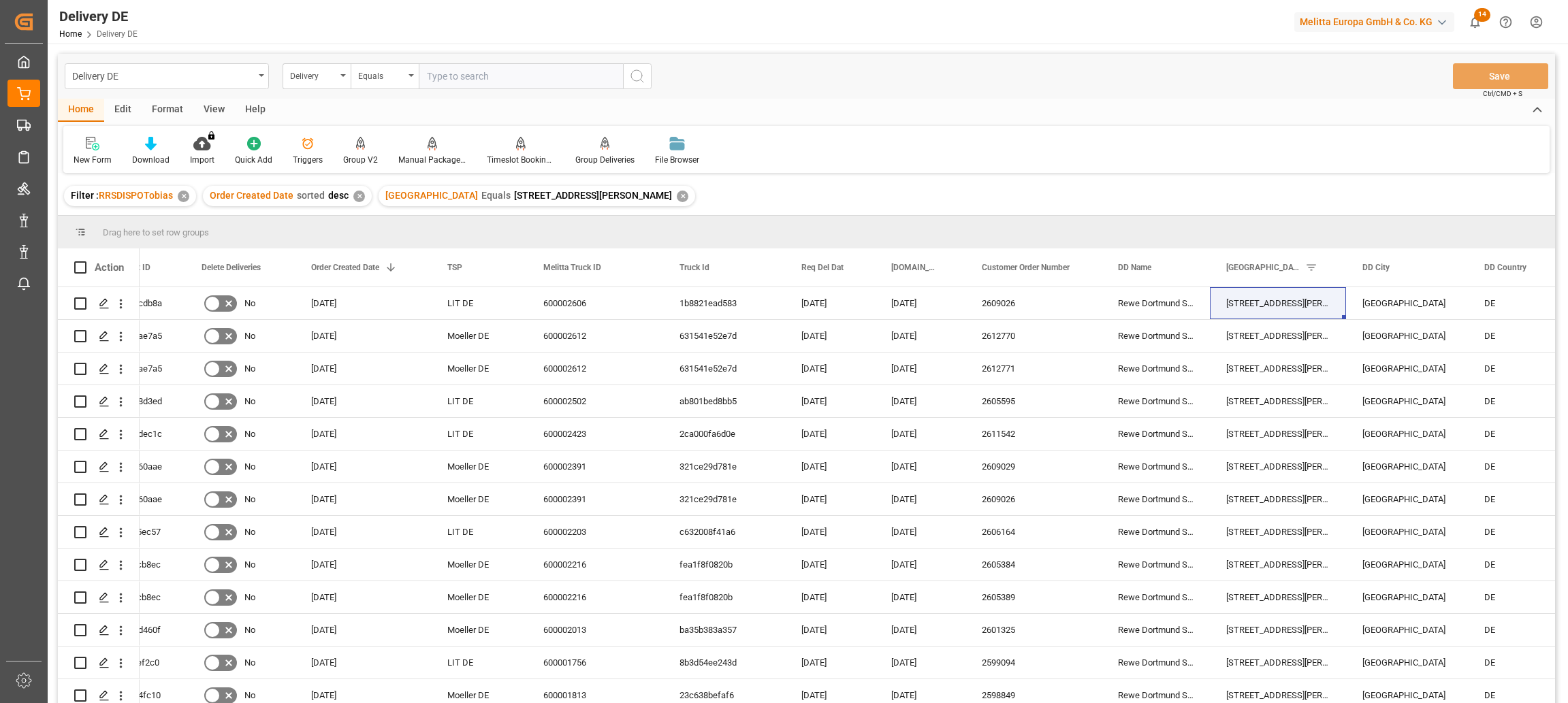
click at [449, 79] on input "text" at bounding box center [520, 76] width 204 height 26
paste input "92559280"
type input "92559280"
click at [640, 75] on icon "search button" at bounding box center [637, 76] width 17 height 17
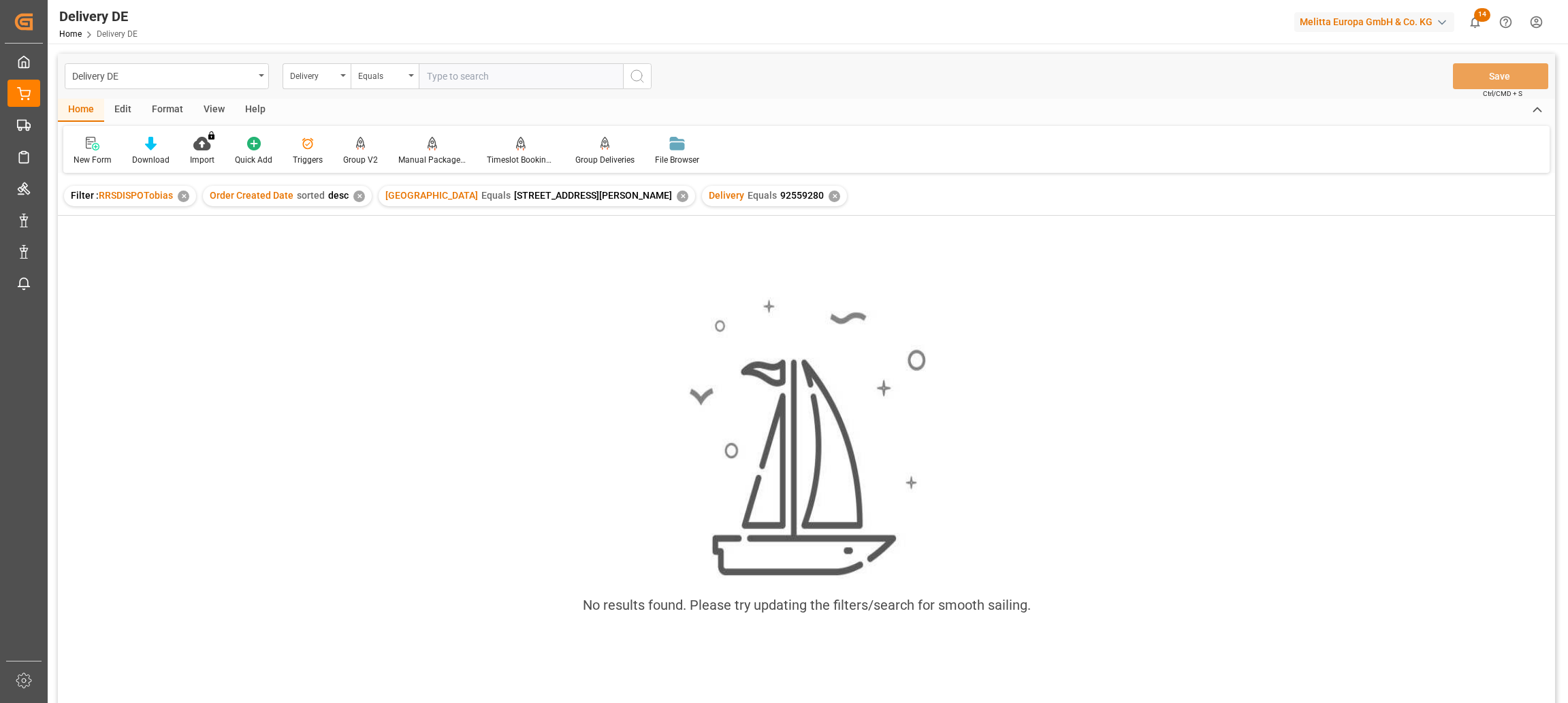
click at [560, 189] on div "DD Street Equals Asselner [PERSON_NAME][STREET_ADDRESS]" at bounding box center [536, 195] width 316 height 20
click at [676, 192] on div "✕" at bounding box center [682, 196] width 11 height 11
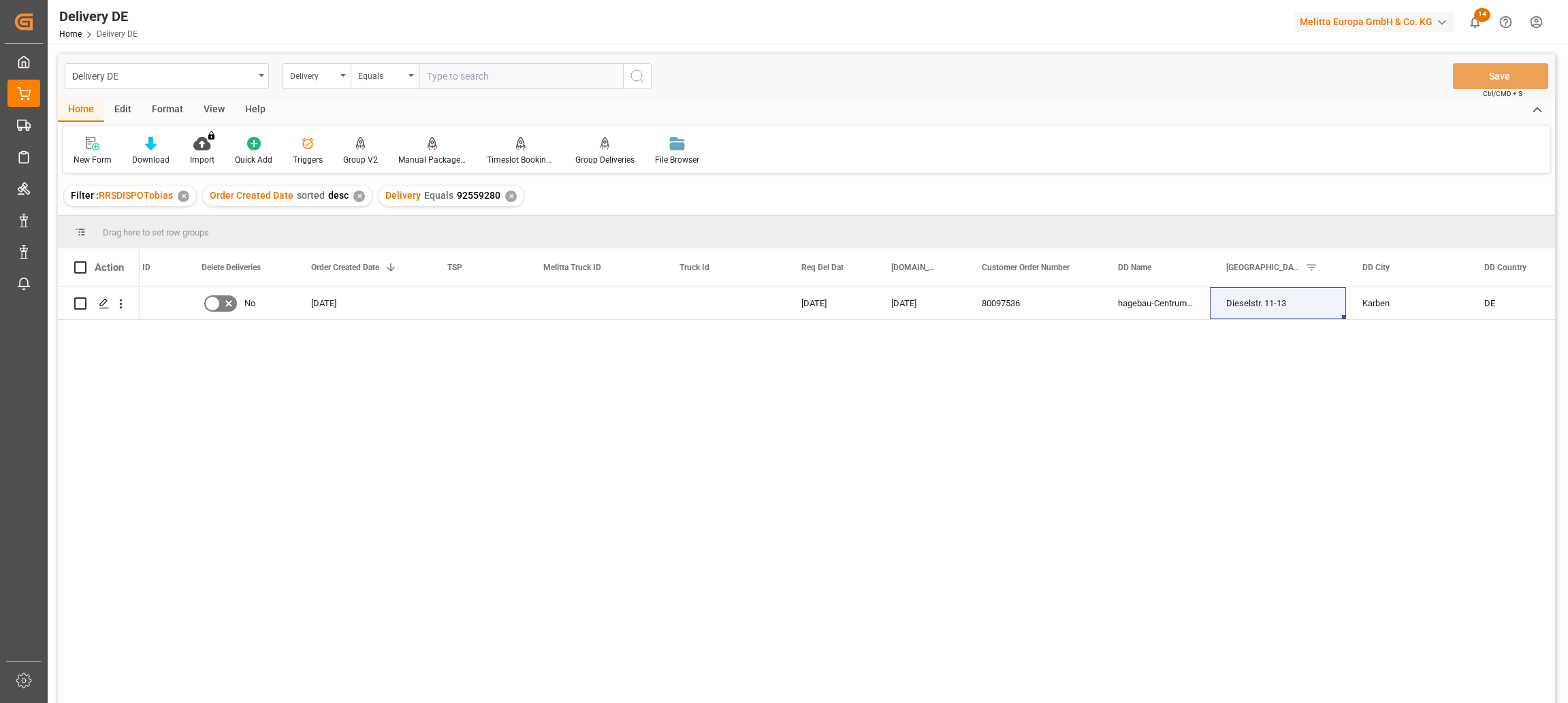
click at [640, 422] on div "92559280 No [DATE] [DATE] [DATE] 80097536 hagebau-Centrum Fass GmbH [STREET_ADD…" at bounding box center [847, 499] width 1416 height 425
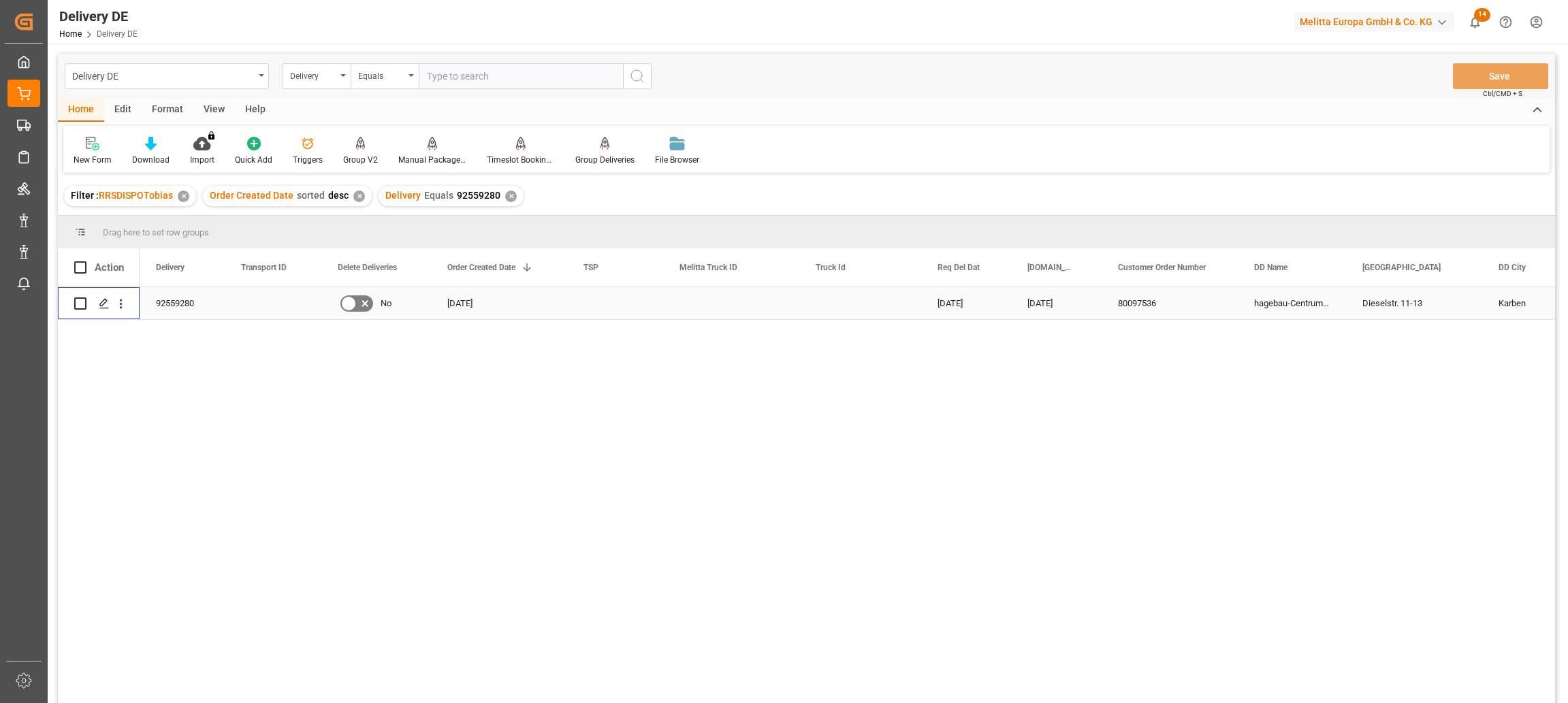
click at [79, 306] on input "Press Space to toggle row selection (unchecked)" at bounding box center [81, 304] width 12 height 12
checkbox input "true"
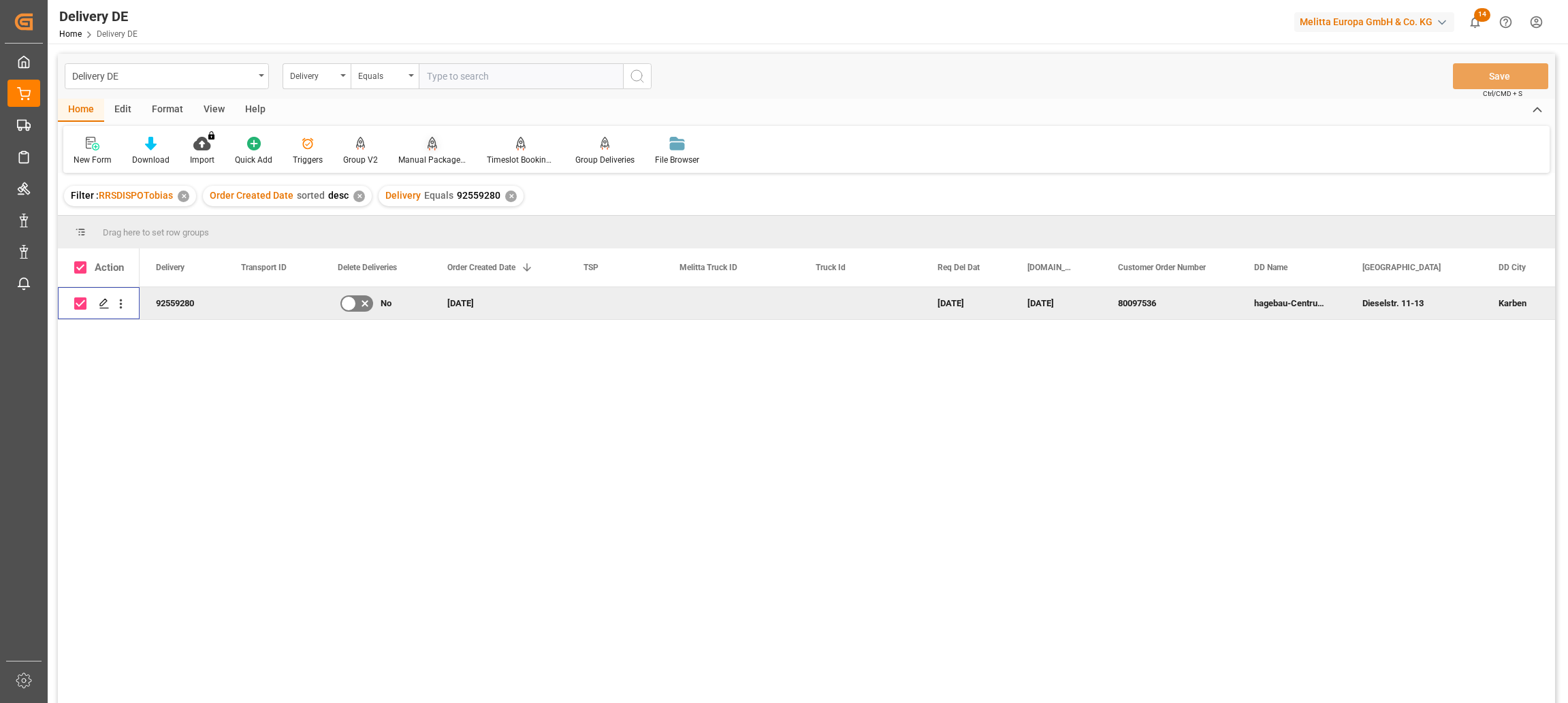
click at [441, 160] on div "Manual Package TypeDetermination" at bounding box center [433, 160] width 68 height 12
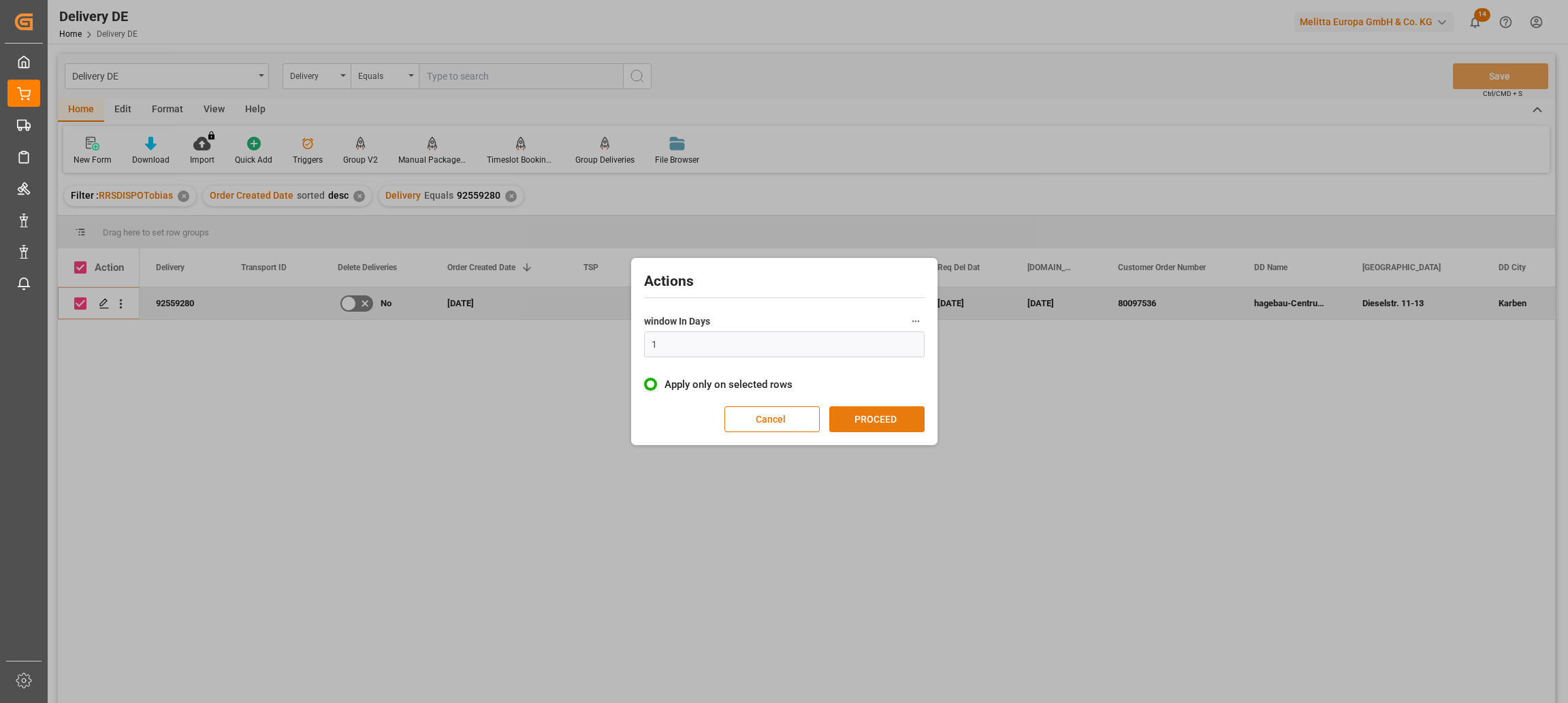
click at [901, 420] on button "PROCEED" at bounding box center [877, 419] width 95 height 26
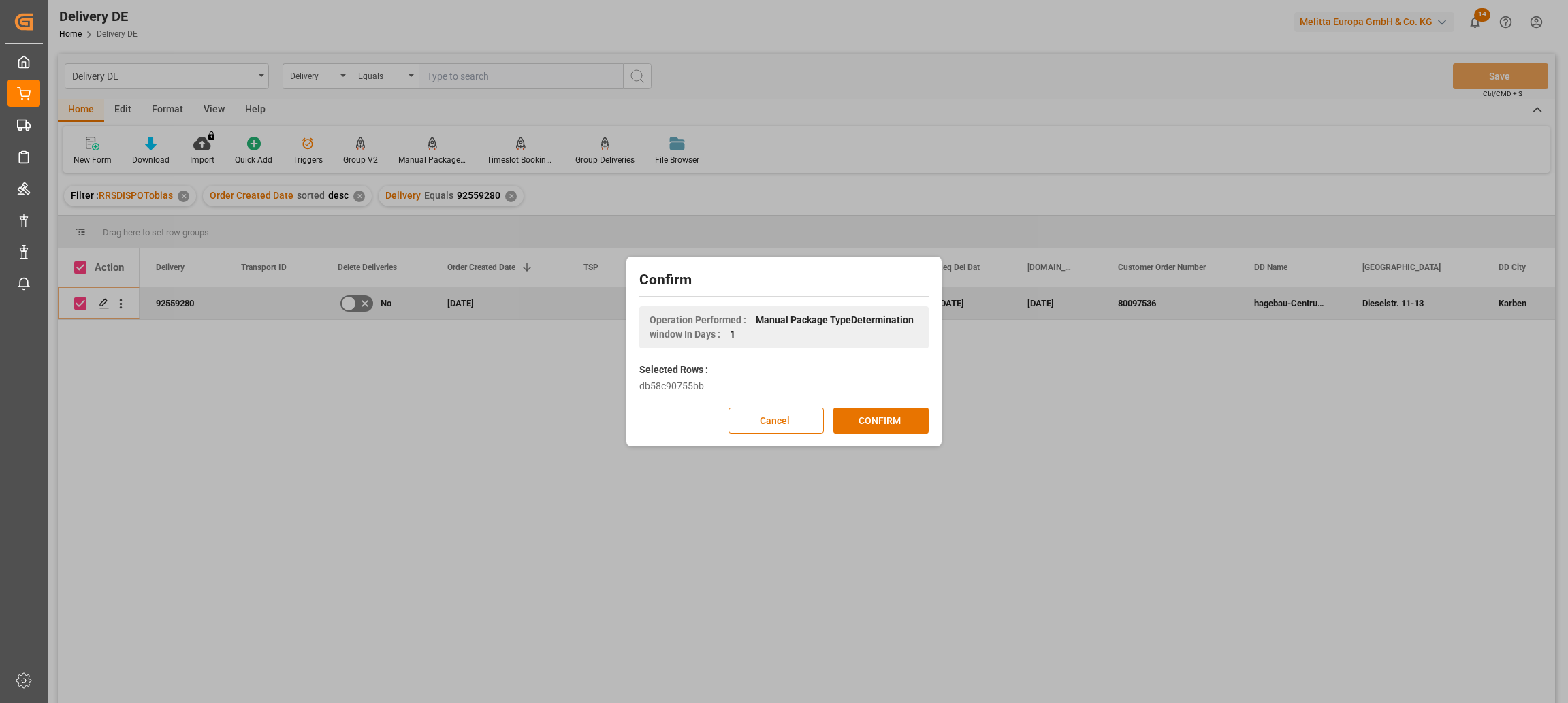
click at [901, 420] on button "CONFIRM" at bounding box center [880, 421] width 95 height 26
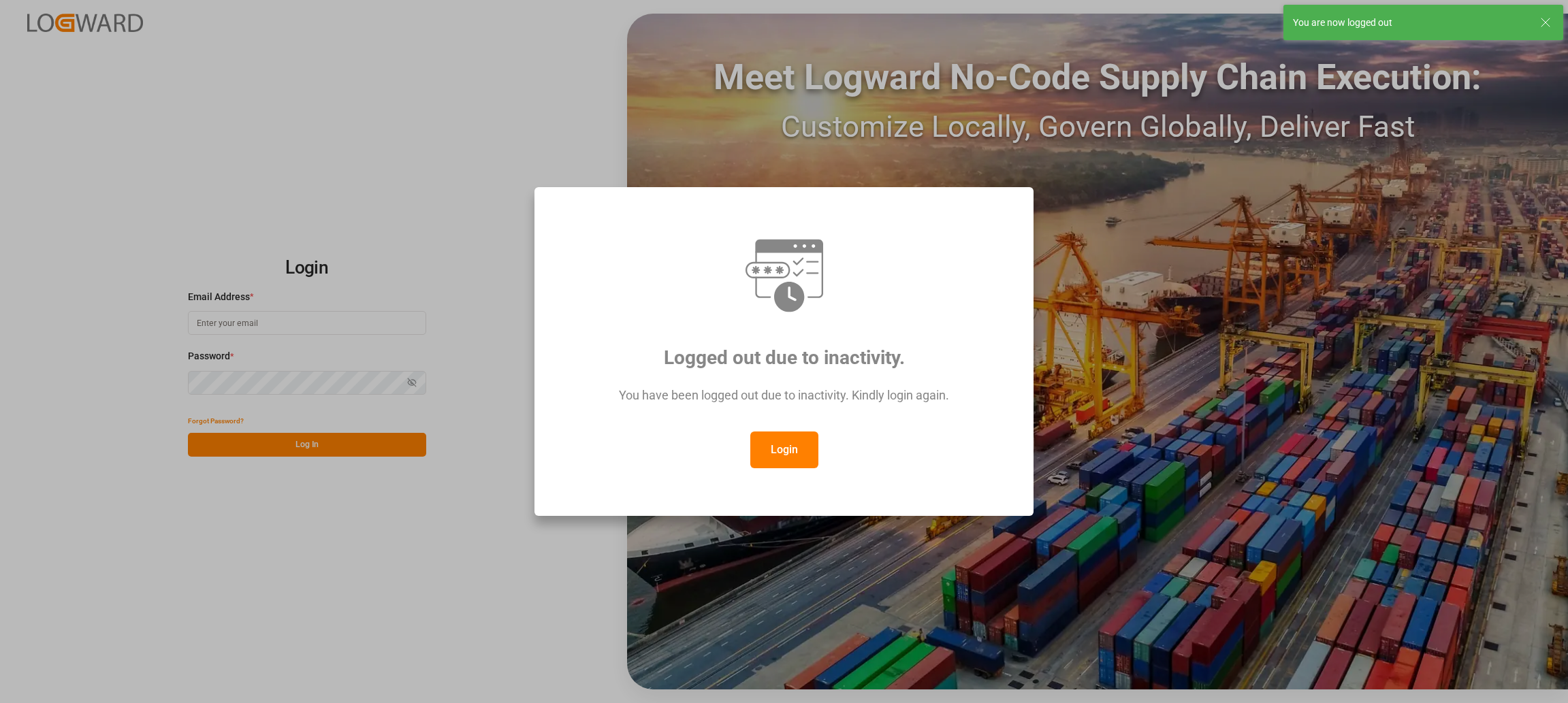
type input "[PERSON_NAME][EMAIL_ADDRESS][PERSON_NAME][DOMAIN_NAME]"
